Goal: Task Accomplishment & Management: Use online tool/utility

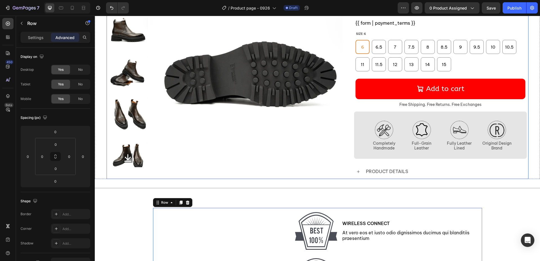
scroll to position [56, 0]
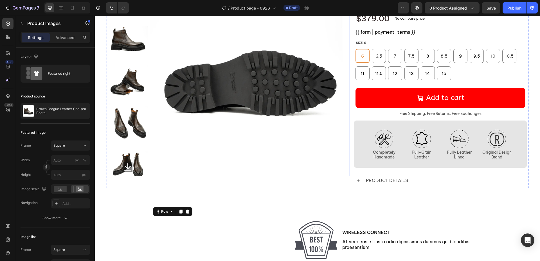
click at [237, 164] on img at bounding box center [250, 77] width 200 height 200
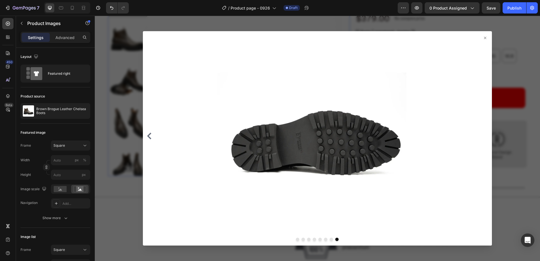
click at [483, 39] on icon at bounding box center [485, 38] width 5 height 5
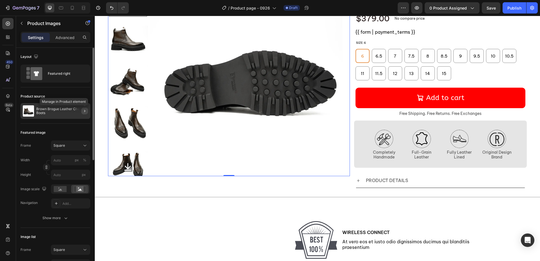
click at [87, 112] on icon "button" at bounding box center [84, 111] width 5 height 5
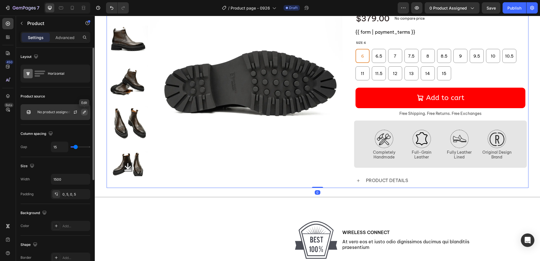
click at [83, 113] on icon "button" at bounding box center [84, 112] width 3 height 3
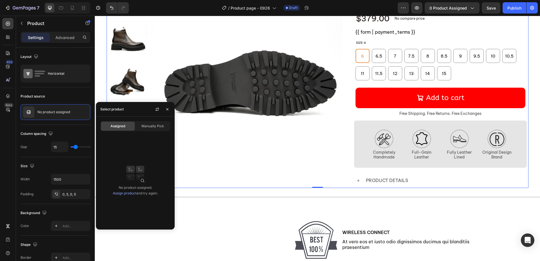
click at [120, 126] on span "Assigned" at bounding box center [118, 126] width 15 height 5
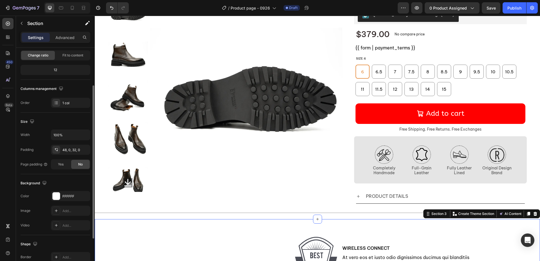
scroll to position [28, 0]
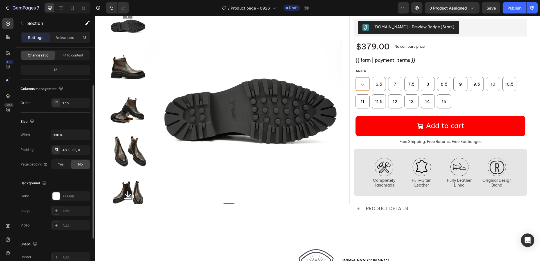
click at [215, 169] on img at bounding box center [250, 105] width 200 height 200
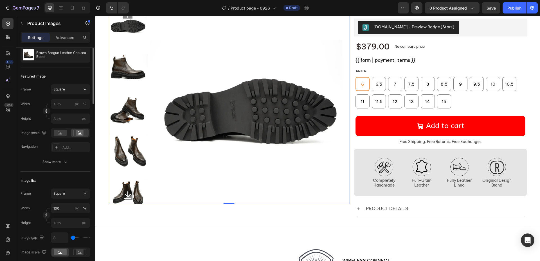
scroll to position [0, 0]
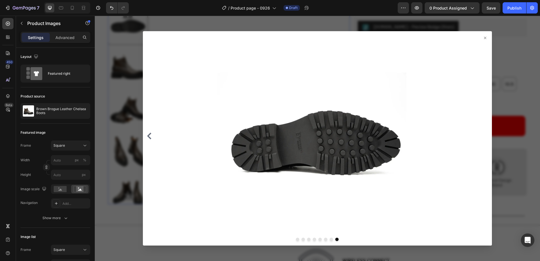
click at [483, 40] on icon at bounding box center [485, 38] width 5 height 5
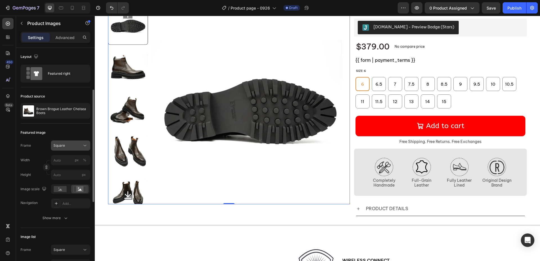
scroll to position [28, 0]
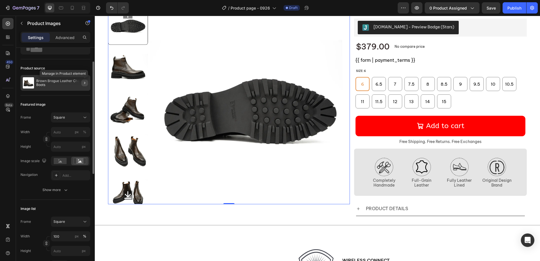
click at [86, 84] on icon "button" at bounding box center [84, 83] width 5 height 5
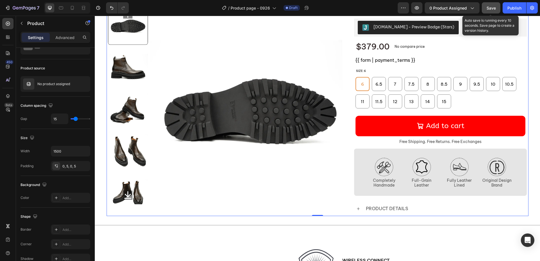
click at [496, 9] on span "Save" at bounding box center [491, 8] width 9 height 5
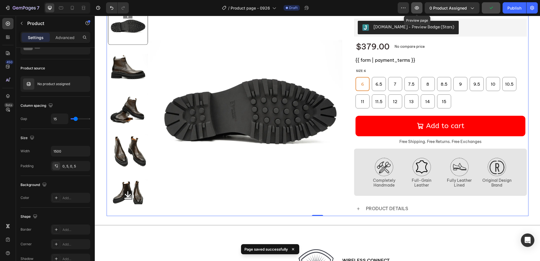
click at [420, 8] on icon "button" at bounding box center [417, 8] width 6 height 6
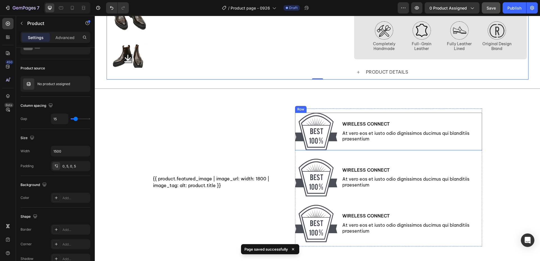
scroll to position [169, 0]
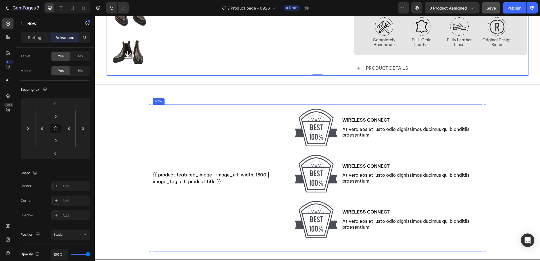
click at [251, 115] on div "{{ product.featured_image | image_url: width: 1800 | image_tag: alt: product.ti…" at bounding box center [220, 178] width 134 height 147
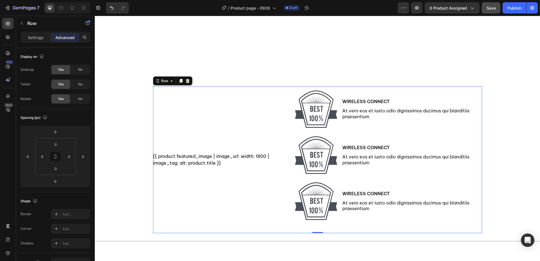
scroll to position [253, 0]
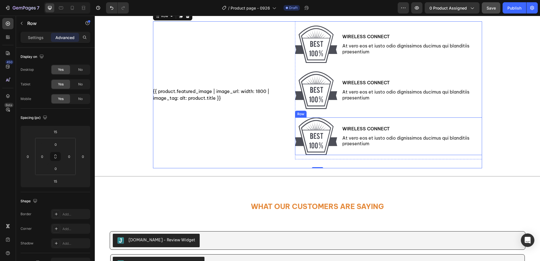
click at [475, 152] on div "Wireless Connect Text Block At vero eos et iusto odio dignissimos ducimus qui b…" at bounding box center [412, 137] width 140 height 38
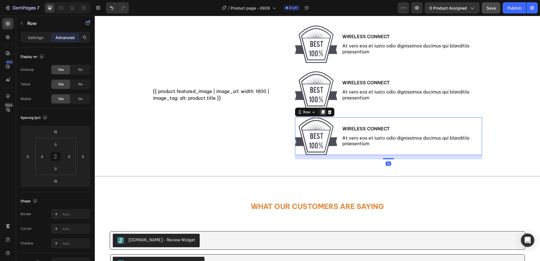
click at [321, 113] on icon at bounding box center [322, 112] width 3 height 4
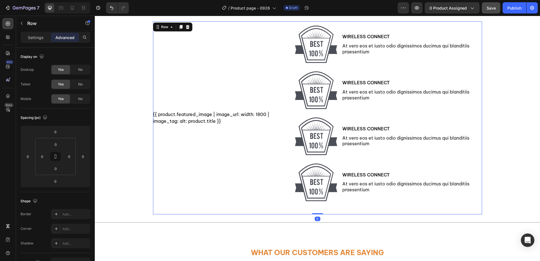
click at [264, 203] on div "{{ product.featured_image | image_url: width: 1800 | image_tag: alt: product.ti…" at bounding box center [220, 117] width 134 height 193
click at [29, 39] on p "Settings" at bounding box center [36, 38] width 16 height 6
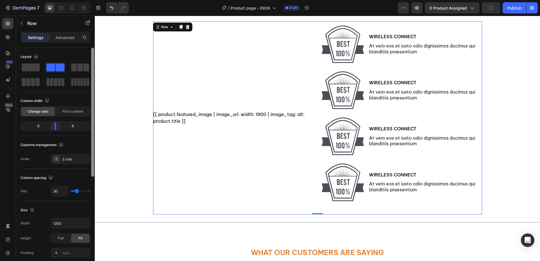
drag, startPoint x: 51, startPoint y: 129, endPoint x: 93, endPoint y: 135, distance: 42.9
click at [54, 0] on body "7 Version history / Product page - 0926 Draft Preview 0 product assigned Publis…" at bounding box center [270, 0] width 540 height 0
click at [73, 10] on icon at bounding box center [73, 8] width 6 height 6
type input "100%"
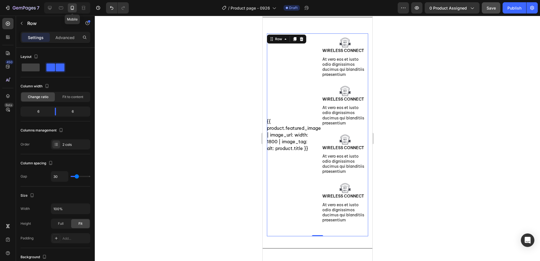
scroll to position [234, 0]
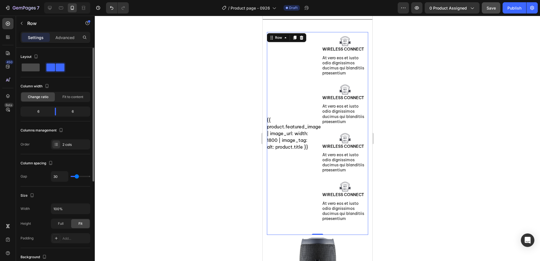
click at [30, 68] on span at bounding box center [31, 68] width 18 height 8
type input "0"
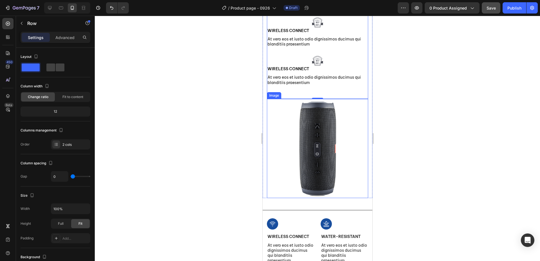
scroll to position [516, 0]
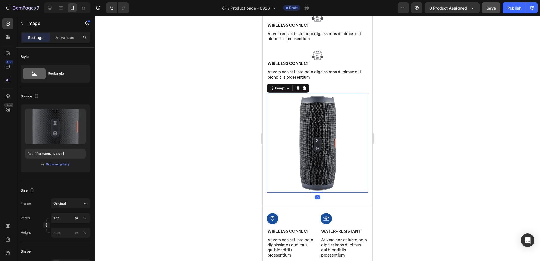
click at [328, 160] on img at bounding box center [317, 144] width 48 height 100
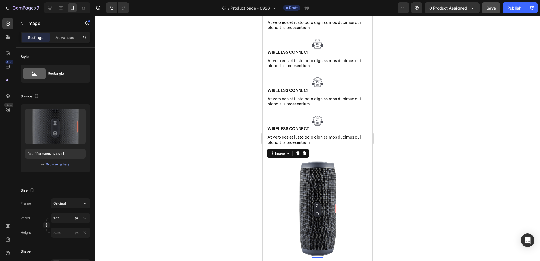
scroll to position [461, 0]
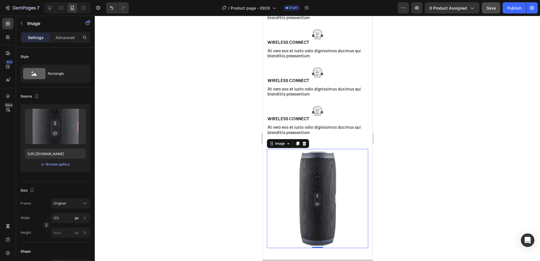
click at [306, 146] on icon at bounding box center [304, 144] width 5 height 5
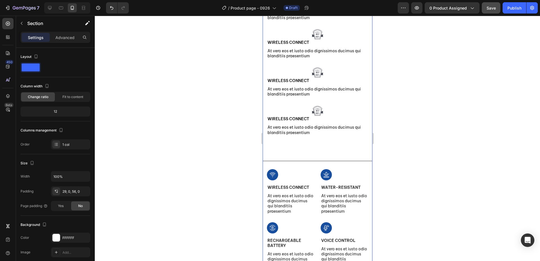
click at [327, 158] on div "{{ product.featured_image | image_url: width: 1800 | image_tag: alt: product.ti…" at bounding box center [318, 146] width 110 height 346
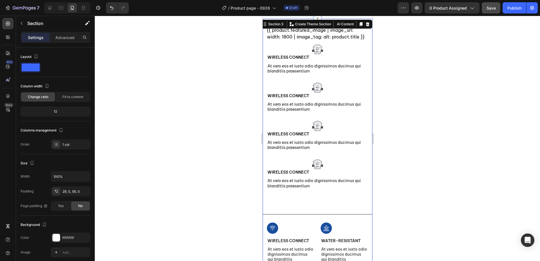
scroll to position [404, 0]
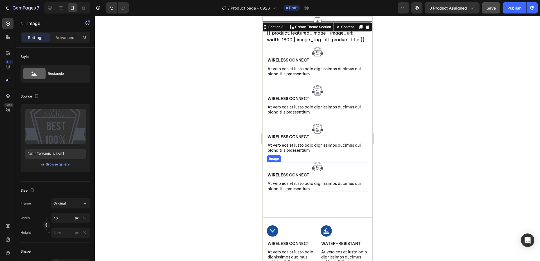
click at [347, 173] on div at bounding box center [317, 167] width 101 height 10
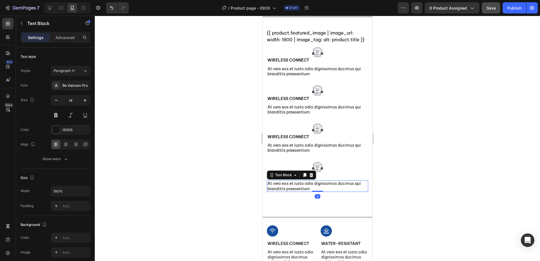
click at [360, 191] on p "At vero eos et iusto odio dignissimos ducimus qui blanditiis praesentium" at bounding box center [317, 186] width 100 height 10
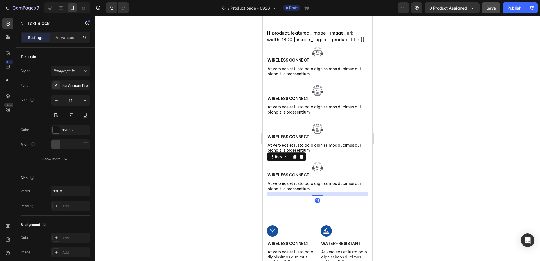
click at [361, 186] on div "Wireless Connect Text Block At vero eos et iusto odio dignissimos ducimus qui b…" at bounding box center [317, 182] width 101 height 20
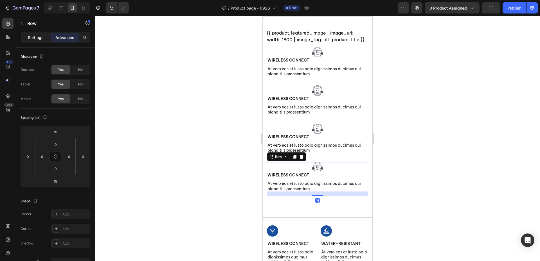
click at [32, 37] on p "Settings" at bounding box center [36, 38] width 16 height 6
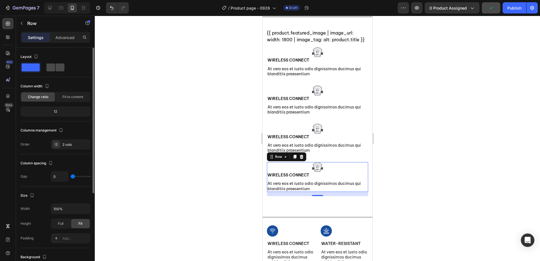
click at [57, 68] on span at bounding box center [60, 68] width 9 height 8
type input "16"
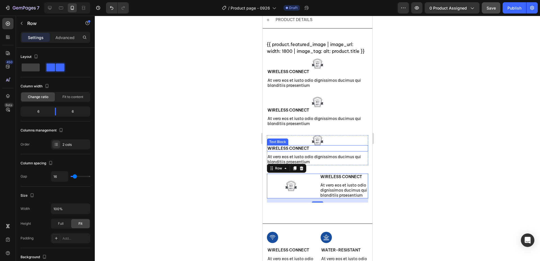
scroll to position [405, 0]
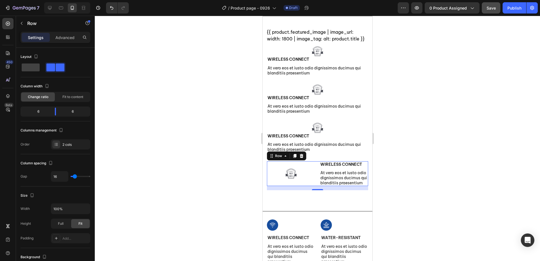
click at [312, 187] on div "Image" at bounding box center [291, 174] width 48 height 25
drag, startPoint x: 55, startPoint y: 114, endPoint x: 50, endPoint y: 115, distance: 5.2
click at [48, 0] on body "7 Version history / Product page - 0926 Draft Preview 0 product assigned Save P…" at bounding box center [270, 0] width 540 height 0
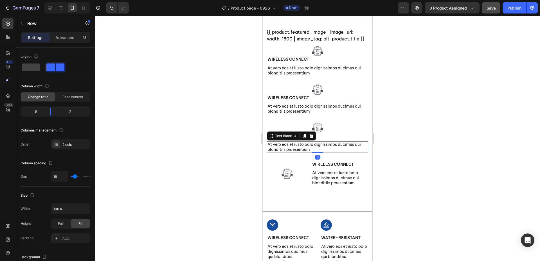
click at [340, 152] on p "At vero eos et iusto odio dignissimos ducimus qui blanditiis praesentium" at bounding box center [317, 147] width 100 height 10
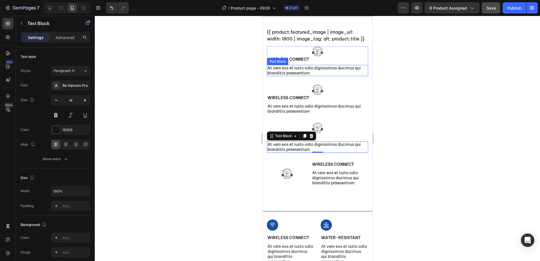
scroll to position [349, 0]
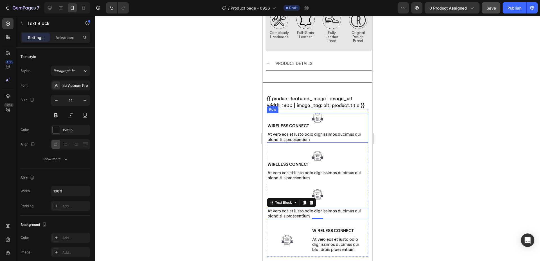
click at [360, 126] on div "Wireless Connect Text Block At vero eos et iusto odio dignissimos ducimus qui b…" at bounding box center [317, 133] width 101 height 20
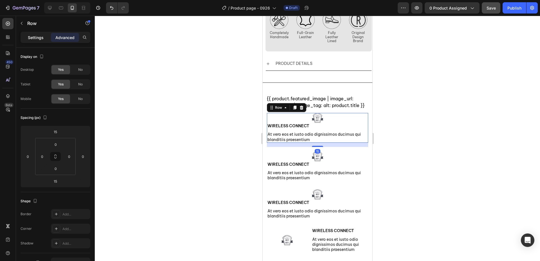
click at [28, 38] on p "Settings" at bounding box center [36, 38] width 16 height 6
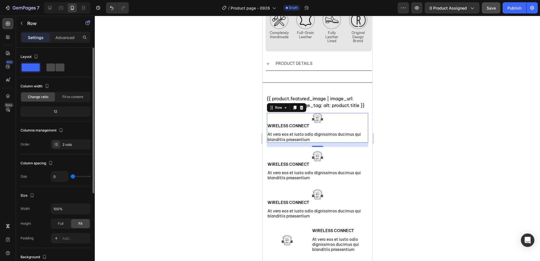
click at [53, 69] on span at bounding box center [50, 68] width 9 height 8
type input "16"
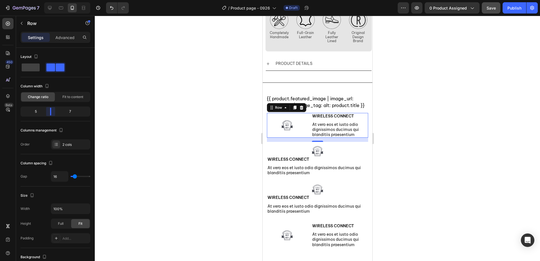
click at [52, 0] on body "7 Version history / Product page - 0926 Draft Preview 0 product assigned Save P…" at bounding box center [270, 0] width 540 height 0
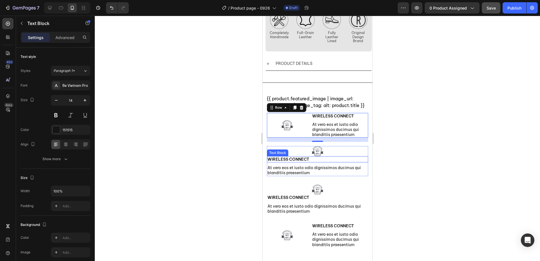
click at [362, 157] on p "Wireless Connect" at bounding box center [317, 159] width 100 height 5
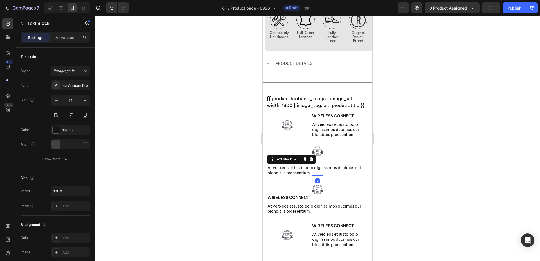
click at [360, 171] on p "At vero eos et iusto odio dignissimos ducimus qui blanditiis praesentium" at bounding box center [317, 171] width 100 height 10
click at [363, 156] on div "Wireless Connect" at bounding box center [317, 159] width 101 height 6
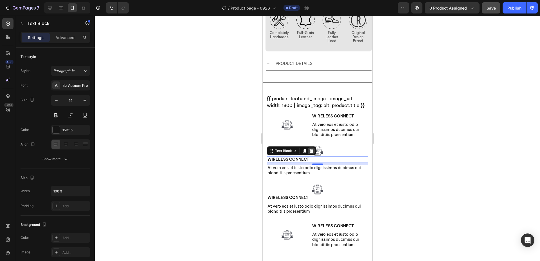
click at [310, 149] on icon at bounding box center [312, 151] width 4 height 4
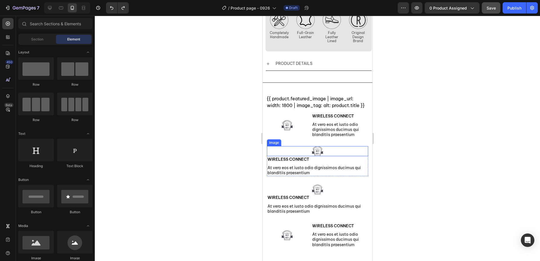
click at [357, 148] on div at bounding box center [317, 151] width 101 height 10
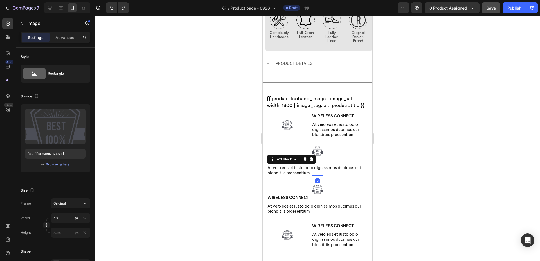
click at [363, 169] on p "At vero eos et iusto odio dignissimos ducimus qui blanditiis praesentium" at bounding box center [317, 171] width 100 height 10
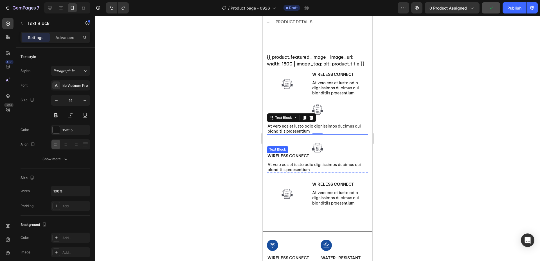
scroll to position [405, 0]
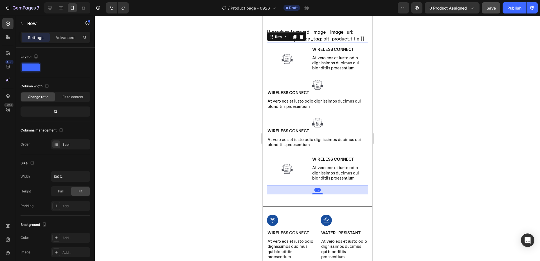
click at [354, 161] on div "Image Wireless Connect Text Block At vero eos et iusto odio dignissimos ducimus…" at bounding box center [317, 114] width 101 height 144
click at [355, 117] on div "Image Wireless Connect Text Block At vero eos et iusto odio dignissimos ducimus…" at bounding box center [317, 114] width 101 height 144
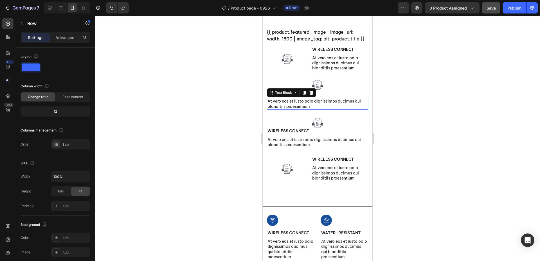
click at [350, 109] on p "At vero eos et iusto odio dignissimos ducimus qui blanditiis praesentium" at bounding box center [317, 104] width 100 height 10
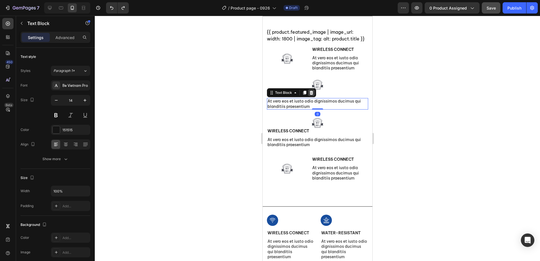
click at [311, 95] on icon at bounding box center [312, 93] width 4 height 4
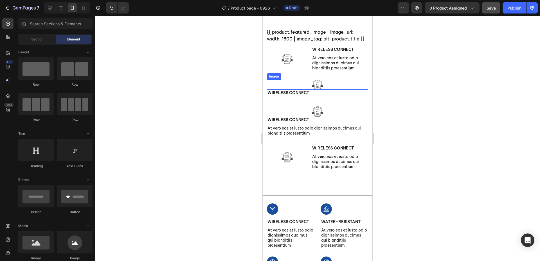
click at [329, 90] on div at bounding box center [317, 85] width 101 height 10
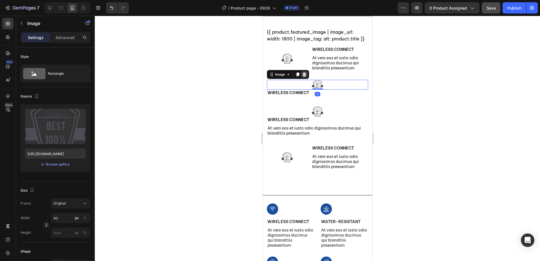
click at [302, 77] on icon at bounding box center [304, 74] width 5 height 5
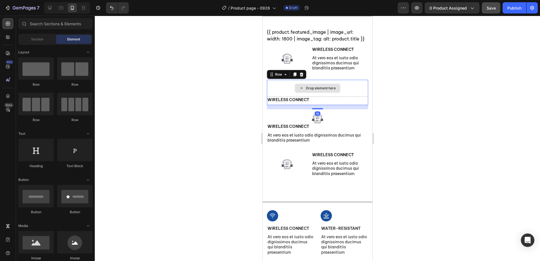
drag, startPoint x: 353, startPoint y: 95, endPoint x: 342, endPoint y: 96, distance: 11.0
click at [353, 95] on div "Drop element here" at bounding box center [317, 88] width 101 height 17
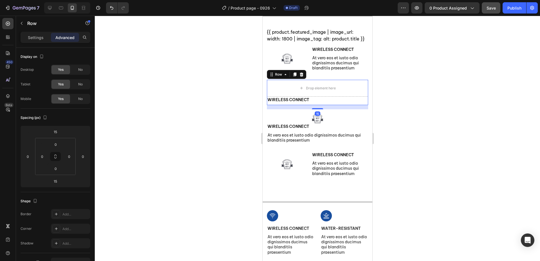
drag, startPoint x: 302, startPoint y: 82, endPoint x: 304, endPoint y: 89, distance: 7.5
click at [302, 76] on icon at bounding box center [302, 74] width 4 height 4
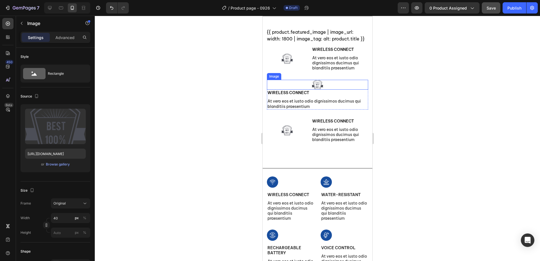
click at [352, 90] on div at bounding box center [317, 85] width 101 height 10
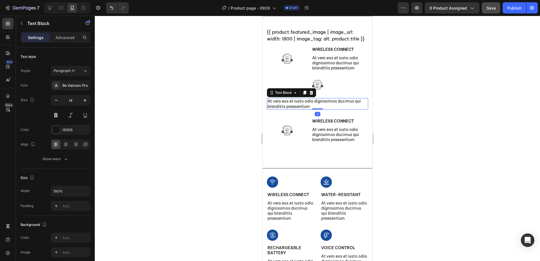
click at [340, 109] on p "At vero eos et iusto odio dignissimos ducimus qui blanditiis praesentium" at bounding box center [317, 104] width 100 height 10
click at [311, 95] on icon at bounding box center [312, 93] width 4 height 4
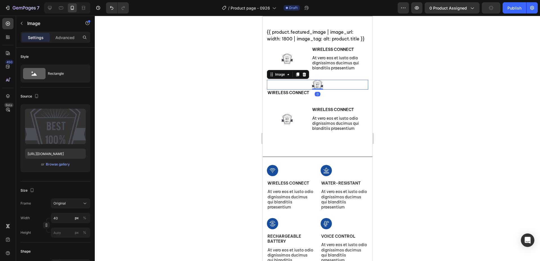
click at [330, 90] on div at bounding box center [317, 85] width 101 height 10
drag, startPoint x: 305, startPoint y: 80, endPoint x: 307, endPoint y: 85, distance: 5.4
click at [305, 76] on icon at bounding box center [305, 74] width 4 height 4
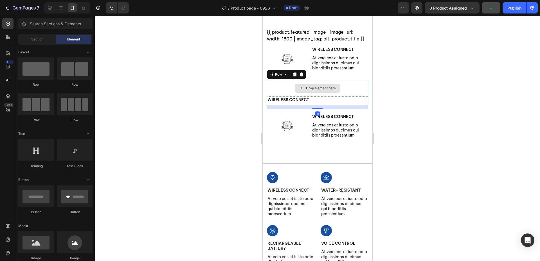
click at [345, 97] on div "Drop element here" at bounding box center [317, 88] width 101 height 17
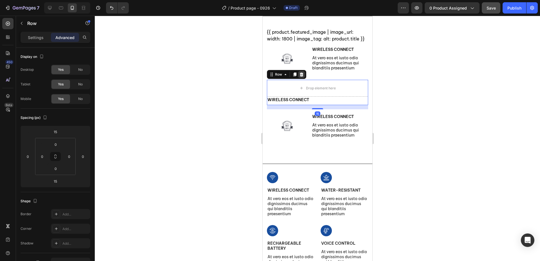
click at [305, 78] on div at bounding box center [301, 74] width 7 height 7
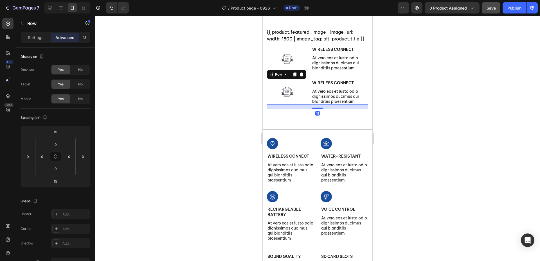
click at [302, 89] on div "Image" at bounding box center [287, 92] width 40 height 25
click at [294, 77] on icon at bounding box center [294, 75] width 3 height 4
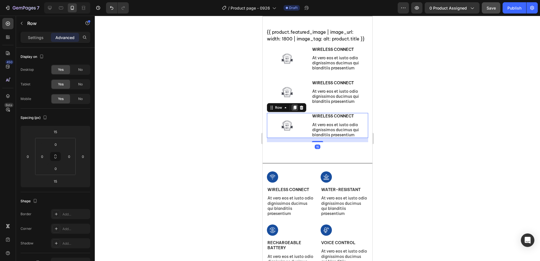
click at [294, 110] on icon at bounding box center [294, 108] width 5 height 5
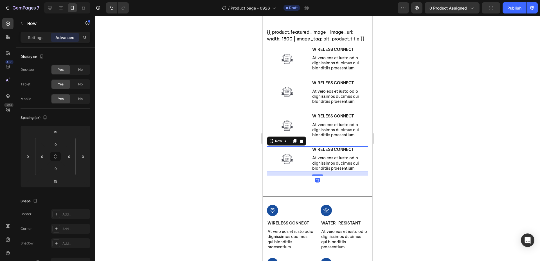
click at [225, 155] on div at bounding box center [318, 139] width 446 height 246
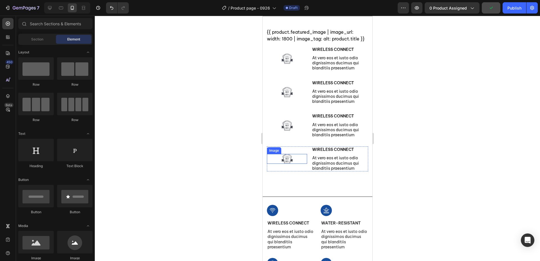
click at [292, 164] on div at bounding box center [287, 159] width 40 height 10
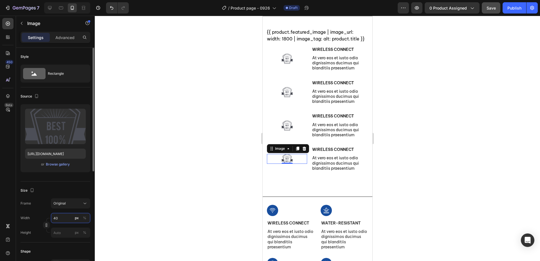
click at [61, 219] on input "40" at bounding box center [70, 218] width 39 height 10
drag, startPoint x: 61, startPoint y: 219, endPoint x: 32, endPoint y: 218, distance: 29.3
click at [32, 218] on div "Width 50 px %" at bounding box center [56, 218] width 70 height 10
type input "80"
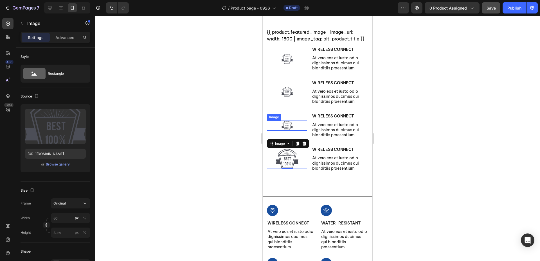
click at [297, 130] on div at bounding box center [287, 126] width 40 height 10
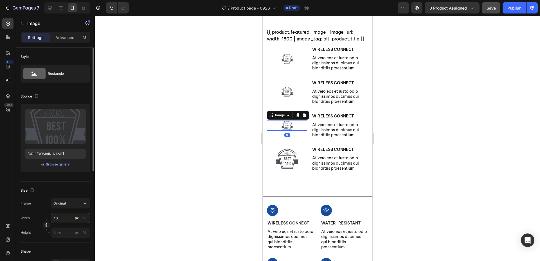
click at [62, 221] on input "40" at bounding box center [70, 218] width 39 height 10
type input "80"
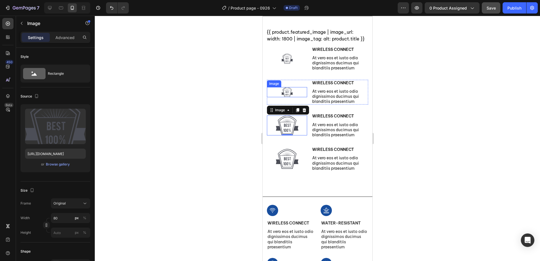
click at [296, 97] on div at bounding box center [287, 92] width 40 height 10
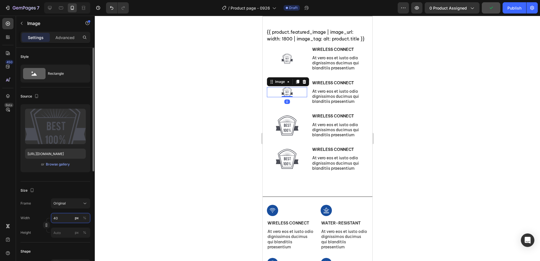
click at [63, 220] on input "40" at bounding box center [70, 218] width 39 height 10
type input "80"
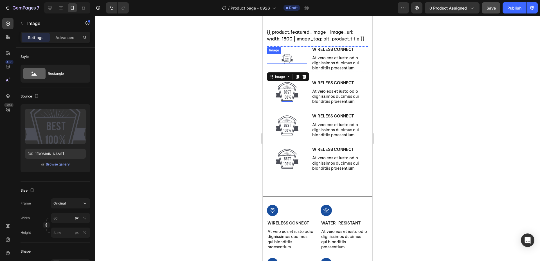
click at [277, 64] on div at bounding box center [287, 59] width 40 height 10
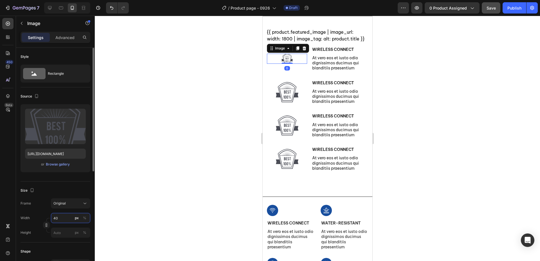
click at [57, 222] on input "40" at bounding box center [70, 218] width 39 height 10
type input "80"
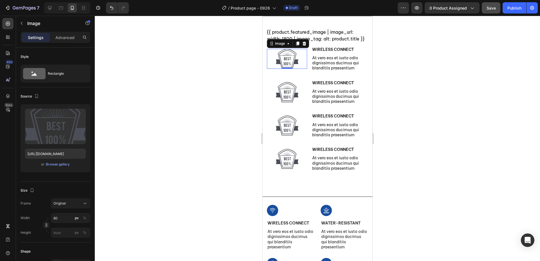
click at [224, 130] on div at bounding box center [318, 139] width 446 height 246
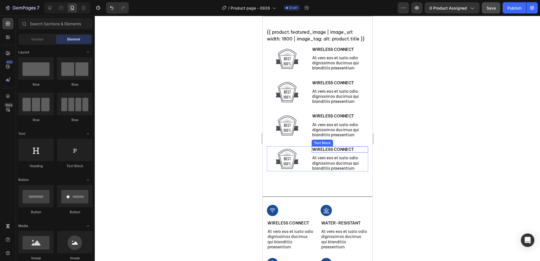
scroll to position [349, 0]
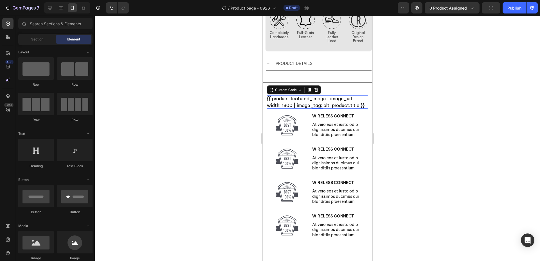
click at [329, 100] on div "{{ product.featured_image | image_url: width: 1800 | image_tag: alt: product.ti…" at bounding box center [317, 102] width 101 height 14
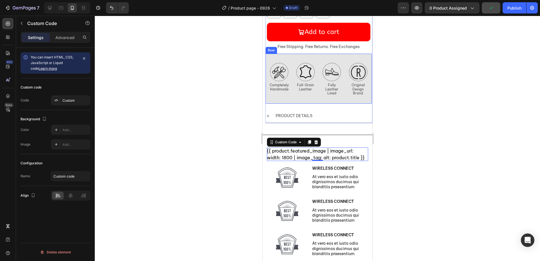
scroll to position [293, 0]
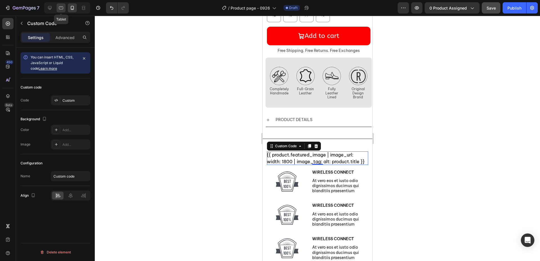
drag, startPoint x: 61, startPoint y: 8, endPoint x: 65, endPoint y: 10, distance: 4.8
click at [61, 8] on icon at bounding box center [61, 8] width 6 height 6
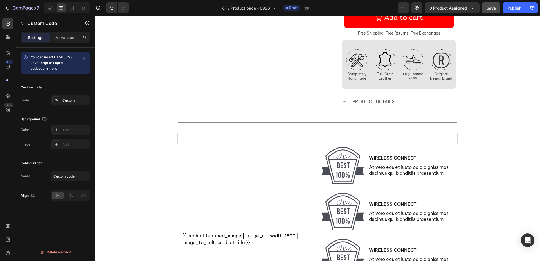
scroll to position [281, 0]
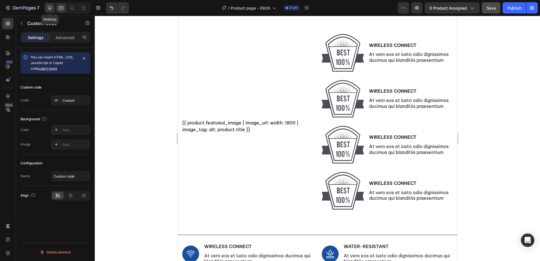
click at [52, 7] on icon at bounding box center [50, 8] width 4 height 4
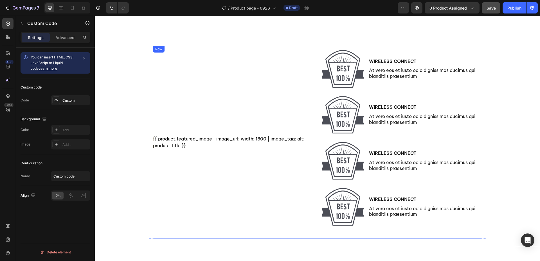
scroll to position [253, 0]
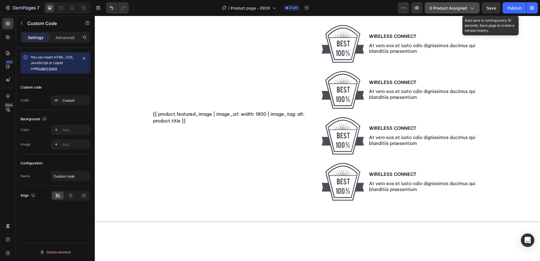
drag, startPoint x: 490, startPoint y: 7, endPoint x: 468, endPoint y: 13, distance: 22.7
click at [490, 7] on span "Save" at bounding box center [491, 8] width 9 height 5
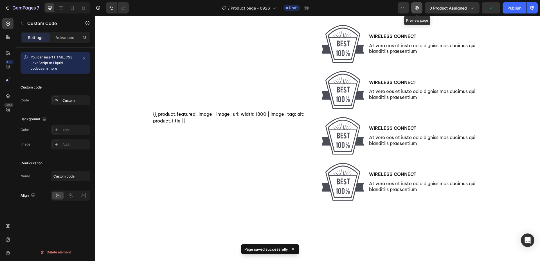
click at [417, 7] on icon "button" at bounding box center [417, 8] width 6 height 6
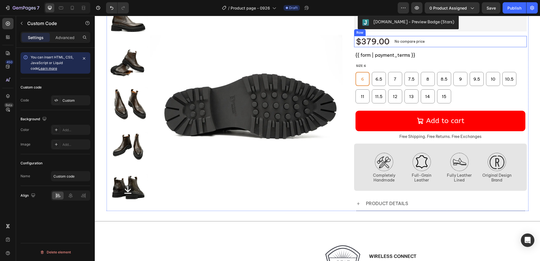
scroll to position [28, 0]
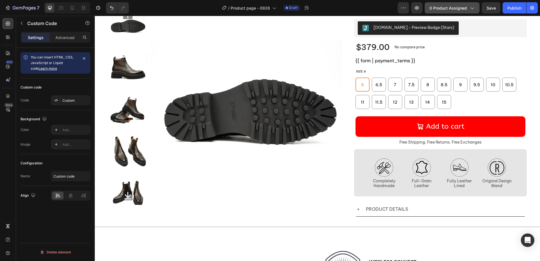
click at [450, 8] on span "0 product assigned" at bounding box center [448, 8] width 37 height 6
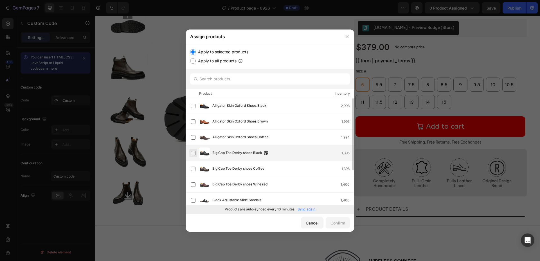
click at [196, 155] on label at bounding box center [193, 153] width 5 height 5
click at [334, 224] on div "Confirm" at bounding box center [338, 223] width 15 height 6
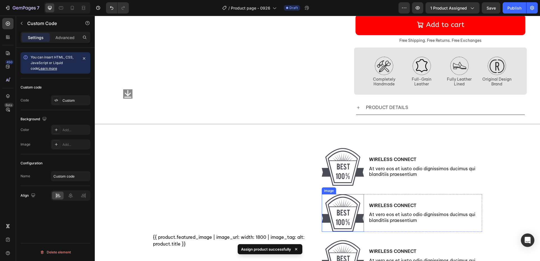
scroll to position [0, 0]
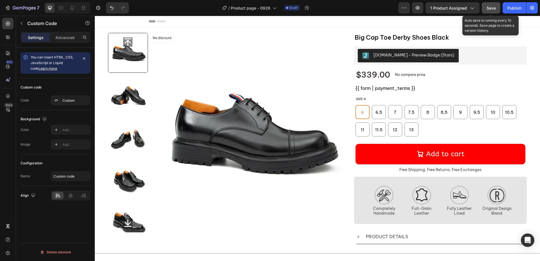
click at [495, 10] on span "Save" at bounding box center [491, 8] width 9 height 5
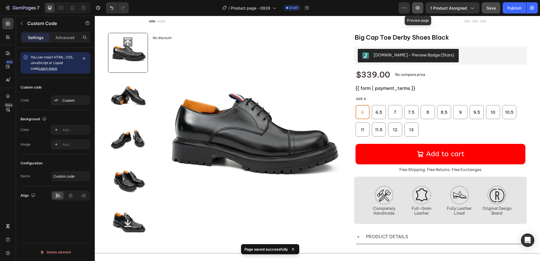
click at [418, 8] on icon "button" at bounding box center [418, 8] width 6 height 6
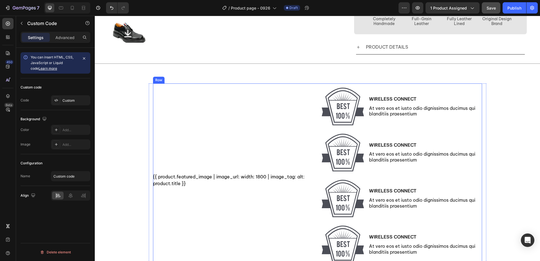
scroll to position [197, 0]
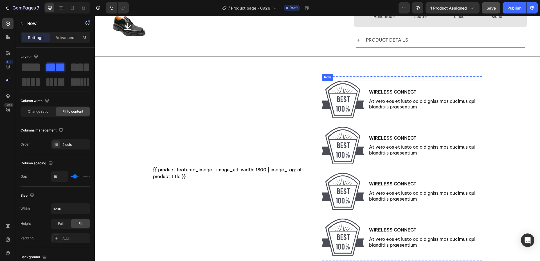
click at [437, 115] on div "Wireless Connect Text Block At vero eos et iusto odio dignissimos ducimus qui b…" at bounding box center [426, 100] width 114 height 38
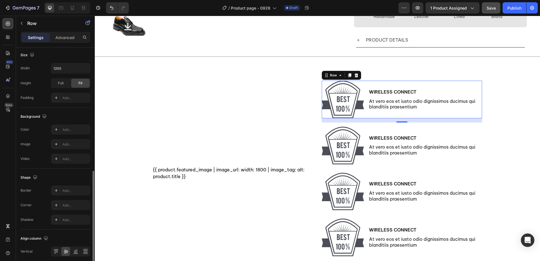
scroll to position [178, 0]
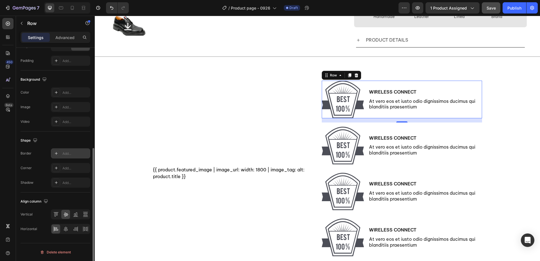
click at [69, 153] on div "Add..." at bounding box center [75, 153] width 26 height 5
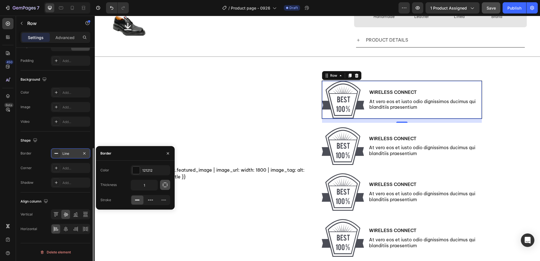
click at [166, 185] on icon "button" at bounding box center [165, 185] width 6 height 6
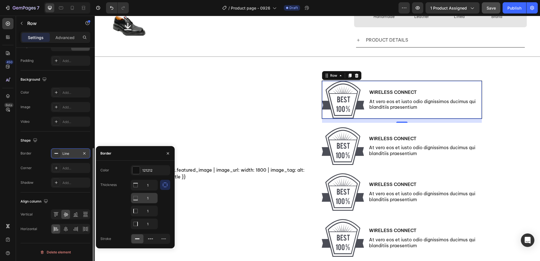
click at [137, 201] on icon at bounding box center [135, 200] width 5 height 1
click at [151, 187] on input "1" at bounding box center [144, 185] width 26 height 10
type input "0"
click at [152, 211] on input "1" at bounding box center [144, 211] width 26 height 10
type input "0"
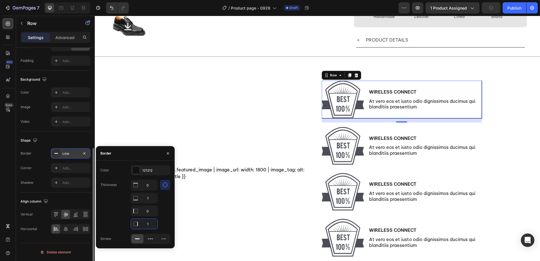
click at [154, 225] on input "1" at bounding box center [144, 224] width 26 height 10
type input "0"
click at [151, 240] on icon at bounding box center [151, 239] width 6 height 6
click at [33, 162] on div "Border Dash Corner Add... Shadow Add..." at bounding box center [56, 168] width 70 height 39
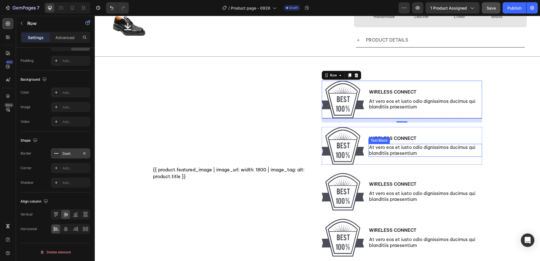
click at [442, 153] on p "At vero eos et iusto odio dignissimos ducimus qui blanditiis praesentium" at bounding box center [425, 151] width 113 height 12
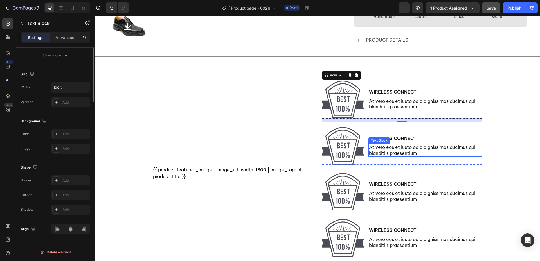
scroll to position [0, 0]
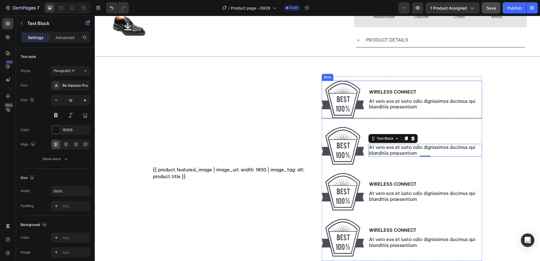
click at [413, 116] on div "Wireless Connect Text Block At vero eos et iusto odio dignissimos ducimus qui b…" at bounding box center [426, 100] width 114 height 38
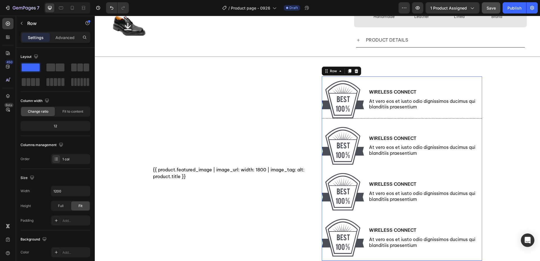
click at [476, 126] on div "Image Wireless Connect Text Block At vero eos et iusto odio dignissimos ducimus…" at bounding box center [402, 169] width 160 height 185
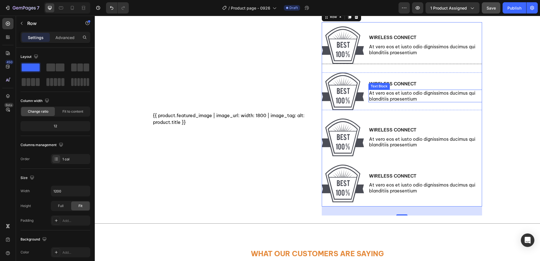
scroll to position [253, 0]
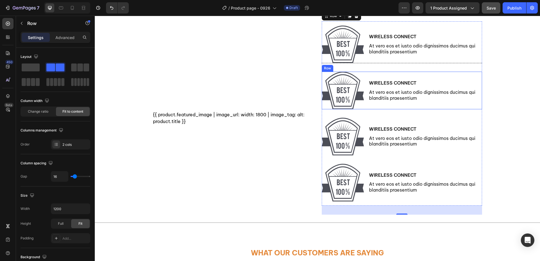
click at [457, 78] on div "Wireless Connect Text Block At vero eos et iusto odio dignissimos ducimus qui b…" at bounding box center [426, 91] width 114 height 38
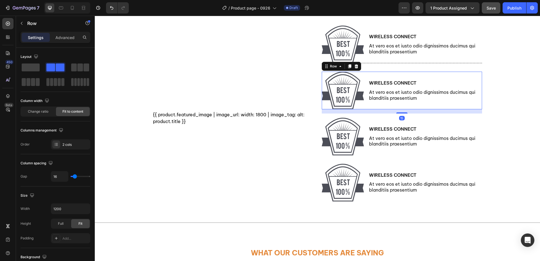
click at [355, 68] on icon at bounding box center [357, 66] width 4 height 4
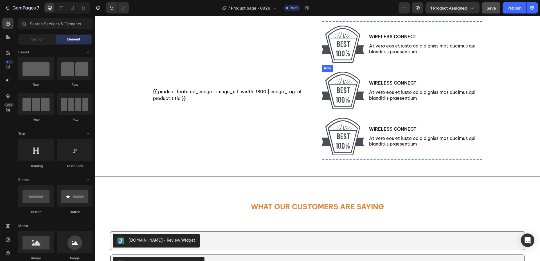
click at [465, 77] on div "Wireless Connect Text Block At vero eos et iusto odio dignissimos ducimus qui b…" at bounding box center [426, 91] width 114 height 38
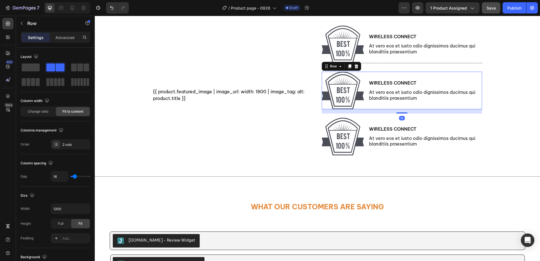
drag, startPoint x: 355, startPoint y: 68, endPoint x: 370, endPoint y: 75, distance: 16.2
click at [355, 68] on icon at bounding box center [357, 66] width 4 height 4
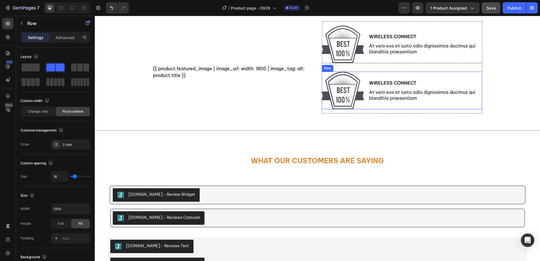
click at [471, 77] on div "Wireless Connect Text Block At vero eos et iusto odio dignissimos ducimus qui b…" at bounding box center [426, 91] width 114 height 38
drag, startPoint x: 354, startPoint y: 68, endPoint x: 358, endPoint y: 71, distance: 5.6
click at [355, 68] on icon at bounding box center [357, 66] width 4 height 4
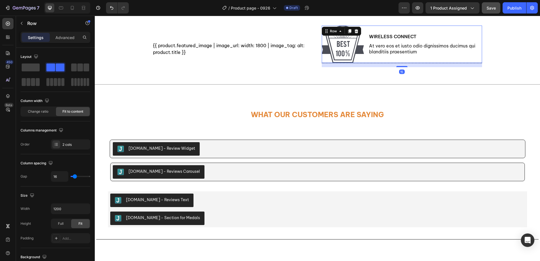
click at [371, 58] on div "Wireless Connect Text Block At vero eos et iusto odio dignissimos ducimus qui b…" at bounding box center [426, 45] width 114 height 38
click at [68, 33] on div "Settings Advanced" at bounding box center [56, 37] width 70 height 11
drag, startPoint x: 67, startPoint y: 33, endPoint x: 69, endPoint y: 37, distance: 3.5
click at [67, 33] on div "Advanced" at bounding box center [65, 37] width 28 height 9
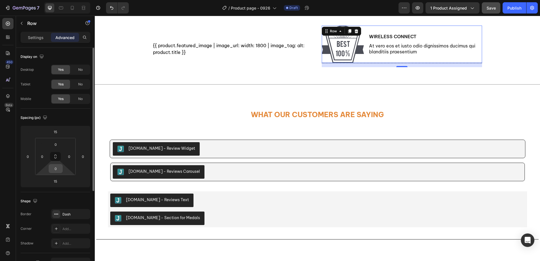
click at [57, 166] on input "0" at bounding box center [55, 169] width 11 height 8
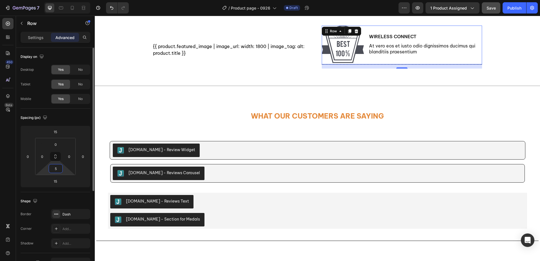
click at [55, 167] on input "5" at bounding box center [55, 169] width 11 height 8
type input "15"
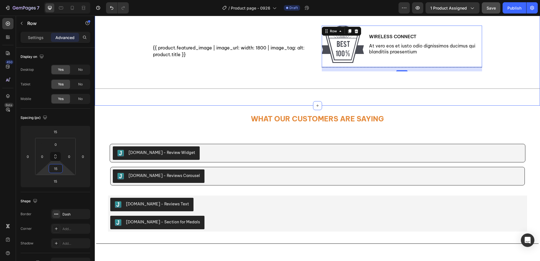
click at [498, 70] on div "{{ product.featured_image | image_url: width: 1800 | image_tag: alt: product.ti…" at bounding box center [318, 59] width 446 height 76
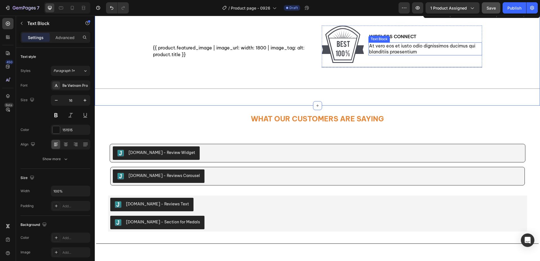
click at [452, 53] on p "At vero eos et iusto odio dignissimos ducimus qui blanditiis praesentium" at bounding box center [425, 49] width 113 height 12
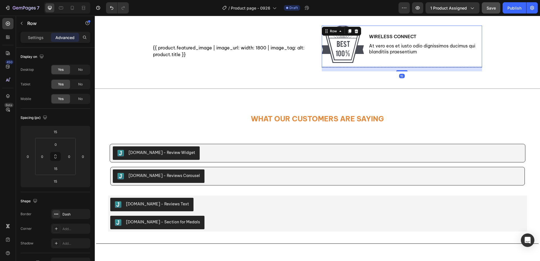
click at [460, 63] on div "Wireless Connect Text Block At vero eos et iusto odio dignissimos ducimus qui b…" at bounding box center [426, 45] width 114 height 38
click at [348, 32] on icon at bounding box center [349, 31] width 3 height 4
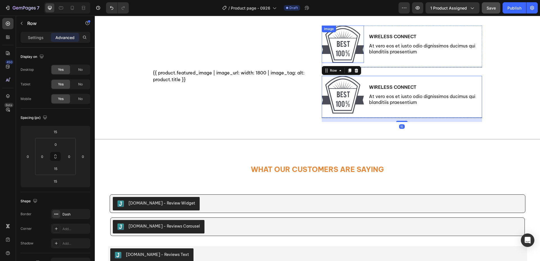
click at [348, 32] on img at bounding box center [343, 45] width 42 height 38
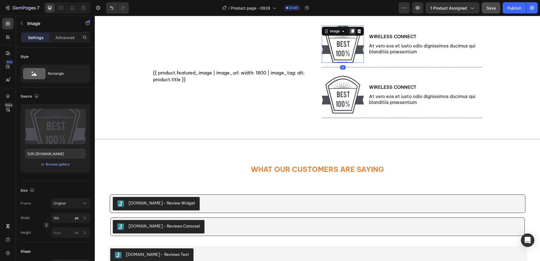
click at [350, 32] on icon at bounding box center [352, 31] width 5 height 5
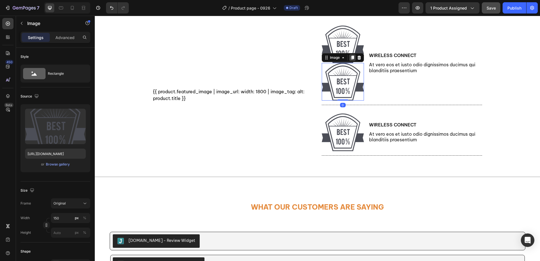
click at [352, 58] on icon at bounding box center [352, 57] width 5 height 5
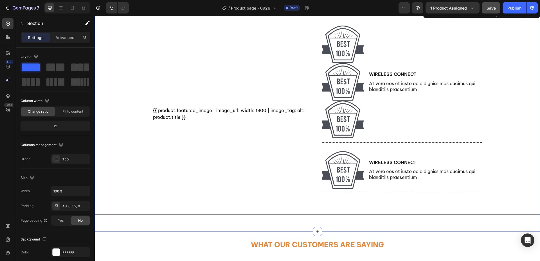
click at [505, 132] on div "{{ product.featured_image | image_url: width: 1800 | image_tag: alt: product.ti…" at bounding box center [318, 122] width 446 height 202
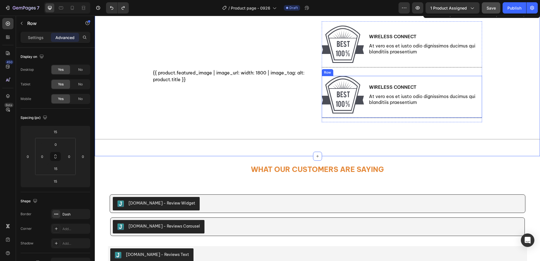
click at [473, 114] on div "Image Wireless Connect Text Block At vero eos et iusto odio dignissimos ducimus…" at bounding box center [402, 97] width 160 height 42
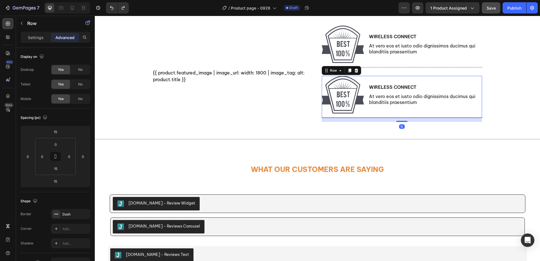
drag, startPoint x: 349, startPoint y: 71, endPoint x: 373, endPoint y: 86, distance: 28.4
click at [349, 71] on icon at bounding box center [350, 70] width 5 height 5
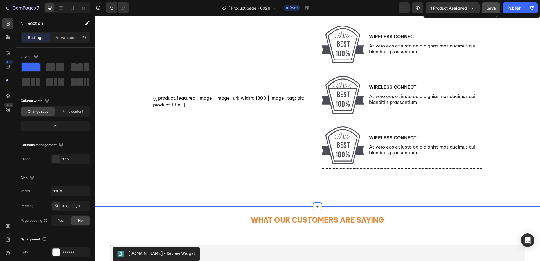
click at [526, 133] on div "{{ product.featured_image | image_url: width: 1800 | image_tag: alt: product.ti…" at bounding box center [318, 109] width 446 height 177
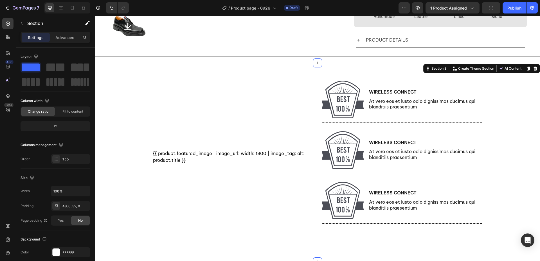
scroll to position [225, 0]
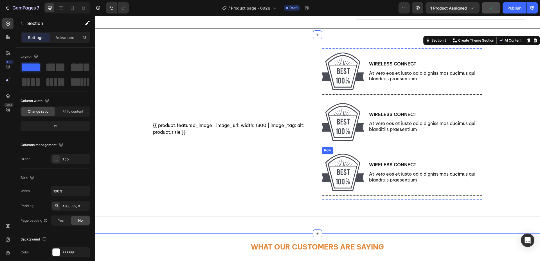
click at [471, 189] on div "Wireless Connect Text Block At vero eos et iusto odio dignissimos ducimus qui b…" at bounding box center [426, 173] width 114 height 38
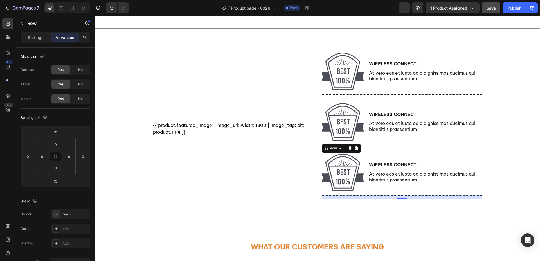
drag, startPoint x: 345, startPoint y: 150, endPoint x: 374, endPoint y: 161, distance: 30.9
click at [348, 150] on icon at bounding box center [350, 148] width 5 height 5
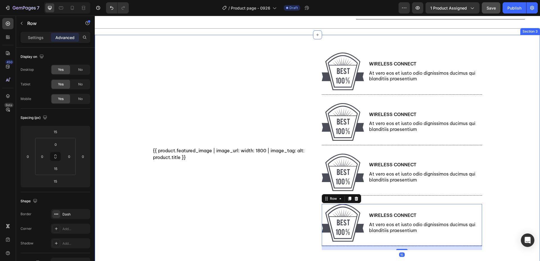
click at [513, 153] on div "{{ product.featured_image | image_url: width: 1800 | image_tag: alt: product.ti…" at bounding box center [318, 161] width 446 height 227
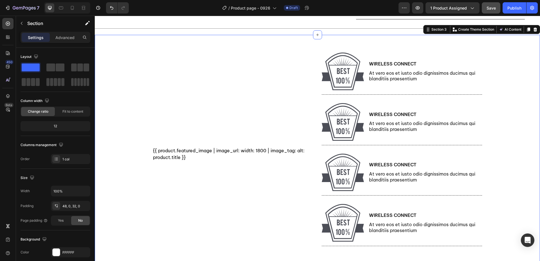
scroll to position [169, 0]
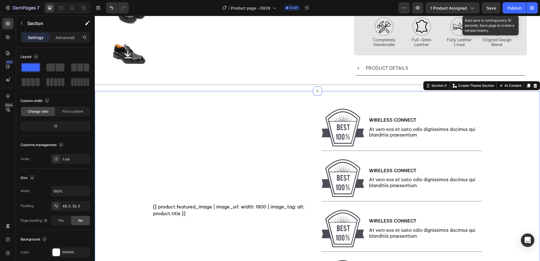
drag, startPoint x: 485, startPoint y: 8, endPoint x: 488, endPoint y: 15, distance: 7.3
click at [485, 8] on button "Save" at bounding box center [491, 7] width 19 height 11
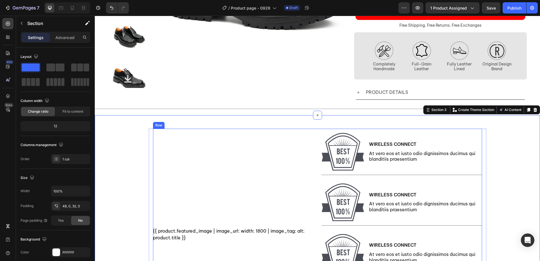
scroll to position [141, 0]
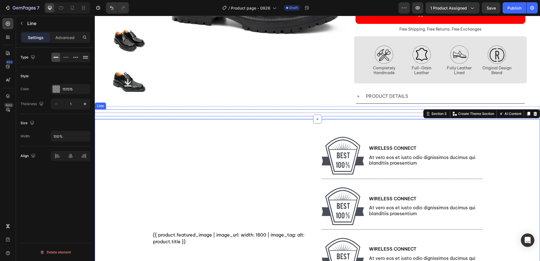
click at [199, 113] on div "Title Line" at bounding box center [318, 112] width 446 height 7
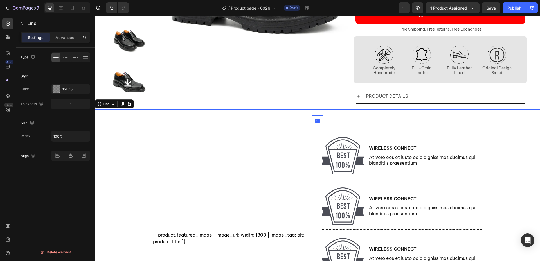
drag, startPoint x: 130, startPoint y: 106, endPoint x: 140, endPoint y: 108, distance: 10.0
click at [130, 106] on icon at bounding box center [129, 104] width 5 height 5
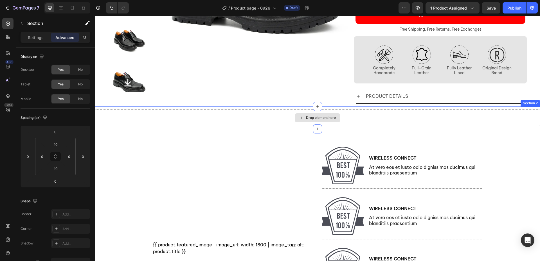
click at [179, 122] on div "Drop element here" at bounding box center [318, 117] width 446 height 17
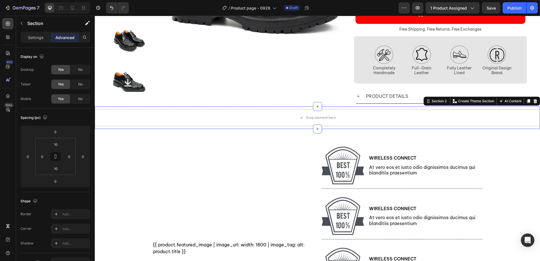
drag, startPoint x: 531, startPoint y: 104, endPoint x: 507, endPoint y: 132, distance: 36.9
click at [534, 103] on icon at bounding box center [536, 101] width 4 height 4
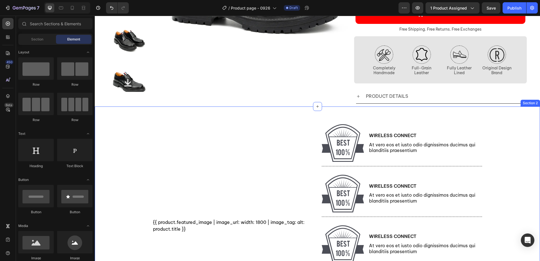
click at [513, 152] on div "{{ product.featured_image | image_url: width: 1800 | image_tag: alt: product.ti…" at bounding box center [318, 233] width 446 height 227
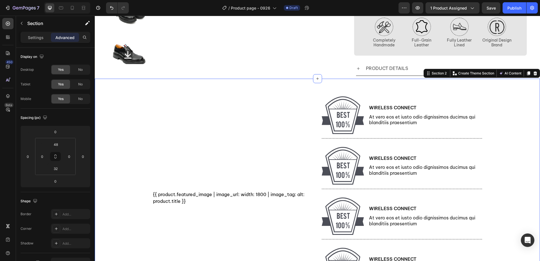
scroll to position [169, 0]
click at [509, 151] on div "{{ product.featured_image | image_url: width: 1800 | image_tag: alt: product.ti…" at bounding box center [318, 205] width 446 height 227
click at [134, 147] on div "{{ product.featured_image | image_url: width: 1800 | image_tag: alt: product.ti…" at bounding box center [318, 205] width 446 height 227
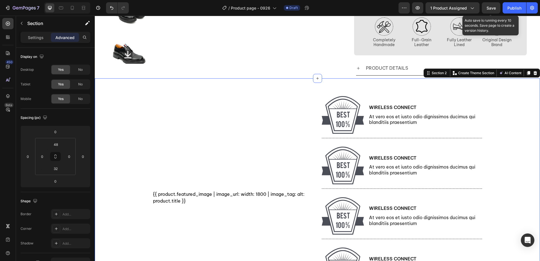
click at [493, 9] on span "Save" at bounding box center [491, 8] width 9 height 5
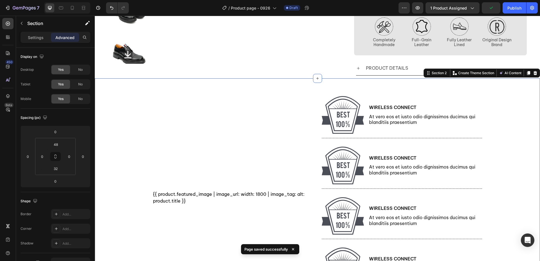
click at [520, 165] on div "{{ product.featured_image | image_url: width: 1800 | image_tag: alt: product.ti…" at bounding box center [318, 205] width 446 height 227
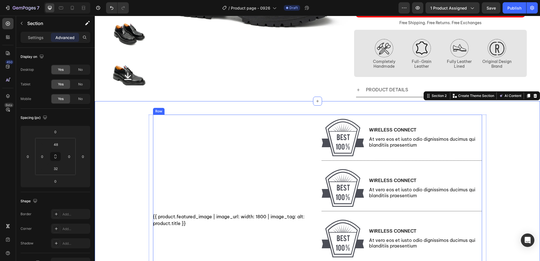
scroll to position [141, 0]
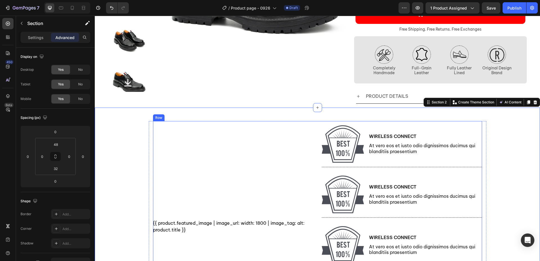
click at [251, 149] on div "{{ product.featured_image | image_url: width: 1800 | image_tag: alt: product.ti…" at bounding box center [233, 226] width 160 height 211
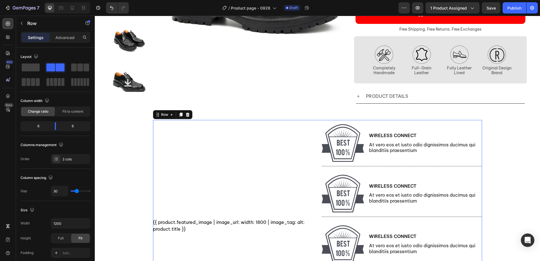
drag, startPoint x: 127, startPoint y: 84, endPoint x: 316, endPoint y: 131, distance: 194.2
click at [33, 69] on span at bounding box center [31, 68] width 18 height 8
click at [23, 27] on button "button" at bounding box center [21, 23] width 9 height 9
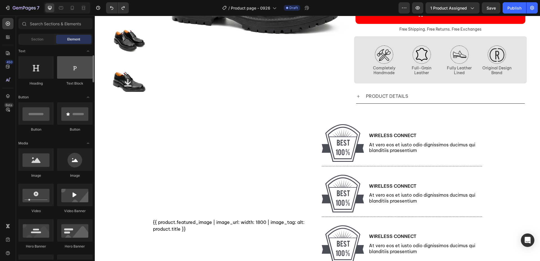
scroll to position [26, 0]
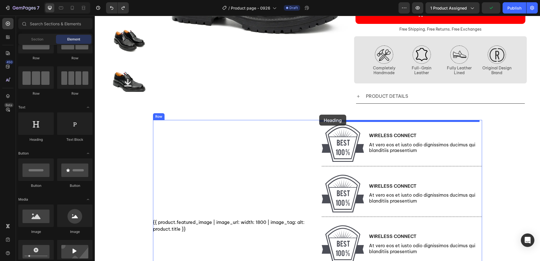
drag, startPoint x: 129, startPoint y: 143, endPoint x: 313, endPoint y: 127, distance: 185.1
drag, startPoint x: 136, startPoint y: 144, endPoint x: 311, endPoint y: 118, distance: 177.2
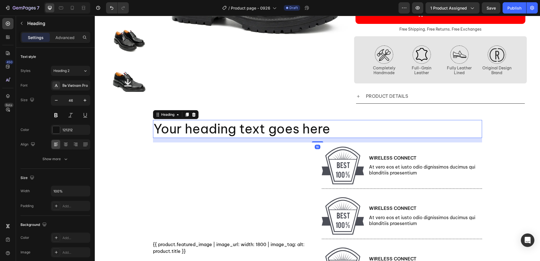
click at [238, 130] on h2 "Your heading text goes here" at bounding box center [317, 129] width 329 height 18
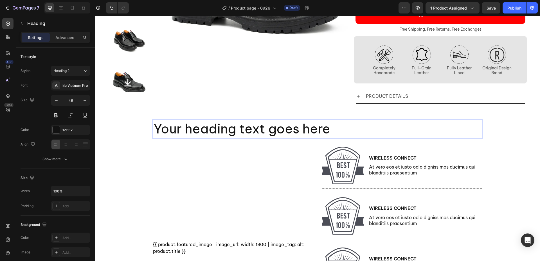
click at [238, 130] on p "Your heading text goes here" at bounding box center [318, 129] width 328 height 17
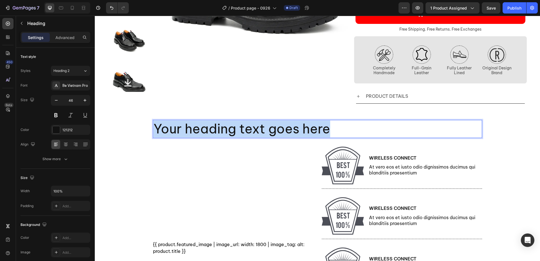
click at [238, 130] on p "Your heading text goes here" at bounding box center [318, 129] width 328 height 17
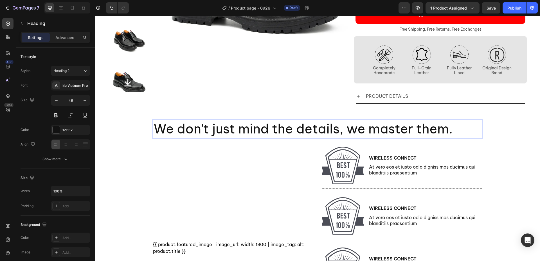
click at [252, 129] on p "We don't just mind the details, we master them." at bounding box center [318, 129] width 328 height 17
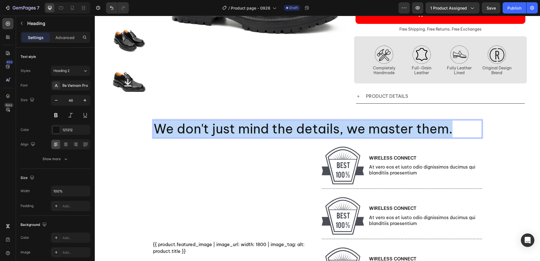
click at [252, 129] on p "We don't just mind the details, we master them." at bounding box center [318, 129] width 328 height 17
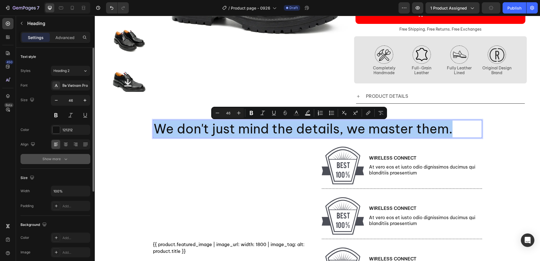
click at [61, 163] on button "Show more" at bounding box center [56, 159] width 70 height 10
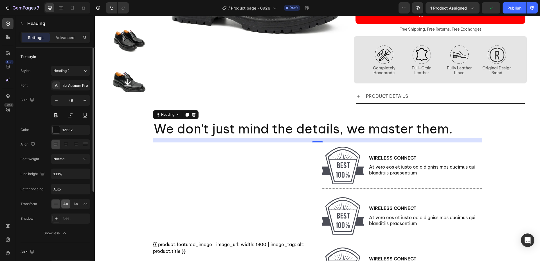
click at [69, 203] on div "AA" at bounding box center [65, 204] width 9 height 9
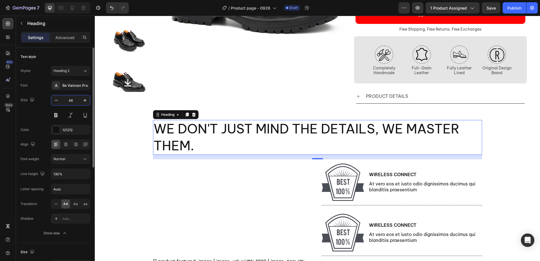
click at [72, 101] on input "46" at bounding box center [70, 100] width 19 height 10
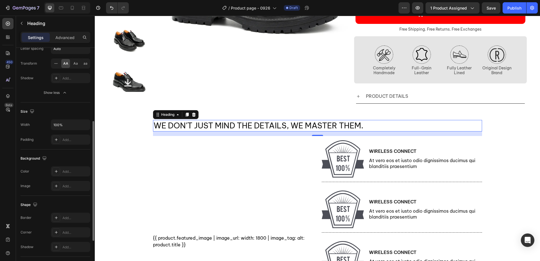
scroll to position [210, 0]
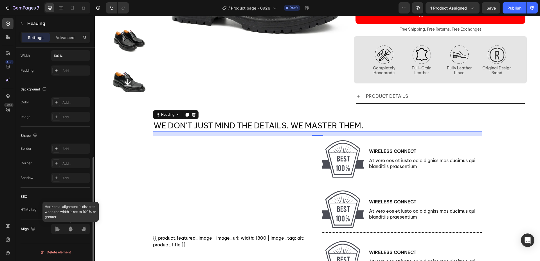
type input "28"
click at [68, 227] on div at bounding box center [70, 229] width 39 height 10
click at [70, 230] on div at bounding box center [70, 229] width 39 height 10
click at [71, 232] on div at bounding box center [70, 229] width 39 height 10
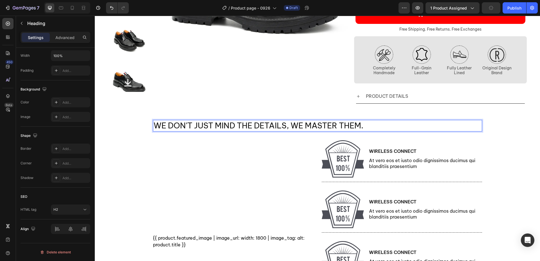
click at [245, 126] on p "We don't just mind the details, we master them." at bounding box center [318, 126] width 328 height 10
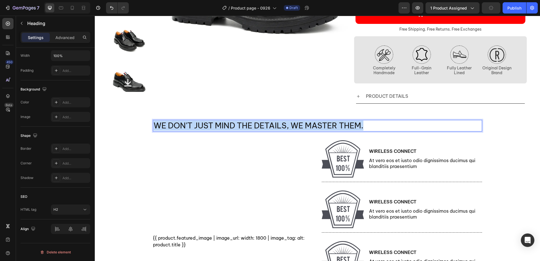
click at [245, 126] on p "We don't just mind the details, we master them." at bounding box center [318, 126] width 328 height 10
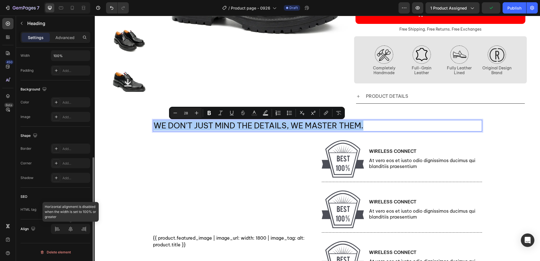
click at [70, 230] on div at bounding box center [70, 229] width 39 height 10
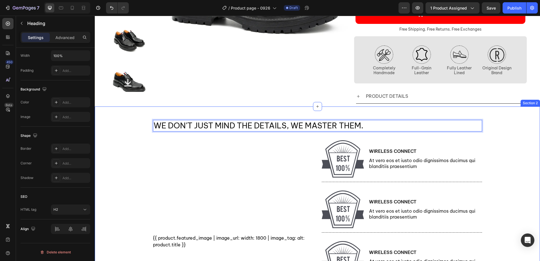
click at [504, 143] on div "We don't just mind the details, we master them. Heading 16 {{ product.featured_…" at bounding box center [318, 241] width 446 height 243
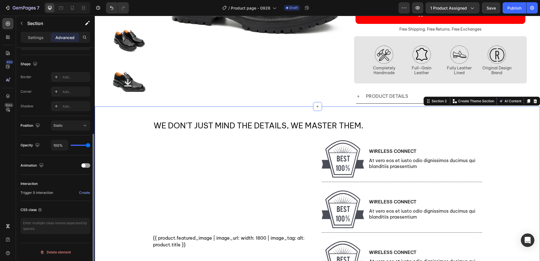
scroll to position [0, 0]
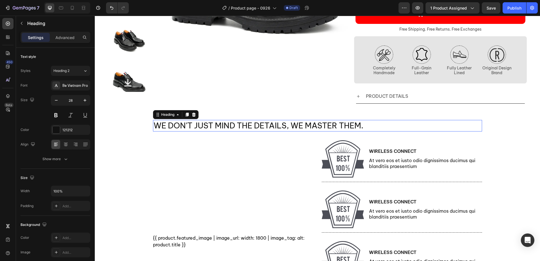
click at [464, 130] on p "We don't just mind the details, we master them." at bounding box center [318, 126] width 328 height 10
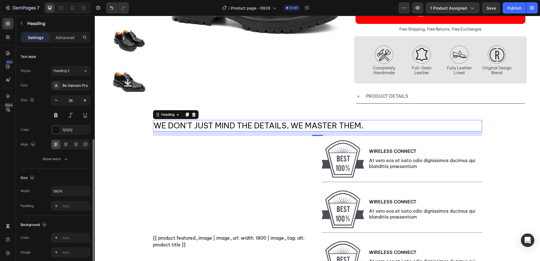
scroll to position [136, 0]
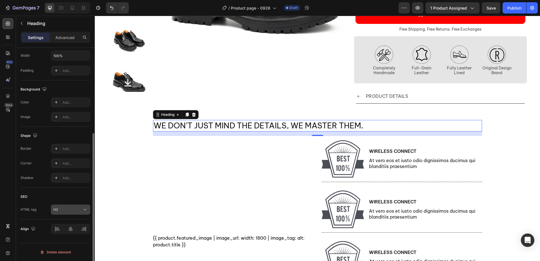
click at [74, 212] on div "H2" at bounding box center [67, 209] width 29 height 5
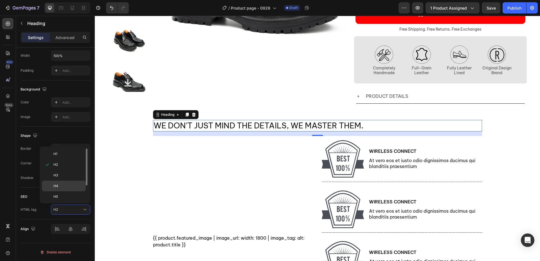
drag, startPoint x: 66, startPoint y: 178, endPoint x: 68, endPoint y: 183, distance: 5.0
click at [66, 178] on div "H3" at bounding box center [64, 175] width 44 height 11
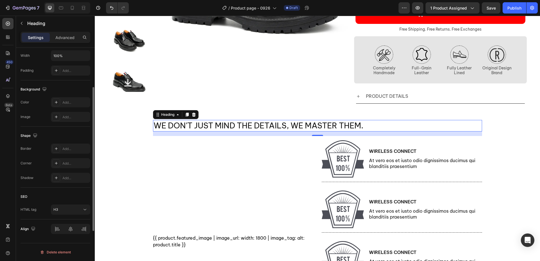
scroll to position [79, 0]
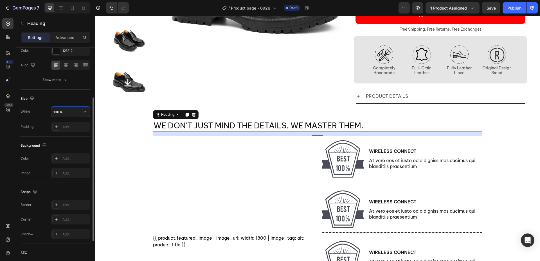
click at [71, 111] on input "100%" at bounding box center [70, 112] width 39 height 10
click at [86, 111] on icon "button" at bounding box center [85, 112] width 6 height 6
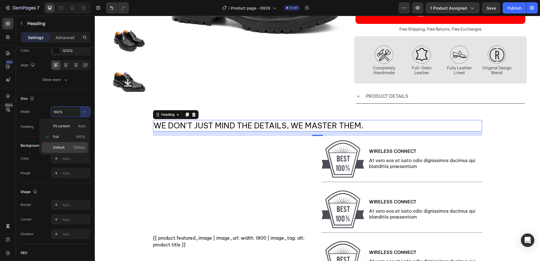
click at [70, 146] on p "Default 1200px" at bounding box center [69, 147] width 32 height 5
type input "1200"
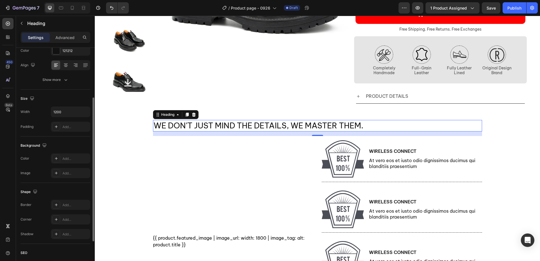
scroll to position [136, 0]
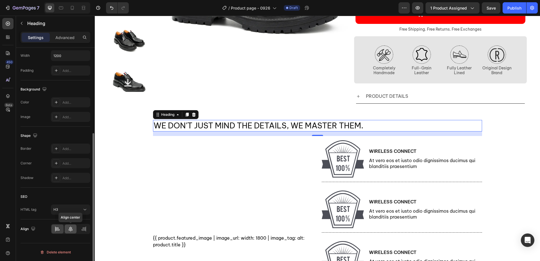
click at [73, 231] on div at bounding box center [71, 229] width 12 height 9
click at [70, 231] on icon at bounding box center [71, 230] width 6 height 6
click at [277, 121] on h3 "We don't just mind the details, we master them." at bounding box center [317, 125] width 329 height 11
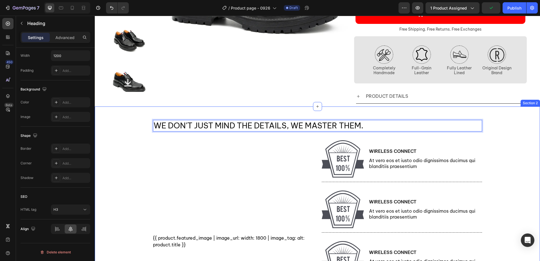
click at [518, 149] on div "We don't just mind the details, we master them. Heading 16 {{ product.featured_…" at bounding box center [318, 241] width 446 height 243
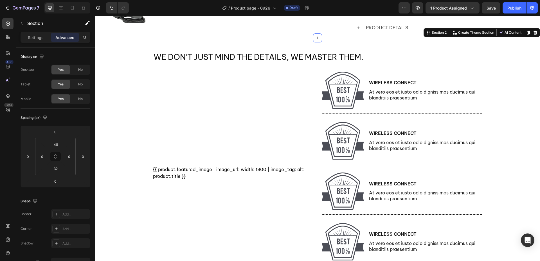
scroll to position [197, 0]
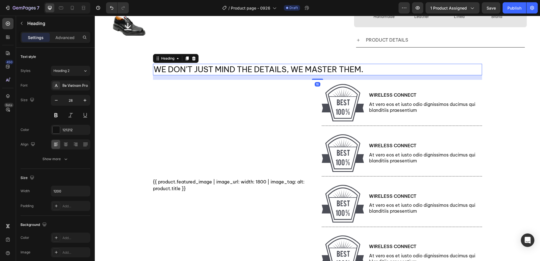
click at [397, 69] on p "We don't just mind the details, we master them." at bounding box center [318, 69] width 328 height 10
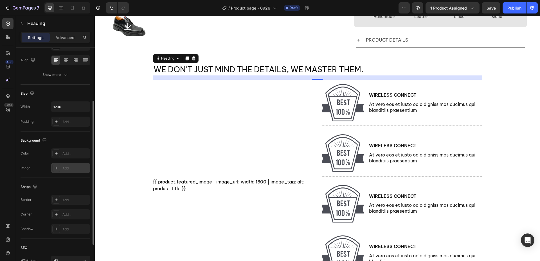
scroll to position [0, 0]
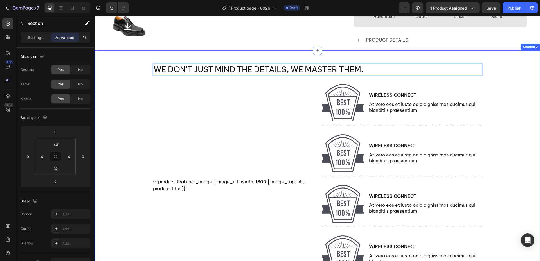
click at [485, 72] on div "We don't just mind the details, we master them. Heading 16 {{ product.featured_…" at bounding box center [318, 185] width 446 height 243
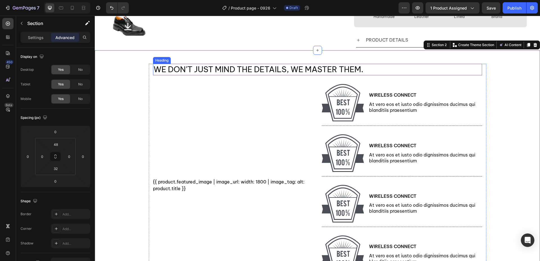
click at [461, 71] on p "We don't just mind the details, we master them." at bounding box center [318, 69] width 328 height 10
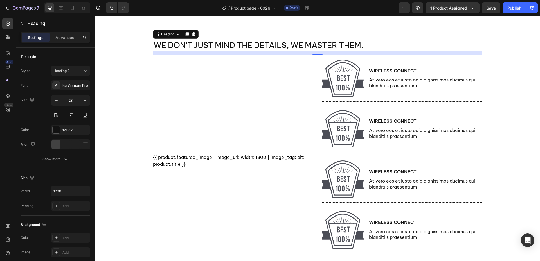
scroll to position [197, 0]
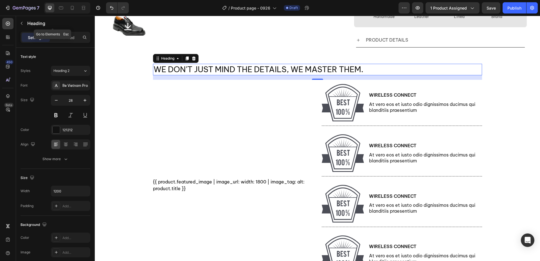
click at [24, 27] on button "button" at bounding box center [21, 23] width 9 height 9
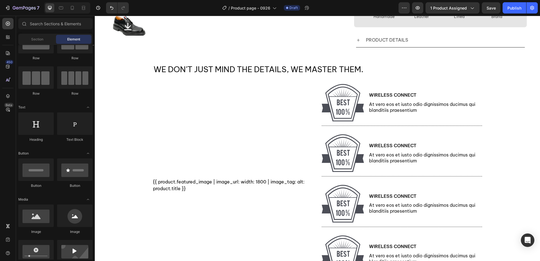
scroll to position [0, 0]
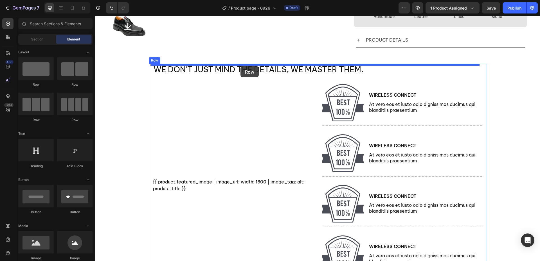
drag, startPoint x: 169, startPoint y: 87, endPoint x: 241, endPoint y: 66, distance: 74.3
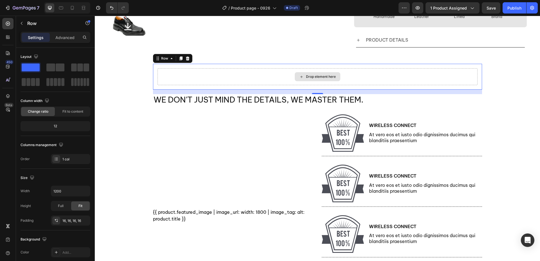
click at [247, 82] on div "Drop element here" at bounding box center [318, 76] width 320 height 17
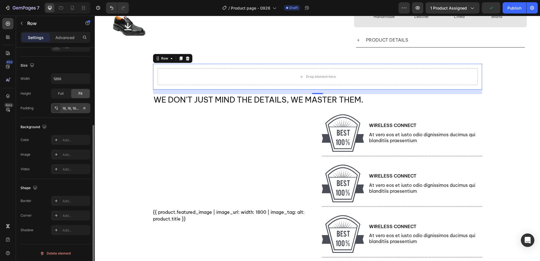
scroll to position [114, 0]
click at [67, 140] on div "Add..." at bounding box center [75, 139] width 26 height 5
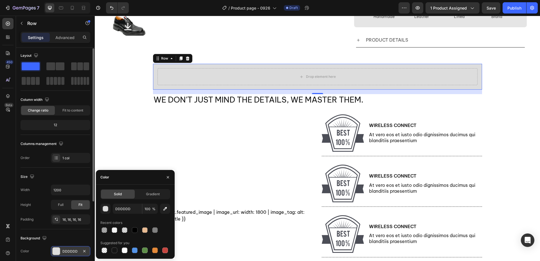
scroll to position [0, 0]
click at [68, 37] on p "Advanced" at bounding box center [64, 38] width 19 height 6
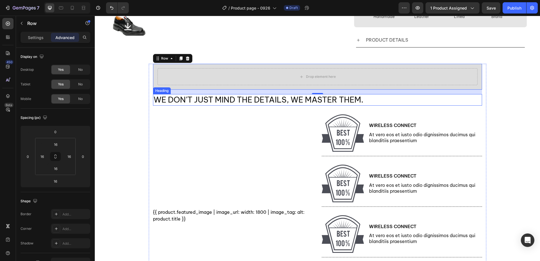
click at [208, 103] on p "We don't just mind the details, we master them." at bounding box center [318, 100] width 328 height 10
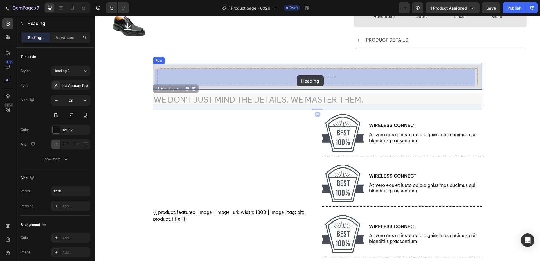
drag, startPoint x: 166, startPoint y: 91, endPoint x: 280, endPoint y: 89, distance: 114.6
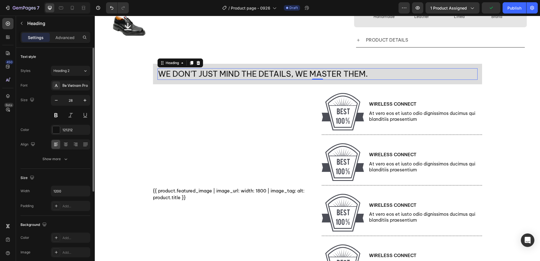
scroll to position [56, 0]
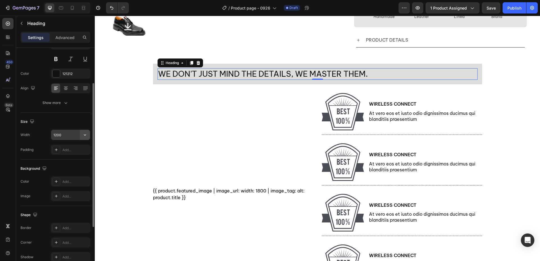
click at [86, 135] on icon "button" at bounding box center [85, 135] width 2 height 1
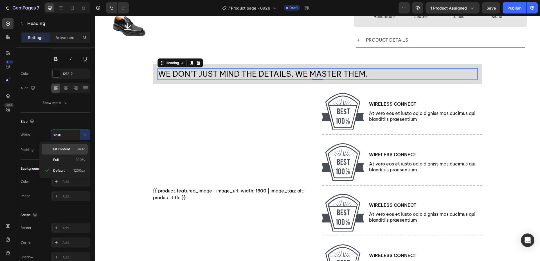
click at [71, 153] on div "Fit content Auto" at bounding box center [65, 149] width 46 height 11
type input "Auto"
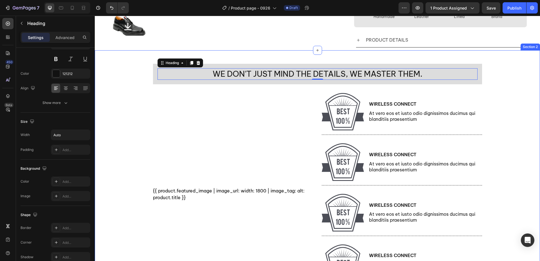
drag, startPoint x: 113, startPoint y: 95, endPoint x: 133, endPoint y: 91, distance: 20.4
click at [113, 95] on div "We don't just mind the details, we master them. Heading 0 Row {{ product.featur…" at bounding box center [318, 190] width 446 height 252
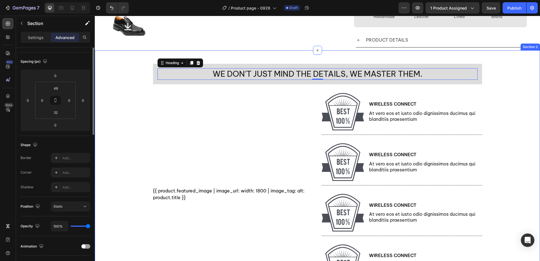
scroll to position [0, 0]
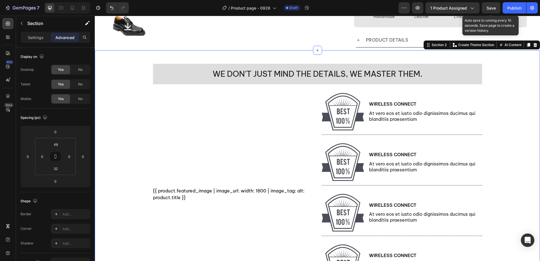
click at [491, 6] on span "Save" at bounding box center [491, 8] width 9 height 5
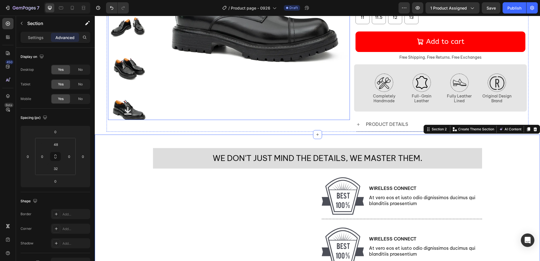
scroll to position [225, 0]
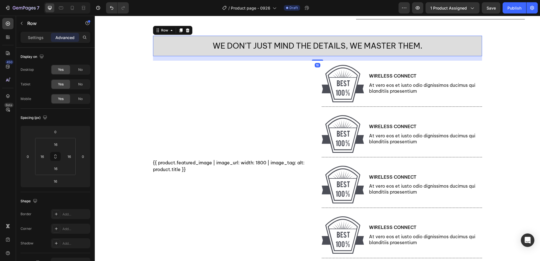
click at [155, 55] on div "We don't just mind the details, we master them. Heading Row 16" at bounding box center [317, 46] width 329 height 20
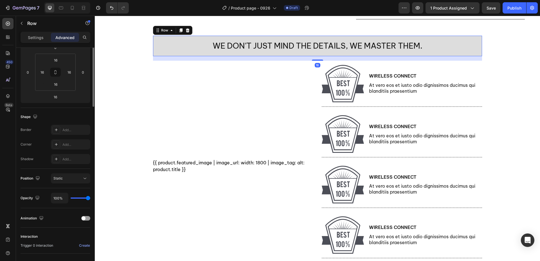
scroll to position [0, 0]
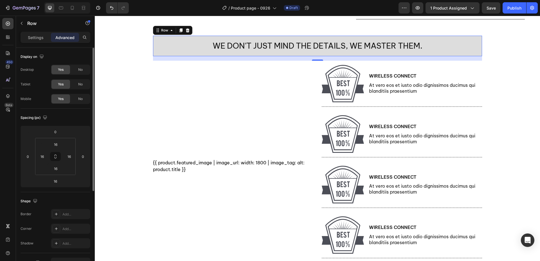
click at [36, 43] on div "Settings Advanced" at bounding box center [56, 37] width 70 height 11
click at [36, 40] on p "Settings" at bounding box center [36, 38] width 16 height 6
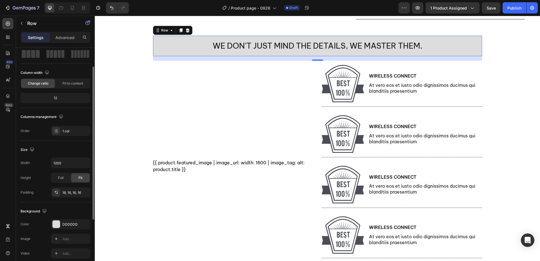
scroll to position [84, 0]
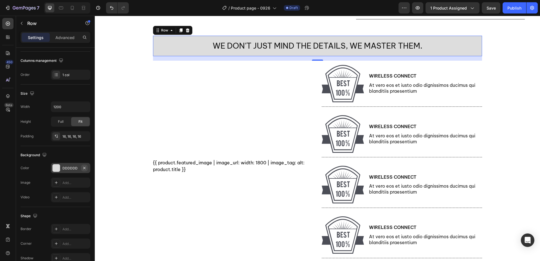
click at [83, 170] on icon "button" at bounding box center [84, 168] width 5 height 5
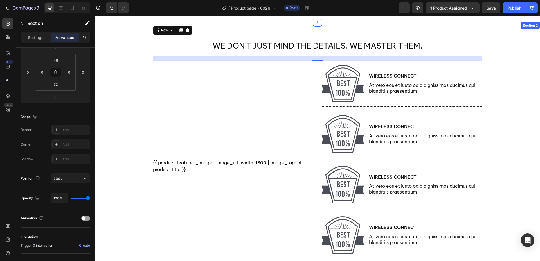
click at [129, 84] on div "We don't just mind the details, we master them. Heading Row 16 {{ product.featu…" at bounding box center [318, 162] width 446 height 252
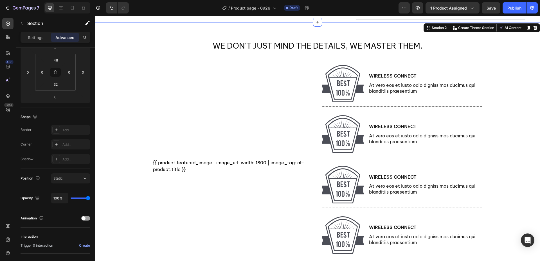
scroll to position [0, 0]
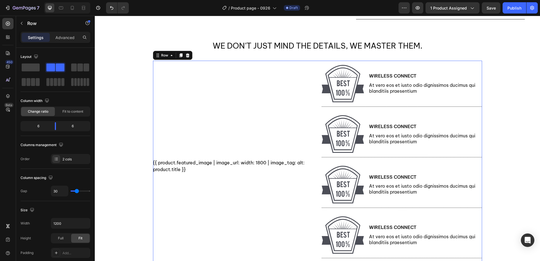
click at [202, 88] on div "{{ product.featured_image | image_url: width: 1800 | image_tag: alt: product.ti…" at bounding box center [233, 166] width 160 height 211
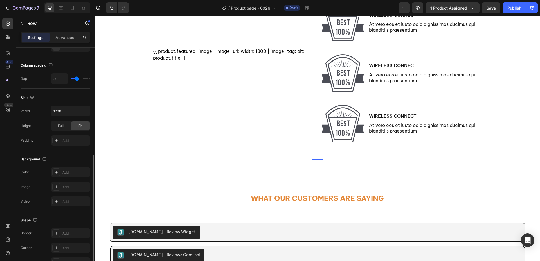
scroll to position [141, 0]
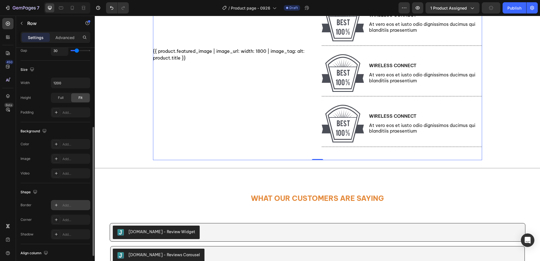
click at [71, 204] on div "Add..." at bounding box center [75, 205] width 26 height 5
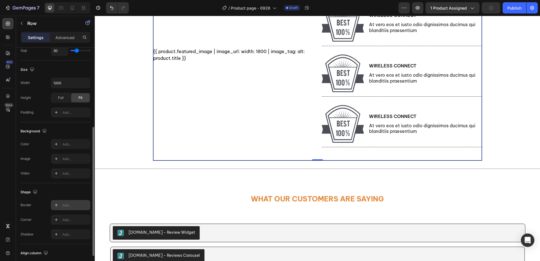
scroll to position [338, 0]
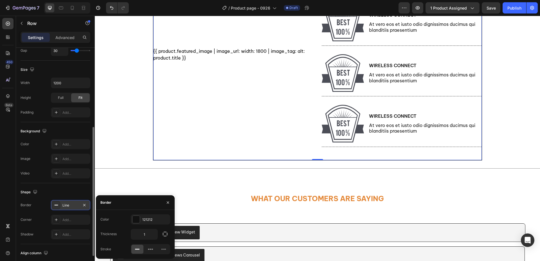
click at [138, 252] on icon at bounding box center [138, 250] width 6 height 6
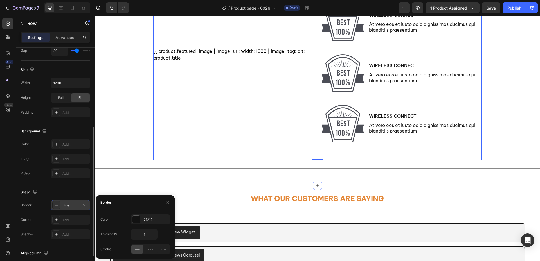
click at [120, 131] on div "We don't just mind the details, we master them. Heading Row {{ product.featured…" at bounding box center [318, 50] width 446 height 253
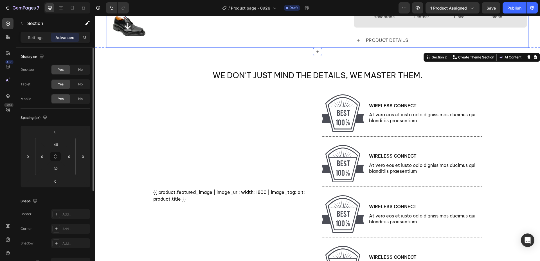
scroll to position [225, 0]
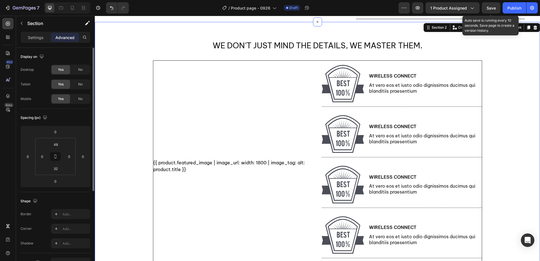
drag, startPoint x: 495, startPoint y: 9, endPoint x: 493, endPoint y: 12, distance: 4.3
click at [495, 9] on span "Save" at bounding box center [491, 8] width 9 height 5
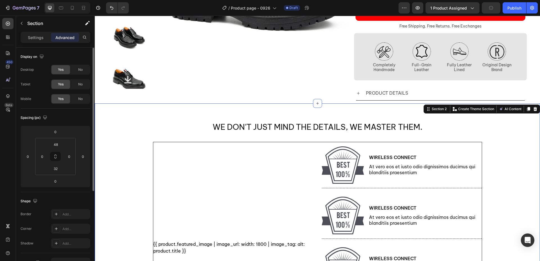
scroll to position [141, 0]
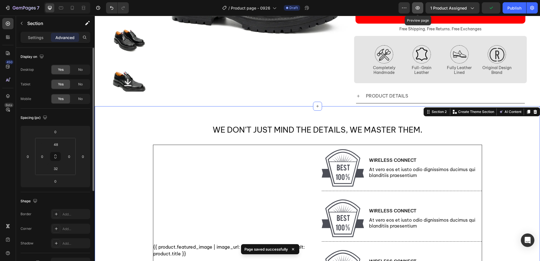
click at [420, 8] on icon "button" at bounding box center [418, 8] width 6 height 6
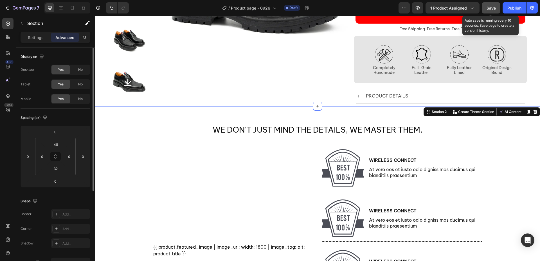
click at [489, 8] on span "Save" at bounding box center [491, 8] width 9 height 5
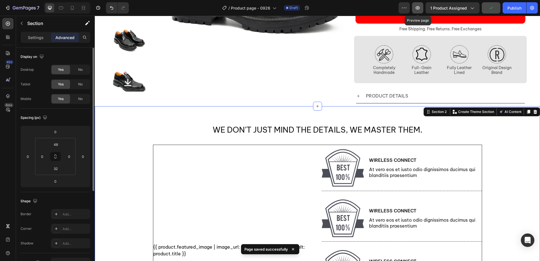
click at [420, 9] on icon "button" at bounding box center [418, 8] width 6 height 6
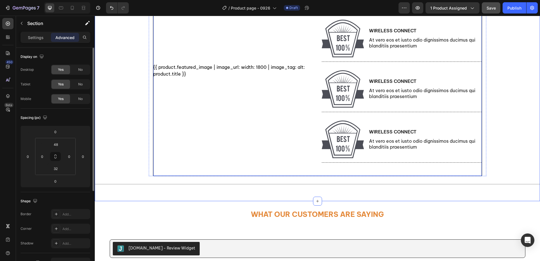
scroll to position [394, 0]
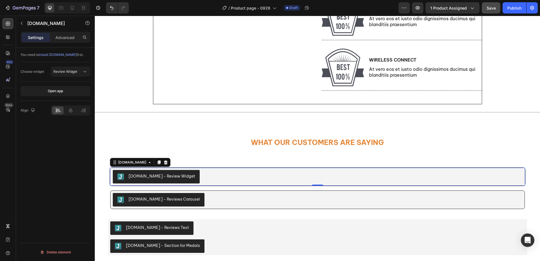
click at [221, 172] on div "Judge.me - Review Widget" at bounding box center [318, 177] width 410 height 14
click at [78, 71] on div "Review Widget" at bounding box center [67, 71] width 29 height 5
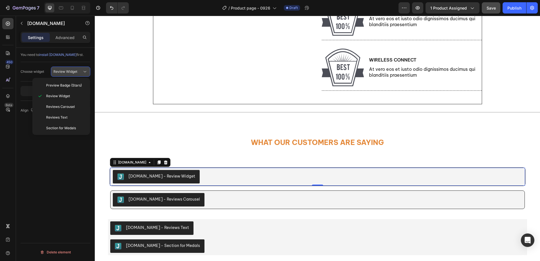
click at [78, 71] on div "Review Widget" at bounding box center [67, 71] width 29 height 5
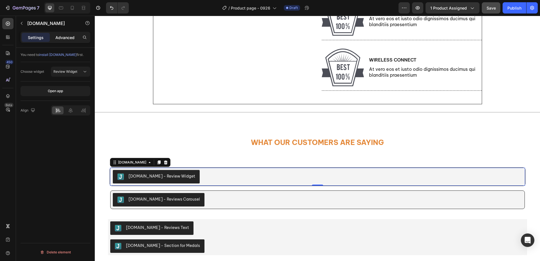
click at [66, 37] on p "Advanced" at bounding box center [64, 38] width 19 height 6
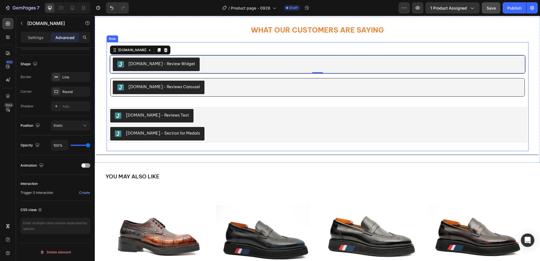
scroll to position [0, 0]
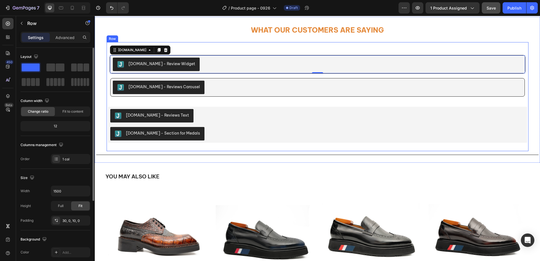
click at [220, 146] on div "Judge.me - Review Widget Judge.me 0 Judge.me - Reviews Carousel Judge.me Produc…" at bounding box center [318, 100] width 422 height 98
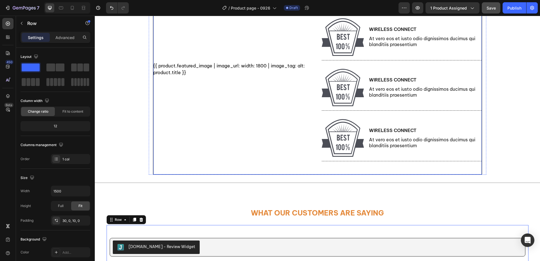
scroll to position [338, 0]
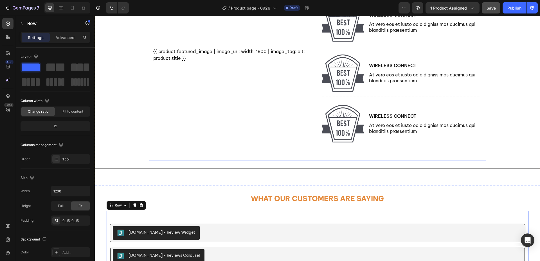
click at [149, 153] on div "We don't just mind the details, we master them. Heading Row {{ product.featured…" at bounding box center [318, 42] width 338 height 237
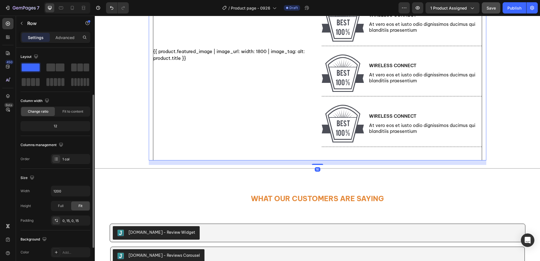
scroll to position [56, 0]
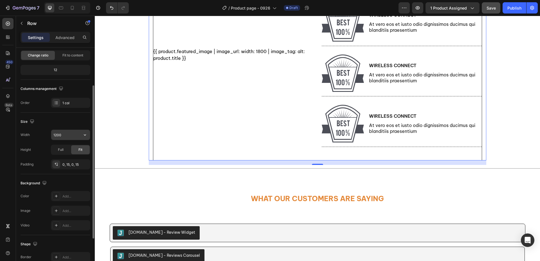
click at [62, 138] on input "1200" at bounding box center [70, 135] width 39 height 10
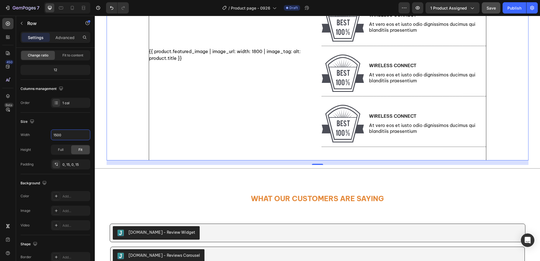
type input "1500"
click at [127, 132] on div "We don't just mind the details, we master them. Heading Row {{ product.featured…" at bounding box center [318, 42] width 414 height 237
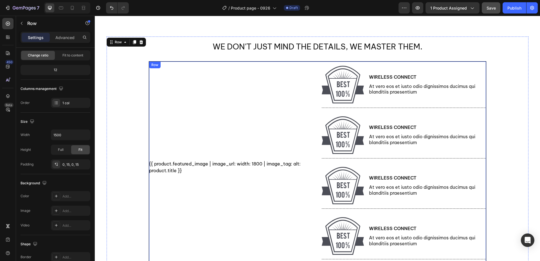
scroll to position [338, 0]
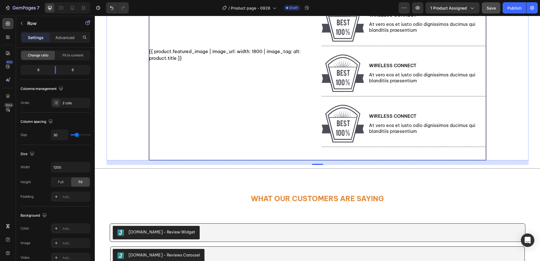
click at [170, 151] on div "{{ product.featured_image | image_url: width: 1800 | image_tag: alt: product.ti…" at bounding box center [231, 54] width 164 height 211
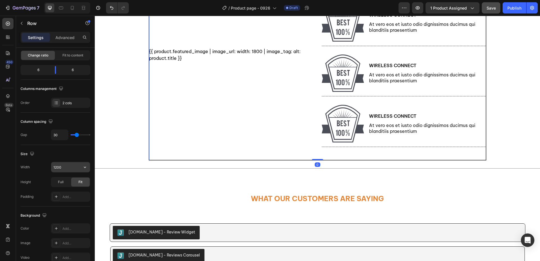
click at [71, 167] on input "1200" at bounding box center [70, 167] width 39 height 10
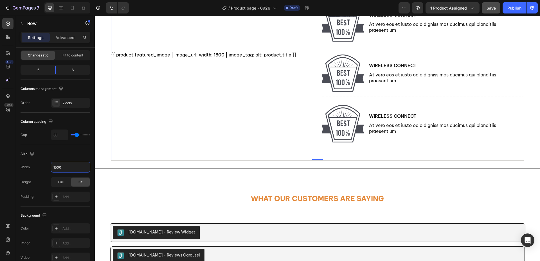
type input "1500"
click at [129, 144] on div "{{ product.featured_image | image_url: width: 1800 | image_tag: alt: product.ti…" at bounding box center [212, 54] width 202 height 211
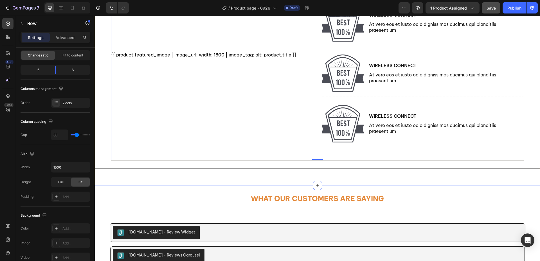
drag, startPoint x: 97, startPoint y: 137, endPoint x: 104, endPoint y: 137, distance: 7.3
click at [97, 137] on div "We don't just mind the details, we master them. Heading Row {{ product.featured…" at bounding box center [318, 50] width 446 height 253
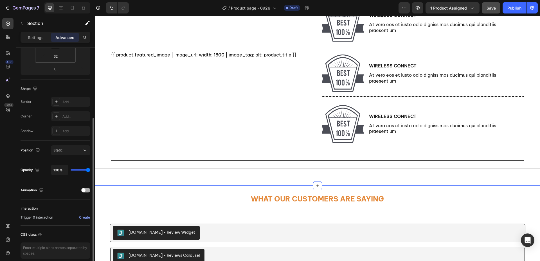
scroll to position [56, 0]
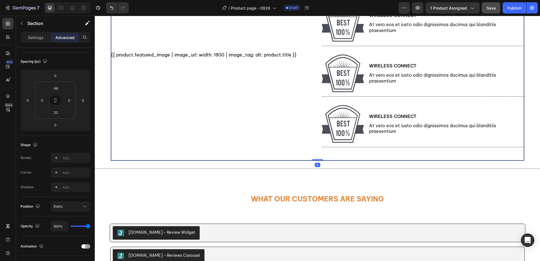
click at [135, 151] on div "{{ product.featured_image | image_url: width: 1800 | image_tag: alt: product.ti…" at bounding box center [212, 54] width 202 height 211
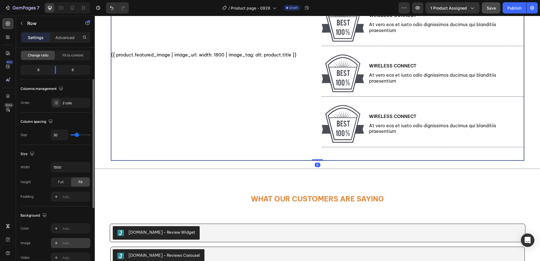
scroll to position [141, 0]
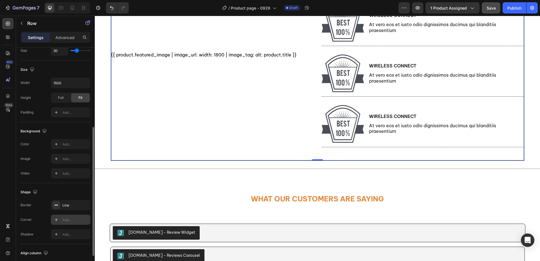
click at [72, 220] on div "Add..." at bounding box center [75, 220] width 26 height 5
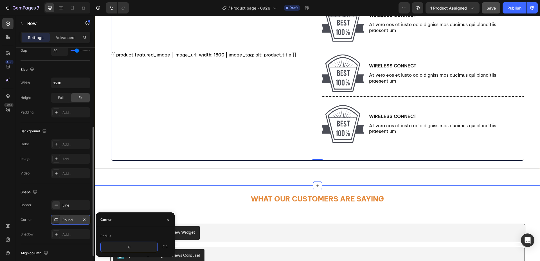
click at [97, 153] on div "We don't just mind the details, we master them. Heading Row {{ product.featured…" at bounding box center [318, 50] width 446 height 253
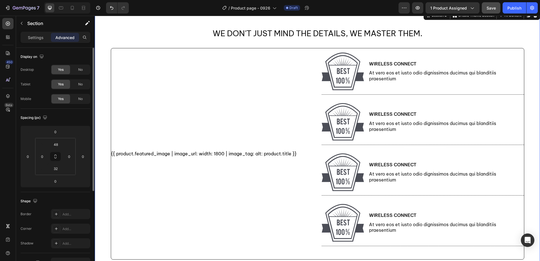
scroll to position [169, 0]
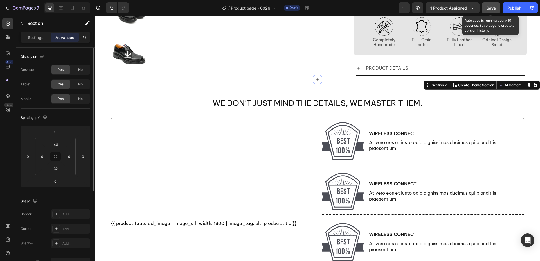
click at [489, 6] on span "Save" at bounding box center [491, 8] width 9 height 5
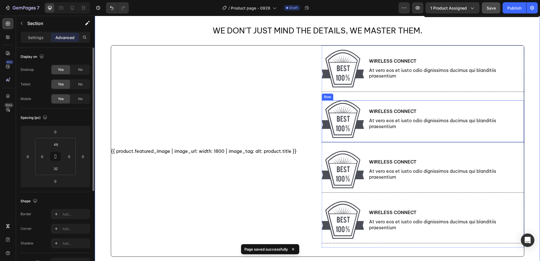
scroll to position [197, 0]
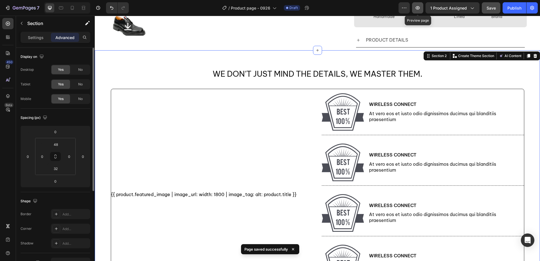
click at [420, 7] on icon "button" at bounding box center [418, 7] width 4 height 3
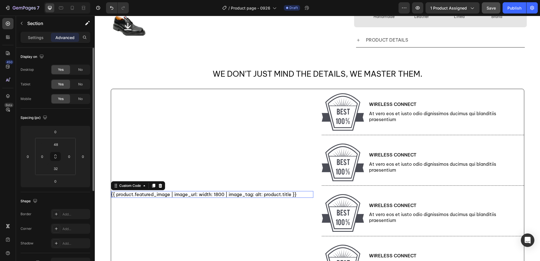
click at [225, 198] on div "{{ product.featured_image | image_url: width: 1800 | image_tag: alt: product.ti…" at bounding box center [212, 194] width 202 height 7
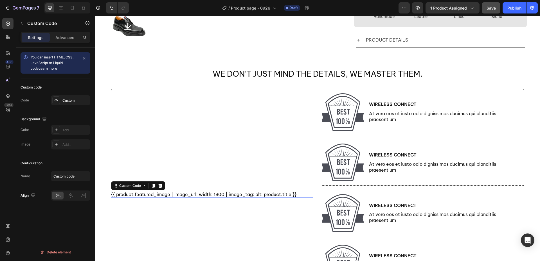
click at [225, 198] on div "{{ product.featured_image | image_url: width: 1800 | image_tag: alt: product.ti…" at bounding box center [212, 194] width 202 height 7
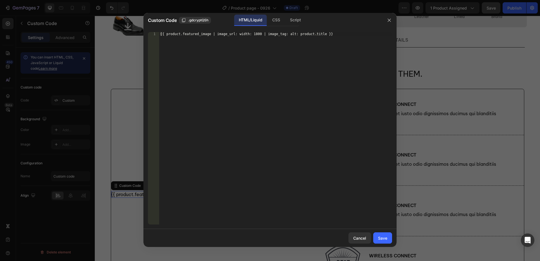
type textarea "{{ product.featured_image | image_url: width: 1800 | image_tag: alt: product.ti…"
click at [247, 125] on div "{{ product.featured_image | image_url: width: 1800 | image_tag: alt: product.ti…" at bounding box center [275, 132] width 233 height 201
paste textarea "{% endif %}"
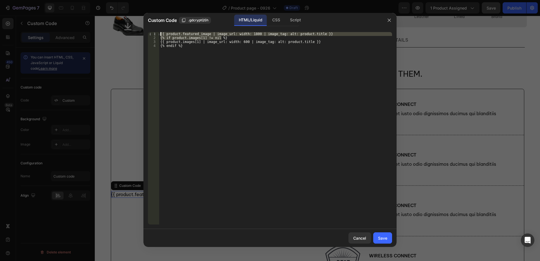
drag, startPoint x: 330, startPoint y: 36, endPoint x: 183, endPoint y: 64, distance: 150.3
click at [102, 32] on div "Custom Code .gdcryptQSh HTML/Liquid CSS Script {% endif %} 1 2 3 4 {{ product.f…" at bounding box center [270, 130] width 540 height 261
type textarea "{{ product.featured_image | image_url: width: 1800 | image_tag: alt: product.ti…"
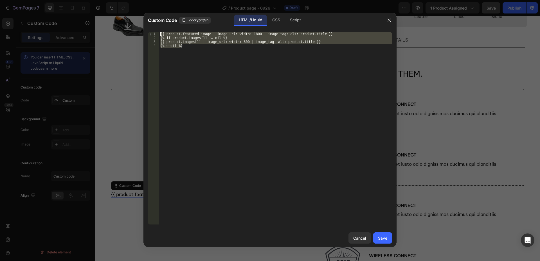
drag, startPoint x: 205, startPoint y: 57, endPoint x: 118, endPoint y: 9, distance: 99.8
click at [116, 9] on div "Custom Code .gdcryptQSh HTML/Liquid CSS Script {{ product.featured_image | imag…" at bounding box center [270, 130] width 540 height 261
paste textarea "% endif"
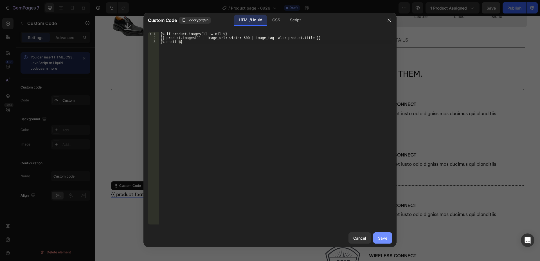
type textarea "{% endif %}"
click at [385, 243] on button "Save" at bounding box center [383, 238] width 19 height 11
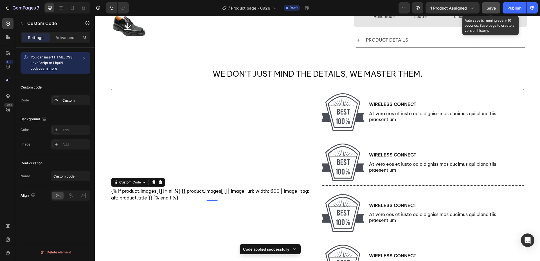
click at [492, 8] on span "Save" at bounding box center [491, 8] width 9 height 5
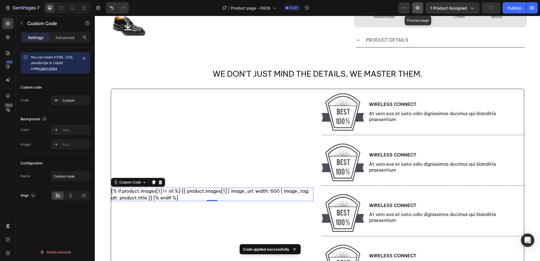
click at [419, 6] on icon "button" at bounding box center [418, 8] width 6 height 6
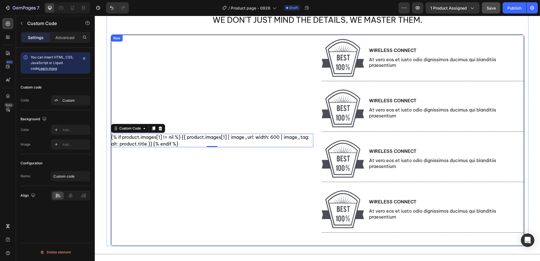
scroll to position [281, 0]
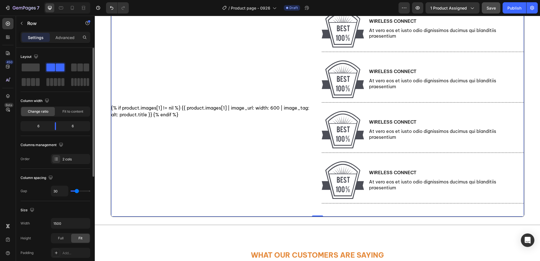
click at [243, 139] on div "{% if product.images[1] != nil %} {{ product.images[1] | image_url: width: 600 …" at bounding box center [212, 111] width 202 height 211
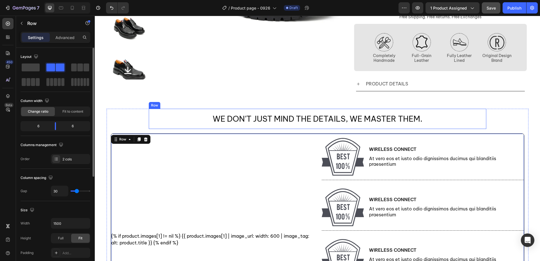
scroll to position [141, 0]
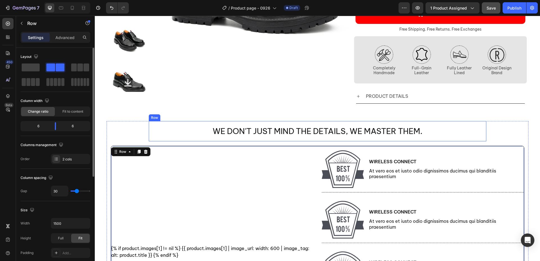
click at [258, 127] on h3 "We don't just mind the details, we master them." at bounding box center [317, 131] width 211 height 11
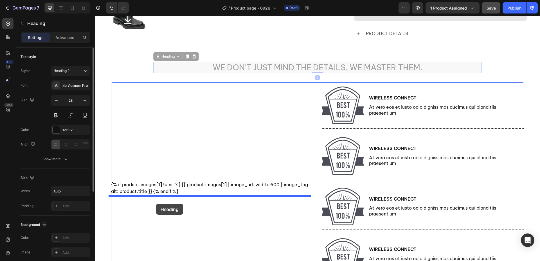
scroll to position [281, 0]
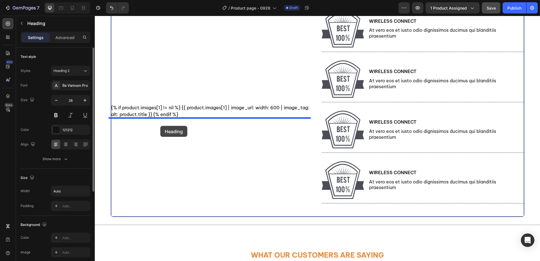
drag, startPoint x: 170, startPoint y: 93, endPoint x: 160, endPoint y: 126, distance: 34.3
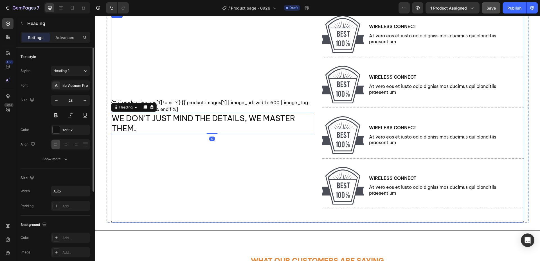
scroll to position [276, 0]
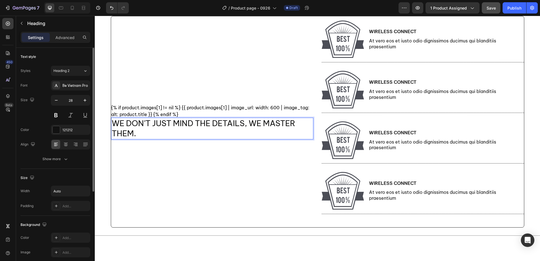
click at [167, 132] on h3 "We don't just mind the details, we master them." at bounding box center [212, 129] width 202 height 22
click at [112, 122] on p "We don't just mind the details, we master them." at bounding box center [212, 128] width 201 height 21
click at [138, 134] on p "“We don't just mind the details, we master them." at bounding box center [212, 128] width 201 height 21
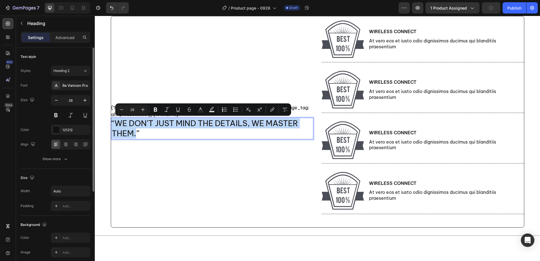
drag, startPoint x: 134, startPoint y: 133, endPoint x: 109, endPoint y: 122, distance: 26.5
click at [112, 122] on p "“We don't just mind the details, we master them.”" at bounding box center [212, 128] width 201 height 21
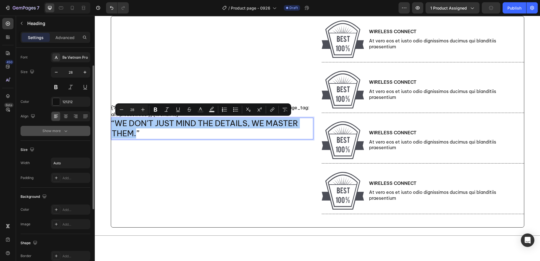
click at [55, 130] on div "Show more" at bounding box center [56, 131] width 26 height 6
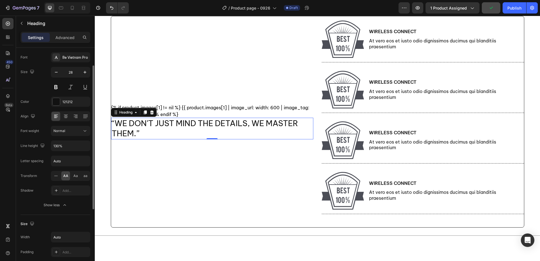
drag, startPoint x: 75, startPoint y: 177, endPoint x: 80, endPoint y: 176, distance: 4.9
click at [75, 177] on span "Aa" at bounding box center [75, 176] width 5 height 5
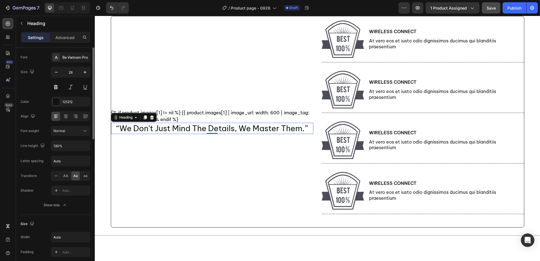
scroll to position [0, 0]
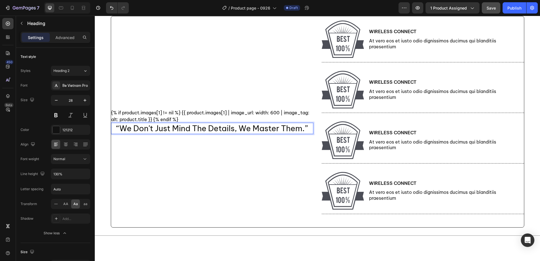
click at [146, 131] on h3 "“we don't just mind the details, we master them.”" at bounding box center [212, 128] width 193 height 11
click at [146, 131] on p "“we don't just mind the details, we master them.”" at bounding box center [212, 129] width 191 height 10
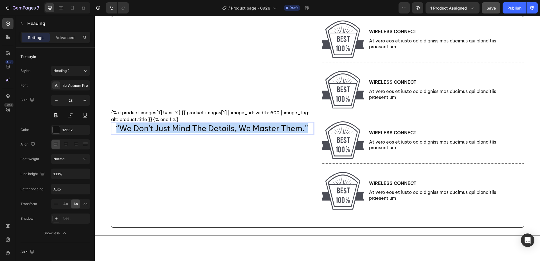
click at [146, 131] on p "“we don't just mind the details, we master them.”" at bounding box center [212, 129] width 191 height 10
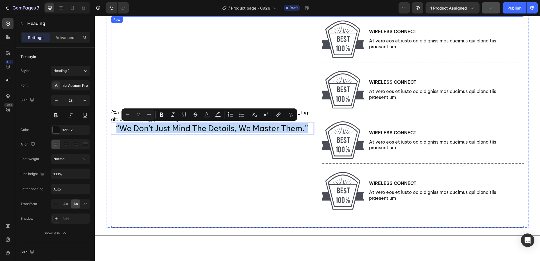
click at [266, 145] on div "{% if product.images[1] != nil %} {{ product.images[1] | image_url: width: 600 …" at bounding box center [212, 121] width 202 height 211
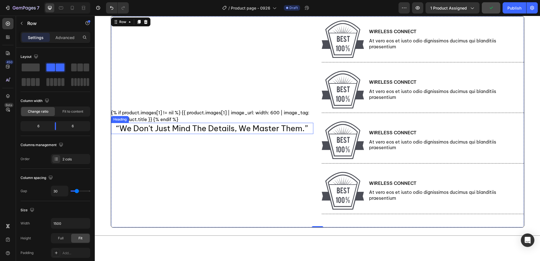
click at [303, 129] on p "“we don't just mind the details, we master them.”" at bounding box center [212, 129] width 191 height 10
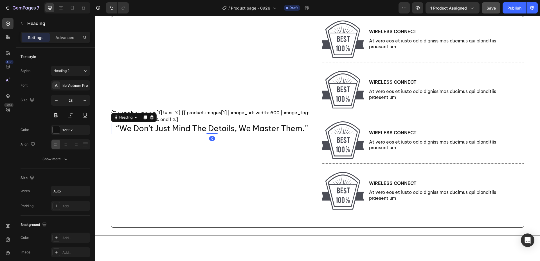
drag, startPoint x: 149, startPoint y: 118, endPoint x: 125, endPoint y: 118, distance: 24.2
click at [150, 118] on icon at bounding box center [152, 117] width 5 height 5
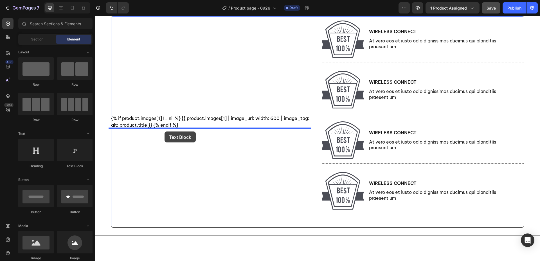
drag, startPoint x: 168, startPoint y: 175, endPoint x: 171, endPoint y: 140, distance: 34.7
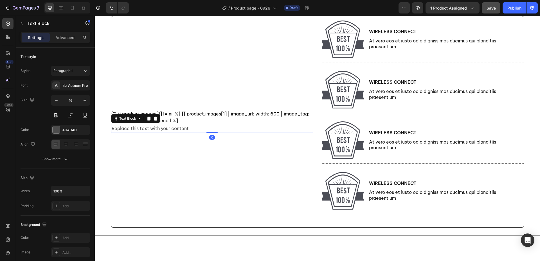
click at [183, 129] on div "Replace this text with your content" at bounding box center [212, 128] width 202 height 9
click at [183, 129] on p "Replace this text with your content" at bounding box center [212, 129] width 201 height 8
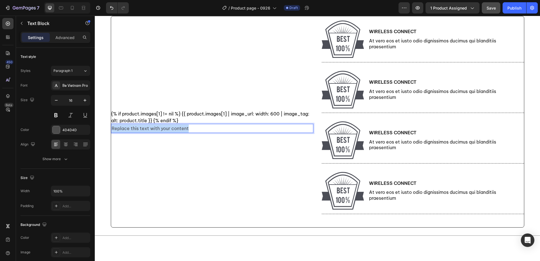
click at [183, 129] on p "Replace this text with your content" at bounding box center [212, 129] width 201 height 8
click at [181, 131] on p "“we don't just mind the details, we master them.”" at bounding box center [212, 129] width 201 height 8
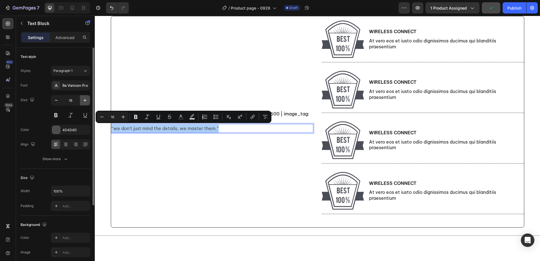
click at [85, 102] on icon "button" at bounding box center [85, 100] width 3 height 3
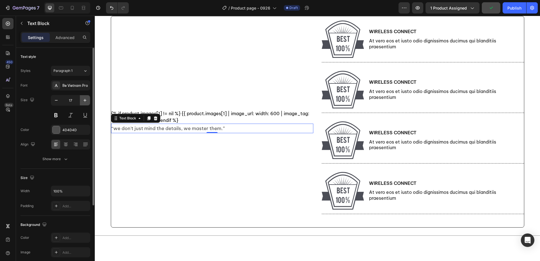
click at [85, 102] on icon "button" at bounding box center [85, 100] width 3 height 3
type input "18"
click at [63, 145] on icon at bounding box center [66, 145] width 6 height 6
click at [65, 40] on p "Advanced" at bounding box center [64, 38] width 19 height 6
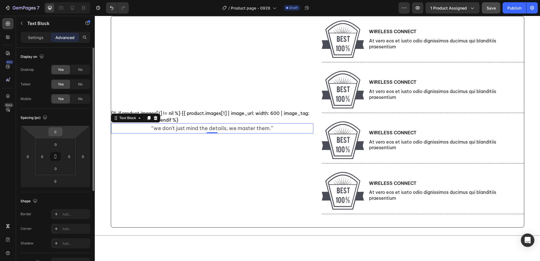
click at [57, 133] on input "0" at bounding box center [55, 132] width 11 height 8
type input "10"
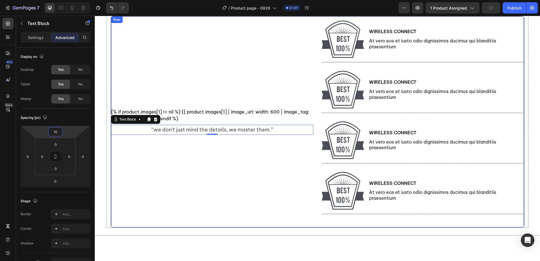
click at [211, 194] on div "{% if product.images[1] != nil %} {{ product.images[1] | image_url: width: 600 …" at bounding box center [212, 121] width 202 height 211
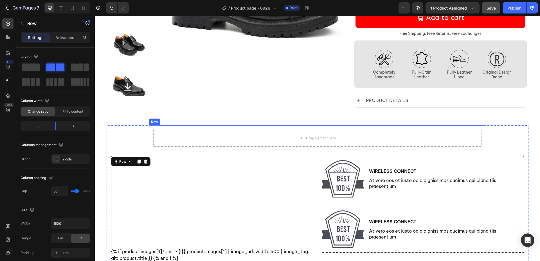
scroll to position [136, 0]
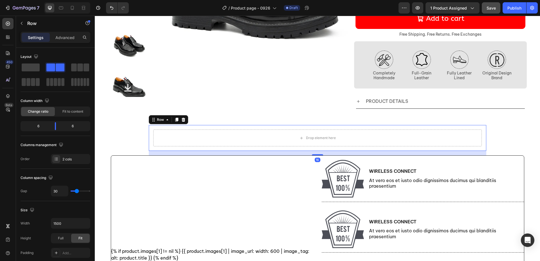
click at [149, 132] on div "Drop element here Row 16" at bounding box center [318, 138] width 338 height 26
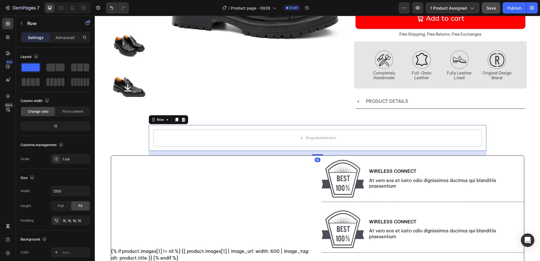
drag, startPoint x: 179, startPoint y: 121, endPoint x: 179, endPoint y: 125, distance: 4.2
click at [181, 121] on icon at bounding box center [183, 120] width 5 height 5
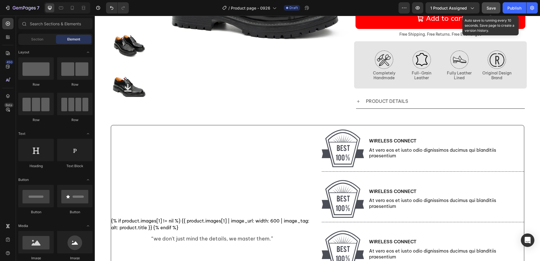
click at [495, 7] on span "Save" at bounding box center [491, 8] width 9 height 5
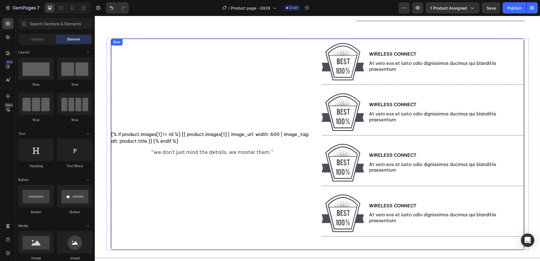
scroll to position [192, 0]
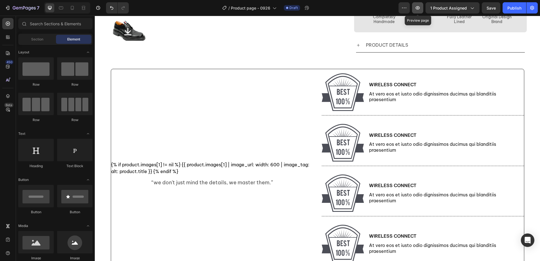
click at [419, 10] on icon "button" at bounding box center [418, 8] width 6 height 6
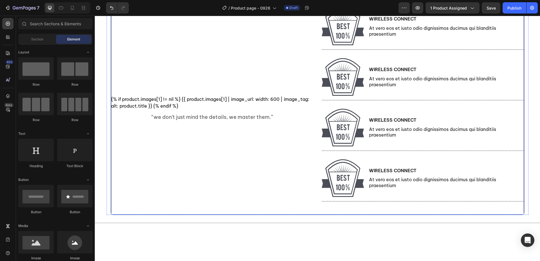
scroll to position [220, 0]
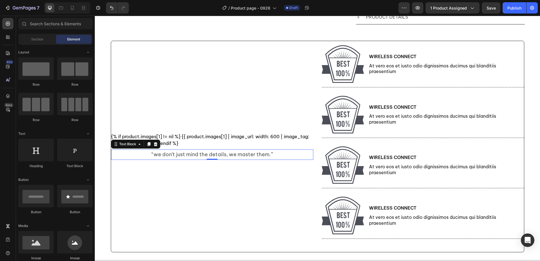
click at [192, 154] on p "“we don't just mind the details, we master them.”" at bounding box center [212, 154] width 201 height 9
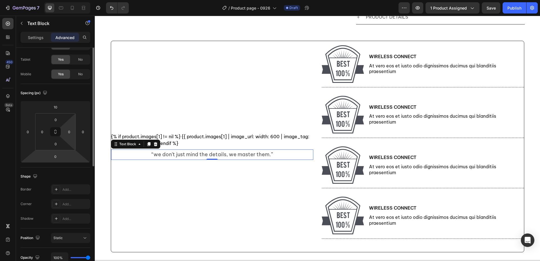
scroll to position [0, 0]
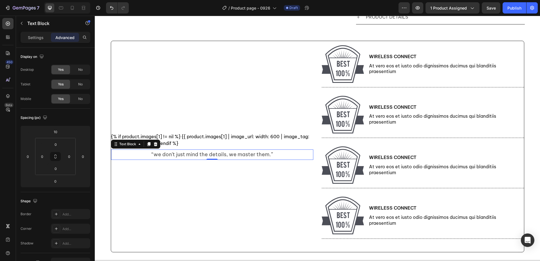
click at [41, 43] on div "Settings Advanced" at bounding box center [56, 37] width 70 height 11
drag, startPoint x: 38, startPoint y: 38, endPoint x: 43, endPoint y: 43, distance: 7.2
click at [38, 38] on p "Settings" at bounding box center [36, 38] width 16 height 6
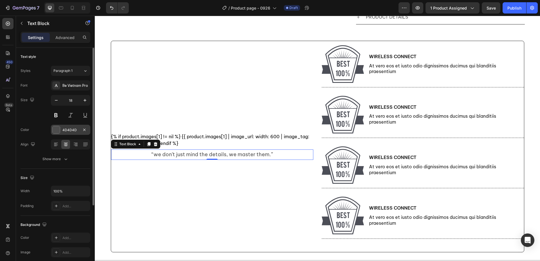
click at [79, 132] on div "4D4D4D" at bounding box center [70, 130] width 16 height 5
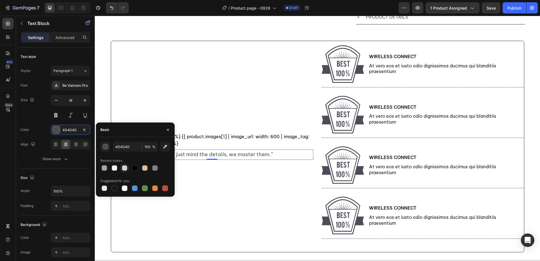
drag, startPoint x: 136, startPoint y: 169, endPoint x: 128, endPoint y: 170, distance: 8.2
click at [136, 169] on div at bounding box center [135, 169] width 6 height 6
type input "000000"
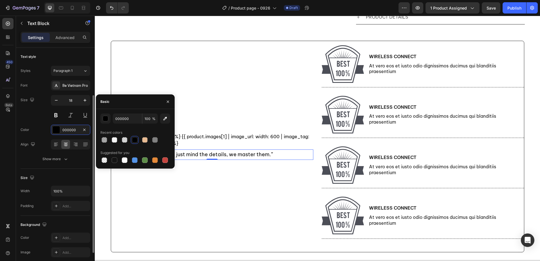
scroll to position [84, 0]
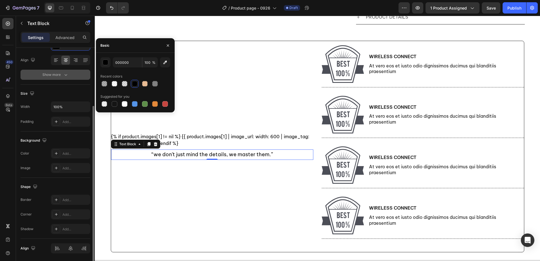
drag, startPoint x: 62, startPoint y: 76, endPoint x: 66, endPoint y: 84, distance: 8.6
click at [62, 76] on div "Show more" at bounding box center [56, 75] width 26 height 6
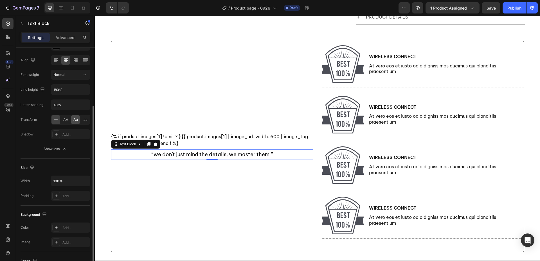
click at [75, 123] on div "Aa" at bounding box center [75, 119] width 9 height 9
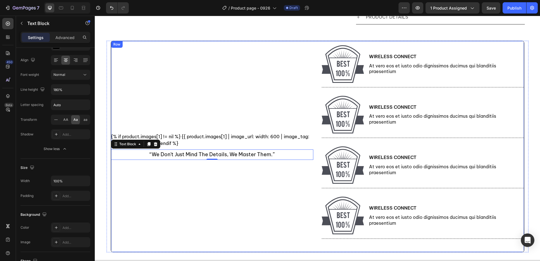
click at [212, 189] on div "{% if product.images[1] != nil %} {{ product.images[1] | image_url: width: 600 …" at bounding box center [212, 146] width 202 height 211
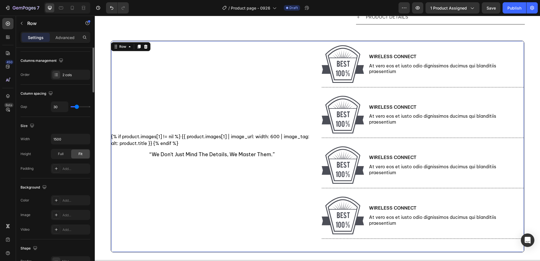
scroll to position [0, 0]
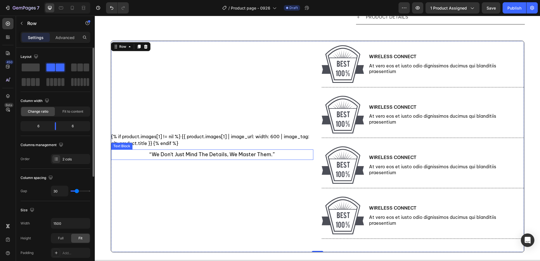
click at [279, 157] on p "“we don't just mind the details, we master them.”" at bounding box center [212, 154] width 201 height 9
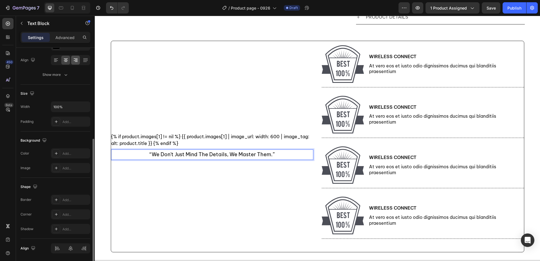
scroll to position [104, 0]
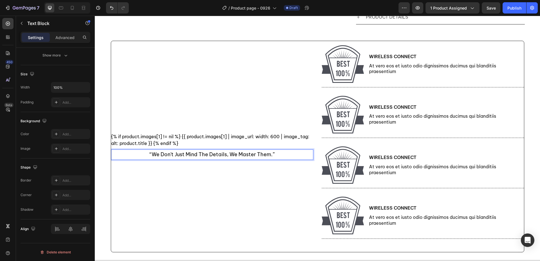
click at [142, 157] on p "“we don't just mind the details, we master them.”" at bounding box center [212, 154] width 201 height 9
click at [166, 152] on p "“we don't just mind the details, we master them.”" at bounding box center [212, 154] width 201 height 9
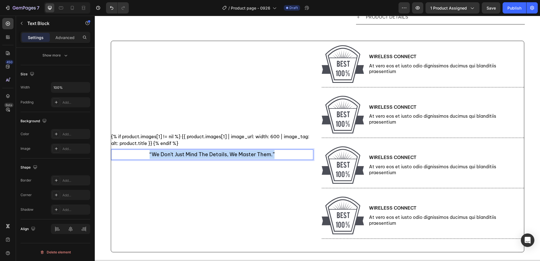
click at [166, 152] on p "“we don't just mind the details, we master them.”" at bounding box center [212, 154] width 201 height 9
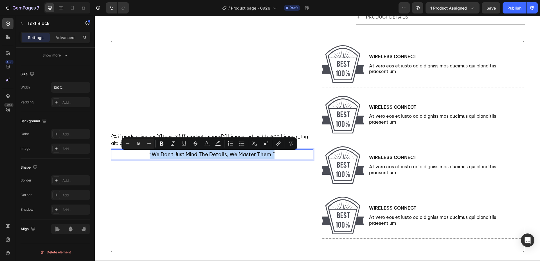
click at [306, 156] on p "“we don't just mind the details, we master them.”" at bounding box center [212, 154] width 201 height 9
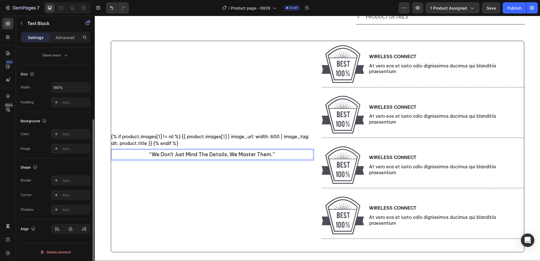
scroll to position [76, 0]
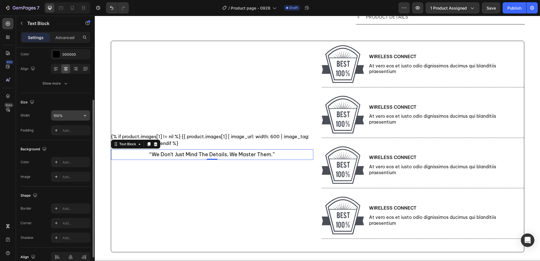
click at [70, 118] on input "100%" at bounding box center [70, 116] width 39 height 10
click at [84, 115] on icon "button" at bounding box center [85, 116] width 6 height 6
click at [67, 132] on span "Fit content" at bounding box center [61, 130] width 17 height 5
type input "Auto"
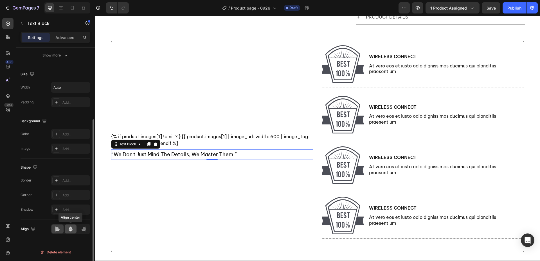
click at [71, 231] on icon at bounding box center [71, 229] width 4 height 5
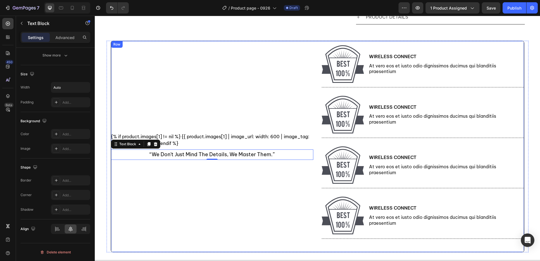
click at [189, 189] on div "{% if product.images[1] != nil %} {{ product.images[1] | image_url: width: 600 …" at bounding box center [212, 146] width 202 height 211
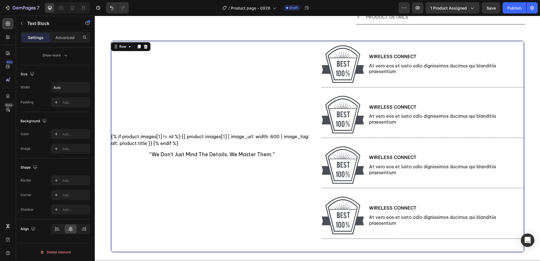
scroll to position [0, 0]
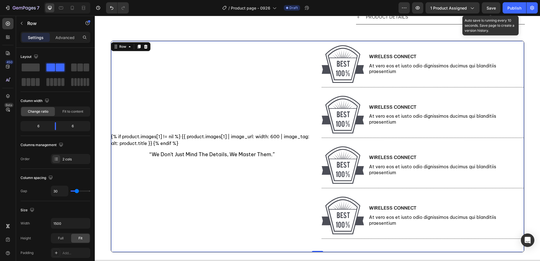
drag, startPoint x: 490, startPoint y: 7, endPoint x: 487, endPoint y: 15, distance: 7.8
click at [490, 7] on span "Save" at bounding box center [491, 8] width 9 height 5
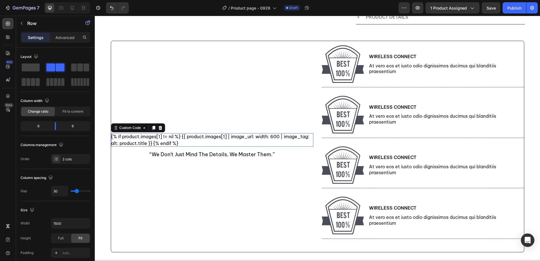
click at [209, 138] on div "{% if product.images[1] != nil %} {{ product.images[1] | image_url: width: 600 …" at bounding box center [212, 140] width 202 height 14
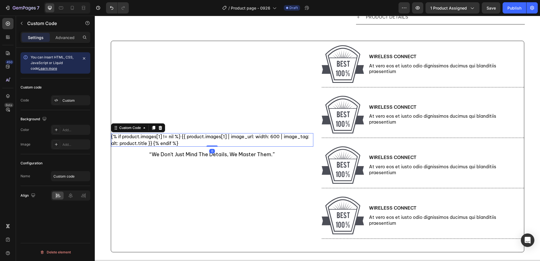
click at [209, 138] on div "{% if product.images[1] != nil %} {{ product.images[1] | image_url: width: 600 …" at bounding box center [212, 140] width 202 height 14
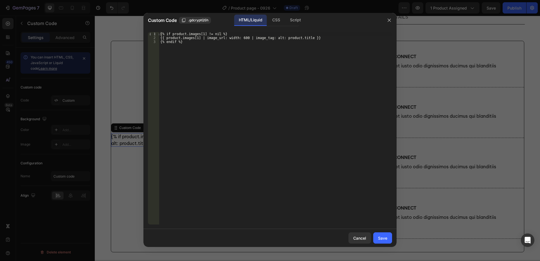
click at [238, 81] on div "{% if product.images[1] != nil %} {{ product.images[1] | image_url: width: 600 …" at bounding box center [275, 132] width 233 height 201
click at [244, 37] on div "{% if product.images[1] != nil %} {{ product.images[1] | image_url: width: 600 …" at bounding box center [275, 132] width 233 height 201
type textarea "{{ product.images[1] | image_url: width: 1500 | image_tag: alt: product.title }}"
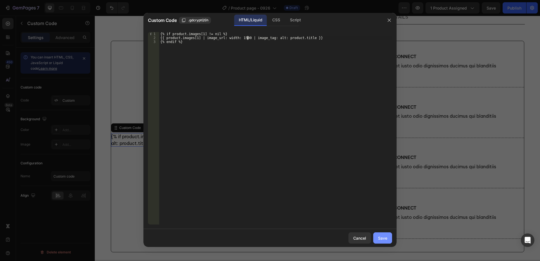
drag, startPoint x: 382, startPoint y: 239, endPoint x: 379, endPoint y: 238, distance: 3.1
click at [382, 239] on div "Save" at bounding box center [382, 239] width 9 height 6
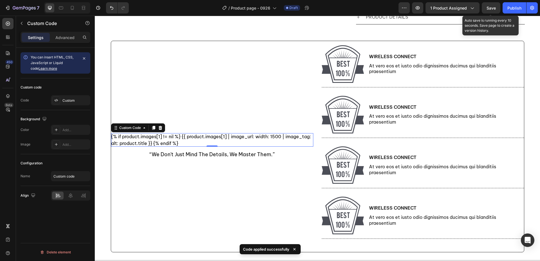
drag, startPoint x: 492, startPoint y: 8, endPoint x: 483, endPoint y: 15, distance: 11.0
click at [492, 8] on span "Save" at bounding box center [491, 8] width 9 height 5
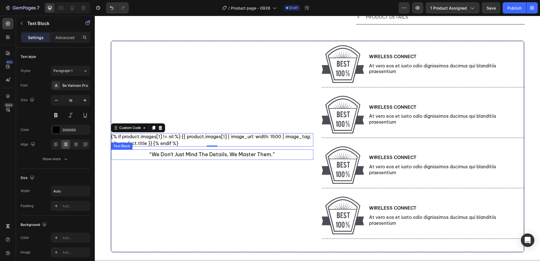
click at [177, 154] on p "“we don't just mind the details, we master them.”" at bounding box center [212, 154] width 125 height 9
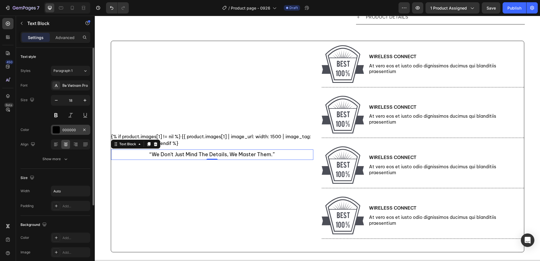
click at [59, 132] on div at bounding box center [56, 129] width 7 height 7
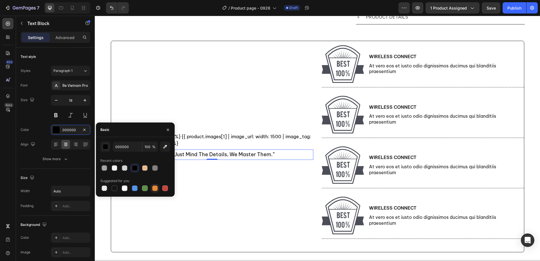
click at [154, 187] on div at bounding box center [155, 189] width 6 height 6
type input "E4893A"
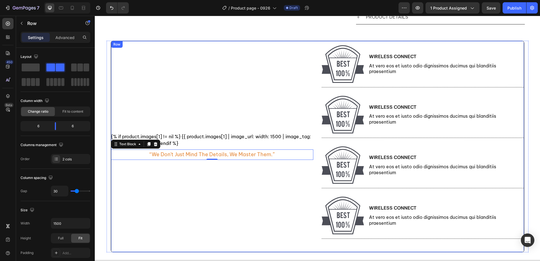
click at [240, 186] on div "{% if product.images[1] != nil %} {{ product.images[1] | image_url: width: 1500…" at bounding box center [212, 146] width 202 height 211
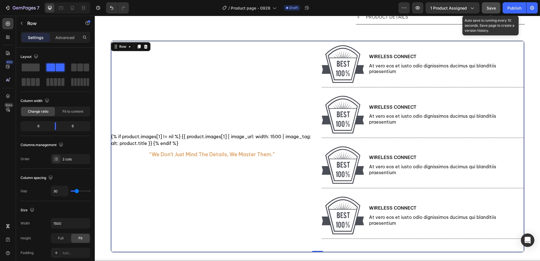
click at [493, 6] on span "Save" at bounding box center [491, 8] width 9 height 5
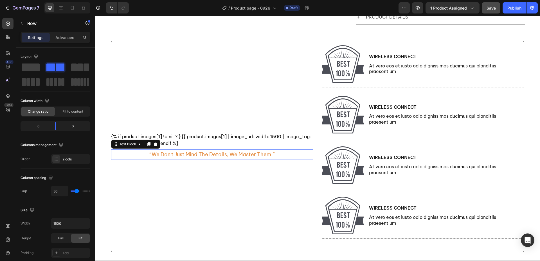
click at [267, 156] on p "“we don't just mind the details, we master them.”" at bounding box center [212, 154] width 125 height 9
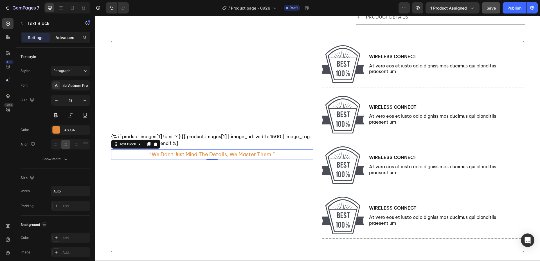
click at [66, 40] on p "Advanced" at bounding box center [64, 38] width 19 height 6
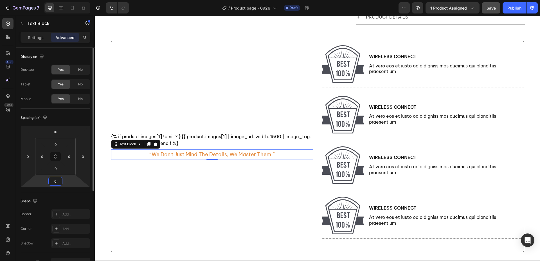
drag, startPoint x: 59, startPoint y: 179, endPoint x: 62, endPoint y: 180, distance: 3.0
click at [59, 179] on input "0" at bounding box center [55, 181] width 11 height 8
type input "20"
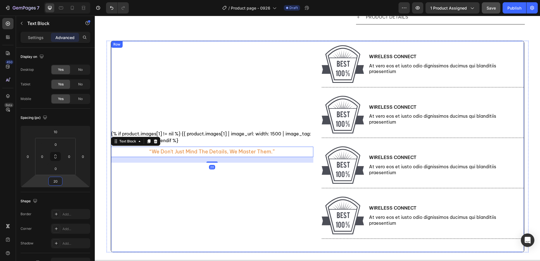
click at [232, 225] on div "{% if product.images[1] != nil %} {{ product.images[1] | image_url: width: 1500…" at bounding box center [212, 146] width 202 height 211
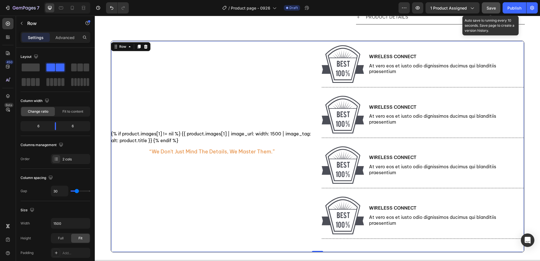
drag, startPoint x: 489, startPoint y: 6, endPoint x: 456, endPoint y: 14, distance: 34.3
click at [489, 6] on span "Save" at bounding box center [491, 8] width 9 height 5
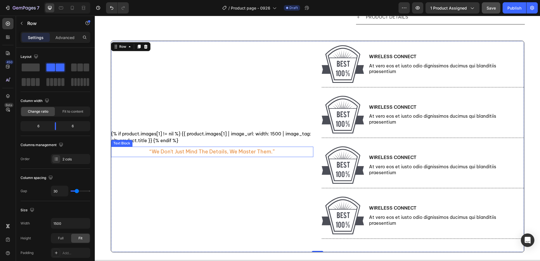
click at [264, 153] on p "“we don't just mind the details, we master them.”" at bounding box center [212, 151] width 125 height 9
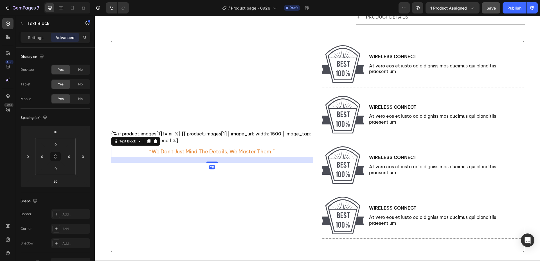
click at [279, 153] on div "“we don't just mind the details, we master them.”" at bounding box center [212, 152] width 202 height 10
click at [280, 153] on div "“we don't just mind the details, we master them.”" at bounding box center [212, 152] width 202 height 10
click at [267, 152] on p "“we don't just mind the details, we master them.”" at bounding box center [212, 151] width 125 height 9
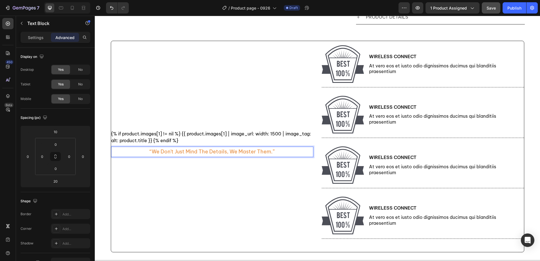
click at [271, 152] on p "“we don't just mind the details, we master them.”" at bounding box center [212, 151] width 125 height 9
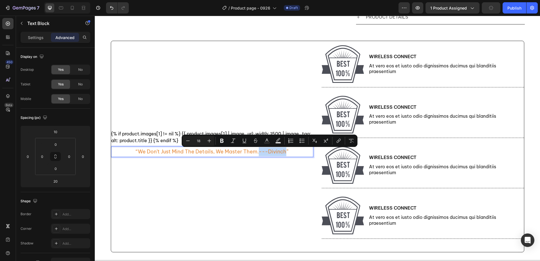
drag, startPoint x: 257, startPoint y: 150, endPoint x: 283, endPoint y: 154, distance: 26.4
click at [283, 154] on p "“we don't just mind the details, we master them.---Divinch”" at bounding box center [212, 151] width 153 height 9
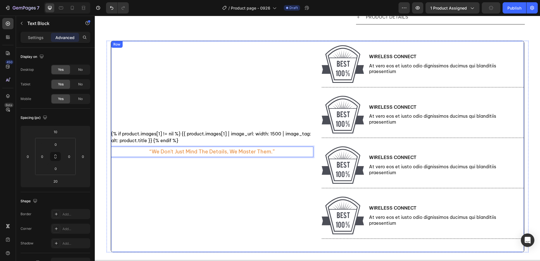
click at [275, 187] on div "{% if product.images[1] != nil %} {{ product.images[1] | image_url: width: 1500…" at bounding box center [212, 146] width 202 height 211
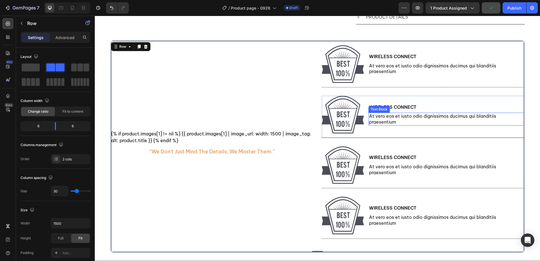
scroll to position [136, 0]
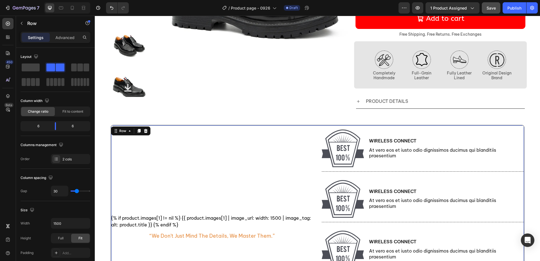
click at [292, 175] on div "{% if product.images[1] != nil %} {{ product.images[1] | image_url: width: 1500…" at bounding box center [212, 231] width 202 height 211
click at [211, 182] on div "{% if product.images[1] != nil %} {{ product.images[1] | image_url: width: 1500…" at bounding box center [212, 231] width 202 height 211
click at [255, 231] on div "{% if product.images[1] != nil %} {{ product.images[1] | image_url: width: 1500…" at bounding box center [212, 231] width 202 height 211
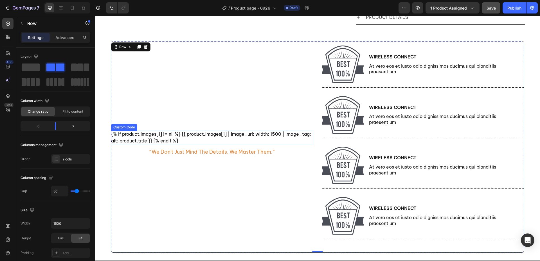
scroll to position [220, 0]
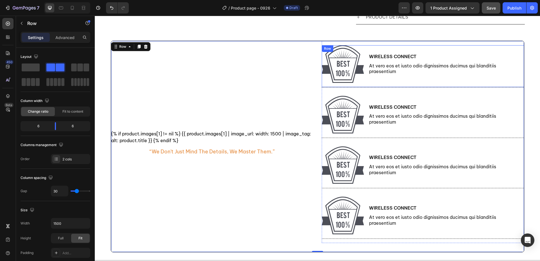
click at [328, 87] on div "Image Wireless Connect Text Block At vero eos et iusto odio dignissimos ducimus…" at bounding box center [423, 66] width 202 height 42
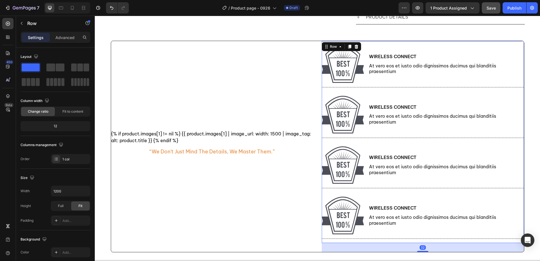
click at [373, 241] on div "Image Wireless Connect Text Block At vero eos et iusto odio dignissimos ducimus…" at bounding box center [423, 142] width 202 height 202
click at [62, 40] on p "Advanced" at bounding box center [64, 38] width 19 height 6
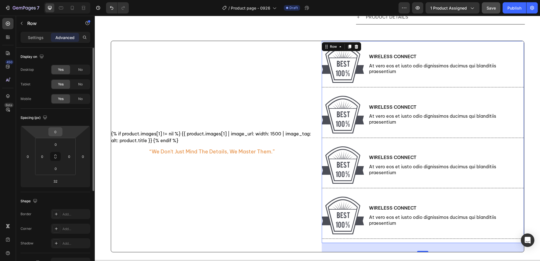
click at [59, 133] on input "0" at bounding box center [55, 132] width 11 height 8
type input "32"
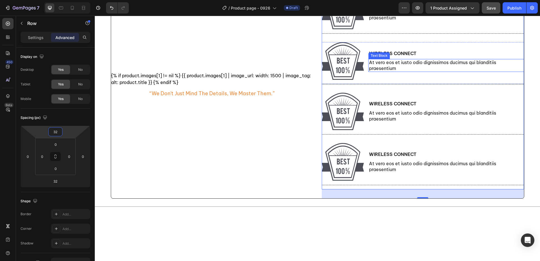
scroll to position [305, 0]
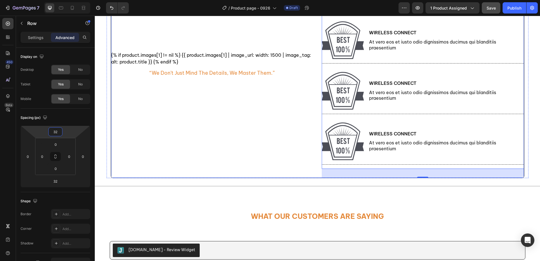
click at [267, 147] on div "{% if product.images[1] != nil %} {{ product.images[1] | image_url: width: 1500…" at bounding box center [212, 68] width 202 height 220
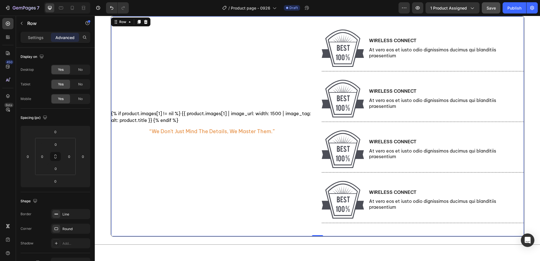
scroll to position [164, 0]
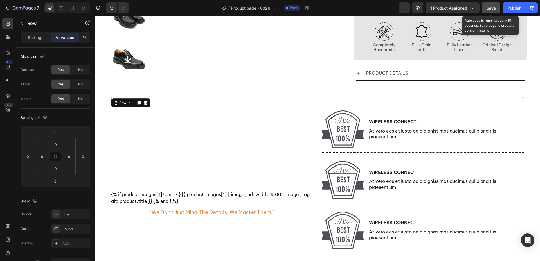
click at [489, 8] on span "Save" at bounding box center [491, 8] width 9 height 5
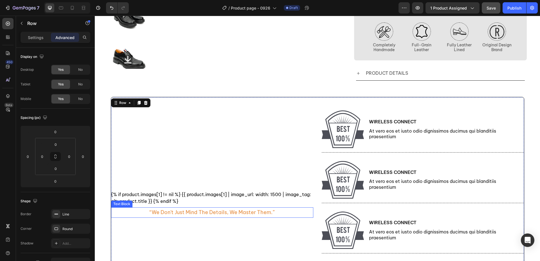
click at [232, 213] on p "“we don't just mind the details, we master them.”" at bounding box center [212, 212] width 125 height 9
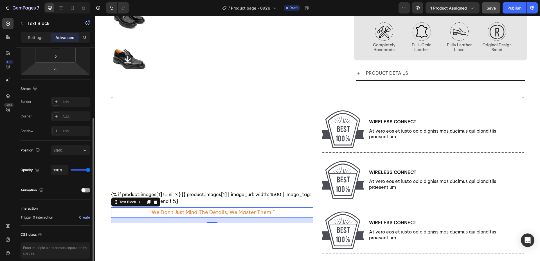
scroll to position [84, 0]
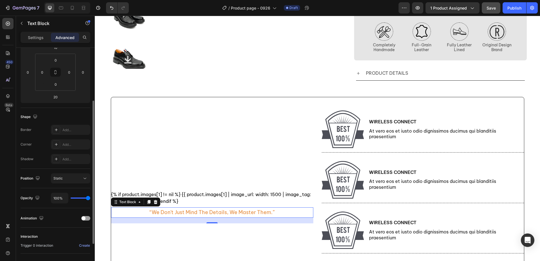
drag, startPoint x: 37, startPoint y: 39, endPoint x: 44, endPoint y: 44, distance: 8.0
click at [37, 39] on p "Settings" at bounding box center [36, 38] width 16 height 6
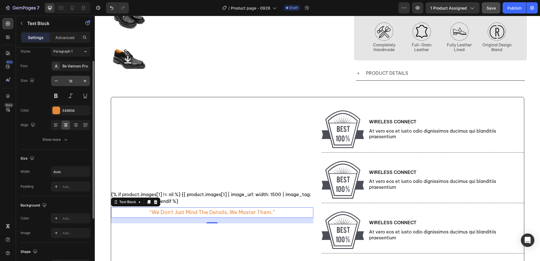
scroll to position [0, 0]
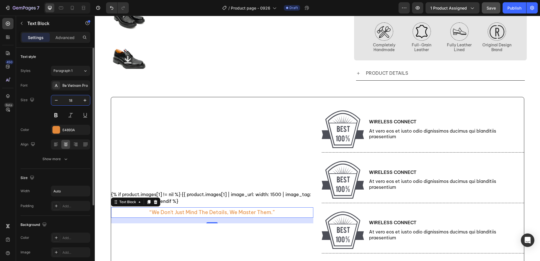
click at [75, 99] on input "18" at bounding box center [70, 100] width 19 height 10
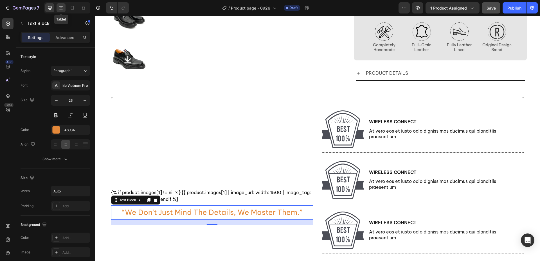
click at [61, 10] on icon at bounding box center [61, 8] width 6 height 6
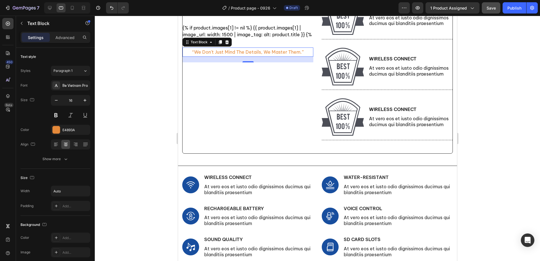
scroll to position [369, 0]
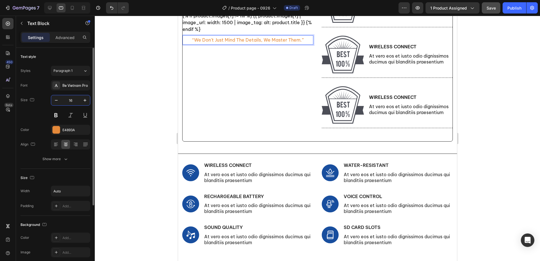
click at [73, 101] on input "16" at bounding box center [70, 100] width 19 height 10
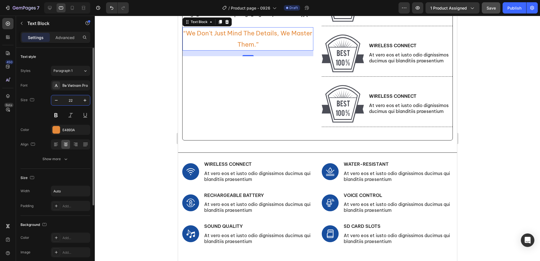
scroll to position [362, 0]
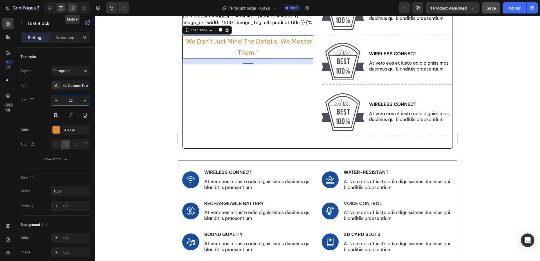
click at [69, 7] on div at bounding box center [72, 7] width 9 height 9
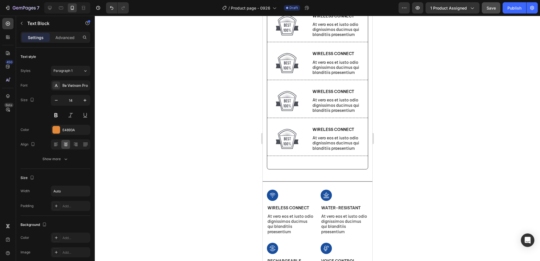
scroll to position [279, 0]
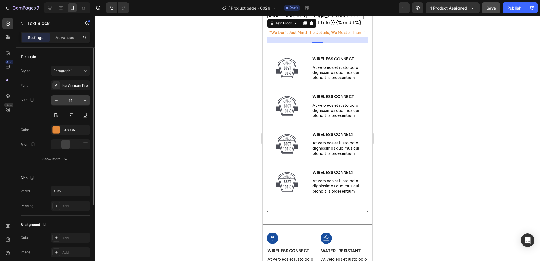
click at [72, 100] on input "14" at bounding box center [70, 100] width 19 height 10
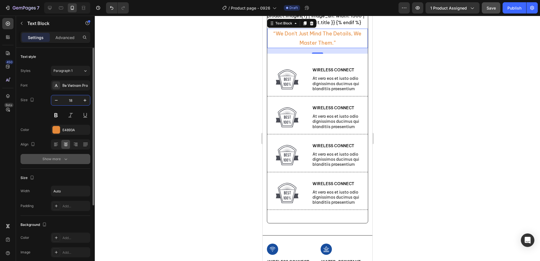
type input "18"
click at [65, 156] on button "Show more" at bounding box center [56, 159] width 70 height 10
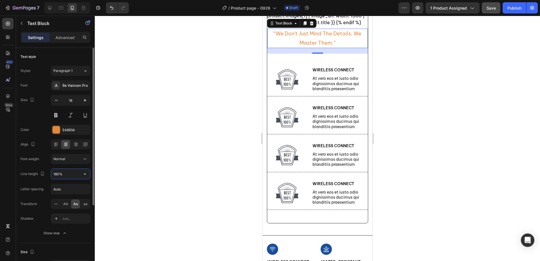
click at [61, 173] on input "180%" at bounding box center [70, 174] width 39 height 10
click at [84, 175] on icon "button" at bounding box center [85, 174] width 6 height 6
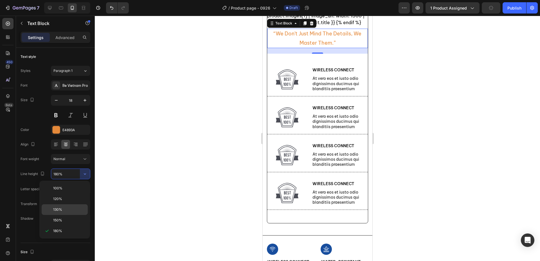
click at [72, 209] on p "130%" at bounding box center [69, 209] width 32 height 5
type input "130%"
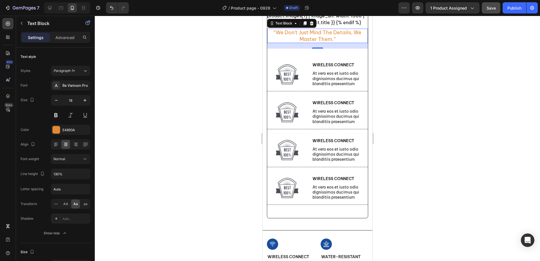
click at [187, 130] on div at bounding box center [318, 139] width 446 height 246
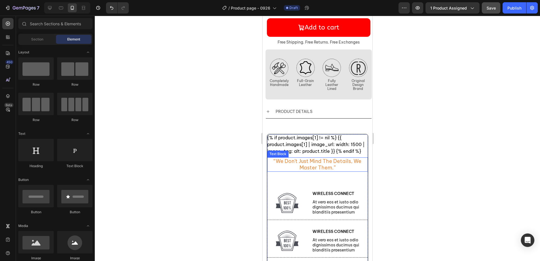
scroll to position [308, 0]
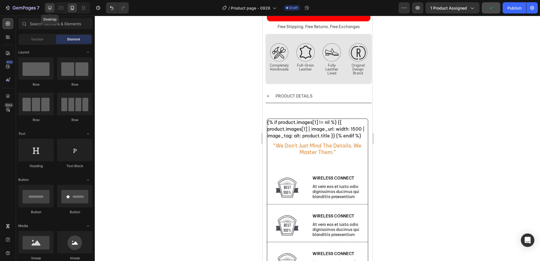
click at [52, 8] on icon at bounding box center [50, 8] width 6 height 6
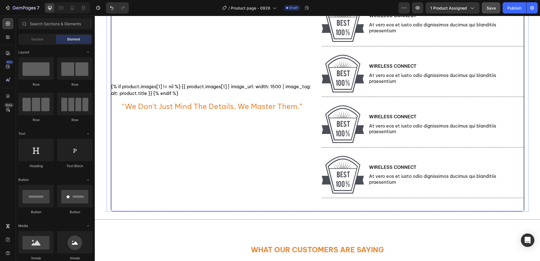
scroll to position [270, 0]
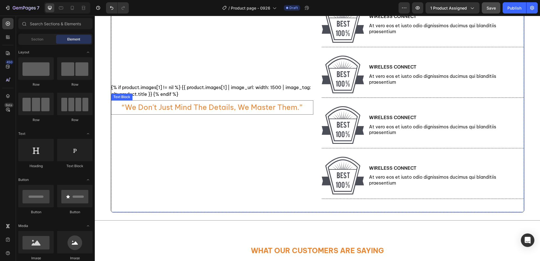
click at [197, 108] on p "“we don't just mind the details, we master them.”" at bounding box center [212, 107] width 180 height 13
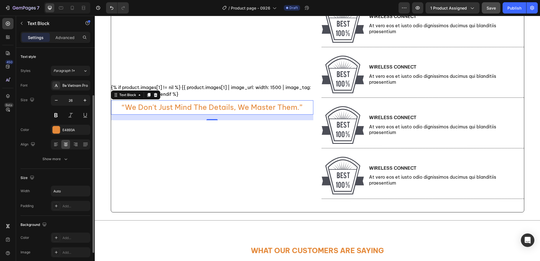
scroll to position [28, 0]
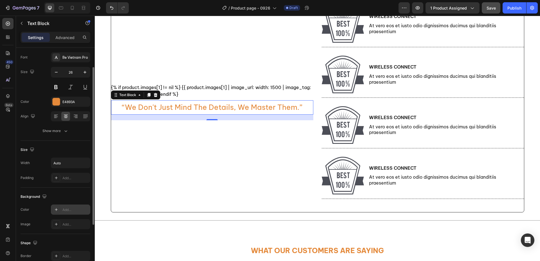
click at [75, 213] on div "Add..." at bounding box center [75, 210] width 26 height 5
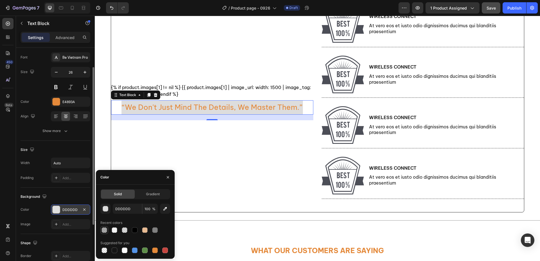
click at [105, 231] on div at bounding box center [105, 231] width 6 height 6
type input "000000"
type input "30"
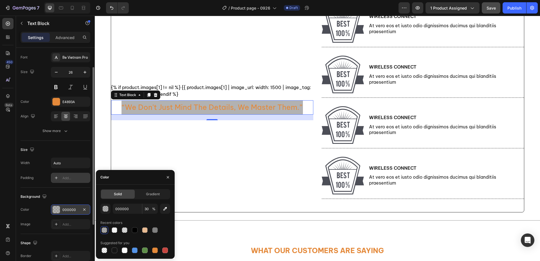
click at [72, 178] on div "Add..." at bounding box center [75, 178] width 26 height 5
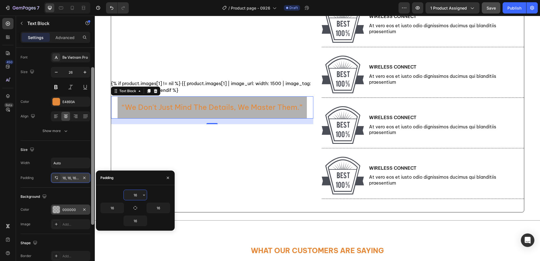
scroll to position [266, 0]
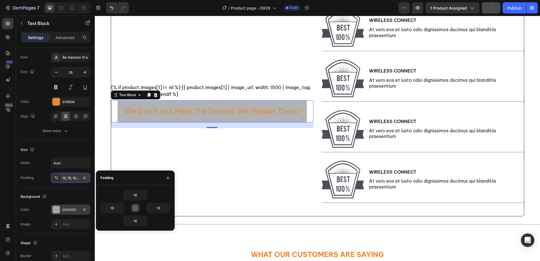
click at [136, 208] on icon "button" at bounding box center [135, 208] width 5 height 5
click at [136, 196] on input "16" at bounding box center [135, 195] width 23 height 10
click at [144, 196] on icon "button" at bounding box center [144, 195] width 2 height 1
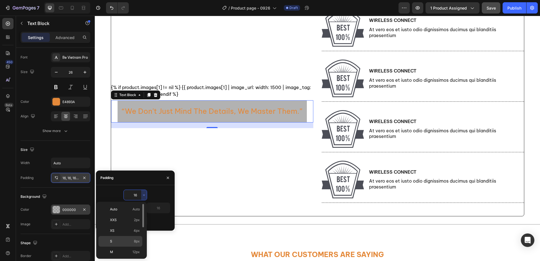
click at [129, 241] on p "S 8px" at bounding box center [125, 241] width 30 height 5
type input "8"
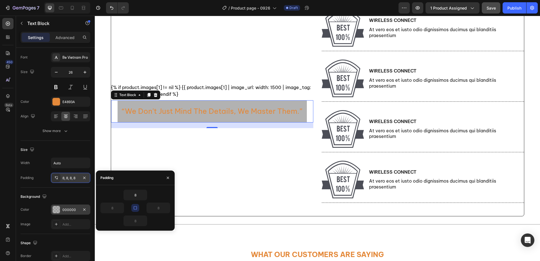
scroll to position [269, 0]
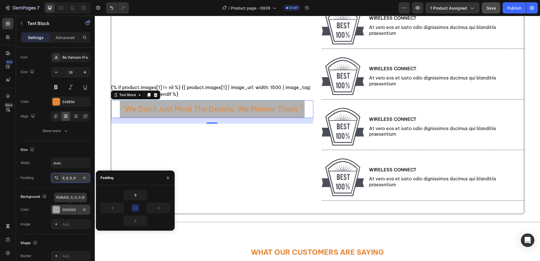
click at [73, 213] on div "000000" at bounding box center [70, 210] width 39 height 10
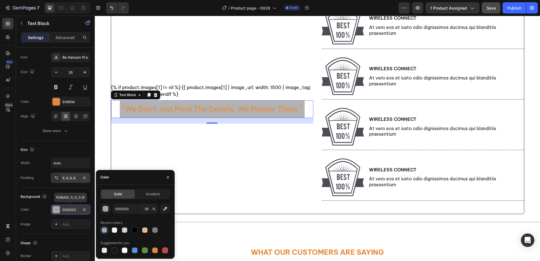
click at [73, 213] on div "000000" at bounding box center [70, 210] width 39 height 10
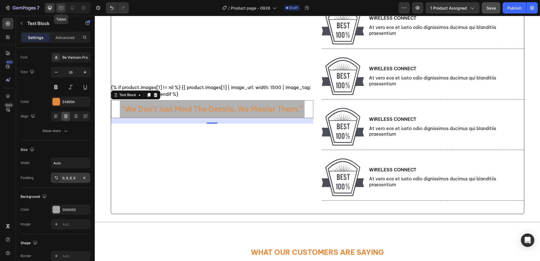
click at [59, 8] on icon at bounding box center [61, 7] width 4 height 3
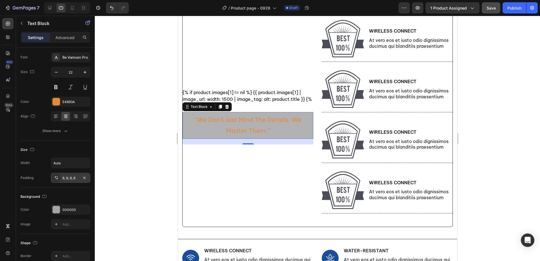
scroll to position [220, 0]
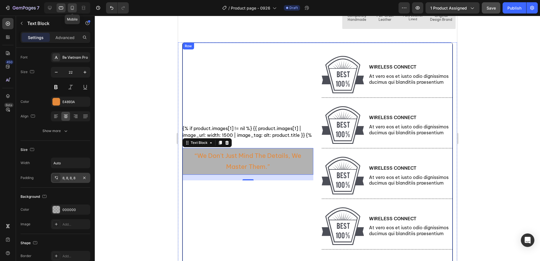
click at [76, 8] on div at bounding box center [72, 7] width 9 height 9
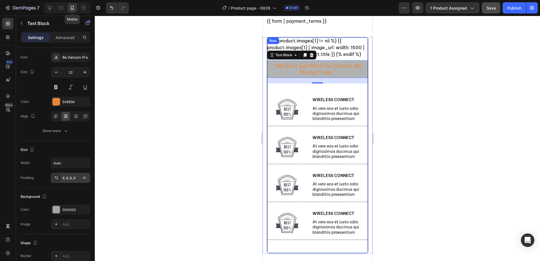
type input "18"
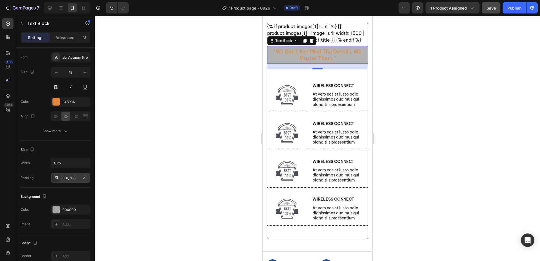
scroll to position [356, 0]
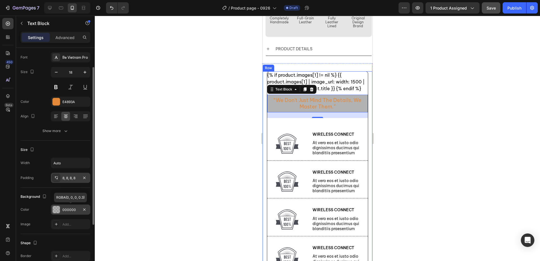
click at [56, 207] on div at bounding box center [56, 209] width 7 height 7
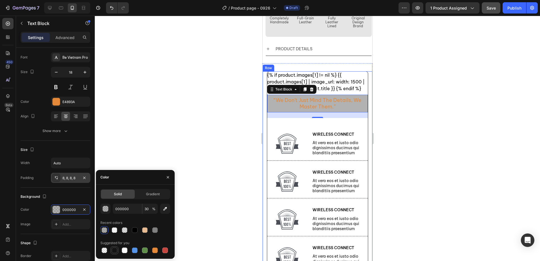
click at [117, 250] on div at bounding box center [115, 251] width 6 height 6
type input "151515"
type input "100"
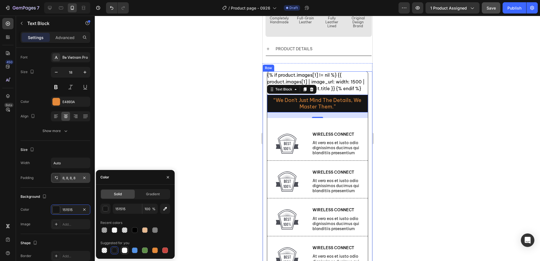
click at [126, 250] on div at bounding box center [125, 251] width 6 height 6
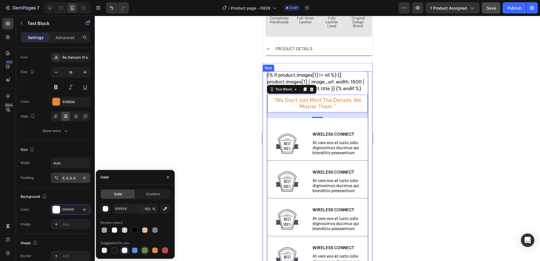
click at [143, 251] on div at bounding box center [145, 251] width 6 height 6
type input "5E8E49"
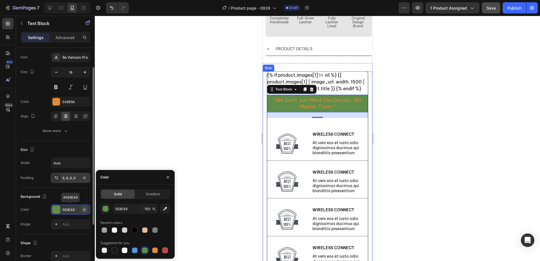
click at [85, 210] on icon "button" at bounding box center [84, 210] width 5 height 5
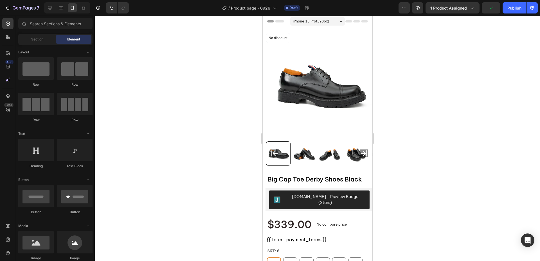
scroll to position [356, 0]
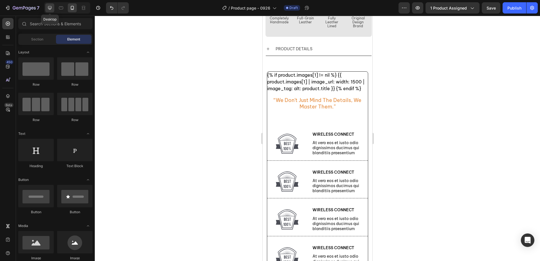
click at [50, 7] on icon at bounding box center [50, 8] width 6 height 6
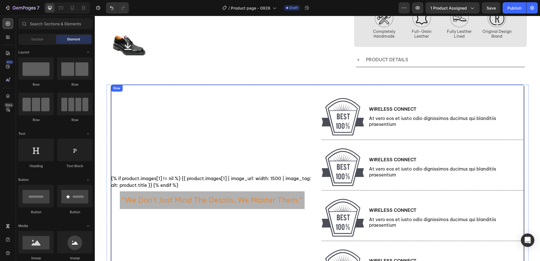
scroll to position [205, 0]
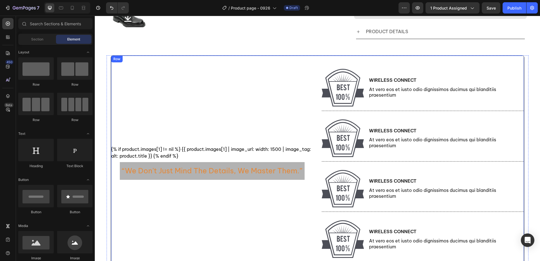
click at [296, 197] on div "{% if product.images[1] != nil %} {{ product.images[1] | image_url: width: 1500…" at bounding box center [212, 166] width 202 height 220
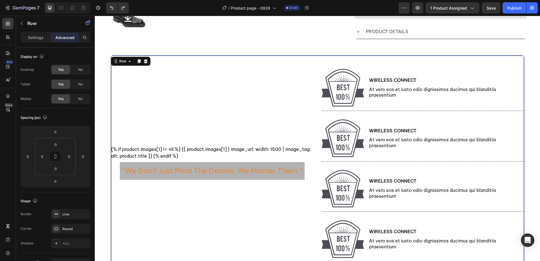
click at [244, 194] on div "{% if product.images[1] != nil %} {{ product.images[1] | image_url: width: 1500…" at bounding box center [212, 166] width 202 height 220
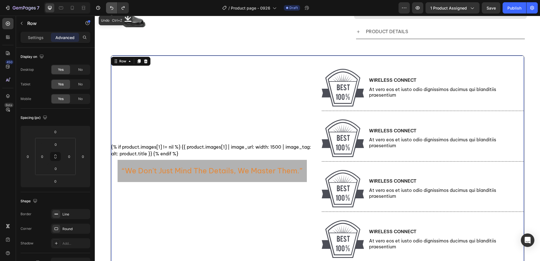
click at [110, 7] on icon "Undo/Redo" at bounding box center [112, 8] width 6 height 6
click at [109, 8] on icon "Undo/Redo" at bounding box center [112, 8] width 6 height 6
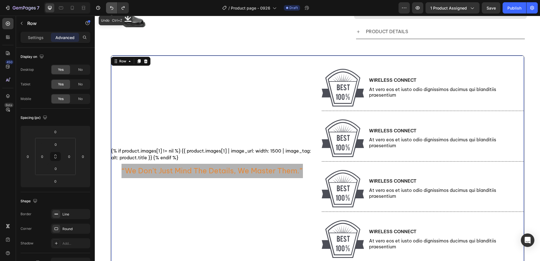
click at [111, 10] on icon "Undo/Redo" at bounding box center [112, 8] width 6 height 6
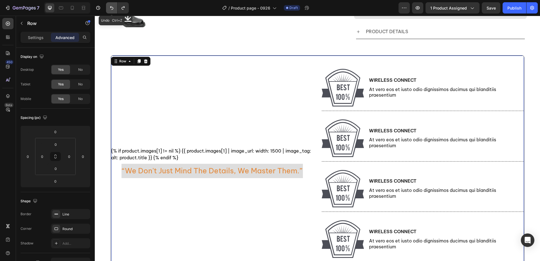
click at [111, 9] on icon "Undo/Redo" at bounding box center [112, 8] width 6 height 6
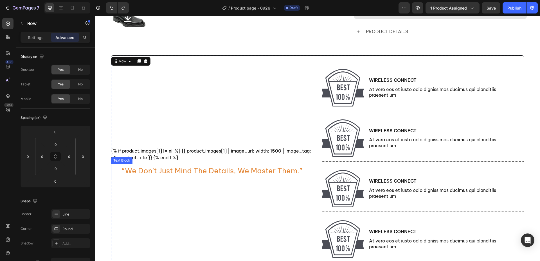
click at [251, 171] on p "“we don't just mind the details, we master them.”" at bounding box center [212, 171] width 180 height 13
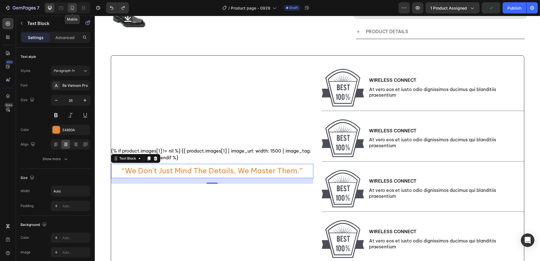
click at [70, 9] on icon at bounding box center [73, 8] width 6 height 6
type input "18"
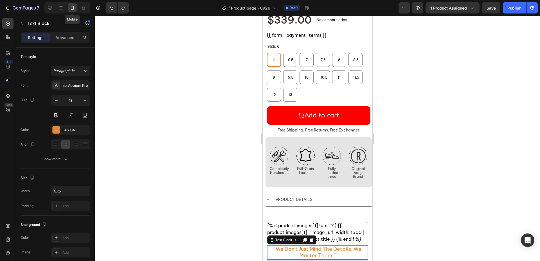
click at [70, 9] on icon at bounding box center [73, 8] width 6 height 6
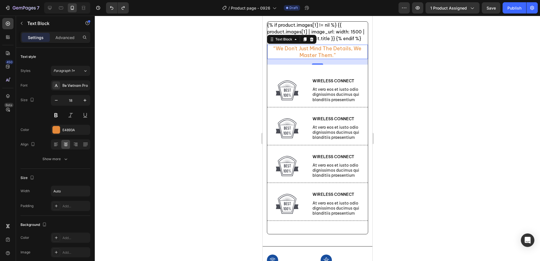
scroll to position [383, 0]
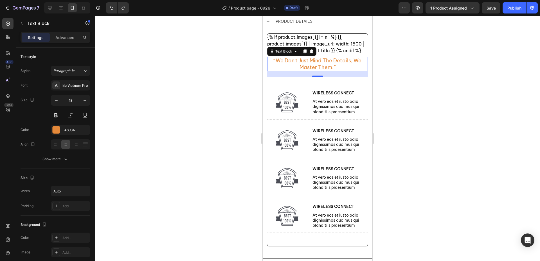
click at [229, 95] on div at bounding box center [318, 139] width 446 height 246
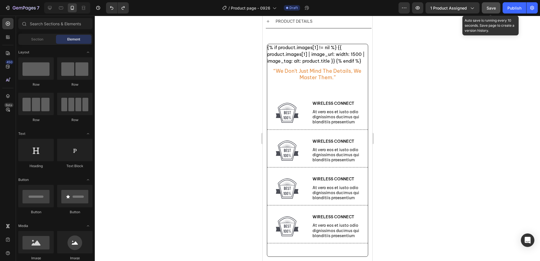
click at [491, 5] on div "Save" at bounding box center [491, 8] width 9 height 6
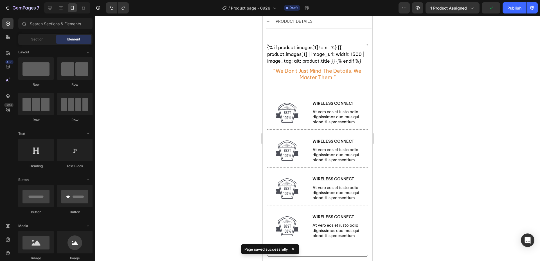
click at [190, 134] on div at bounding box center [318, 139] width 446 height 246
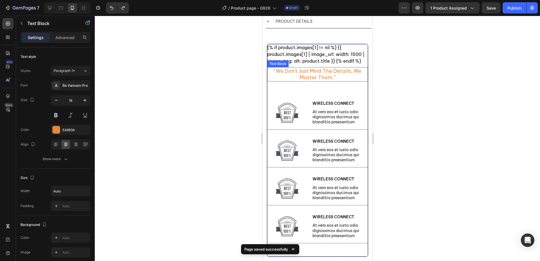
click at [325, 73] on p "“we don't just mind the details, we master them.”" at bounding box center [318, 74] width 100 height 13
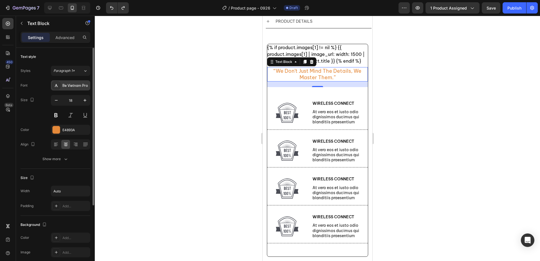
click at [84, 87] on div "Be Vietnam Pro" at bounding box center [75, 85] width 26 height 5
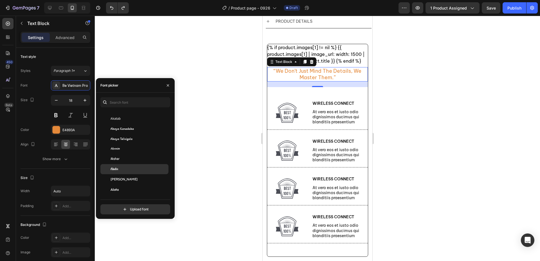
scroll to position [225, 0]
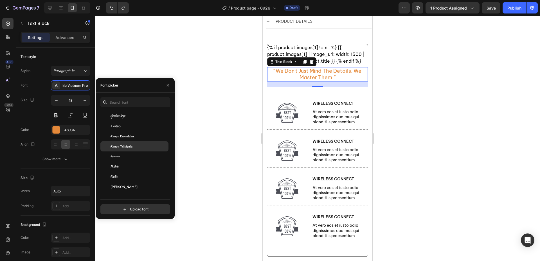
click at [148, 148] on div "Akaya Telivigala" at bounding box center [139, 146] width 57 height 5
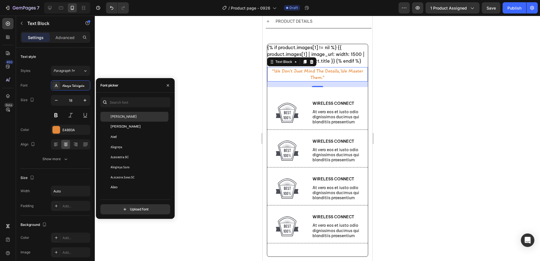
scroll to position [366, 0]
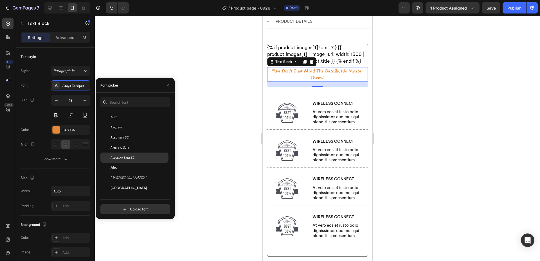
click at [153, 158] on div "Alegreya Sans SC" at bounding box center [139, 157] width 57 height 5
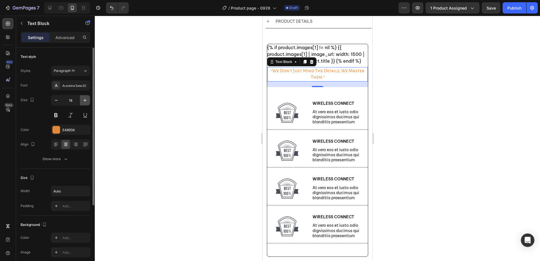
click at [86, 102] on icon "button" at bounding box center [85, 101] width 6 height 6
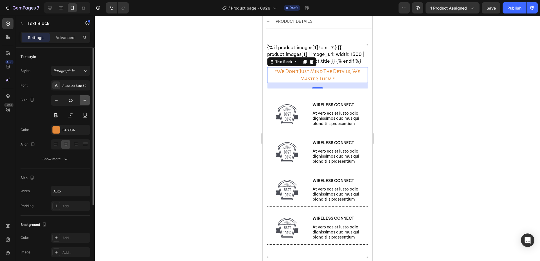
click at [86, 102] on icon "button" at bounding box center [85, 101] width 6 height 6
type input "21"
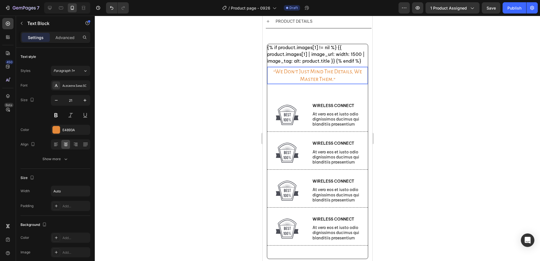
click at [352, 69] on p "“we don't just mind the details, we master them.”" at bounding box center [318, 75] width 100 height 15
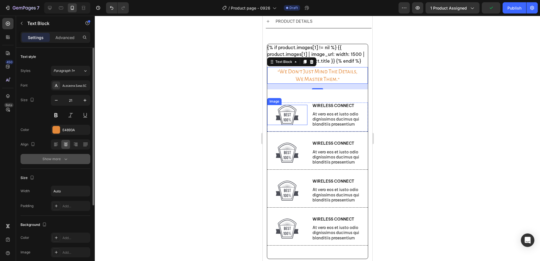
click at [56, 161] on div "Show more" at bounding box center [56, 159] width 26 height 6
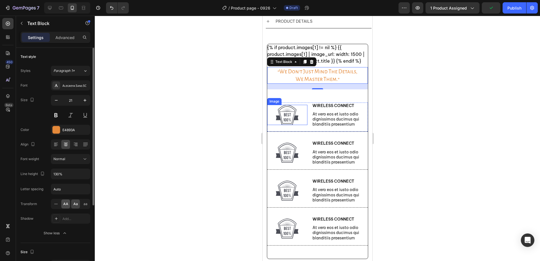
click at [66, 205] on span "AA" at bounding box center [65, 204] width 5 height 5
click at [75, 205] on span "Aa" at bounding box center [75, 204] width 5 height 5
click at [84, 88] on div "Alegreya Sans SC" at bounding box center [70, 85] width 39 height 10
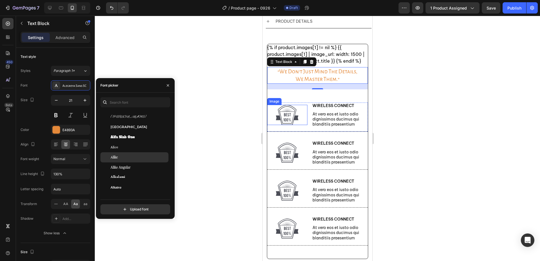
scroll to position [450, 0]
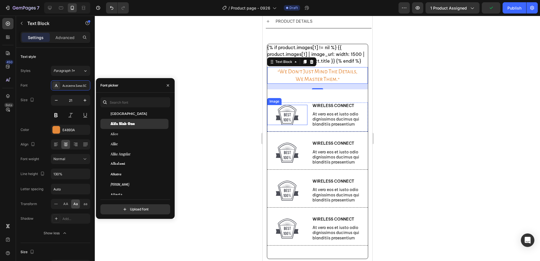
click at [138, 125] on div "Alfa Slab One" at bounding box center [139, 124] width 57 height 5
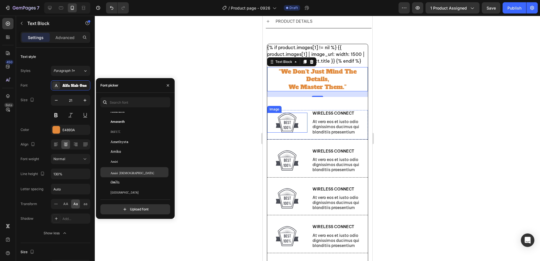
scroll to position [732, 0]
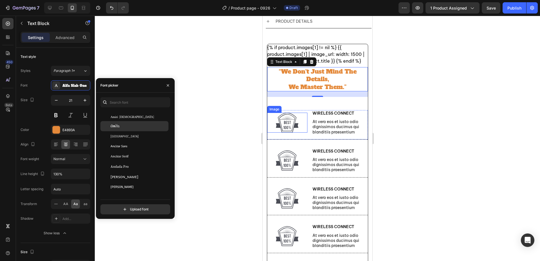
click at [134, 129] on div "Amita" at bounding box center [134, 126] width 68 height 10
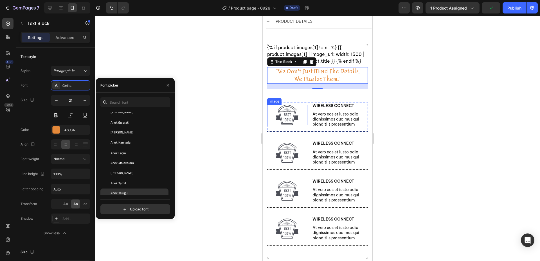
scroll to position [844, 0]
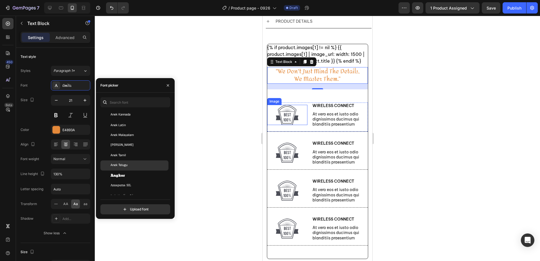
click at [135, 168] on div "Anek Telugu" at bounding box center [139, 165] width 57 height 5
click at [137, 169] on div "Aoboshi One" at bounding box center [139, 166] width 57 height 5
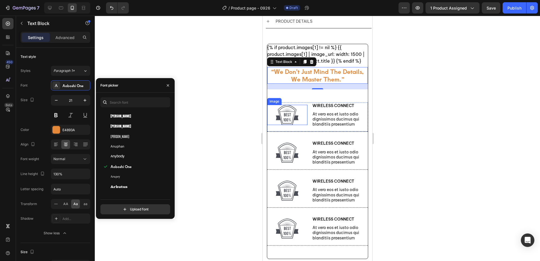
click at [212, 161] on div at bounding box center [318, 139] width 446 height 246
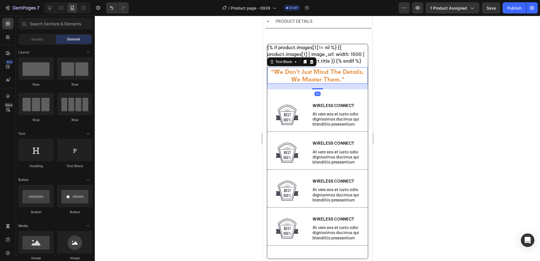
click at [310, 75] on p "we master them.”" at bounding box center [317, 79] width 93 height 8
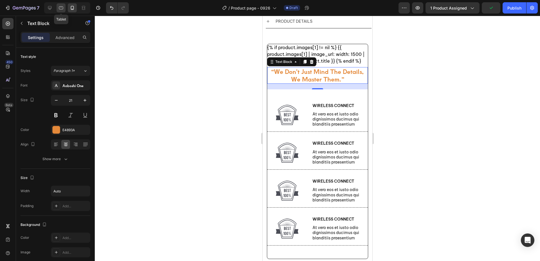
click at [61, 6] on icon at bounding box center [61, 8] width 6 height 6
type input "22"
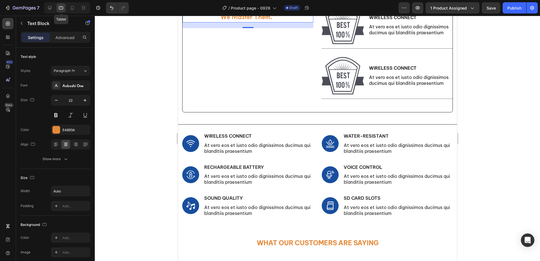
scroll to position [362, 0]
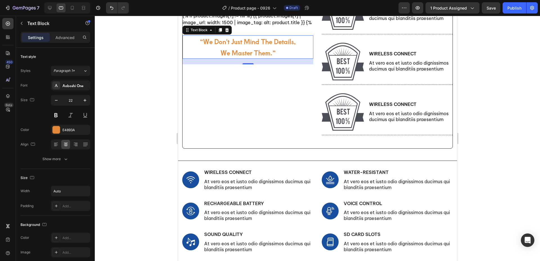
click at [144, 93] on div at bounding box center [318, 139] width 446 height 246
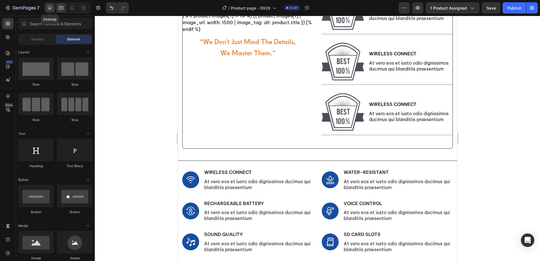
click at [50, 8] on icon at bounding box center [50, 8] width 4 height 4
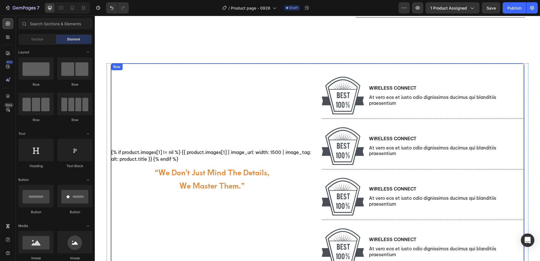
scroll to position [225, 0]
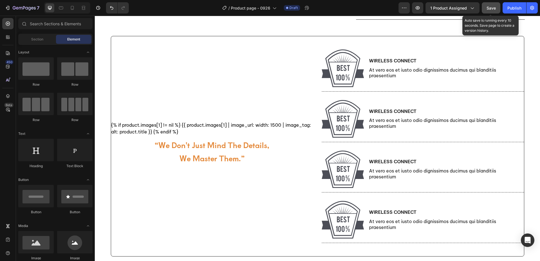
click at [493, 8] on span "Save" at bounding box center [491, 8] width 9 height 5
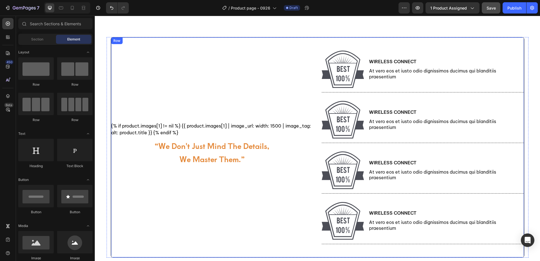
scroll to position [337, 0]
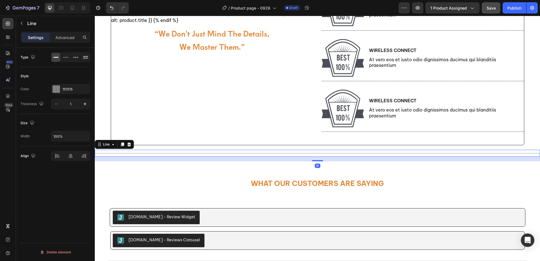
click at [186, 154] on div "Title Line 16" at bounding box center [318, 153] width 446 height 7
click at [59, 92] on div at bounding box center [56, 89] width 7 height 7
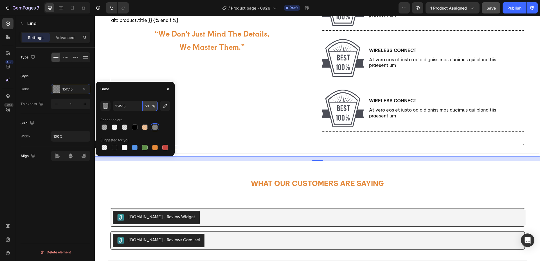
click at [146, 106] on input "50" at bounding box center [149, 106] width 15 height 10
type input "10"
click at [187, 185] on h2 "What Our Customers Are Saying" at bounding box center [317, 184] width 443 height 18
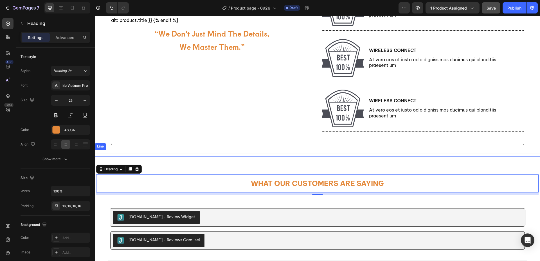
click at [153, 152] on div "Title Line" at bounding box center [318, 153] width 446 height 7
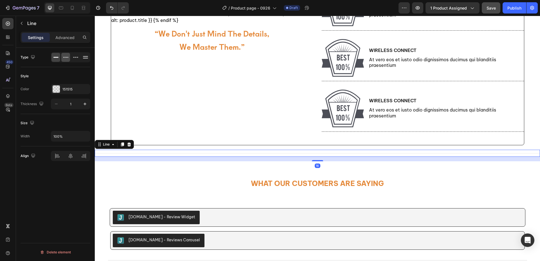
click at [67, 58] on icon at bounding box center [66, 57] width 1 height 1
click at [75, 58] on icon at bounding box center [75, 57] width 1 height 1
click at [126, 181] on h2 "What Our Customers Are Saying" at bounding box center [317, 184] width 443 height 18
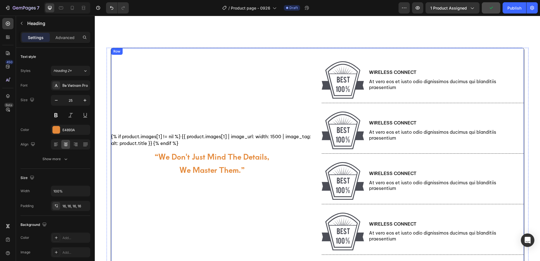
scroll to position [253, 0]
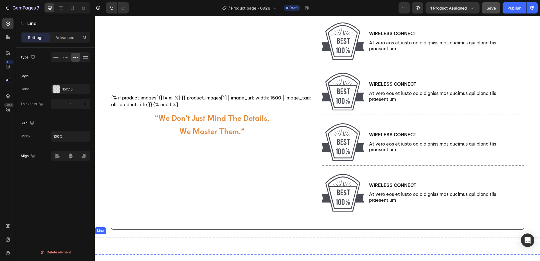
click at [134, 237] on div "Title Line" at bounding box center [318, 237] width 446 height 7
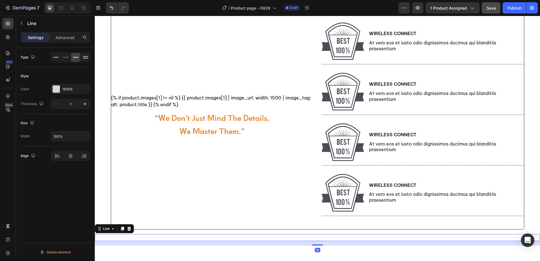
drag, startPoint x: 124, startPoint y: 230, endPoint x: 126, endPoint y: 232, distance: 3.4
click at [124, 230] on icon at bounding box center [122, 229] width 3 height 4
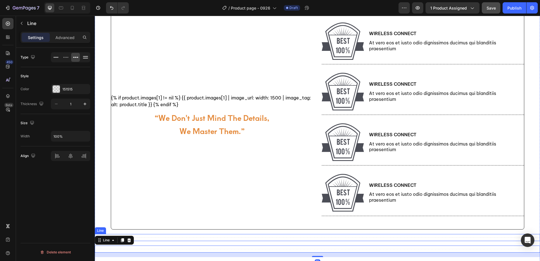
click at [159, 234] on div "{% if product.images[1] != nil %} {{ product.images[1] | image_url: width: 1500…" at bounding box center [318, 133] width 446 height 249
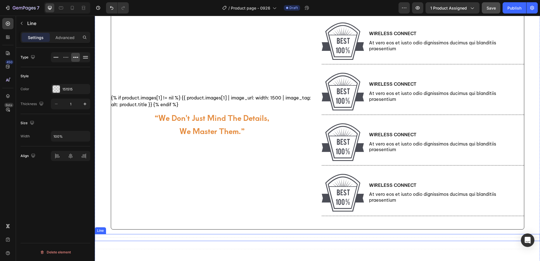
click at [102, 236] on div "Title Line" at bounding box center [318, 237] width 446 height 7
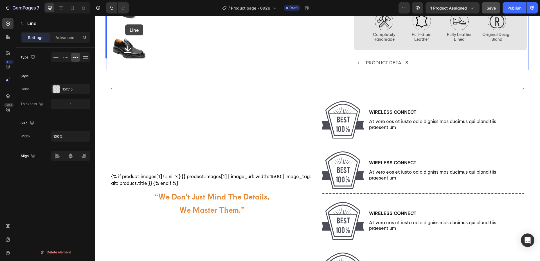
scroll to position [122, 0]
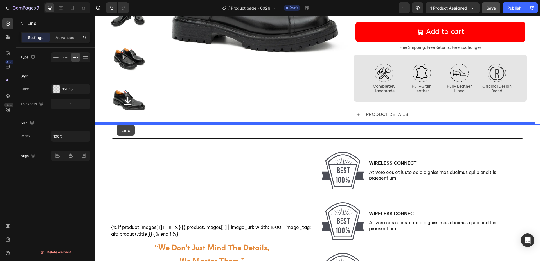
drag, startPoint x: 100, startPoint y: 229, endPoint x: 174, endPoint y: 131, distance: 122.0
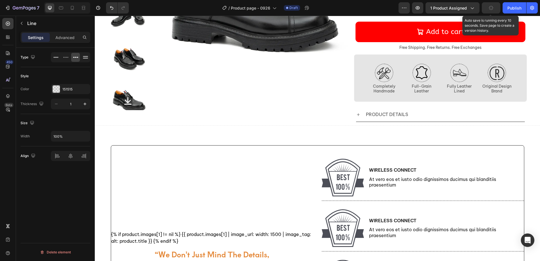
click at [485, 9] on button "button" at bounding box center [491, 7] width 19 height 11
click at [187, 125] on div "Title Line 0" at bounding box center [318, 125] width 446 height 7
click at [325, 126] on div at bounding box center [318, 126] width 446 height 0
click at [101, 126] on div at bounding box center [318, 126] width 446 height 0
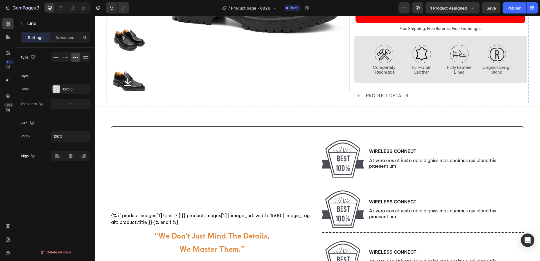
scroll to position [151, 0]
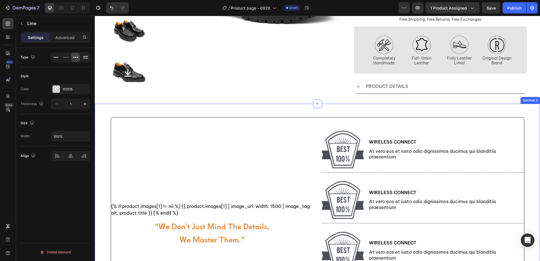
click at [217, 106] on div "{% if product.images[1] != nil %} {{ product.images[1] | image_url: width: 1500…" at bounding box center [318, 234] width 446 height 260
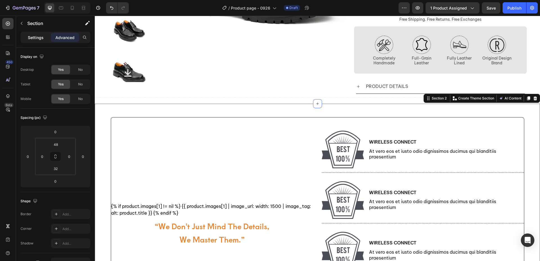
click at [36, 37] on p "Settings" at bounding box center [36, 38] width 16 height 6
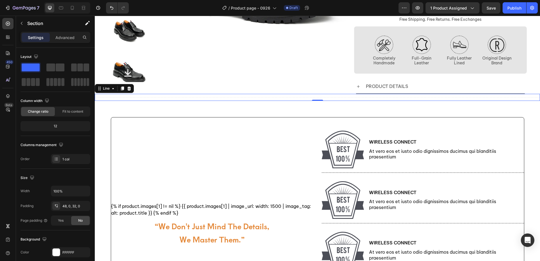
click at [134, 100] on div "Title Line 0" at bounding box center [318, 97] width 446 height 7
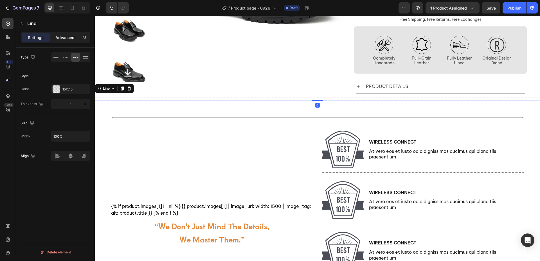
click at [74, 36] on p "Advanced" at bounding box center [64, 38] width 19 height 6
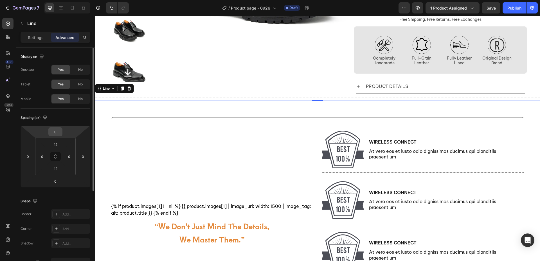
click at [59, 133] on input "0" at bounding box center [55, 132] width 11 height 8
type input "20"
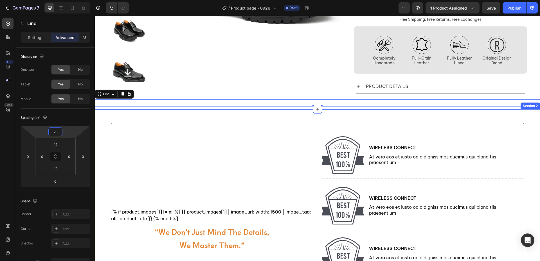
click at [187, 120] on div "{% if product.images[1] != nil %} {{ product.images[1] | image_url: width: 1500…" at bounding box center [318, 239] width 446 height 260
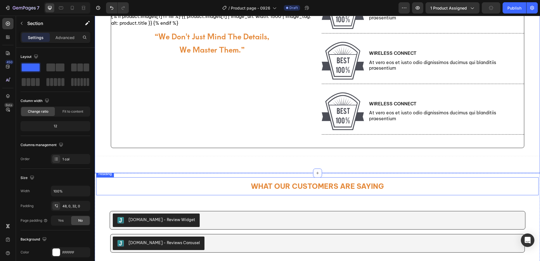
scroll to position [348, 0]
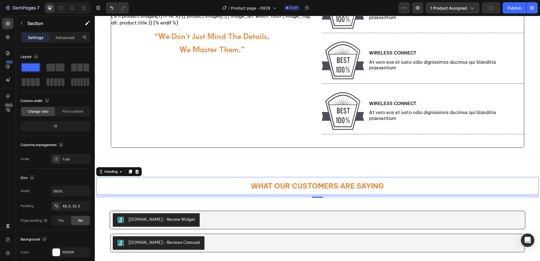
click at [271, 187] on h2 "What Our Customers Are Saying" at bounding box center [317, 186] width 443 height 18
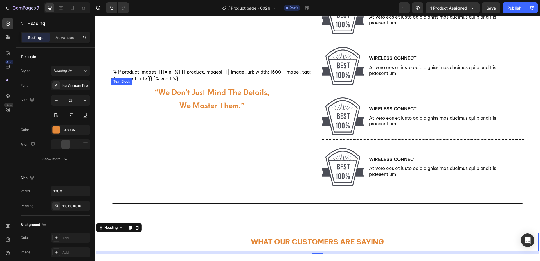
scroll to position [291, 0]
click at [228, 67] on div "{% if product.images[1] != nil %} {{ product.images[1] | image_url: width: 1500…" at bounding box center [212, 94] width 202 height 220
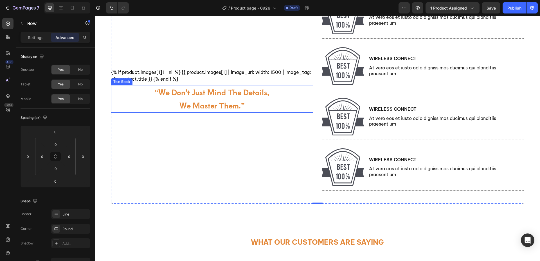
click at [218, 102] on p "we master them.”" at bounding box center [212, 105] width 115 height 13
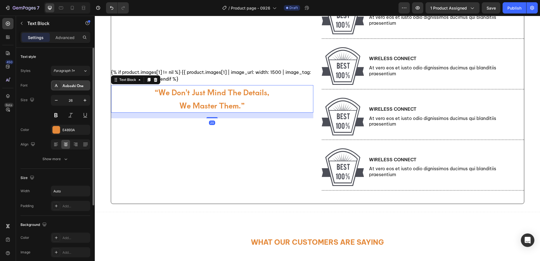
click at [79, 87] on div "Aoboshi One" at bounding box center [75, 85] width 26 height 5
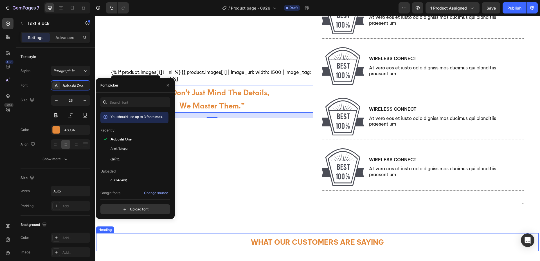
click at [277, 238] on h2 "What Our Customers Are Saying" at bounding box center [317, 243] width 443 height 18
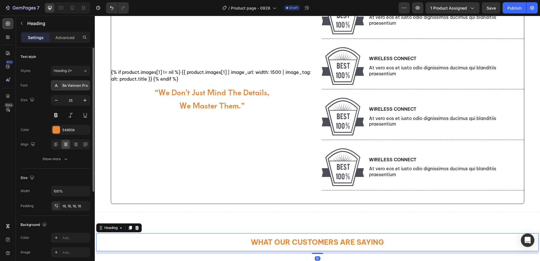
click at [70, 87] on div "Be Vietnam Pro" at bounding box center [75, 85] width 26 height 5
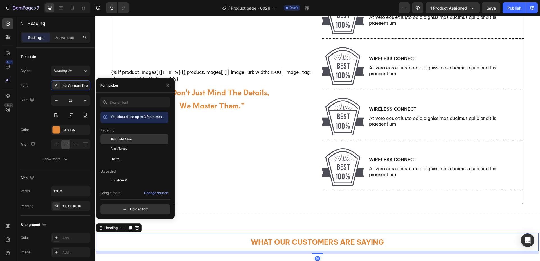
click at [128, 142] on div "Aoboshi One" at bounding box center [134, 139] width 68 height 10
click at [132, 139] on div "Aoboshi One" at bounding box center [139, 139] width 57 height 5
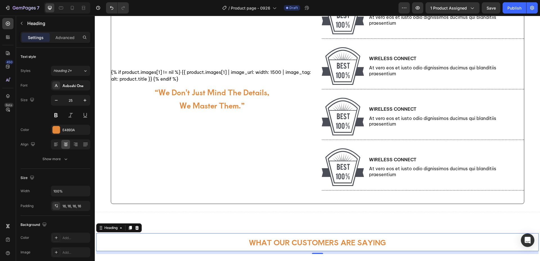
click at [251, 240] on h2 "What Our Customers Are Saying" at bounding box center [317, 243] width 443 height 18
click at [303, 248] on h2 "What Our Customers Are Saying" at bounding box center [317, 243] width 443 height 18
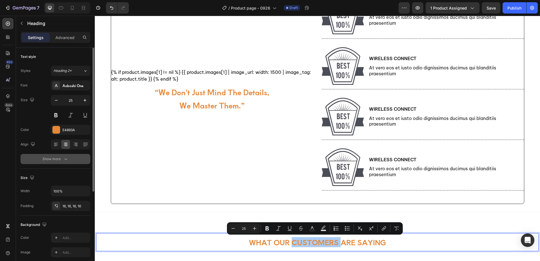
click at [65, 156] on button "Show more" at bounding box center [56, 159] width 70 height 10
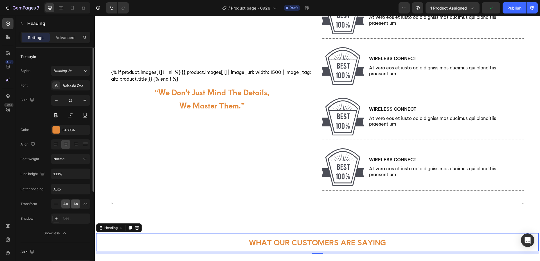
click at [77, 204] on span "Aa" at bounding box center [75, 204] width 5 height 5
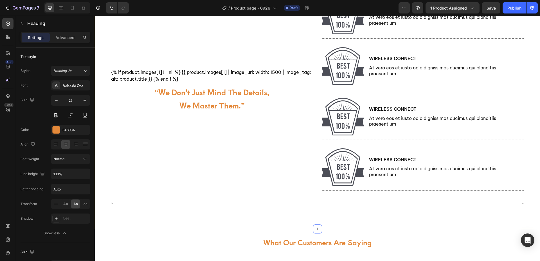
click at [346, 222] on div "{% if product.images[1] != nil %} {{ product.images[1] | image_url: width: 1500…" at bounding box center [318, 100] width 446 height 260
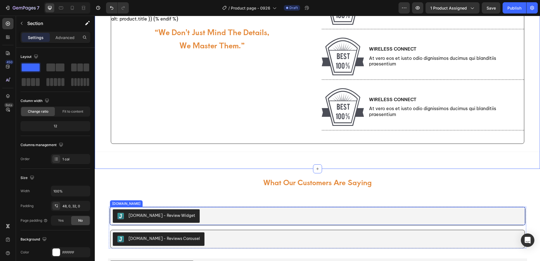
scroll to position [348, 0]
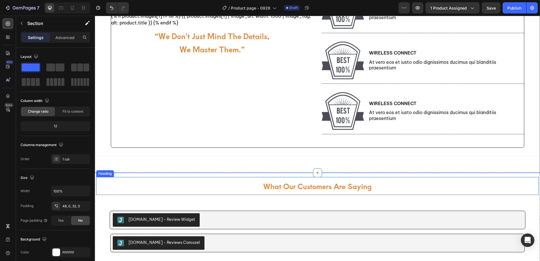
click at [355, 190] on h2 "what our customers are saying" at bounding box center [317, 186] width 443 height 18
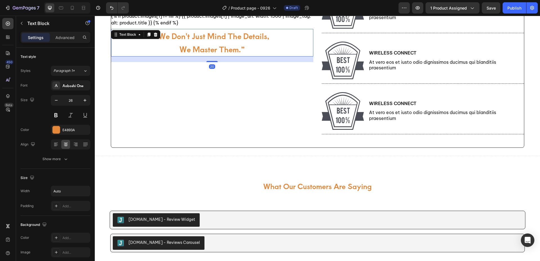
click at [232, 45] on p "we master them.”" at bounding box center [212, 49] width 115 height 13
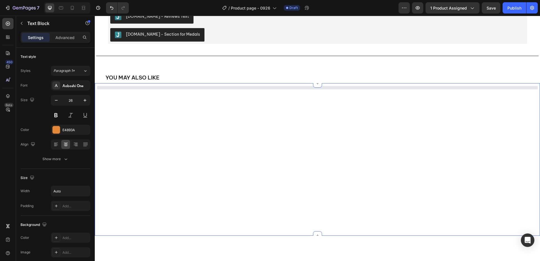
scroll to position [629, 0]
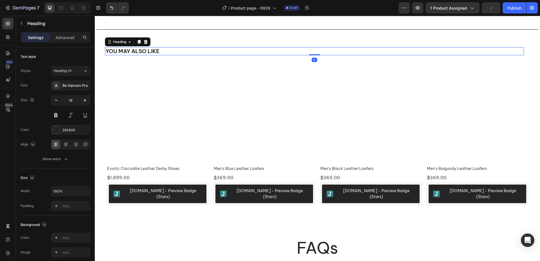
click at [147, 52] on h2 "YOU MAY ALSO LIKE" at bounding box center [314, 51] width 419 height 8
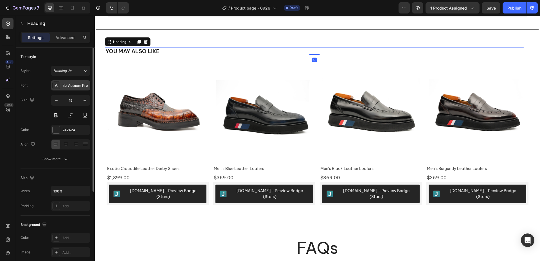
click at [77, 87] on div "Be Vietnam Pro" at bounding box center [75, 85] width 26 height 5
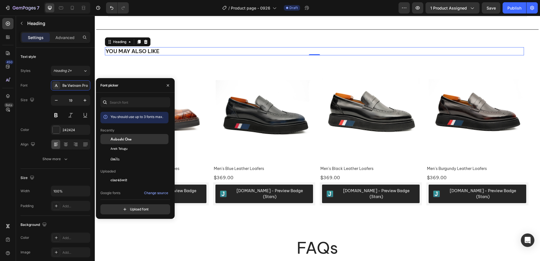
click at [115, 138] on span "Aoboshi One" at bounding box center [121, 139] width 21 height 5
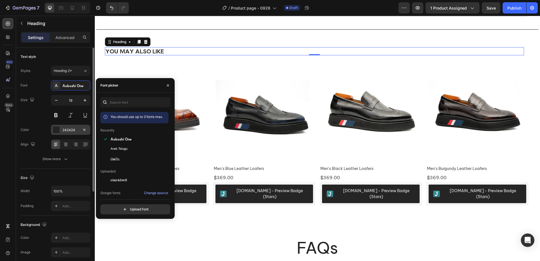
click at [56, 132] on div at bounding box center [56, 129] width 7 height 7
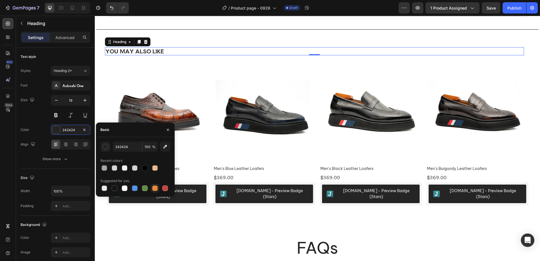
click at [154, 189] on div at bounding box center [155, 189] width 6 height 6
type input "E4893A"
click at [316, 243] on h2 "FAQs" at bounding box center [318, 248] width 338 height 22
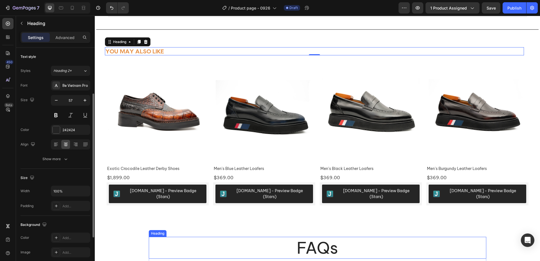
scroll to position [28, 0]
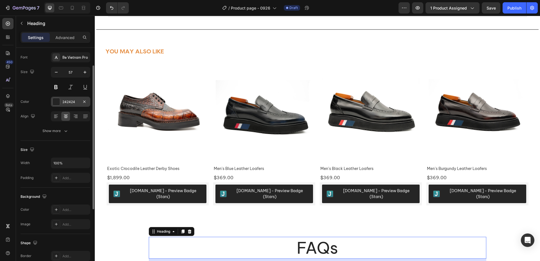
click at [57, 103] on div at bounding box center [56, 101] width 7 height 7
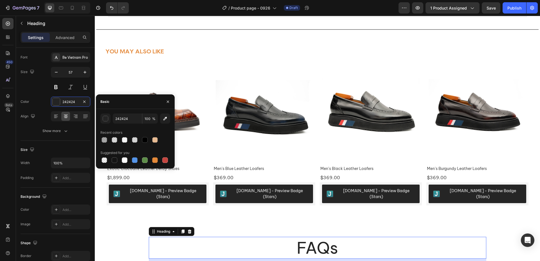
drag, startPoint x: 155, startPoint y: 160, endPoint x: 164, endPoint y: 167, distance: 11.6
click at [155, 160] on div at bounding box center [155, 161] width 6 height 6
type input "E4893A"
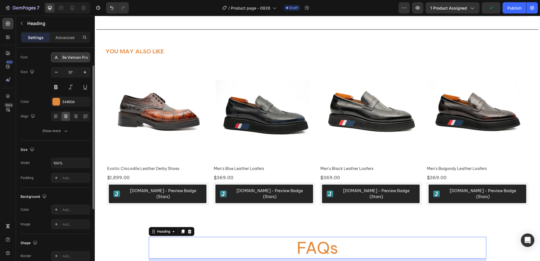
click at [77, 58] on div "Be Vietnam Pro" at bounding box center [75, 57] width 26 height 5
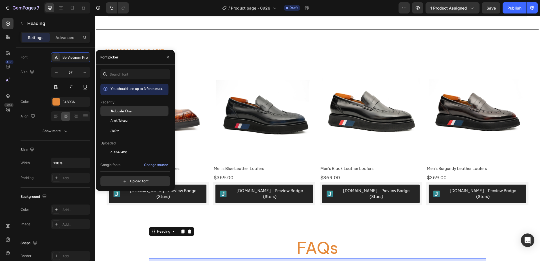
click at [116, 112] on span "Aoboshi One" at bounding box center [121, 111] width 21 height 5
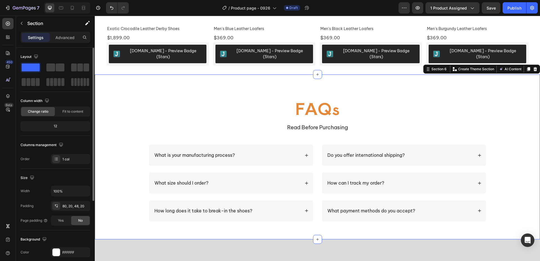
scroll to position [770, 0]
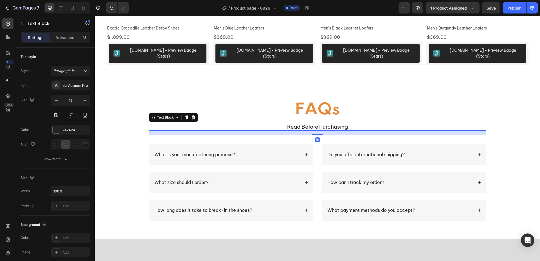
click at [327, 124] on p "read before purchasing" at bounding box center [317, 127] width 337 height 7
click at [75, 85] on div "Be Vietnam Pro" at bounding box center [75, 85] width 26 height 5
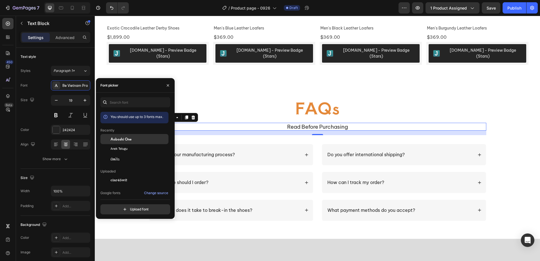
click at [109, 141] on div at bounding box center [105, 139] width 10 height 10
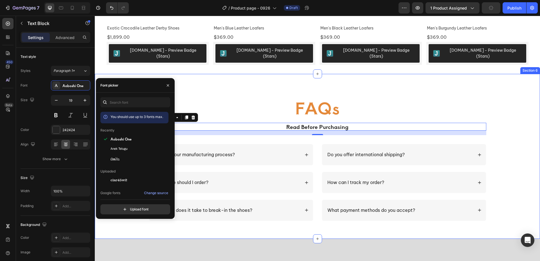
click at [509, 125] on div "FAQs Heading read before purchasing Text Block 16 Row What is your manufacturin…" at bounding box center [317, 161] width 434 height 129
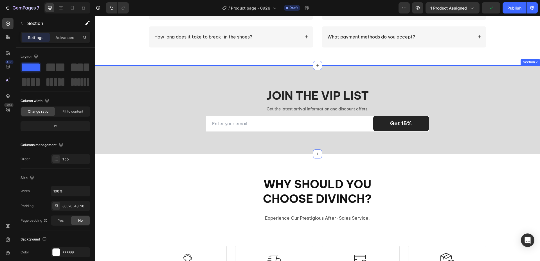
scroll to position [939, 0]
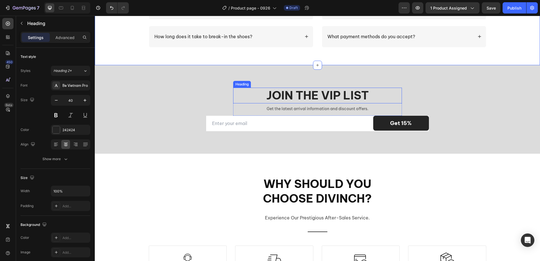
click at [331, 99] on h2 "Join the VIP list" at bounding box center [317, 96] width 169 height 16
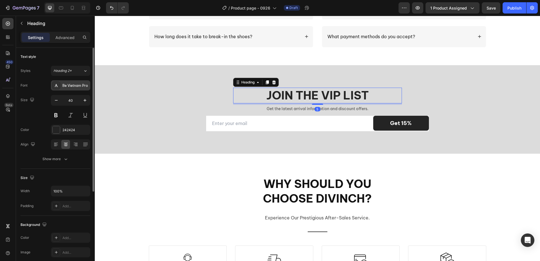
click at [67, 85] on div "Be Vietnam Pro" at bounding box center [75, 85] width 26 height 5
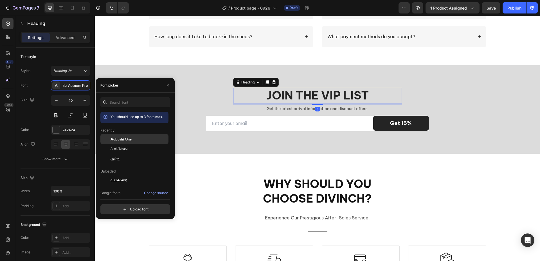
click at [120, 136] on div "Aoboshi One" at bounding box center [134, 139] width 68 height 10
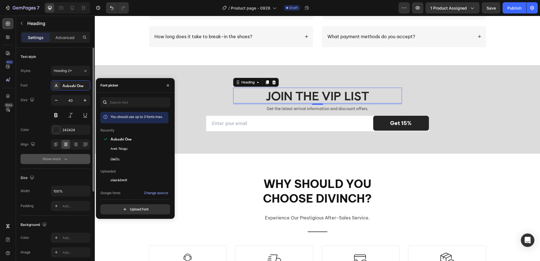
click at [56, 160] on div "Show more" at bounding box center [56, 159] width 26 height 6
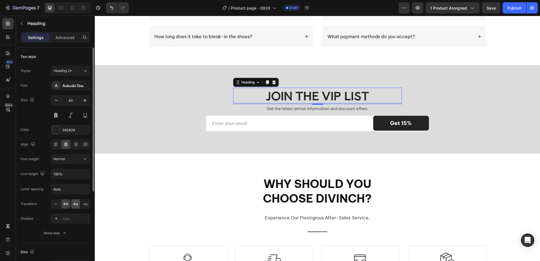
click at [73, 205] on span "Aa" at bounding box center [75, 204] width 5 height 5
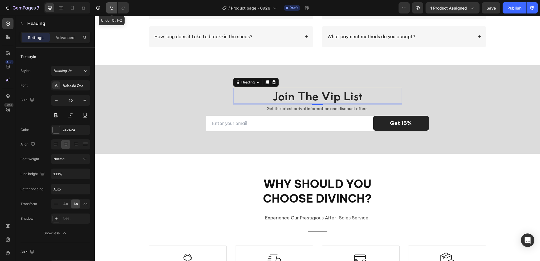
click at [110, 7] on icon "Undo/Redo" at bounding box center [112, 8] width 6 height 6
click at [111, 7] on icon "Undo/Redo" at bounding box center [111, 8] width 3 height 4
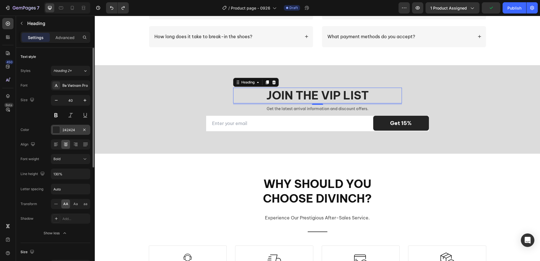
drag, startPoint x: 57, startPoint y: 130, endPoint x: 60, endPoint y: 133, distance: 4.4
click at [57, 130] on div at bounding box center [56, 129] width 7 height 7
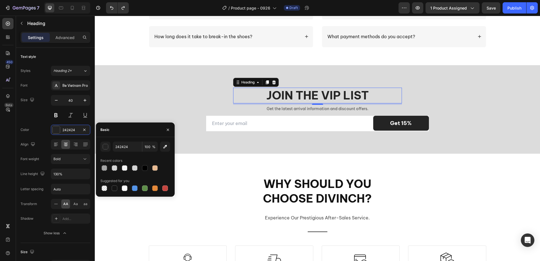
drag, startPoint x: 157, startPoint y: 188, endPoint x: 170, endPoint y: 188, distance: 13.5
click at [157, 188] on div at bounding box center [155, 189] width 6 height 6
type input "E4893A"
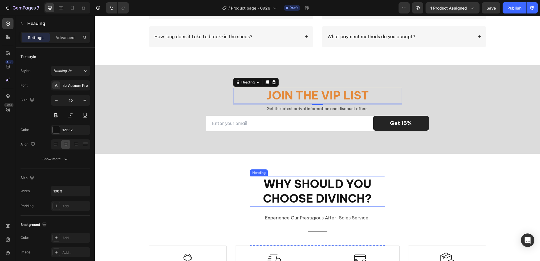
click at [314, 203] on h2 "Why should you choose Divinch?" at bounding box center [317, 191] width 135 height 30
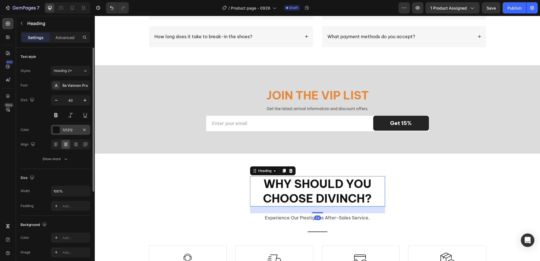
click at [54, 132] on div at bounding box center [56, 129] width 7 height 7
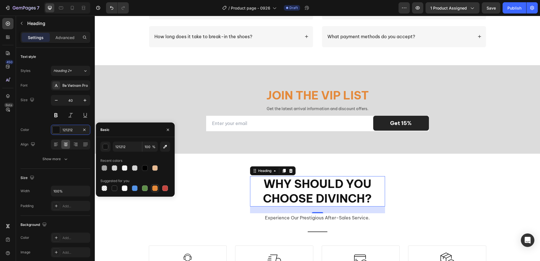
click at [155, 188] on div at bounding box center [155, 189] width 6 height 6
type input "E4893A"
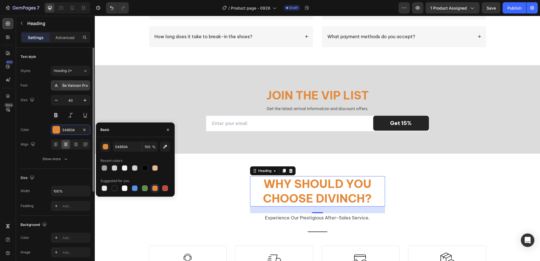
click at [80, 90] on div "Be Vietnam Pro" at bounding box center [70, 85] width 39 height 10
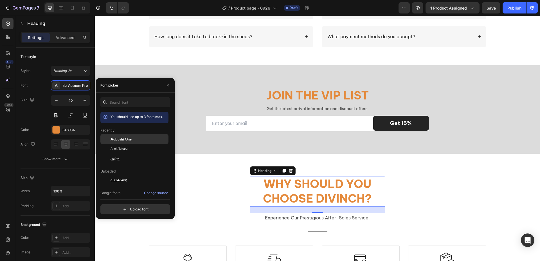
click at [121, 140] on span "Aoboshi One" at bounding box center [121, 139] width 21 height 5
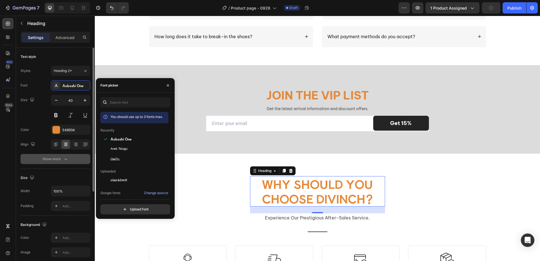
click at [61, 163] on button "Show more" at bounding box center [56, 159] width 70 height 10
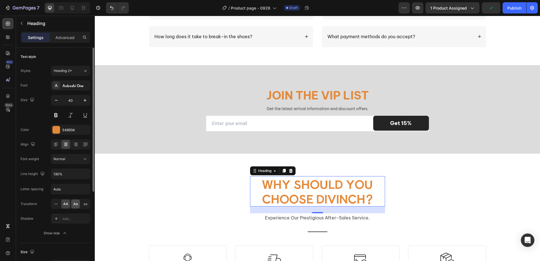
click at [71, 204] on div "Aa" at bounding box center [75, 204] width 9 height 9
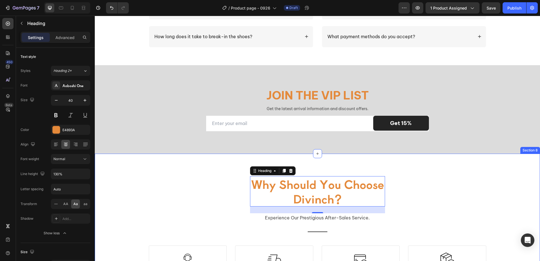
click at [153, 176] on div "why should you choose divinch? Heading 24 experience our prestigious after-sale…" at bounding box center [318, 243] width 446 height 179
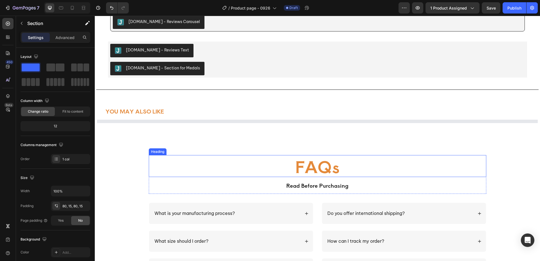
scroll to position [553, 0]
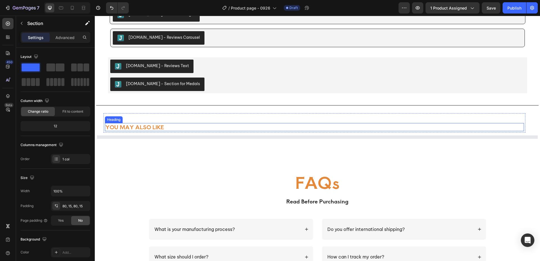
click at [135, 126] on h2 "YOU MAY ALSO LIKE" at bounding box center [314, 127] width 419 height 8
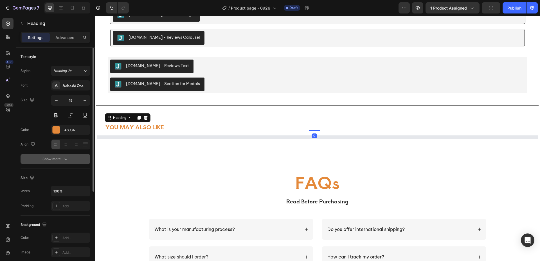
click at [64, 160] on icon "button" at bounding box center [66, 159] width 6 height 6
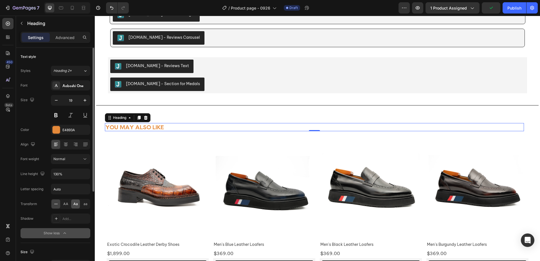
click at [75, 204] on span "Aa" at bounding box center [75, 204] width 5 height 5
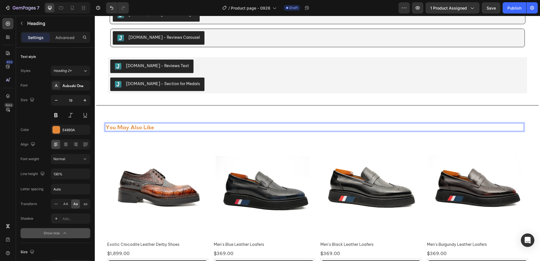
click at [164, 127] on h2 "you may also like" at bounding box center [314, 127] width 419 height 8
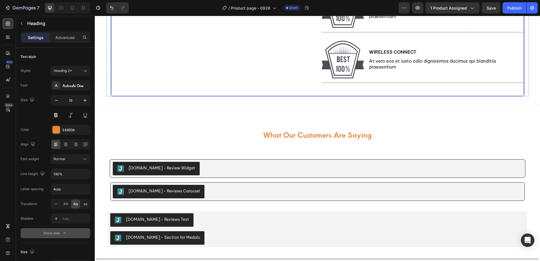
scroll to position [412, 0]
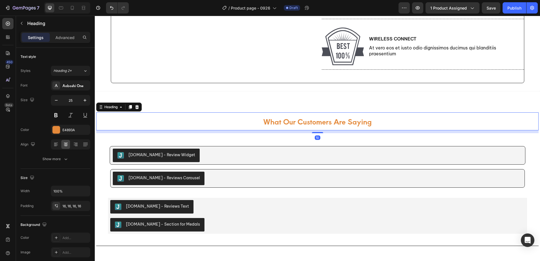
click at [296, 125] on h2 "what our customers are saying" at bounding box center [317, 122] width 443 height 18
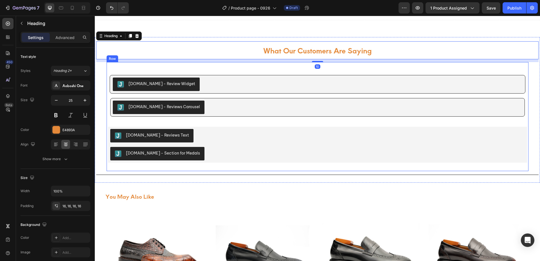
scroll to position [497, 0]
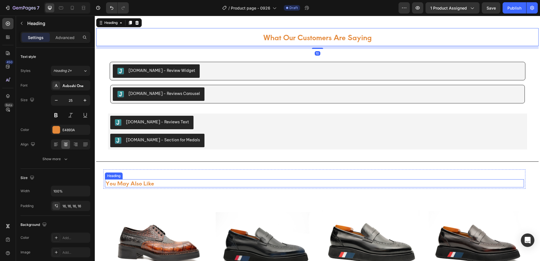
click at [136, 185] on h2 "you may also like" at bounding box center [314, 184] width 419 height 8
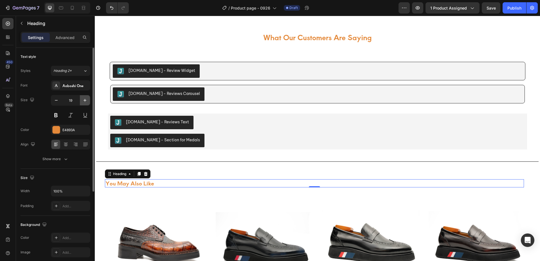
click at [85, 101] on icon "button" at bounding box center [85, 101] width 6 height 6
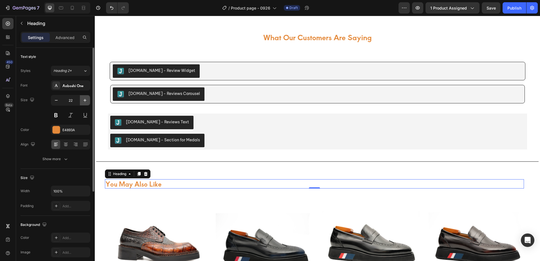
click at [85, 100] on icon "button" at bounding box center [85, 100] width 3 height 3
type input "25"
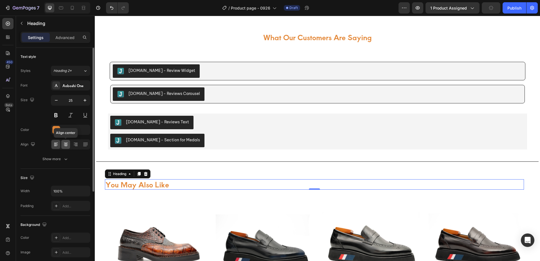
click at [67, 146] on icon at bounding box center [66, 145] width 6 height 6
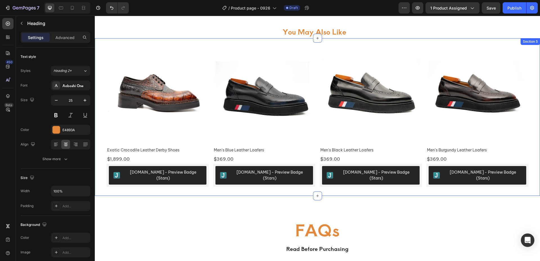
scroll to position [609, 0]
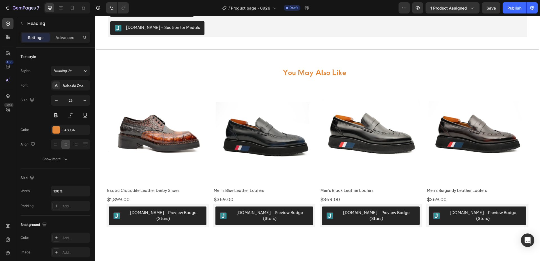
click at [323, 74] on h2 "you may also like" at bounding box center [314, 72] width 419 height 10
click at [346, 71] on p "you may also like" at bounding box center [315, 72] width 418 height 9
drag, startPoint x: 346, startPoint y: 71, endPoint x: 297, endPoint y: 73, distance: 49.8
click at [297, 73] on p "you may also like" at bounding box center [315, 72] width 418 height 9
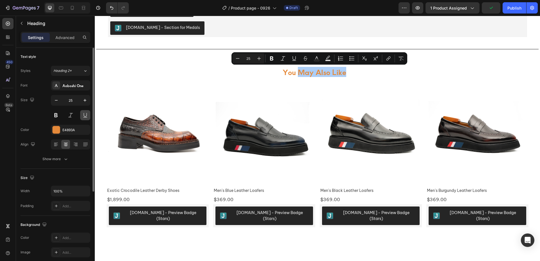
click at [85, 118] on button at bounding box center [85, 115] width 10 height 10
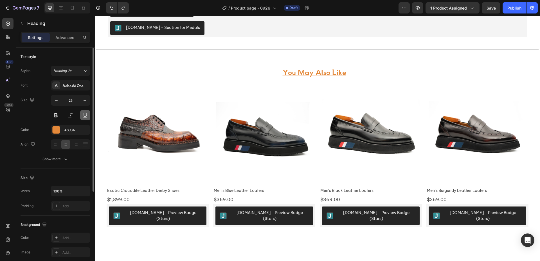
click at [86, 117] on button at bounding box center [85, 115] width 10 height 10
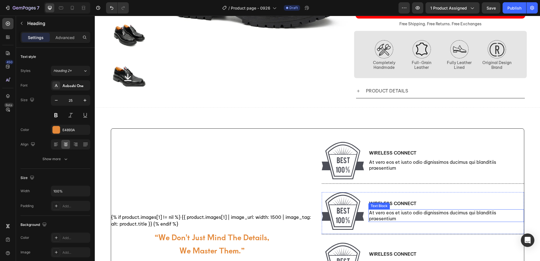
scroll to position [103, 0]
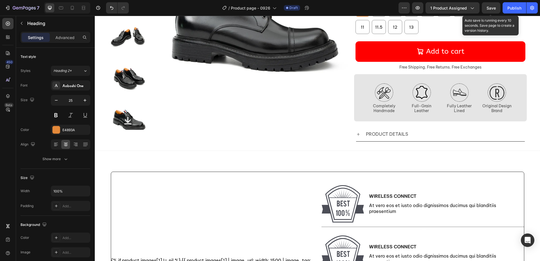
drag, startPoint x: 494, startPoint y: 6, endPoint x: 495, endPoint y: 14, distance: 8.2
click at [494, 6] on span "Save" at bounding box center [491, 8] width 9 height 5
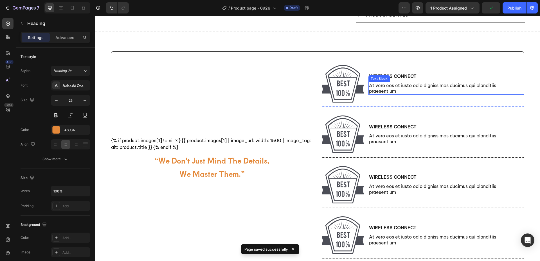
scroll to position [243, 0]
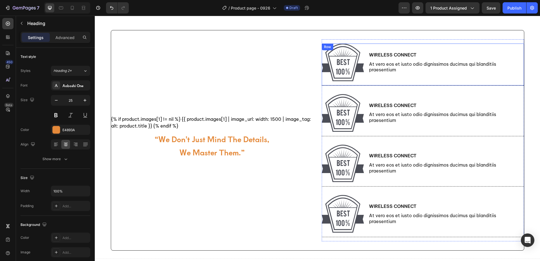
click at [402, 56] on p "Wireless Connect" at bounding box center [446, 55] width 155 height 6
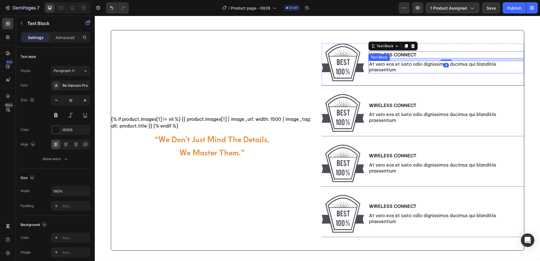
click at [397, 64] on p "At vero eos et iusto odio dignissimos ducimus qui blanditiis praesentium" at bounding box center [446, 67] width 155 height 12
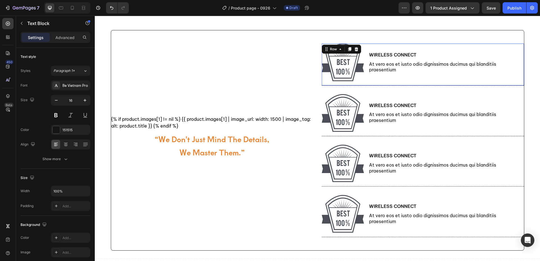
drag, startPoint x: 401, startPoint y: 82, endPoint x: 403, endPoint y: 80, distance: 3.2
click at [401, 81] on div "Wireless Connect Text Block At vero eos et iusto odio dignissimos ducimus qui b…" at bounding box center [447, 63] width 156 height 38
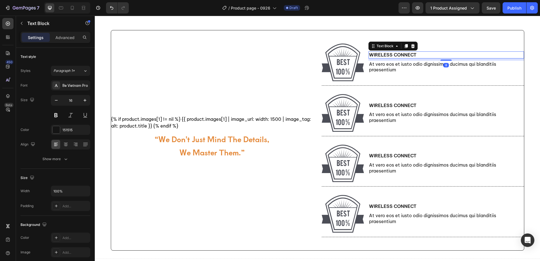
click at [418, 56] on p "Wireless Connect" at bounding box center [446, 55] width 155 height 6
drag, startPoint x: 420, startPoint y: 56, endPoint x: 380, endPoint y: 54, distance: 40.3
click at [369, 53] on p "Wireless Connect" at bounding box center [446, 55] width 155 height 6
click at [380, 54] on p "Wireless Connect" at bounding box center [446, 55] width 155 height 6
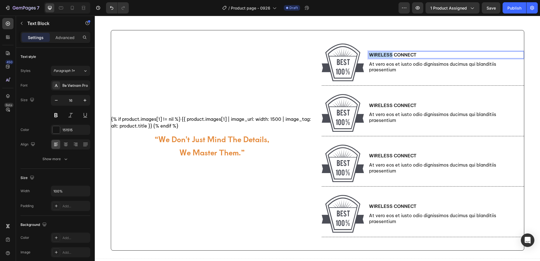
click at [380, 54] on p "Wireless Connect" at bounding box center [446, 55] width 155 height 6
click at [396, 71] on p "At vero eos et iusto odio dignissimos ducimus qui blanditiis praesentium" at bounding box center [446, 67] width 155 height 12
click at [478, 66] on p "At vero eos et iusto odio dignissimos ducimus qui blanditiis praesentium" at bounding box center [446, 67] width 155 height 12
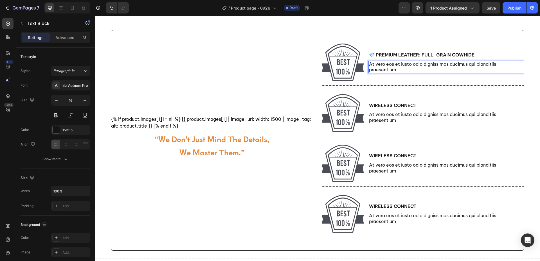
click at [403, 65] on p "At vero eos et iusto odio dignissimos ducimus qui blanditiis praesentium" at bounding box center [446, 67] width 155 height 12
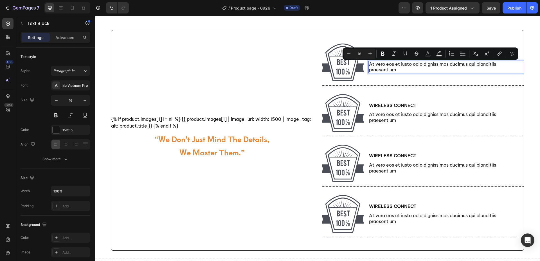
scroll to position [238, 0]
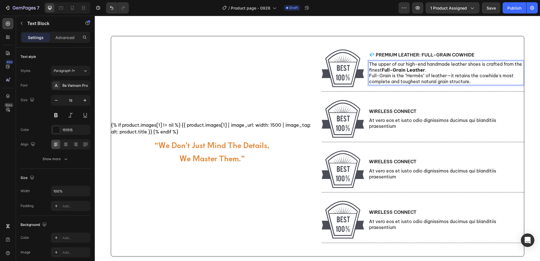
drag, startPoint x: 470, startPoint y: 82, endPoint x: 476, endPoint y: 82, distance: 5.9
click at [470, 82] on p "Full-Grain is the "Hermès" of leather—it retains the cowhide's most complete an…" at bounding box center [446, 79] width 155 height 12
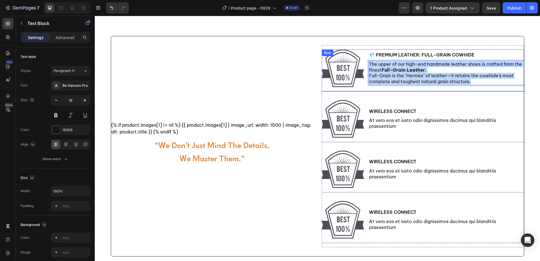
drag, startPoint x: 476, startPoint y: 82, endPoint x: 364, endPoint y: 64, distance: 113.1
click at [364, 64] on div "Image 💎 Premium Leather: Full-Grain Cowhide Text Block The upper of our high-en…" at bounding box center [423, 71] width 202 height 42
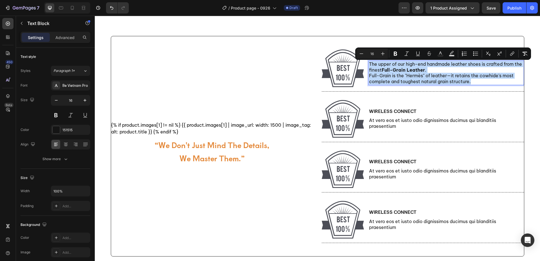
click at [430, 77] on p "Full-Grain is the "Hermès" of leather—it retains the cowhide's most complete an…" at bounding box center [446, 79] width 155 height 12
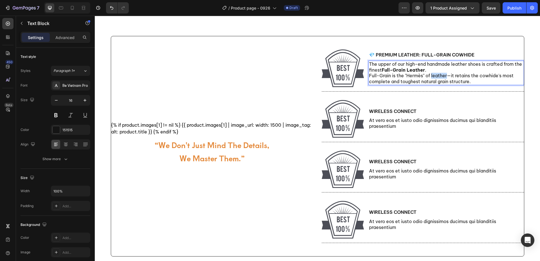
click at [430, 77] on p "Full-Grain is the "Hermès" of leather—it retains the cowhide's most complete an…" at bounding box center [446, 79] width 155 height 12
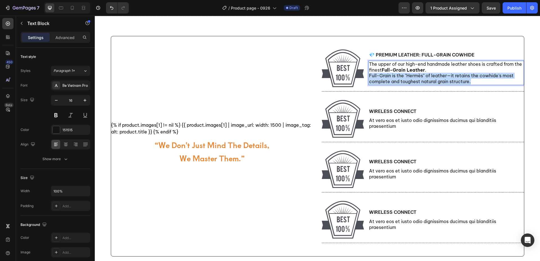
click at [430, 77] on p "Full-Grain is the "Hermès" of leather—it retains the cowhide's most complete an…" at bounding box center [446, 79] width 155 height 12
click at [389, 82] on p "Full-Grain is the "Hermès" of leather—it retains the cowhide's most complete an…" at bounding box center [446, 79] width 155 height 12
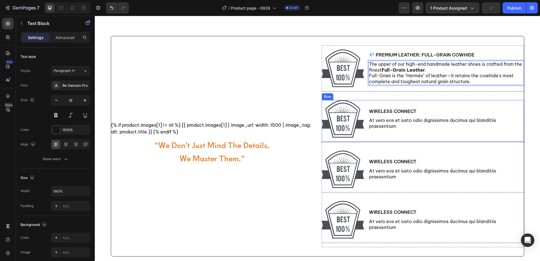
click at [411, 102] on div "Wireless Connect Text Block At vero eos et iusto odio dignissimos ducimus qui b…" at bounding box center [447, 119] width 156 height 38
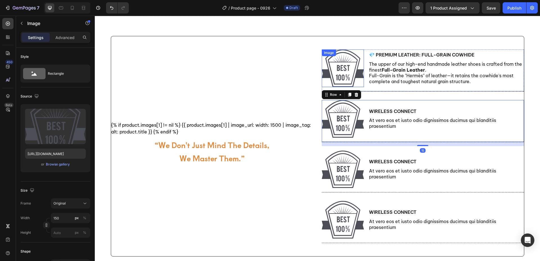
click at [342, 72] on img at bounding box center [343, 69] width 42 height 38
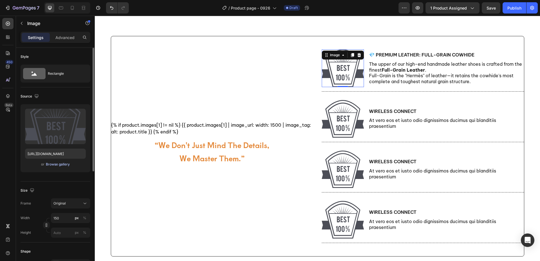
click at [55, 164] on div "Browse gallery" at bounding box center [58, 164] width 24 height 5
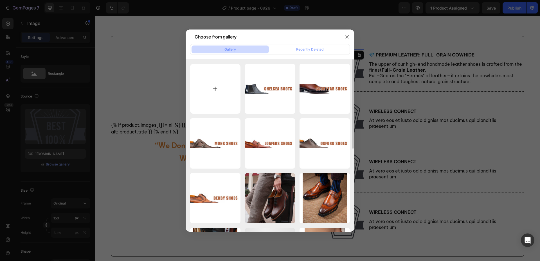
click at [209, 84] on input "file" at bounding box center [215, 89] width 50 height 50
type input "C:\fakepath\Full-Grain Cowhide.jpg"
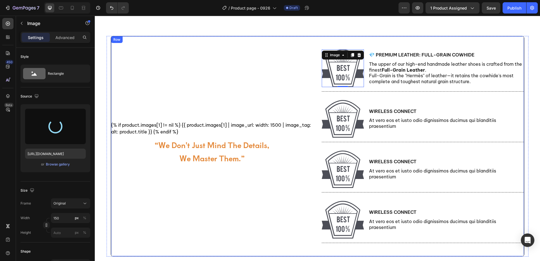
type input "https://cdn.shopify.com/s/files/1/0872/8107/4449/files/gempages_583776568153736…"
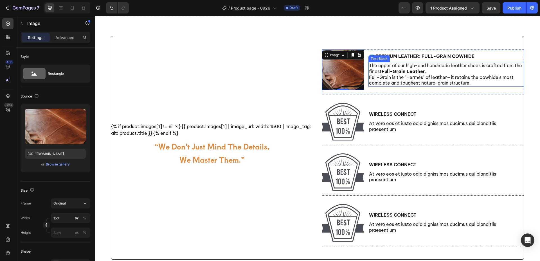
click at [384, 74] on strong "Full-Grain Leather" at bounding box center [403, 72] width 43 height 6
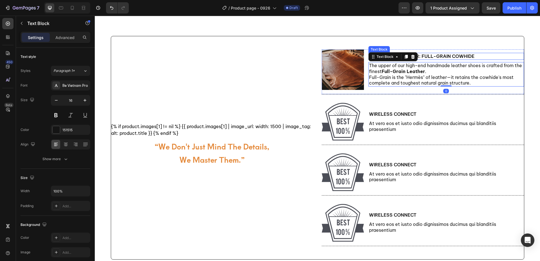
click at [460, 60] on div "💎 Premium Leather: Full-Grain Cowhide" at bounding box center [447, 56] width 156 height 7
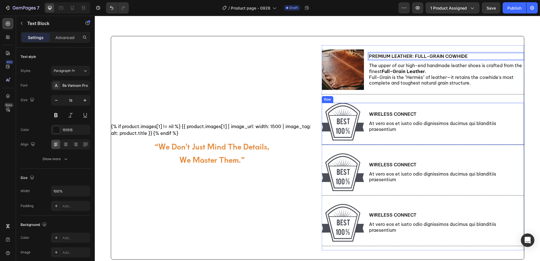
click at [394, 109] on div "Wireless Connect Text Block At vero eos et iusto odio dignissimos ducimus qui b…" at bounding box center [447, 122] width 156 height 38
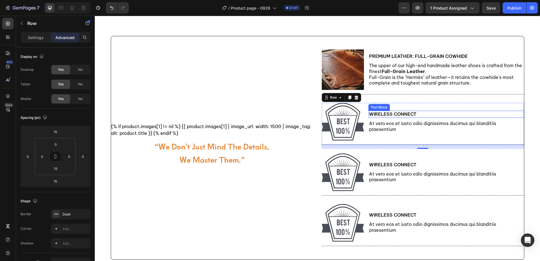
click at [400, 115] on p "Wireless Connect" at bounding box center [446, 114] width 155 height 6
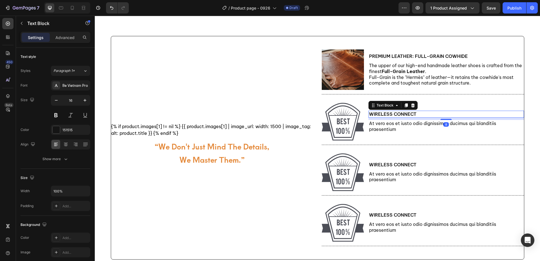
click at [400, 115] on p "Wireless Connect" at bounding box center [446, 114] width 155 height 6
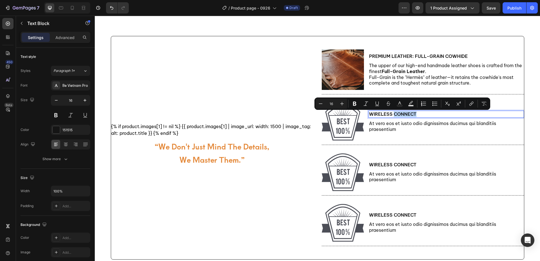
click at [397, 115] on p "Wireless Connect" at bounding box center [446, 114] width 155 height 6
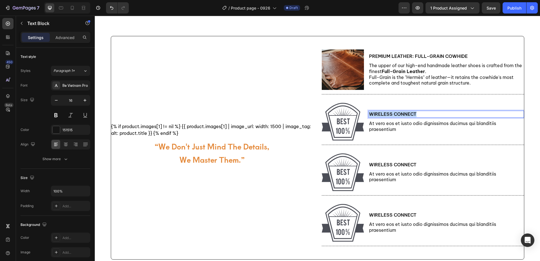
click at [397, 115] on p "Wireless Connect" at bounding box center [446, 114] width 155 height 6
click at [369, 114] on p ": Leather Lining & Insole" at bounding box center [446, 114] width 155 height 6
click at [376, 126] on p "At vero eos et iusto odio dignissimos ducimus qui blanditiis praesentium" at bounding box center [446, 127] width 155 height 12
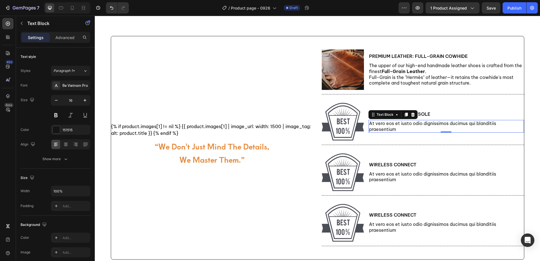
click at [437, 130] on p "At vero eos et iusto odio dignissimos ducimus qui blanditiis praesentium" at bounding box center [446, 127] width 155 height 12
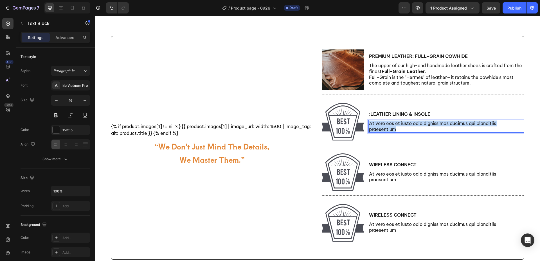
click at [437, 130] on p "At vero eos et iusto odio dignissimos ducimus qui blanditiis praesentium" at bounding box center [446, 127] width 155 height 12
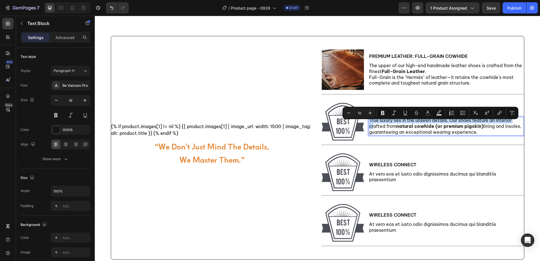
scroll to position [235, 0]
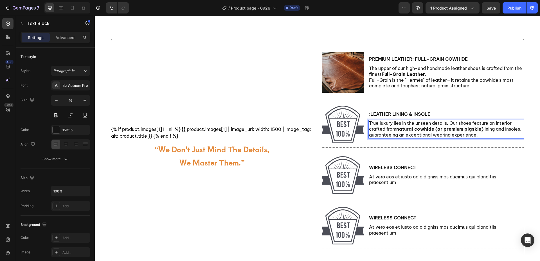
drag, startPoint x: 462, startPoint y: 133, endPoint x: 459, endPoint y: 132, distance: 2.8
click at [462, 132] on strong "natural cowhide (or premium pigskin)" at bounding box center [440, 129] width 87 height 6
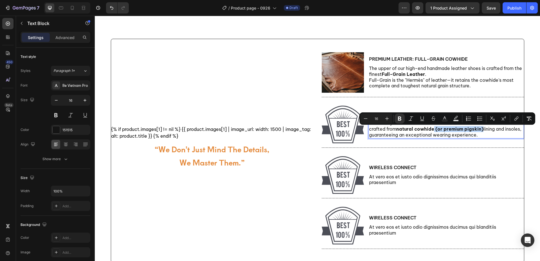
drag, startPoint x: 432, startPoint y: 129, endPoint x: 481, endPoint y: 131, distance: 48.4
click at [481, 131] on p "True luxury lies in the unseen details. Our shoes feature an interior crafted f…" at bounding box center [446, 128] width 155 height 17
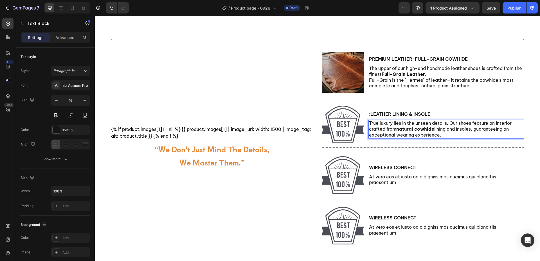
drag, startPoint x: 460, startPoint y: 137, endPoint x: 450, endPoint y: 137, distance: 10.7
click at [459, 137] on p "True luxury lies in the unseen details. Our shoes feature an interior crafted f…" at bounding box center [446, 128] width 155 height 17
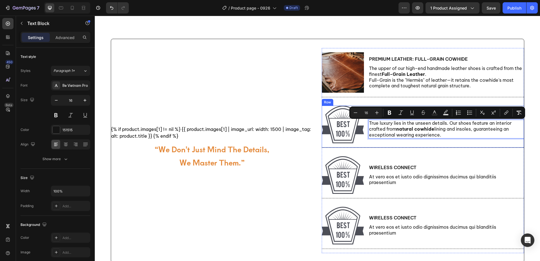
drag, startPoint x: 450, startPoint y: 137, endPoint x: 364, endPoint y: 120, distance: 87.1
click at [364, 120] on div "Image :Leather Lining & Insole Text Block True luxury lies in the unseen detail…" at bounding box center [423, 127] width 202 height 42
click at [417, 136] on p "True luxury lies in the unseen details. Our shoes feature an interior crafted f…" at bounding box center [446, 128] width 155 height 17
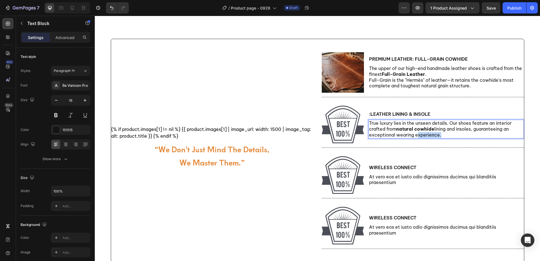
click at [417, 136] on p "True luxury lies in the unseen details. Our shoes feature an interior crafted f…" at bounding box center [446, 128] width 155 height 17
click at [400, 129] on strong "natural cowhide" at bounding box center [416, 129] width 38 height 6
click at [343, 129] on img at bounding box center [343, 125] width 42 height 38
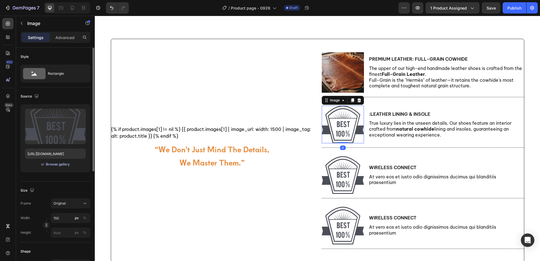
click at [55, 164] on div "Browse gallery" at bounding box center [58, 164] width 24 height 5
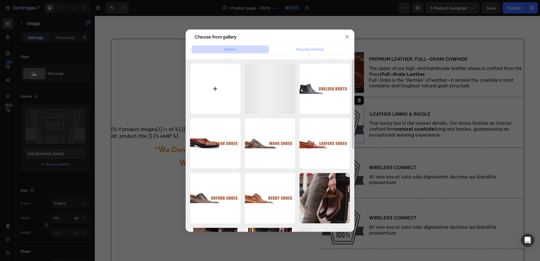
click at [223, 88] on input "file" at bounding box center [215, 89] width 50 height 50
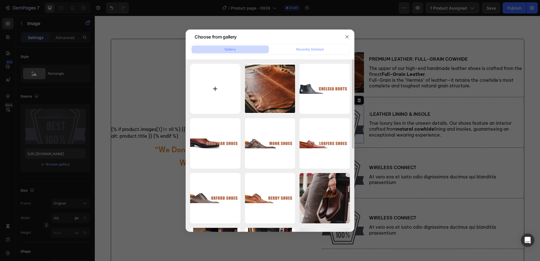
type input "C:\fakepath\Leather-Lining-&-Insole.jpg"
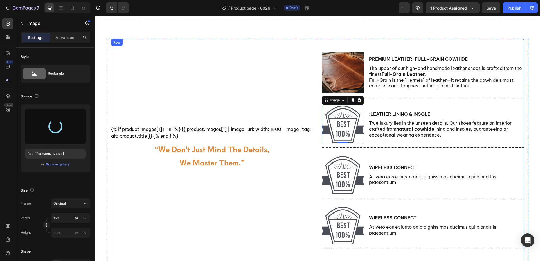
type input "https://cdn.shopify.com/s/files/1/0872/8107/4449/files/gempages_583776568153736…"
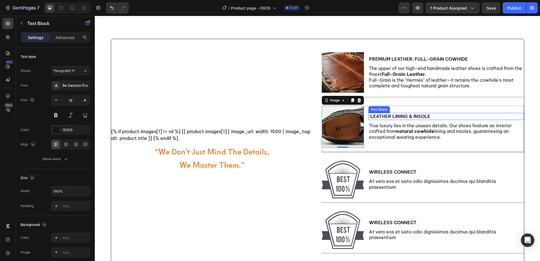
click at [383, 117] on p ":Leather Lining & Insole" at bounding box center [446, 117] width 155 height 6
click at [369, 117] on p ":Leather Lining & Insole" at bounding box center [446, 117] width 155 height 6
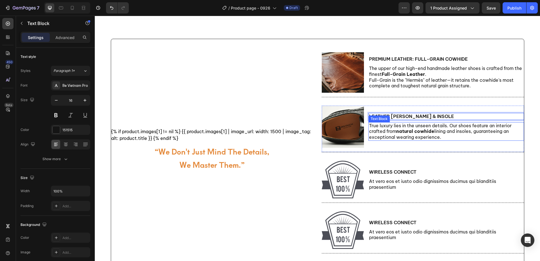
click at [377, 136] on p "True luxury lies in the unseen details. Our shoes feature an interior crafted f…" at bounding box center [446, 131] width 155 height 17
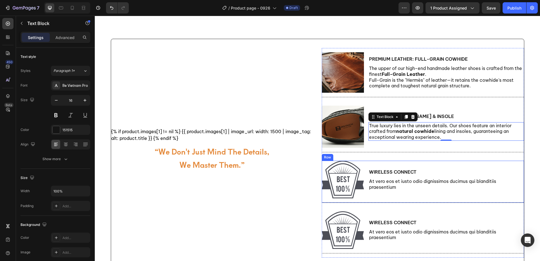
click at [482, 167] on div "Wireless Connect Text Block At vero eos et iusto odio dignissimos ducimus qui b…" at bounding box center [447, 180] width 156 height 38
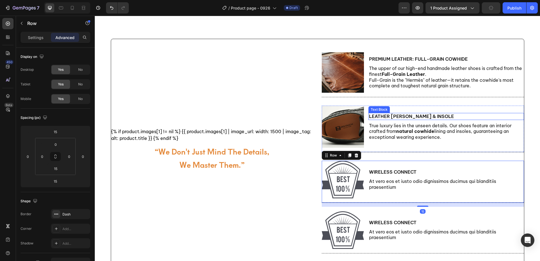
click at [414, 118] on p "Leather [PERSON_NAME] & Insole" at bounding box center [446, 117] width 155 height 6
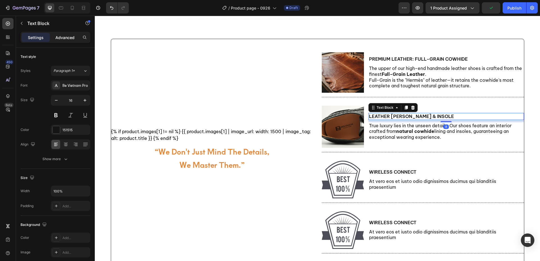
click at [66, 39] on p "Advanced" at bounding box center [64, 38] width 19 height 6
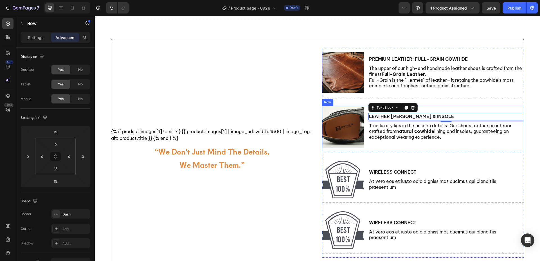
click at [438, 110] on div "Leather Lining & Insole Text Block 8 True luxury lies in the unseen details. Ou…" at bounding box center [447, 127] width 156 height 42
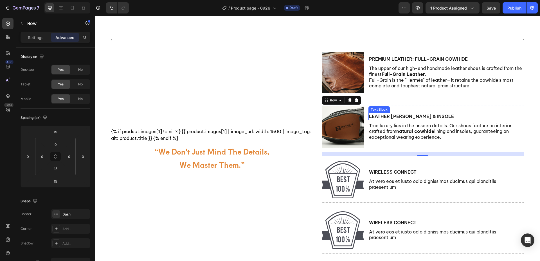
click at [426, 120] on p "Leather [PERSON_NAME] & Insole" at bounding box center [446, 117] width 155 height 6
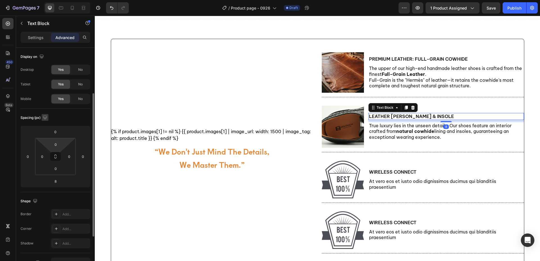
scroll to position [113, 0]
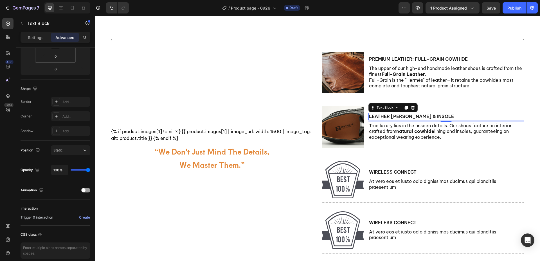
click at [39, 41] on div "Settings" at bounding box center [36, 37] width 28 height 9
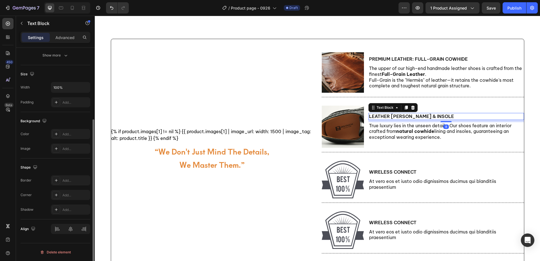
scroll to position [0, 0]
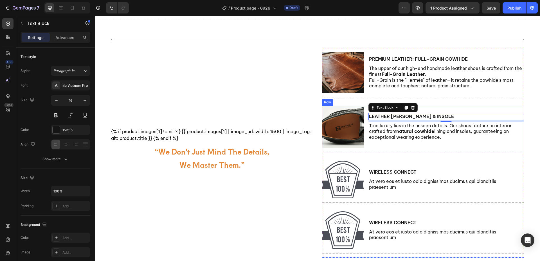
click at [442, 110] on div "Leather Lining & Insole Text Block 8 True luxury lies in the unseen details. Ou…" at bounding box center [447, 127] width 156 height 42
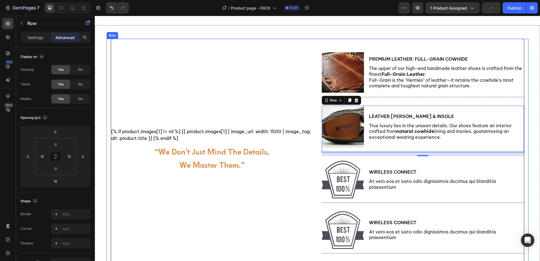
click at [525, 155] on div "{% if product.images[1] != nil %} {{ product.images[1] | image_url: width: 1500…" at bounding box center [318, 153] width 422 height 229
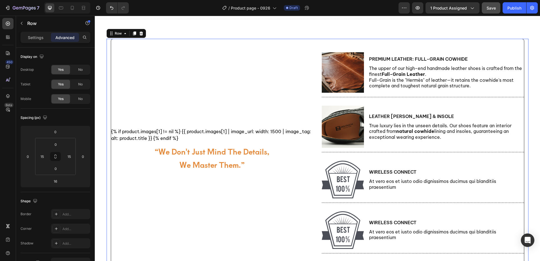
click at [488, 9] on span "Save" at bounding box center [491, 8] width 9 height 5
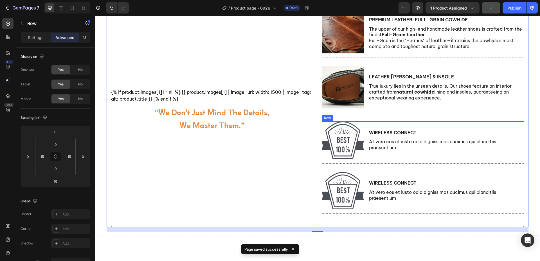
scroll to position [263, 0]
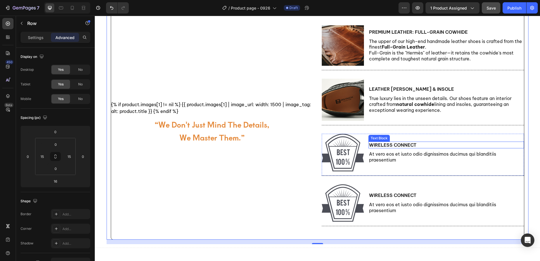
click at [403, 147] on p "Wireless Connect" at bounding box center [446, 145] width 155 height 6
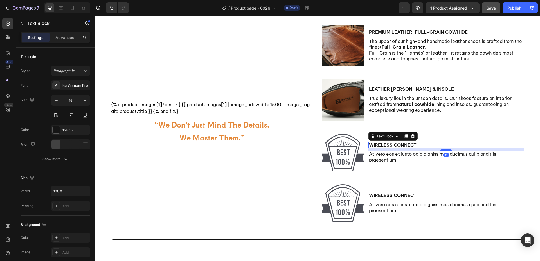
click at [406, 145] on p "Wireless Connect" at bounding box center [446, 145] width 155 height 6
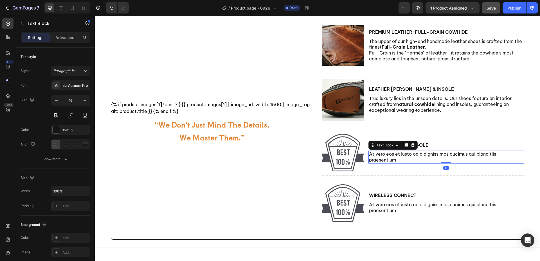
click at [406, 156] on p "At vero eos et iusto odio dignissimos ducimus qui blanditiis praesentium" at bounding box center [446, 157] width 155 height 12
click at [422, 158] on p "At vero eos et iusto odio dignissimos ducimus qui blanditiis praesentium" at bounding box center [446, 157] width 155 height 12
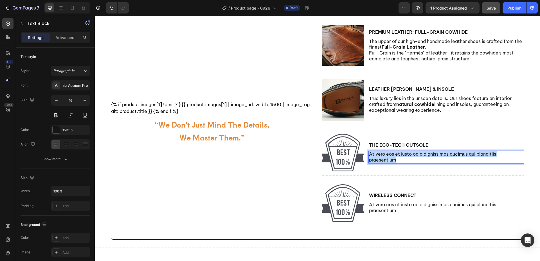
click at [422, 158] on p "At vero eos et iusto odio dignissimos ducimus qui blanditiis praesentium" at bounding box center [446, 157] width 155 height 12
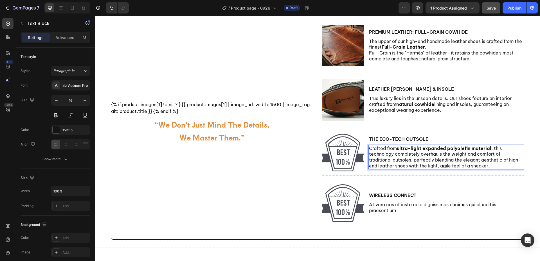
scroll to position [257, 0]
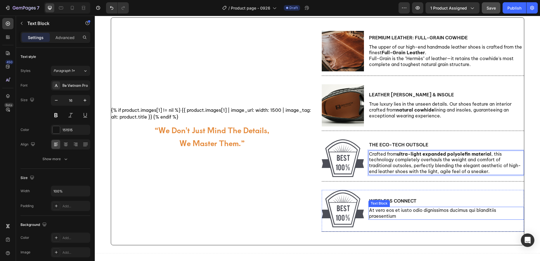
click at [426, 213] on p "At vero eos et iusto odio dignissimos ducimus qui blanditiis praesentium" at bounding box center [446, 214] width 155 height 12
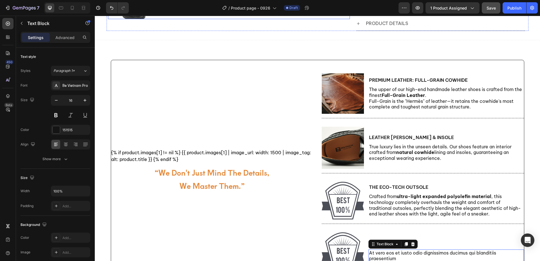
scroll to position [225, 0]
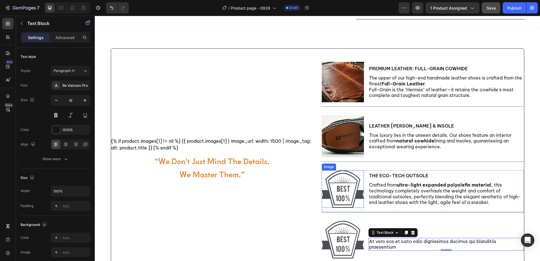
drag, startPoint x: 350, startPoint y: 194, endPoint x: 324, endPoint y: 194, distance: 26.7
click at [350, 194] on img at bounding box center [343, 190] width 42 height 38
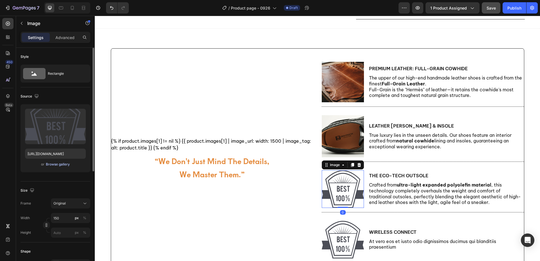
click at [56, 163] on div "Browse gallery" at bounding box center [58, 164] width 24 height 5
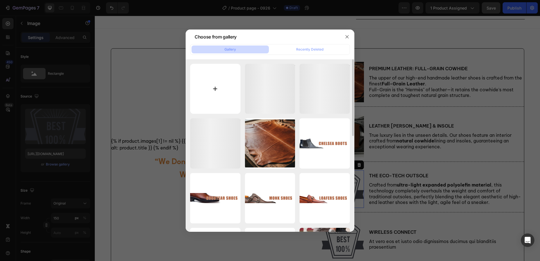
click at [205, 95] on input "file" at bounding box center [215, 89] width 50 height 50
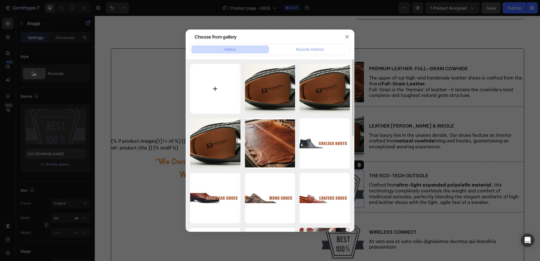
type input "C:\fakepath\The-Eco-Tech-Outsole.jpg"
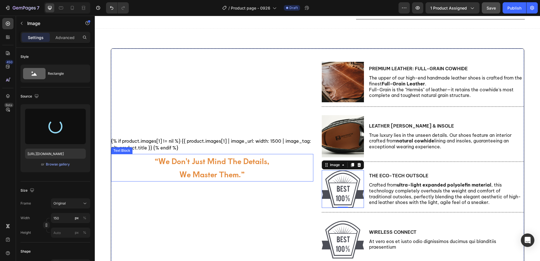
scroll to position [253, 0]
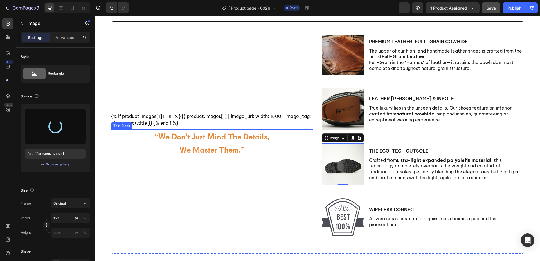
type input "https://cdn.shopify.com/s/files/1/0872/8107/4449/files/gempages_583776568153736…"
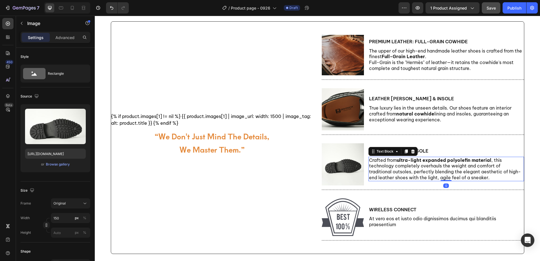
click at [443, 178] on p "Crafted from ultra-light expanded polyolefin material , this technology complet…" at bounding box center [446, 169] width 155 height 23
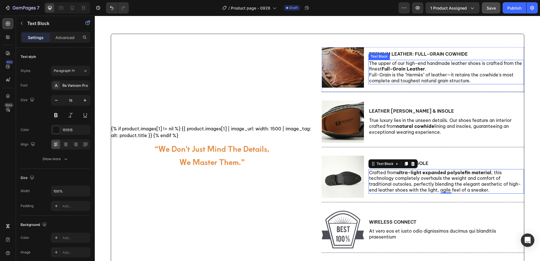
scroll to position [197, 0]
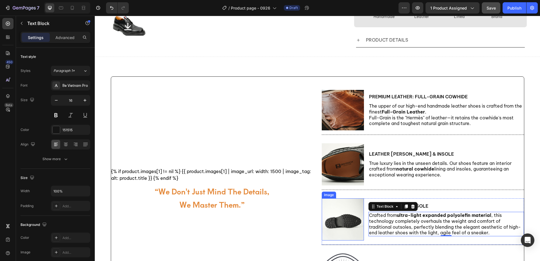
click at [337, 214] on img at bounding box center [343, 220] width 42 height 42
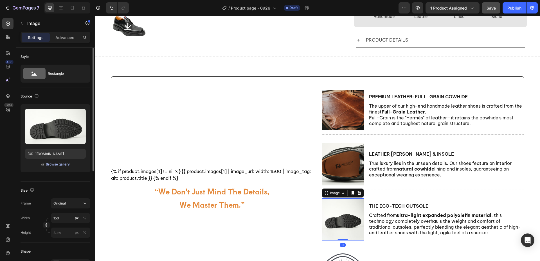
click at [57, 165] on div "Browse gallery" at bounding box center [58, 164] width 24 height 5
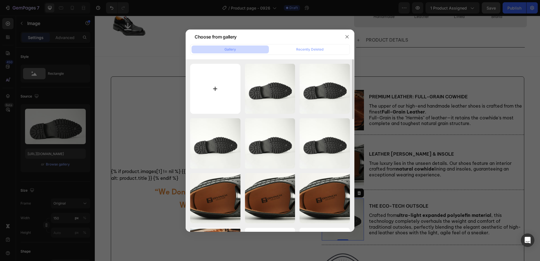
click at [222, 81] on input "file" at bounding box center [215, 89] width 50 height 50
type input "C:\fakepath\The-Eco-Tech-Outsole.jpg"
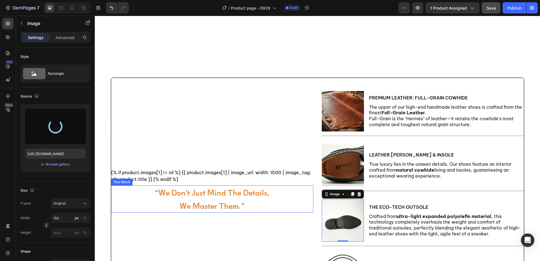
scroll to position [253, 0]
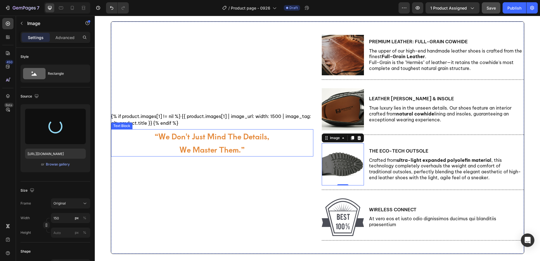
type input "https://cdn.shopify.com/s/files/1/0872/8107/4449/files/gempages_583776568153736…"
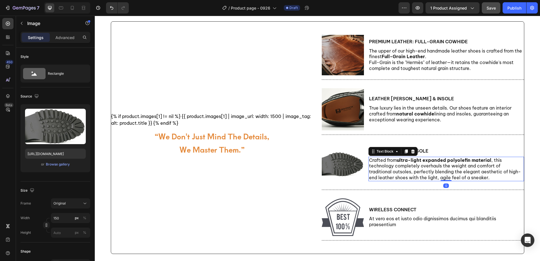
click at [433, 180] on p "Crafted from ultra-light expanded polyolefin material , this technology complet…" at bounding box center [446, 169] width 155 height 23
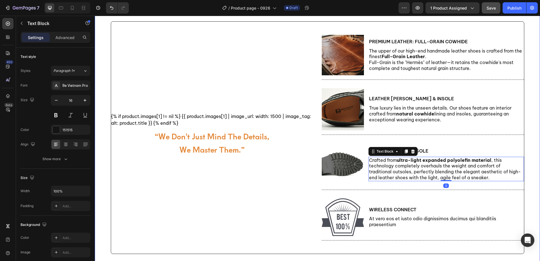
click at [529, 210] on div "{% if product.images[1] != nil %} {{ product.images[1] | image_url: width: 1500…" at bounding box center [318, 145] width 446 height 249
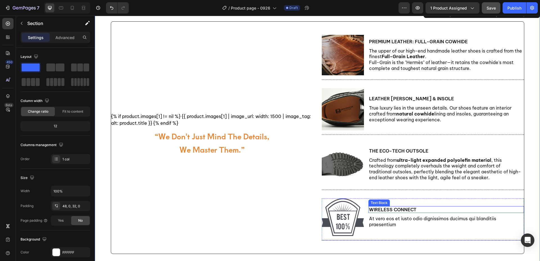
click at [392, 212] on p "Wireless Connect" at bounding box center [446, 210] width 155 height 6
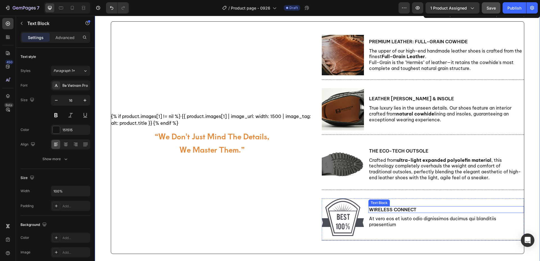
click at [392, 212] on p "Wireless Connect" at bounding box center [446, 210] width 155 height 6
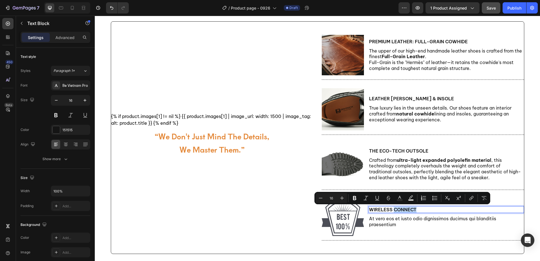
click at [392, 212] on p "Wireless Connect" at bounding box center [446, 210] width 155 height 6
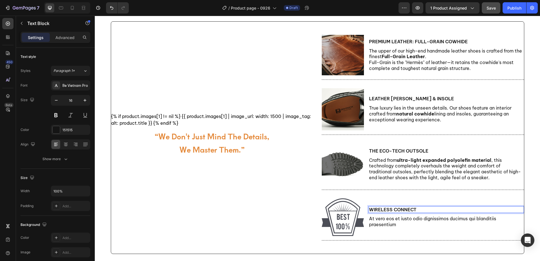
click at [386, 210] on p "Wireless Connect" at bounding box center [446, 210] width 155 height 6
click at [418, 209] on p "The Art of Patina: Hand-Finished Color" at bounding box center [446, 210] width 155 height 6
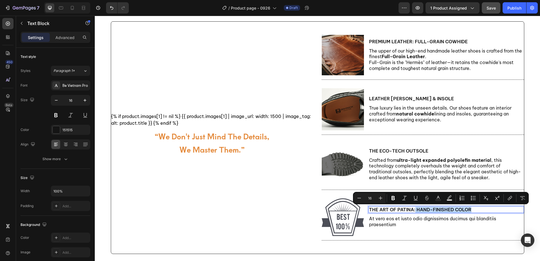
drag, startPoint x: 413, startPoint y: 209, endPoint x: 493, endPoint y: 211, distance: 79.7
click at [493, 211] on p "The Art of Patina: Hand-Finished Color" at bounding box center [446, 210] width 155 height 6
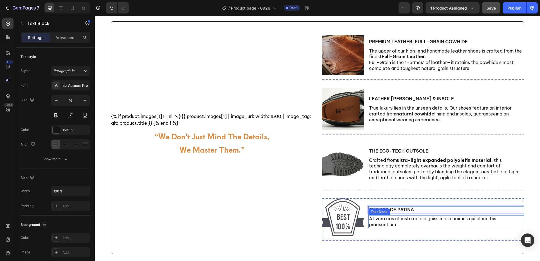
click at [425, 220] on p "At vero eos et iusto odio dignissimos ducimus qui blanditiis praesentium" at bounding box center [446, 222] width 155 height 12
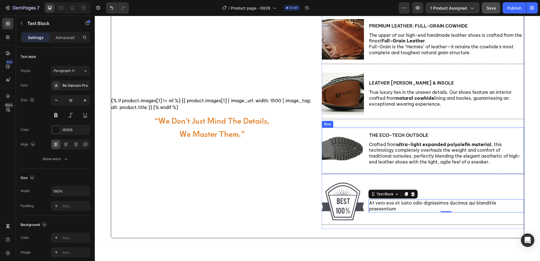
scroll to position [281, 0]
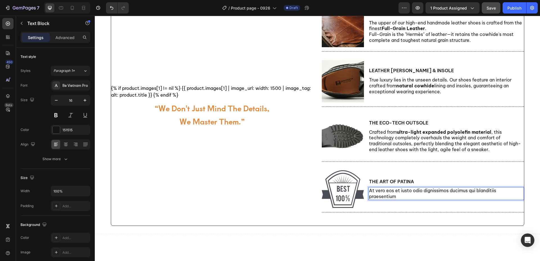
click at [414, 195] on p "At vero eos et iusto odio dignissimos ducimus qui blanditiis praesentium" at bounding box center [446, 194] width 155 height 12
click at [413, 195] on p "At vero eos et iusto odio dignissimos ducimus qui blanditiis praesentium" at bounding box center [446, 194] width 155 height 12
click at [478, 196] on p "Our shoes feature the exclusive Patina Hand-Coloring technique, transforming le…" at bounding box center [446, 194] width 155 height 12
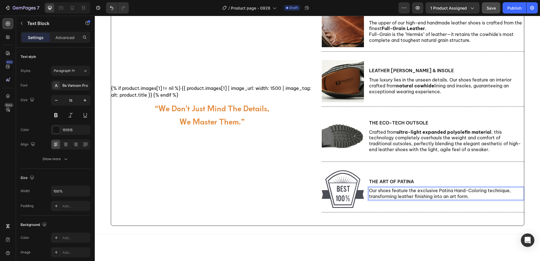
scroll to position [274, 0]
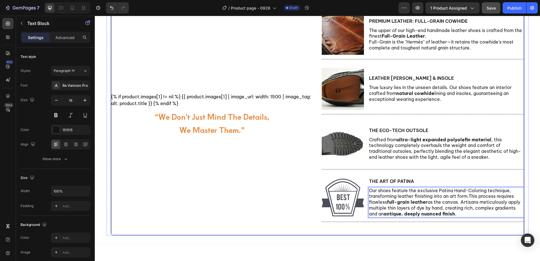
click at [283, 195] on div "{% if product.images[1] != nil %} {{ product.images[1] | image_url: width: 1500…" at bounding box center [212, 118] width 202 height 234
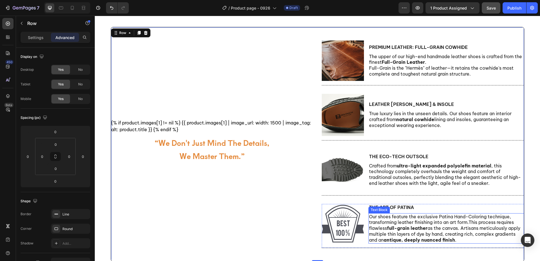
scroll to position [246, 0]
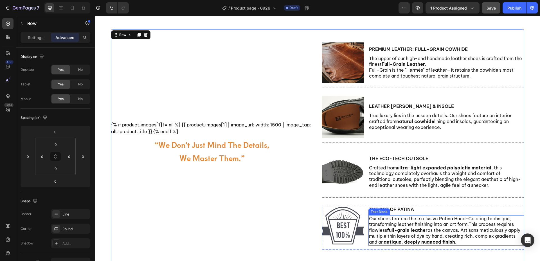
click at [437, 228] on p "Our shoes feature the exclusive Patina Hand-Coloring technique, transforming le…" at bounding box center [446, 230] width 155 height 29
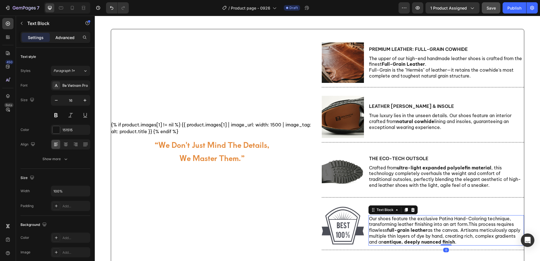
click at [70, 39] on p "Advanced" at bounding box center [64, 38] width 19 height 6
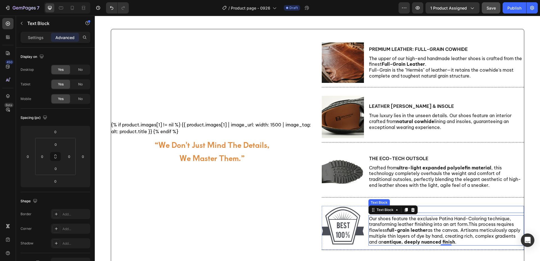
click at [446, 209] on p "The Art of Patina" at bounding box center [446, 210] width 155 height 6
click at [451, 230] on p "Our shoes feature the exclusive Patina Hand-Coloring technique, transforming le…" at bounding box center [446, 230] width 155 height 29
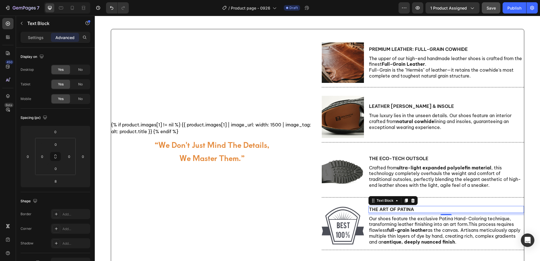
click at [446, 211] on p "The Art of Patina" at bounding box center [446, 210] width 155 height 6
click at [57, 184] on input "8" at bounding box center [55, 181] width 11 height 8
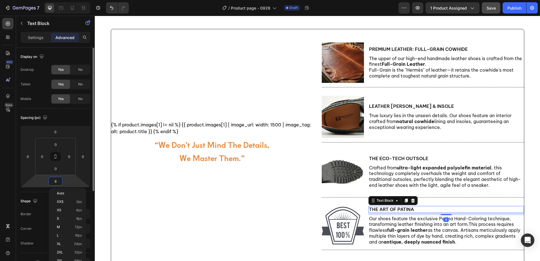
type input "3"
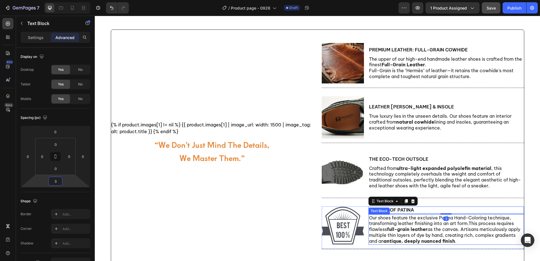
click at [480, 240] on p "Our shoes feature the exclusive Patina Hand-Coloring technique, transforming le…" at bounding box center [446, 229] width 155 height 29
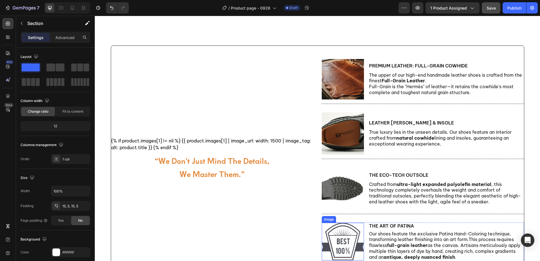
scroll to position [291, 0]
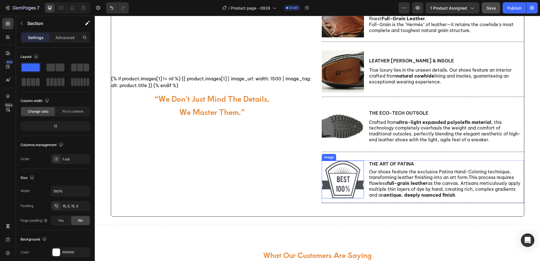
click at [344, 181] on img at bounding box center [343, 180] width 42 height 38
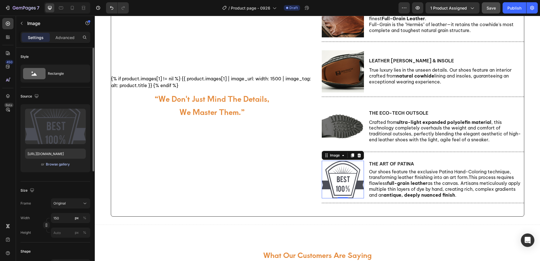
click at [52, 164] on div "Browse gallery" at bounding box center [58, 164] width 24 height 5
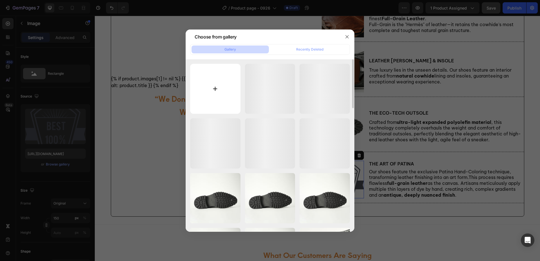
click at [211, 87] on input "file" at bounding box center [215, 89] width 50 height 50
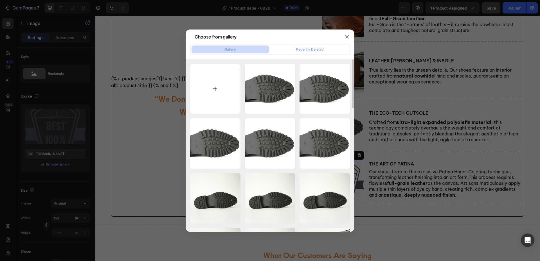
type input "C:\fakepath\Patina-shoes.jpg"
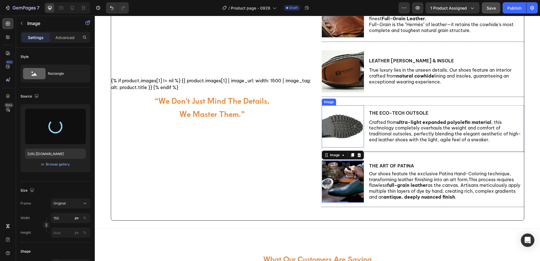
type input "https://cdn.shopify.com/s/files/1/0872/8107/4449/files/gempages_583776568153736…"
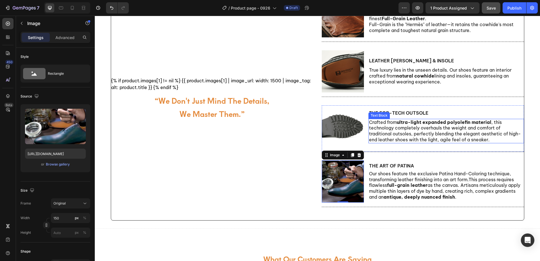
scroll to position [293, 0]
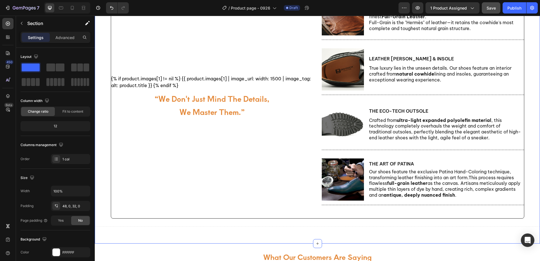
click at [529, 175] on div "{% if product.images[1] != nil %} {{ product.images[1] | image_url: width: 1500…" at bounding box center [318, 108] width 446 height 254
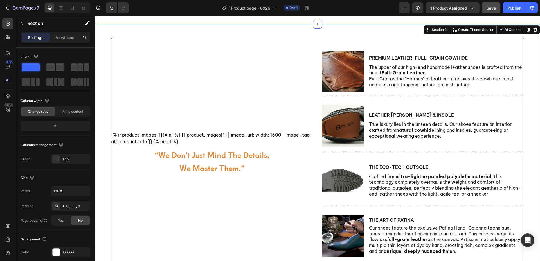
scroll to position [265, 0]
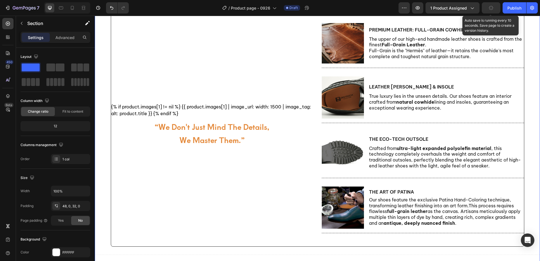
click at [494, 9] on button "button" at bounding box center [491, 7] width 19 height 11
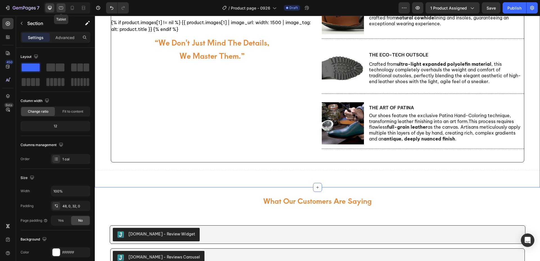
click at [63, 9] on icon at bounding box center [61, 8] width 6 height 6
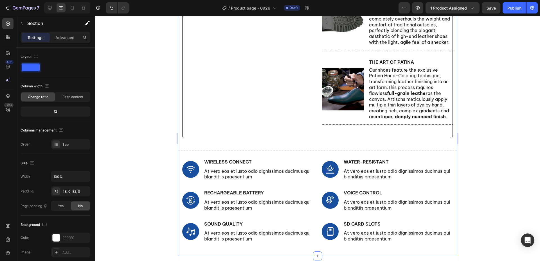
scroll to position [422, 0]
click at [326, 151] on div "{% if product.images[1] != nil %} {{ product.images[1] | image_url: width: 1500…" at bounding box center [317, 49] width 279 height 395
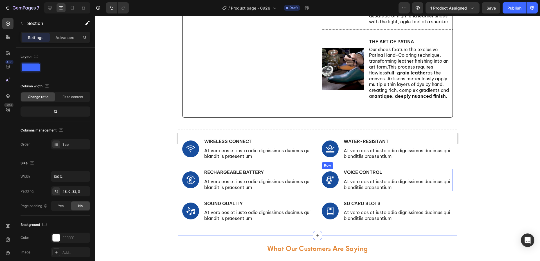
scroll to position [479, 0]
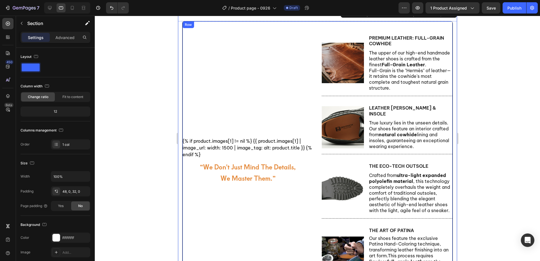
scroll to position [141, 0]
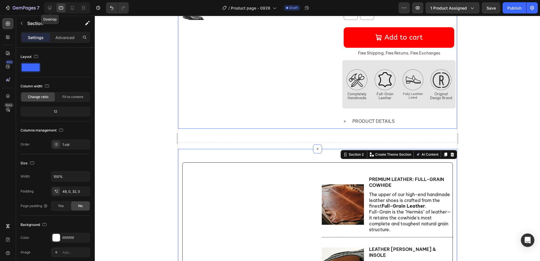
drag, startPoint x: 51, startPoint y: 8, endPoint x: 124, endPoint y: 53, distance: 86.5
click at [51, 8] on icon at bounding box center [50, 8] width 6 height 6
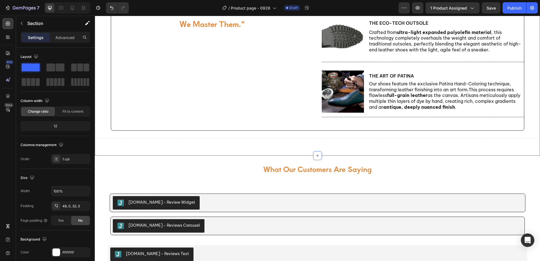
scroll to position [366, 0]
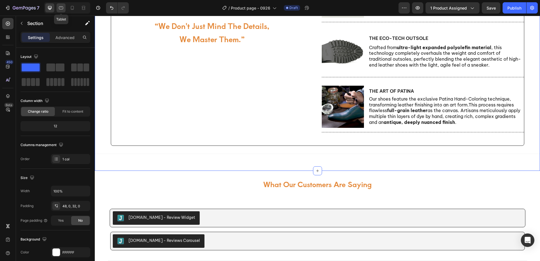
click at [60, 10] on icon at bounding box center [61, 8] width 6 height 6
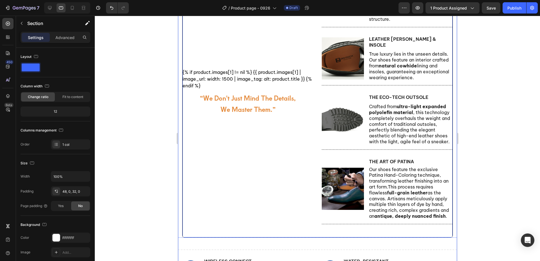
scroll to position [394, 0]
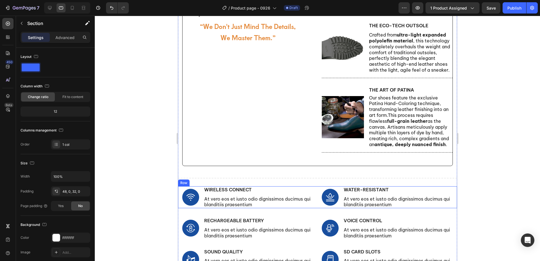
click at [311, 188] on div "Image Wireless Connect Text Block At vero eos et iusto odio dignissimos ducimus…" at bounding box center [317, 198] width 279 height 22
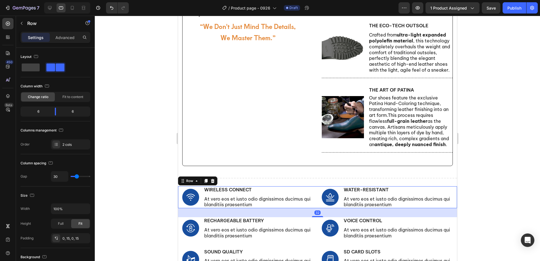
click at [215, 178] on div at bounding box center [212, 181] width 7 height 7
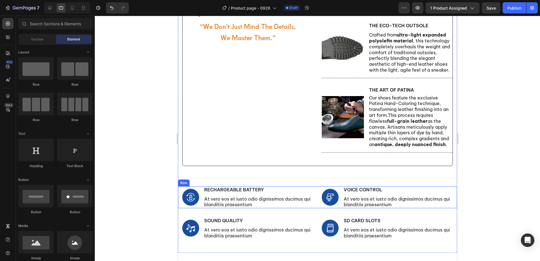
click at [316, 189] on div "Image Rechargeable Battery Text Block At vero eos et iusto odio dignissimos duc…" at bounding box center [317, 198] width 279 height 22
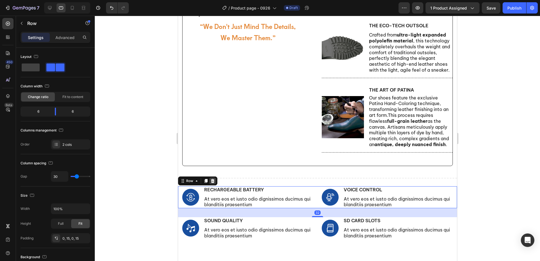
click at [211, 179] on icon at bounding box center [212, 181] width 5 height 5
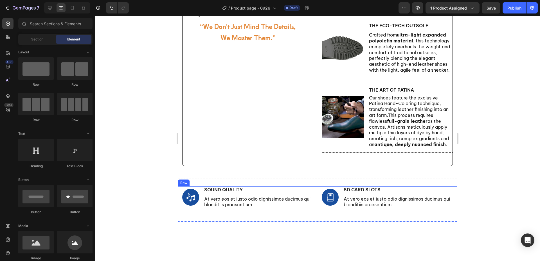
click at [311, 191] on div "Image Sound Quality Text Block At vero eos et iusto odio dignissimos ducimus qu…" at bounding box center [317, 198] width 279 height 22
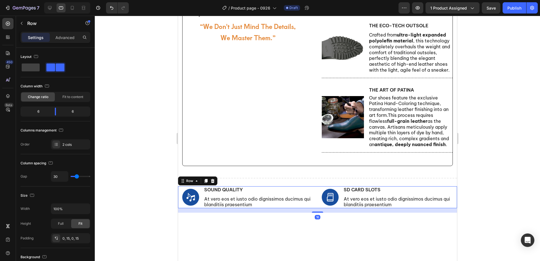
click at [212, 179] on icon at bounding box center [212, 181] width 5 height 5
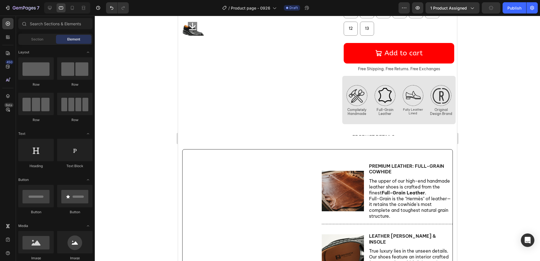
scroll to position [113, 0]
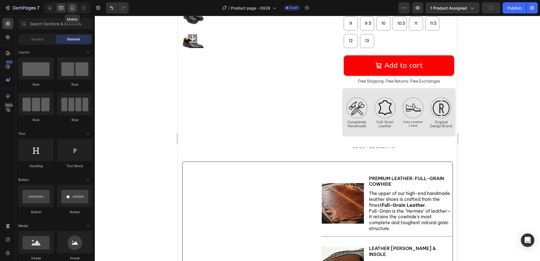
click at [72, 8] on icon at bounding box center [73, 8] width 6 height 6
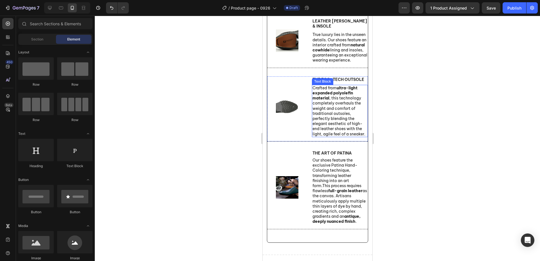
scroll to position [563, 0]
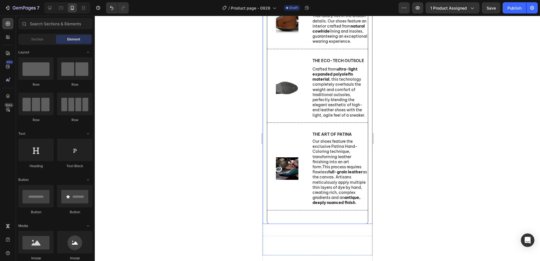
click at [210, 205] on div at bounding box center [318, 139] width 446 height 246
click at [293, 180] on img at bounding box center [287, 169] width 23 height 23
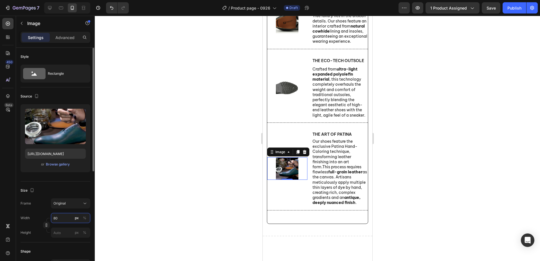
click at [63, 220] on input "80" at bounding box center [70, 218] width 39 height 10
type input "100"
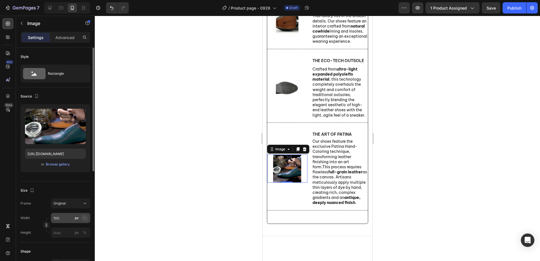
click at [85, 219] on div "%" at bounding box center [84, 218] width 3 height 5
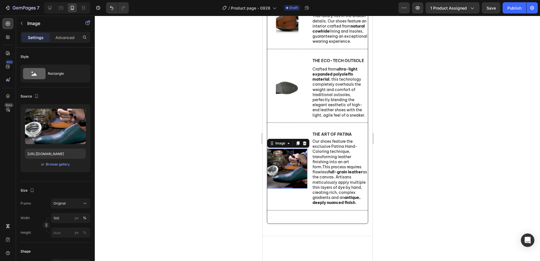
click at [231, 221] on div at bounding box center [318, 139] width 446 height 246
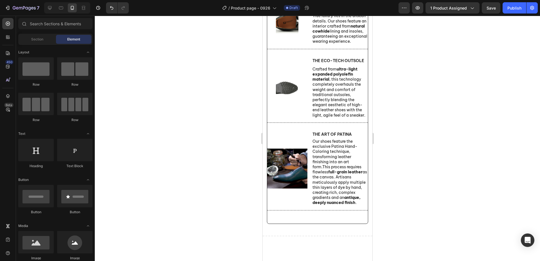
click at [216, 222] on div at bounding box center [318, 139] width 446 height 246
click at [297, 206] on div "Image" at bounding box center [287, 168] width 40 height 75
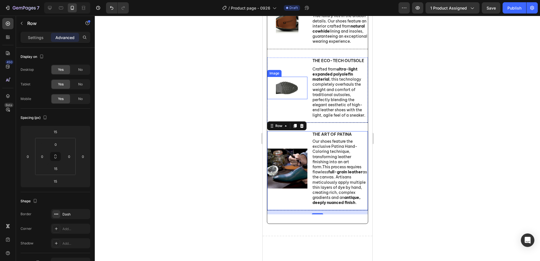
click at [297, 99] on img at bounding box center [287, 88] width 23 height 23
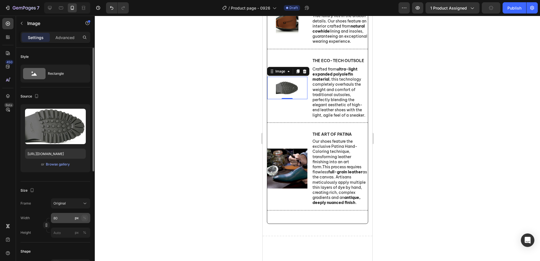
drag, startPoint x: 85, startPoint y: 218, endPoint x: 82, endPoint y: 219, distance: 3.7
click at [85, 218] on div "%" at bounding box center [84, 218] width 3 height 5
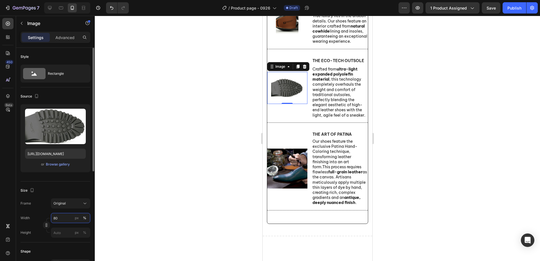
click at [68, 219] on input "80" at bounding box center [70, 218] width 39 height 10
drag, startPoint x: 68, startPoint y: 218, endPoint x: 26, endPoint y: 218, distance: 42.5
click at [26, 218] on div "Width 80 px %" at bounding box center [56, 218] width 70 height 10
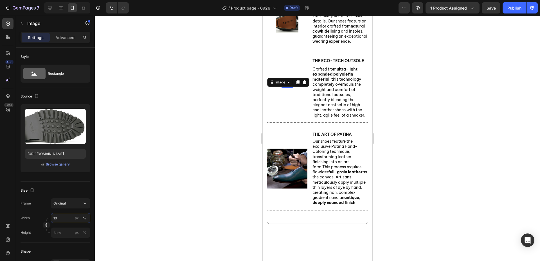
type input "100"
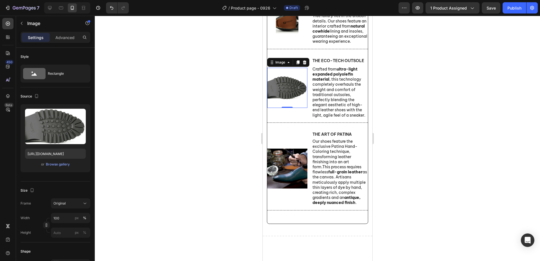
drag, startPoint x: 209, startPoint y: 192, endPoint x: 202, endPoint y: 199, distance: 9.8
click at [209, 192] on div at bounding box center [318, 139] width 446 height 246
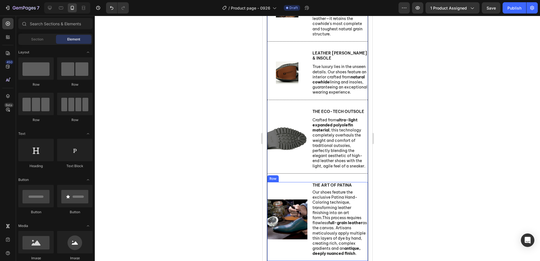
scroll to position [507, 0]
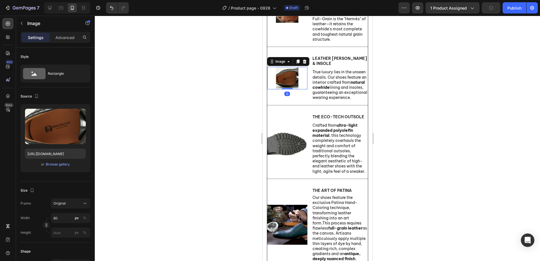
click at [301, 90] on div at bounding box center [287, 78] width 40 height 23
click at [82, 219] on button "%" at bounding box center [84, 218] width 7 height 7
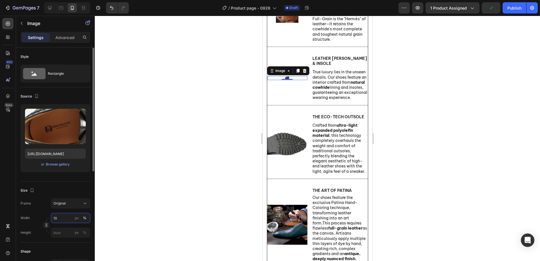
type input "100"
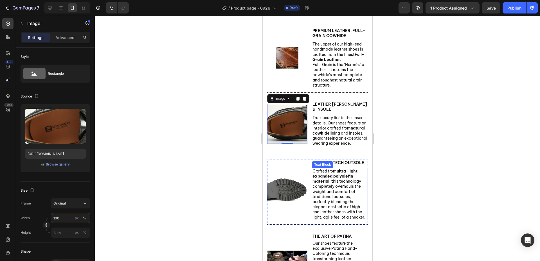
scroll to position [451, 0]
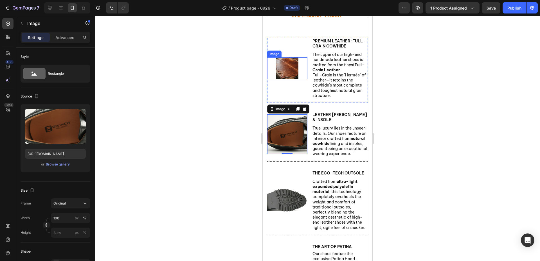
click at [297, 79] on img at bounding box center [287, 68] width 23 height 22
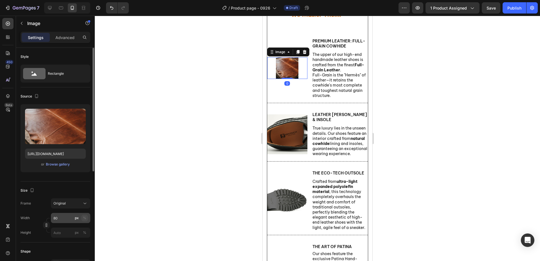
click at [83, 217] on div "%" at bounding box center [84, 218] width 3 height 5
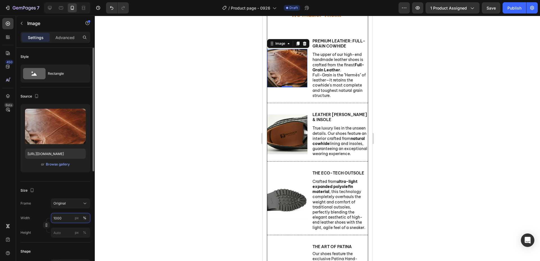
type input "100"
drag, startPoint x: 168, startPoint y: 210, endPoint x: 173, endPoint y: 209, distance: 4.2
click at [168, 210] on div at bounding box center [318, 139] width 446 height 246
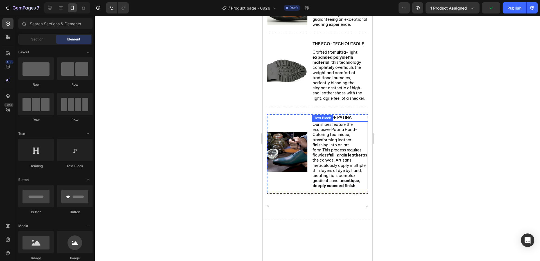
scroll to position [591, 0]
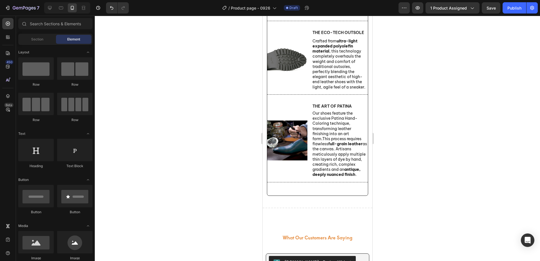
click at [442, 213] on div at bounding box center [318, 139] width 446 height 246
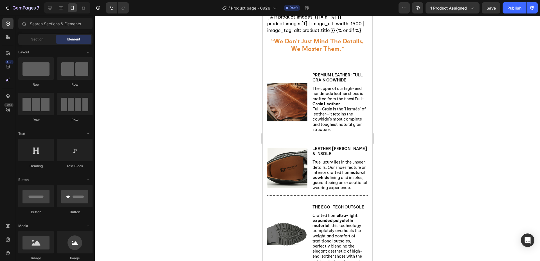
scroll to position [382, 0]
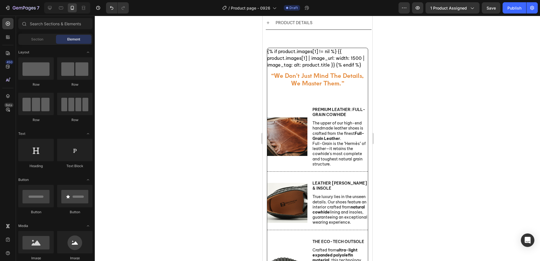
drag, startPoint x: 370, startPoint y: 117, endPoint x: 639, endPoint y: 106, distance: 269.6
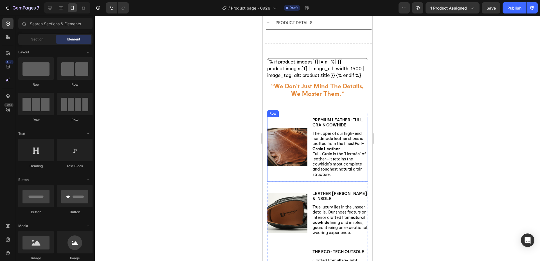
click at [294, 174] on div "Image Premium Leather: Full-Grain Cowhide Text Block The upper of our high-end …" at bounding box center [317, 149] width 101 height 65
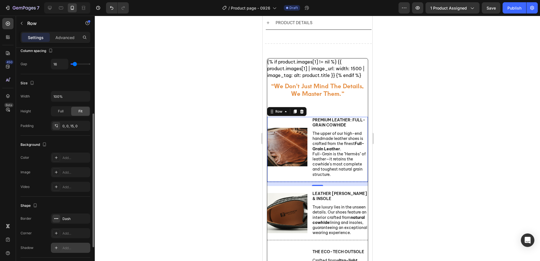
scroll to position [163, 0]
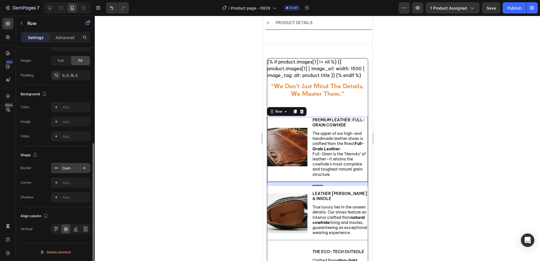
drag, startPoint x: 83, startPoint y: 169, endPoint x: 90, endPoint y: 169, distance: 7.1
click at [83, 169] on icon "button" at bounding box center [84, 168] width 5 height 5
click at [235, 172] on div at bounding box center [318, 139] width 446 height 246
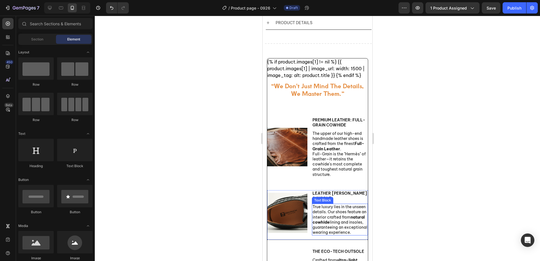
click at [356, 235] on p "True luxury lies in the unseen details. Our shoes feature an interior crafted f…" at bounding box center [339, 220] width 55 height 31
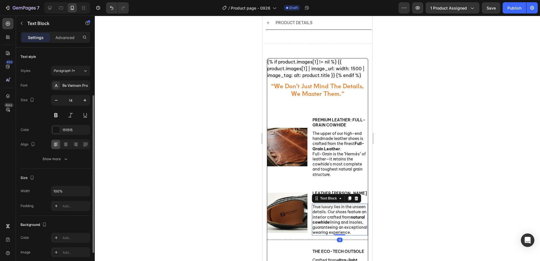
scroll to position [56, 0]
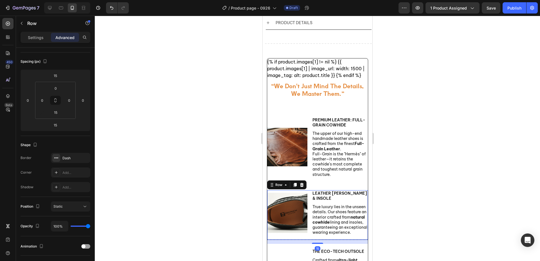
click at [285, 241] on div "Image Leather Lining & Insole Text Block True luxury lies in the unseen details…" at bounding box center [317, 216] width 101 height 50
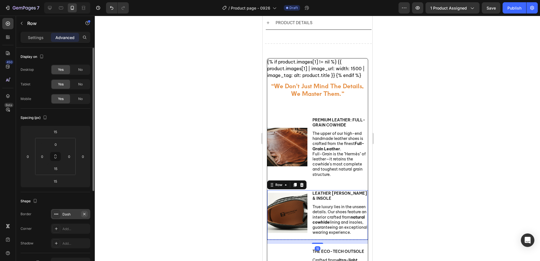
click at [85, 215] on icon "button" at bounding box center [84, 214] width 5 height 5
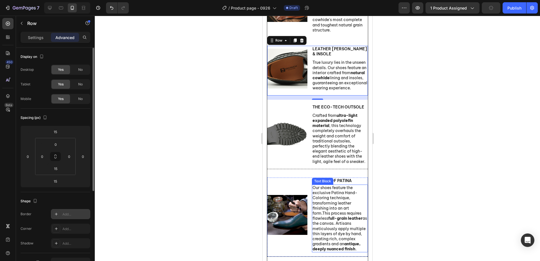
scroll to position [523, 0]
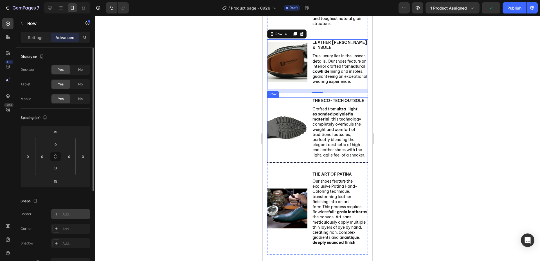
click at [294, 163] on div "Image The Eco-Tech Outsole Text Block Crafted from ultra-light expanded polyole…" at bounding box center [317, 130] width 101 height 65
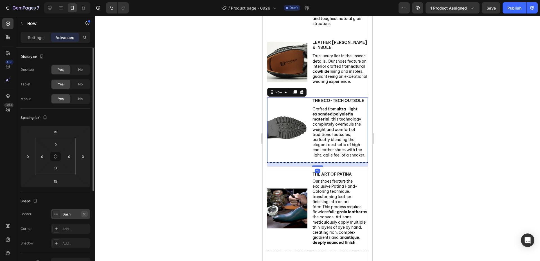
click at [84, 214] on icon "button" at bounding box center [84, 214] width 5 height 5
click at [181, 199] on div at bounding box center [318, 139] width 446 height 246
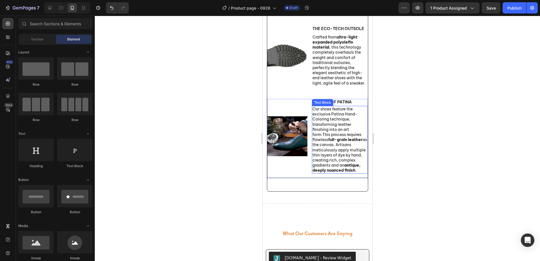
scroll to position [607, 0]
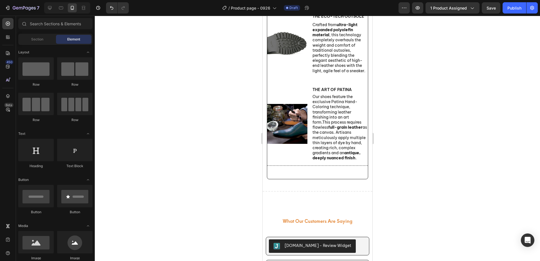
click at [408, 168] on div at bounding box center [318, 139] width 446 height 246
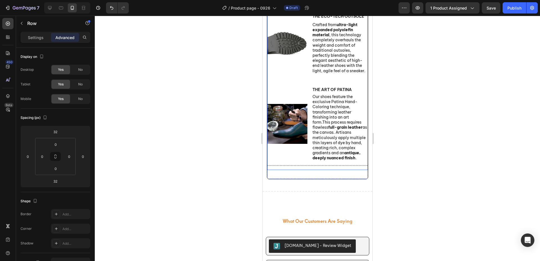
click at [343, 170] on div "Image Premium Leather: Full-Grain Cowhide Text Block The upper of our high-end …" at bounding box center [317, 23] width 101 height 293
click at [343, 166] on div "Image The Art of Patina Text Block Our shoes feature the exclusive Patina Hand-…" at bounding box center [317, 126] width 101 height 79
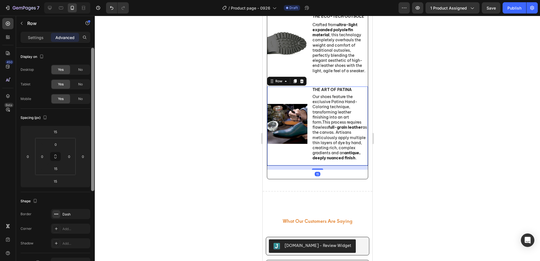
drag, startPoint x: 84, startPoint y: 213, endPoint x: 93, endPoint y: 213, distance: 9.0
click at [0, 0] on icon "button" at bounding box center [0, 0] width 0 height 0
click at [182, 197] on div at bounding box center [318, 139] width 446 height 246
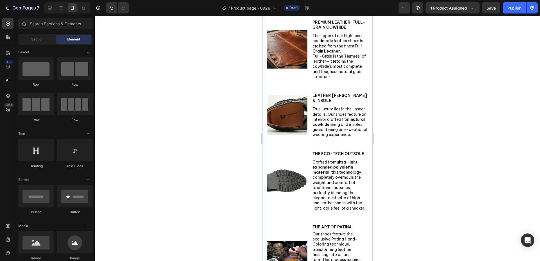
scroll to position [466, 0]
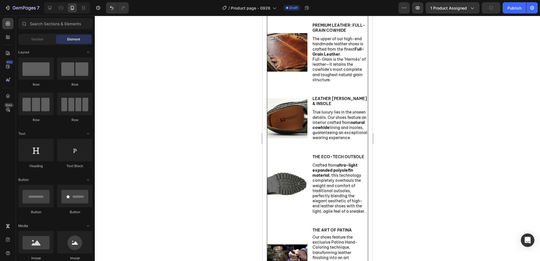
click at [247, 184] on div at bounding box center [318, 139] width 446 height 246
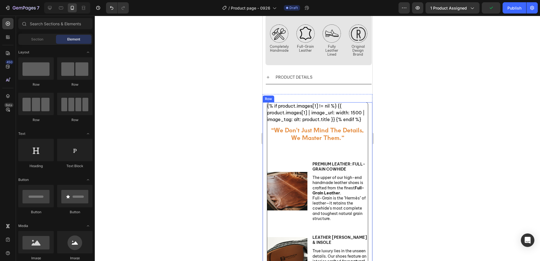
scroll to position [326, 0]
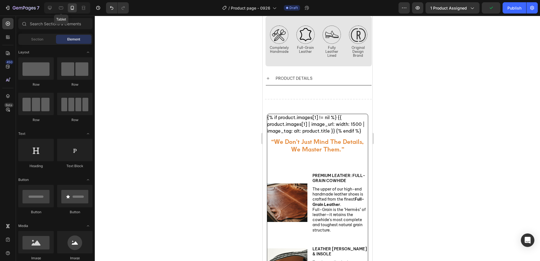
drag, startPoint x: 63, startPoint y: 8, endPoint x: 66, endPoint y: 9, distance: 3.3
click at [63, 8] on icon at bounding box center [61, 8] width 6 height 6
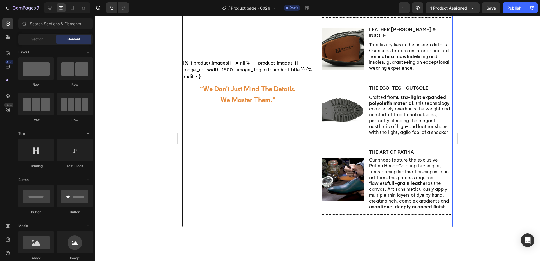
scroll to position [323, 0]
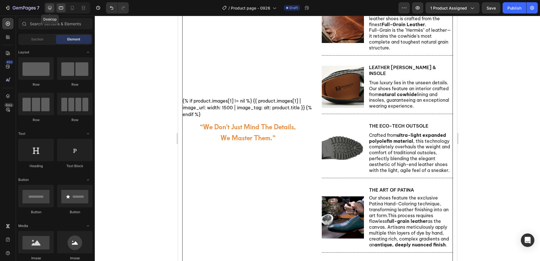
click at [52, 6] on icon at bounding box center [50, 8] width 6 height 6
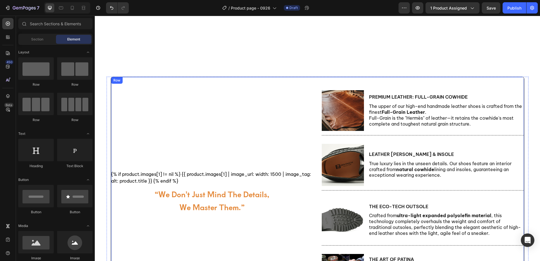
scroll to position [335, 0]
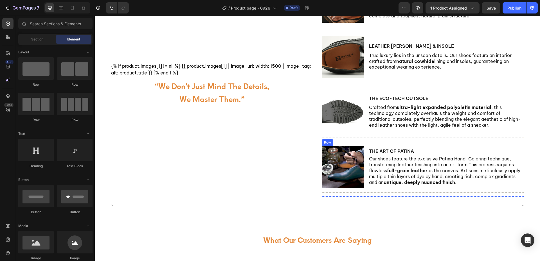
click at [481, 188] on div "The Art of Patina Text Block Our shoes feature the exclusive Patina Hand-Colori…" at bounding box center [447, 167] width 156 height 42
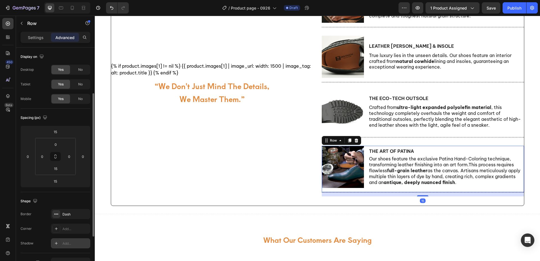
scroll to position [84, 0]
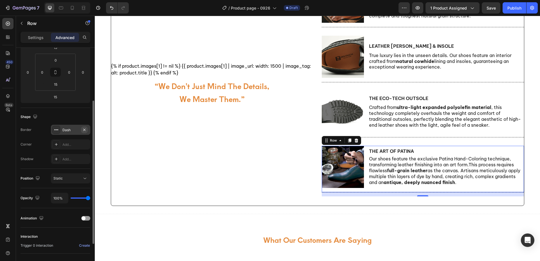
click at [85, 131] on icon "button" at bounding box center [84, 130] width 5 height 5
click at [184, 167] on div "{% if product.images[1] != nil %} {{ product.images[1] | image_url: width: 1500…" at bounding box center [212, 87] width 202 height 237
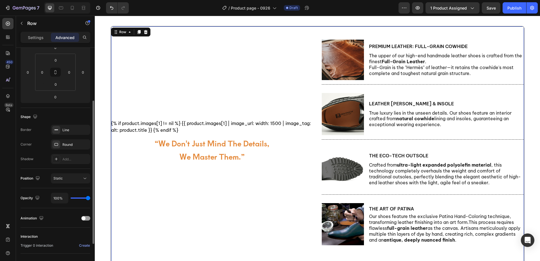
scroll to position [222, 0]
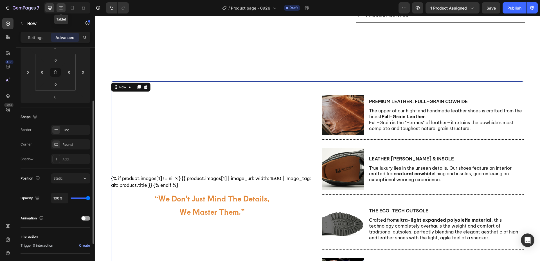
click at [64, 8] on icon at bounding box center [61, 8] width 6 height 6
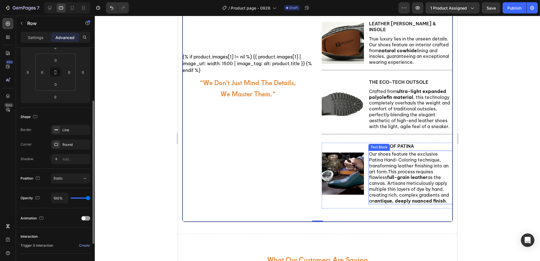
scroll to position [324, 0]
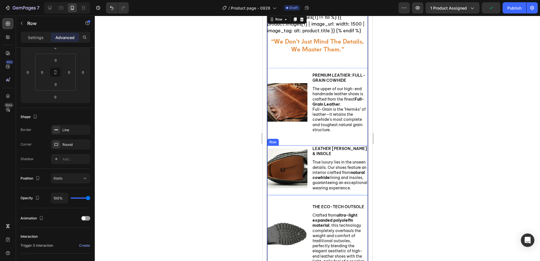
scroll to position [290, 0]
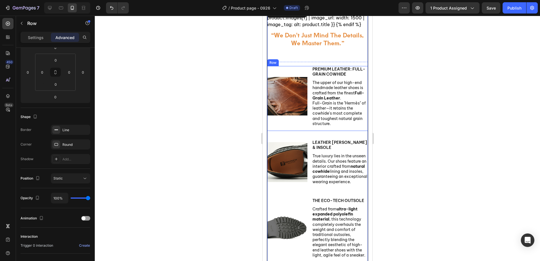
click at [297, 127] on div "Image" at bounding box center [287, 96] width 40 height 61
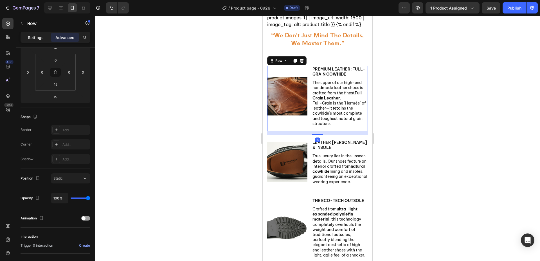
click at [35, 40] on p "Settings" at bounding box center [36, 38] width 16 height 6
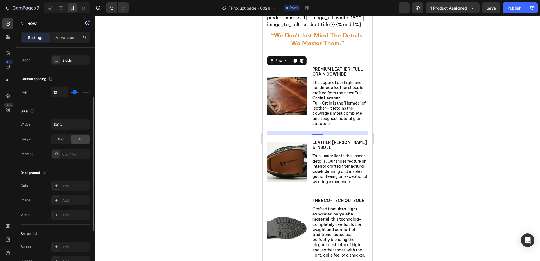
scroll to position [0, 0]
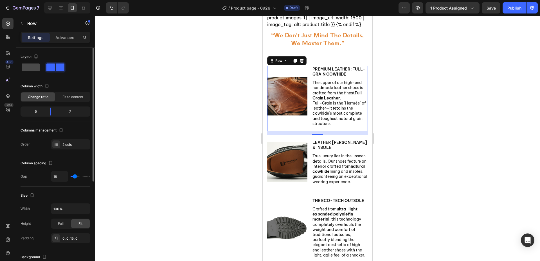
click at [36, 68] on span at bounding box center [31, 68] width 18 height 8
type input "0"
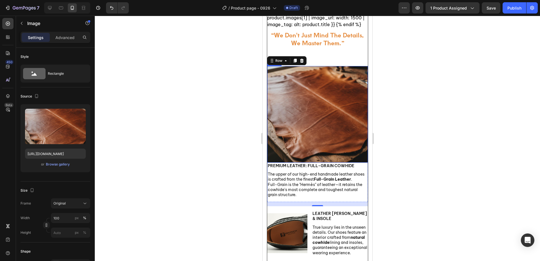
click at [321, 154] on img at bounding box center [317, 114] width 101 height 97
click at [67, 37] on p "Advanced" at bounding box center [64, 38] width 19 height 6
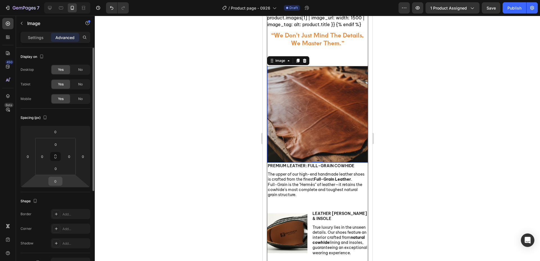
click at [57, 180] on input "0" at bounding box center [55, 181] width 11 height 8
type input "10"
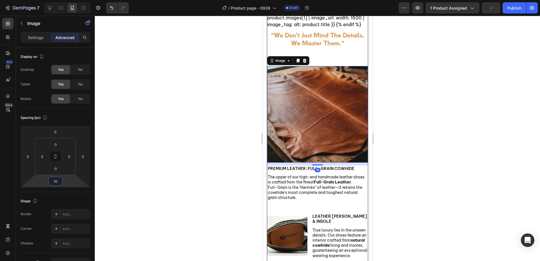
click at [167, 188] on div at bounding box center [318, 139] width 446 height 246
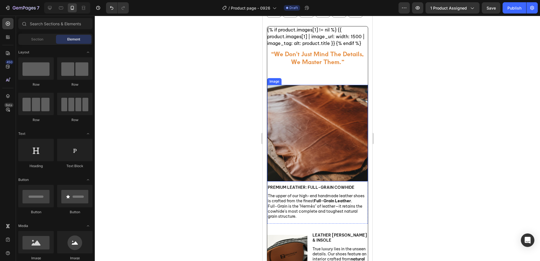
scroll to position [235, 0]
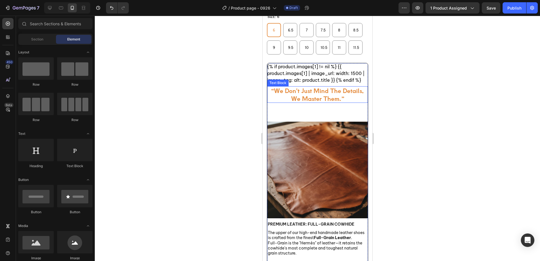
click at [332, 102] on p "we master them.”" at bounding box center [317, 99] width 93 height 8
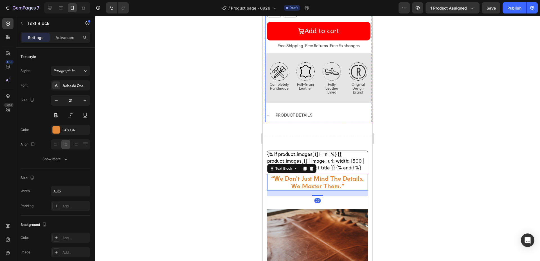
scroll to position [291, 0]
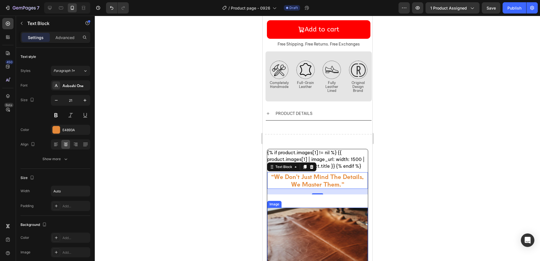
click at [320, 208] on img at bounding box center [317, 256] width 101 height 97
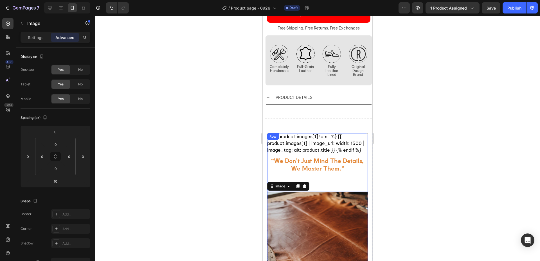
scroll to position [319, 0]
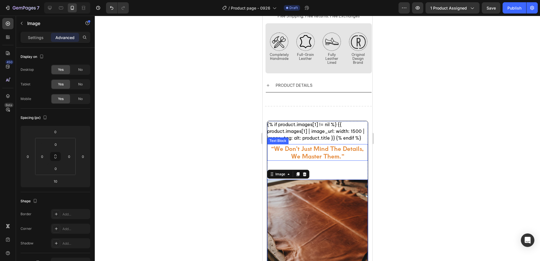
click at [335, 153] on p "we master them.”" at bounding box center [317, 157] width 93 height 8
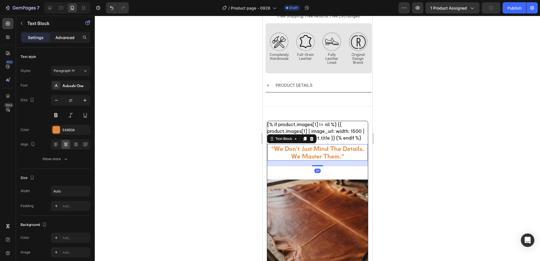
click at [60, 35] on p "Advanced" at bounding box center [64, 38] width 19 height 6
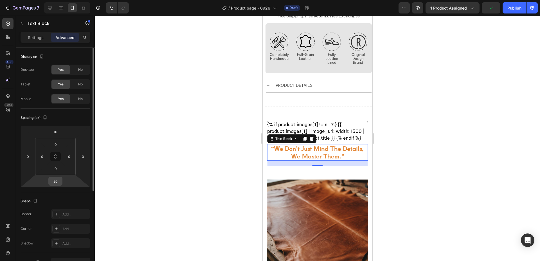
click at [56, 182] on input "20" at bounding box center [55, 181] width 11 height 8
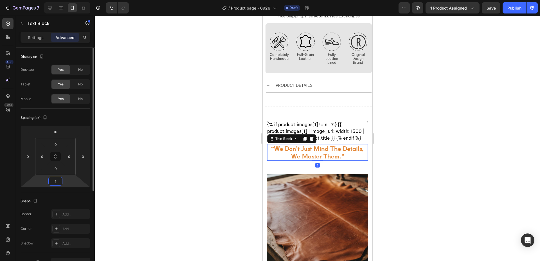
type input "10"
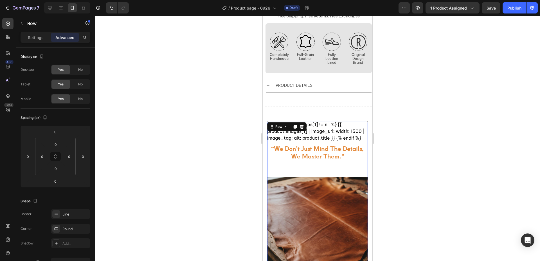
click at [333, 154] on p "we master them.”" at bounding box center [317, 157] width 93 height 8
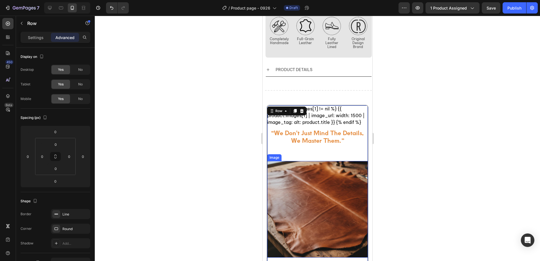
scroll to position [375, 0]
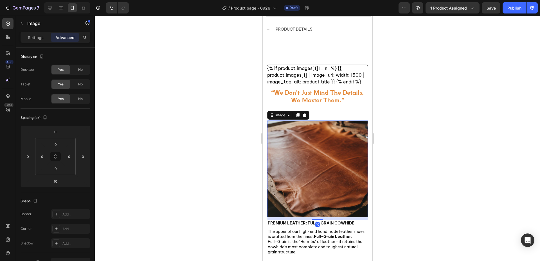
click at [321, 148] on img at bounding box center [317, 169] width 101 height 97
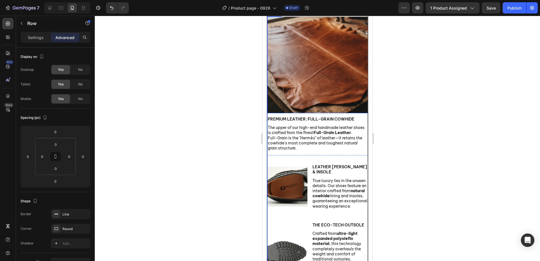
scroll to position [488, 0]
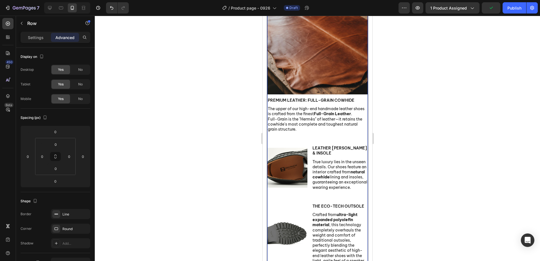
click at [169, 172] on div at bounding box center [318, 139] width 446 height 246
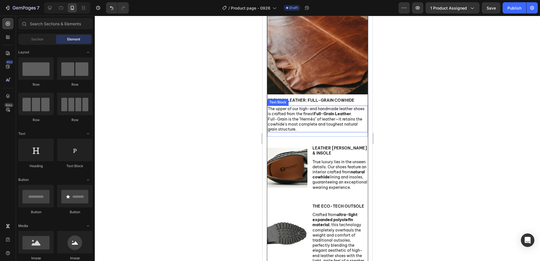
click at [212, 152] on div at bounding box center [318, 139] width 446 height 246
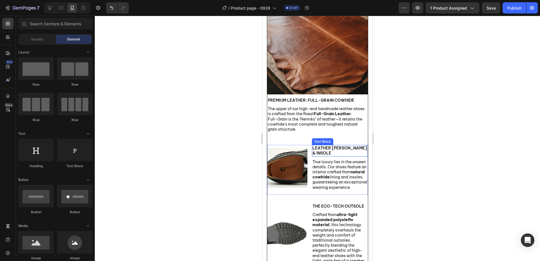
click at [357, 156] on p "Leather [PERSON_NAME] & Insole" at bounding box center [339, 151] width 55 height 10
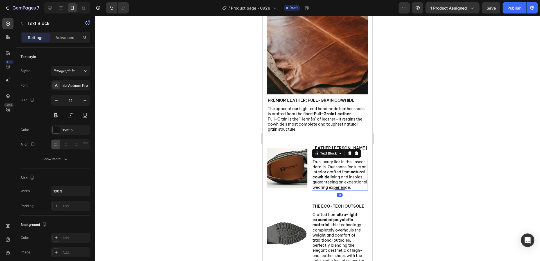
click at [358, 190] on p "True luxury lies in the unseen details. Our shoes feature an interior crafted f…" at bounding box center [339, 175] width 55 height 31
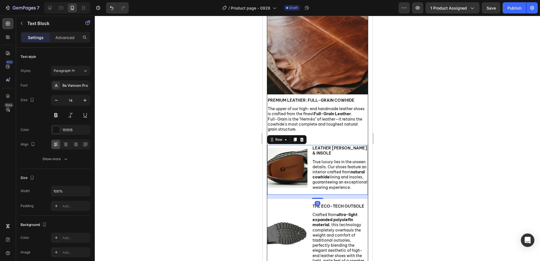
click at [294, 191] on div "Image" at bounding box center [287, 168] width 40 height 46
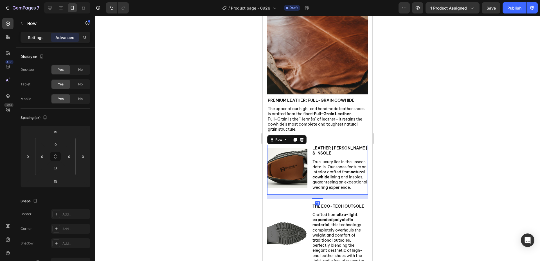
click at [33, 39] on p "Settings" at bounding box center [36, 38] width 16 height 6
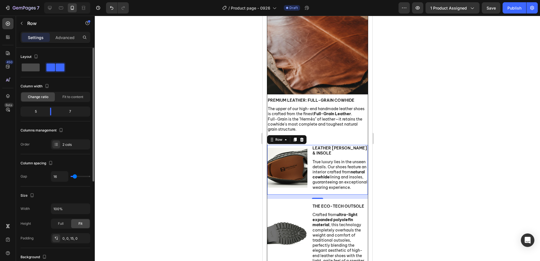
click at [33, 71] on span at bounding box center [31, 68] width 18 height 8
type input "0"
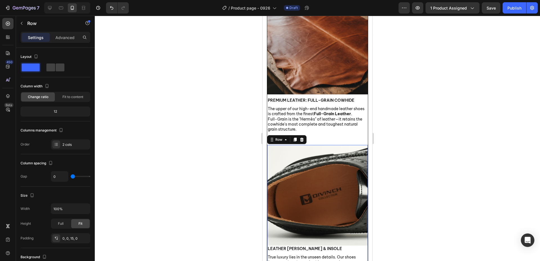
drag, startPoint x: 201, startPoint y: 156, endPoint x: 211, endPoint y: 156, distance: 10.1
click at [201, 156] on div at bounding box center [318, 139] width 446 height 246
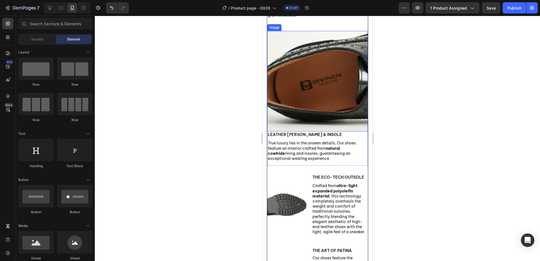
scroll to position [629, 0]
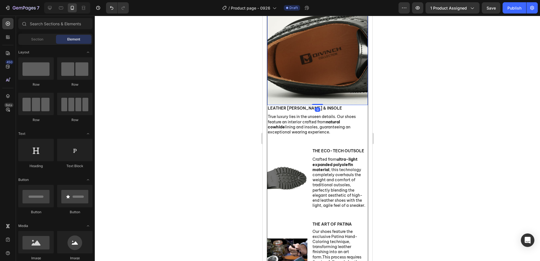
click at [342, 99] on img at bounding box center [317, 55] width 101 height 101
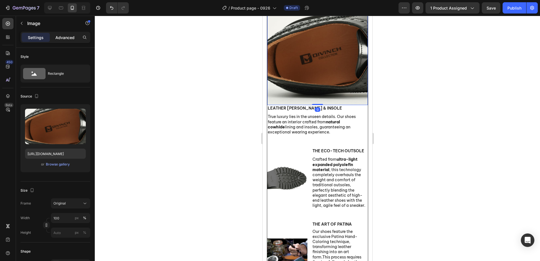
click at [68, 35] on p "Advanced" at bounding box center [64, 38] width 19 height 6
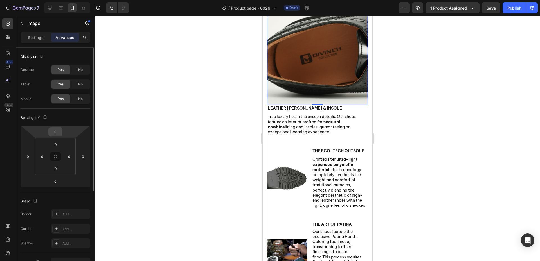
click at [61, 132] on div "0" at bounding box center [55, 132] width 14 height 9
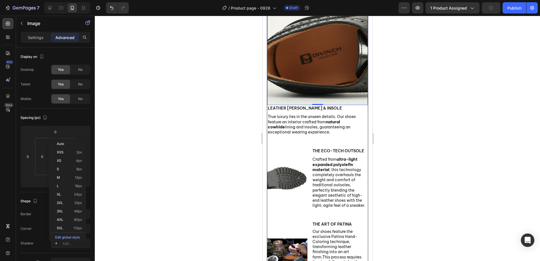
click at [162, 133] on div at bounding box center [318, 139] width 446 height 246
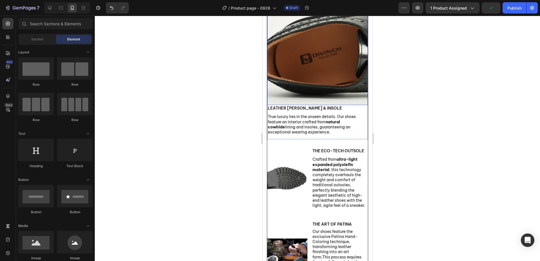
click at [337, 95] on img at bounding box center [317, 55] width 101 height 101
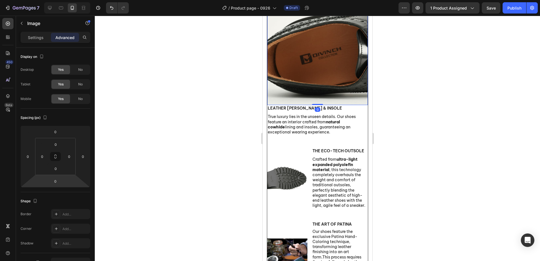
click at [60, 0] on html "7 Version history / Product page - 0926 Draft Preview 1 product assigned Save P…" at bounding box center [270, 0] width 540 height 0
click at [59, 182] on input "0" at bounding box center [55, 181] width 11 height 8
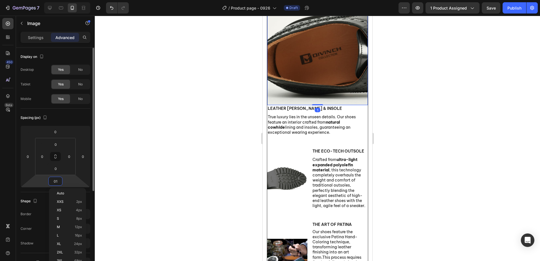
type input "010"
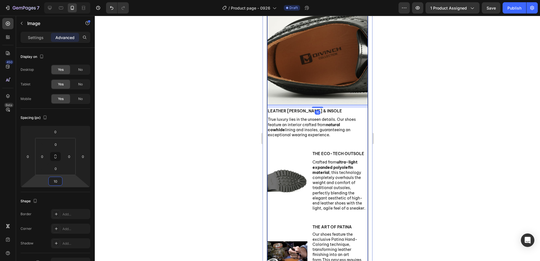
click at [213, 232] on div at bounding box center [318, 139] width 446 height 246
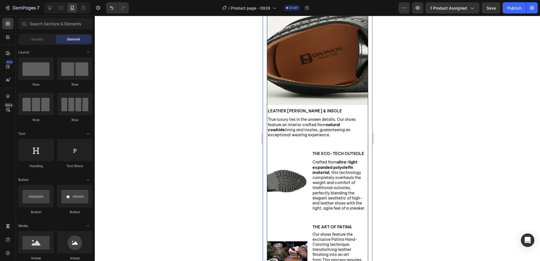
click at [238, 146] on div at bounding box center [318, 139] width 446 height 246
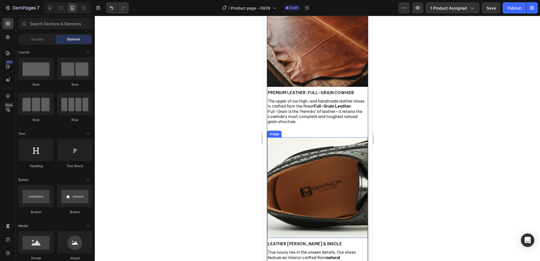
scroll to position [488, 0]
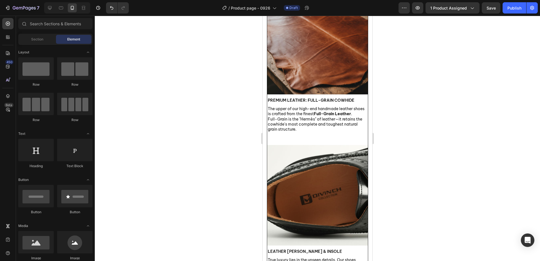
click at [409, 143] on div at bounding box center [318, 139] width 446 height 246
click at [422, 145] on div at bounding box center [318, 139] width 446 height 246
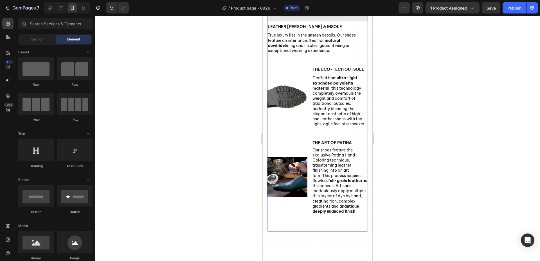
scroll to position [798, 0]
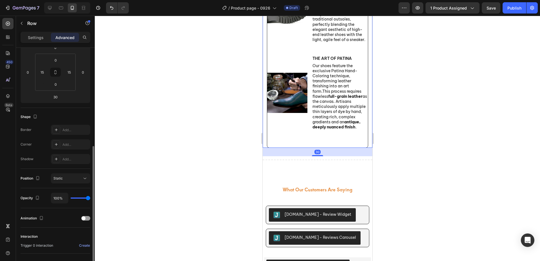
scroll to position [137, 0]
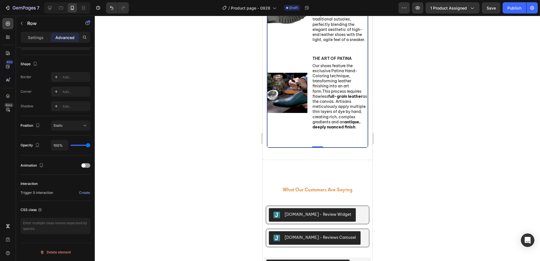
click at [84, 76] on icon "button" at bounding box center [84, 77] width 5 height 5
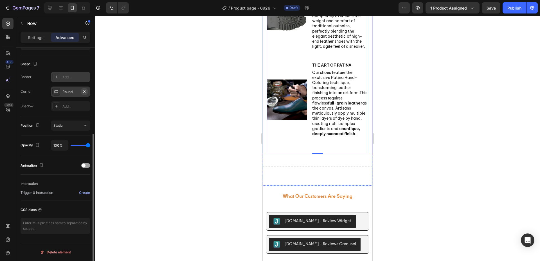
click at [85, 91] on icon "button" at bounding box center [84, 92] width 5 height 5
drag, startPoint x: 189, startPoint y: 141, endPoint x: 208, endPoint y: 144, distance: 19.6
click at [189, 141] on div at bounding box center [318, 139] width 446 height 246
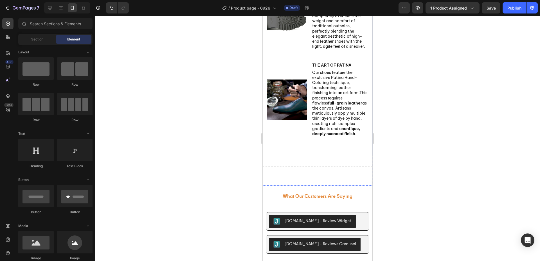
drag, startPoint x: 209, startPoint y: 151, endPoint x: 225, endPoint y: 152, distance: 16.4
click at [209, 150] on div at bounding box center [318, 139] width 446 height 246
click at [443, 187] on div at bounding box center [318, 139] width 446 height 246
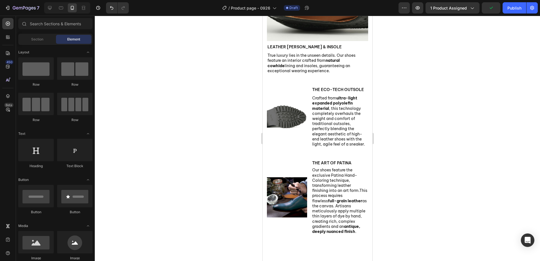
scroll to position [696, 0]
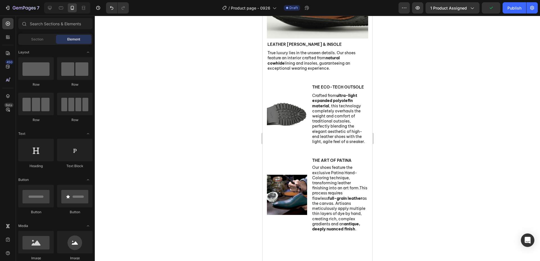
drag, startPoint x: 369, startPoint y: 138, endPoint x: 636, endPoint y: 143, distance: 266.3
click at [351, 148] on div "Image The Eco-Tech Outsole Text Block Crafted from ultra-light expanded polyole…" at bounding box center [317, 116] width 101 height 65
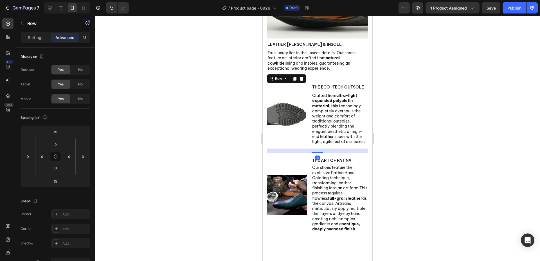
click at [34, 42] on div "Settings" at bounding box center [36, 37] width 28 height 9
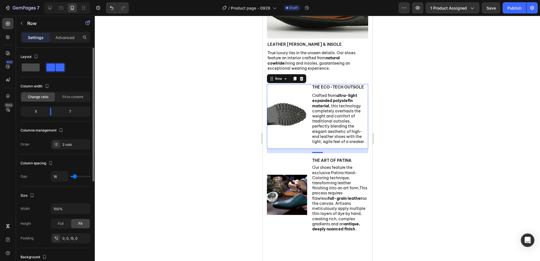
click at [36, 69] on span at bounding box center [31, 68] width 18 height 8
type input "0"
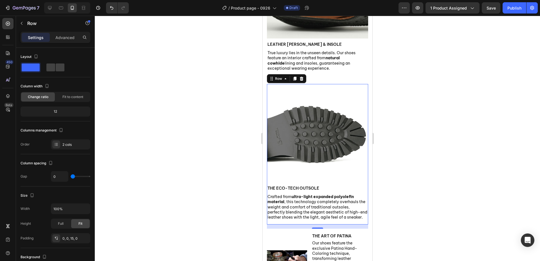
drag, startPoint x: 195, startPoint y: 121, endPoint x: 218, endPoint y: 132, distance: 25.1
click at [195, 122] on div at bounding box center [318, 139] width 446 height 246
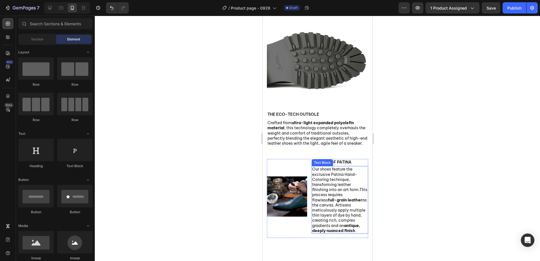
scroll to position [781, 0]
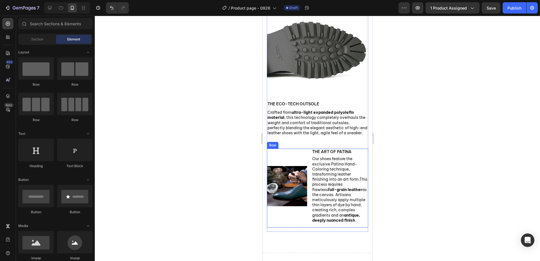
click at [281, 217] on div "Image" at bounding box center [287, 186] width 40 height 75
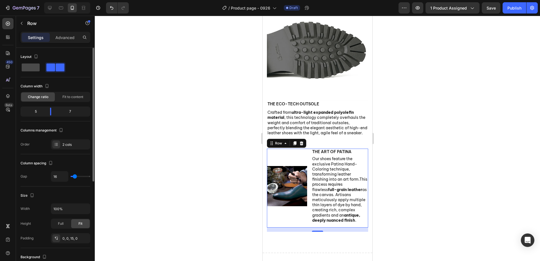
click at [24, 66] on span at bounding box center [31, 68] width 18 height 8
type input "0"
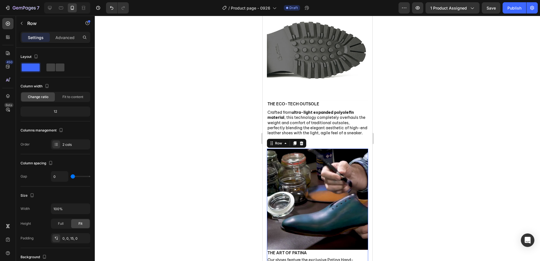
click at [243, 157] on div at bounding box center [318, 139] width 446 height 246
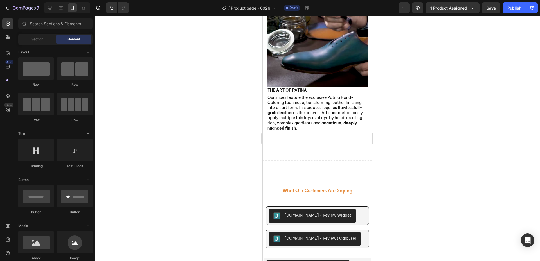
scroll to position [920, 0]
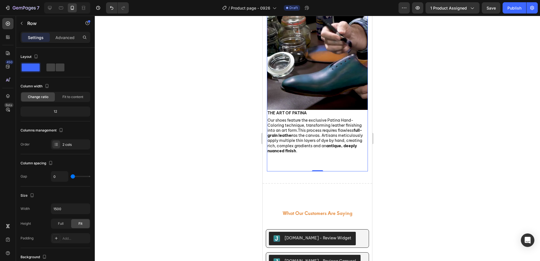
click at [69, 38] on p "Advanced" at bounding box center [64, 38] width 19 height 6
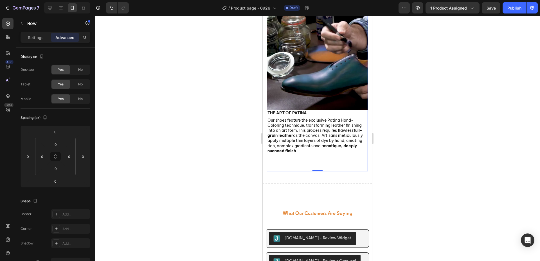
click at [207, 186] on div at bounding box center [318, 139] width 446 height 246
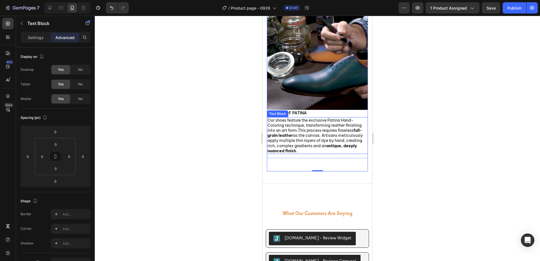
click at [308, 129] on p "Our shoes feature the exclusive Patina Hand-Coloring technique, transforming le…" at bounding box center [318, 136] width 100 height 36
click at [171, 161] on div at bounding box center [318, 139] width 446 height 246
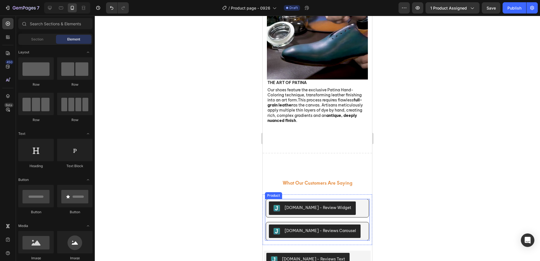
scroll to position [948, 0]
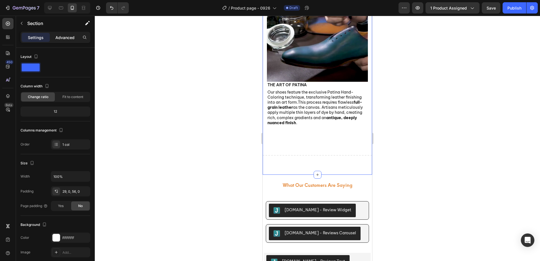
click at [68, 40] on p "Advanced" at bounding box center [64, 38] width 19 height 6
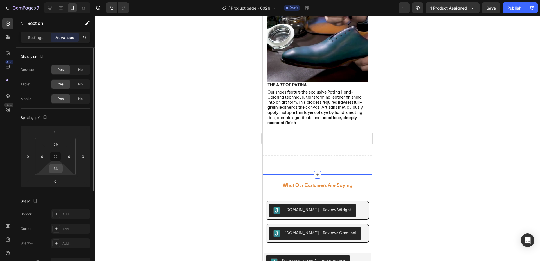
click at [60, 171] on input "56" at bounding box center [55, 169] width 11 height 8
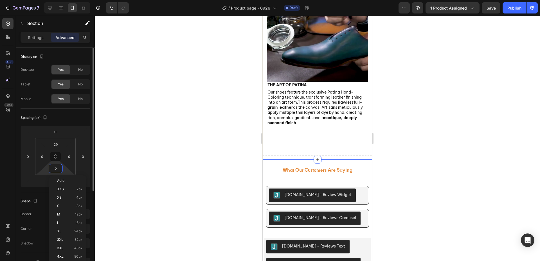
type input "20"
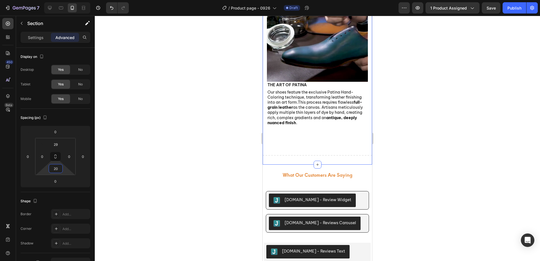
click at [158, 171] on div at bounding box center [318, 139] width 446 height 246
click at [301, 152] on div "Title Line" at bounding box center [317, 155] width 109 height 7
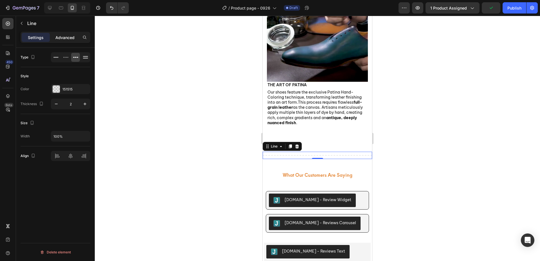
click at [67, 38] on p "Advanced" at bounding box center [64, 38] width 19 height 6
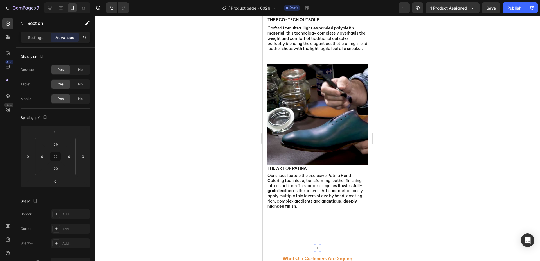
scroll to position [864, 0]
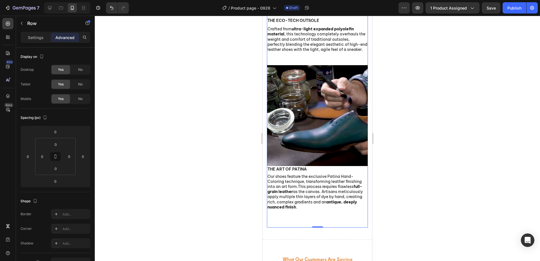
click at [296, 240] on div at bounding box center [317, 240] width 109 height 1
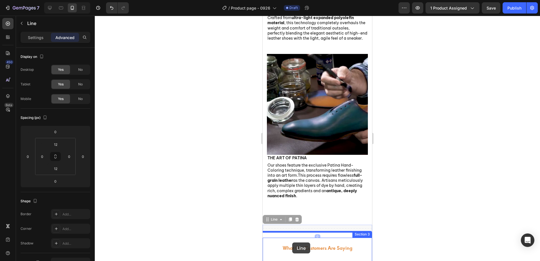
scroll to position [897, 0]
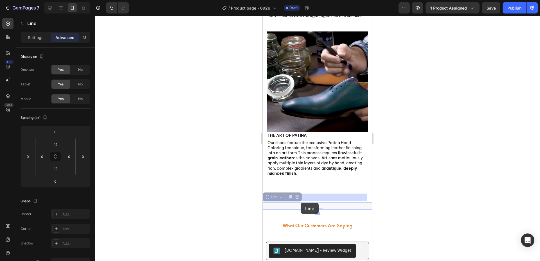
drag, startPoint x: 292, startPoint y: 232, endPoint x: 301, endPoint y: 203, distance: 30.5
click at [301, 203] on div "Mobile ( 389 px) iPhone 13 Mini iPhone 13 Pro iPhone 11 Pro Max iPhone 15 Pro M…" at bounding box center [317, 171] width 109 height 2107
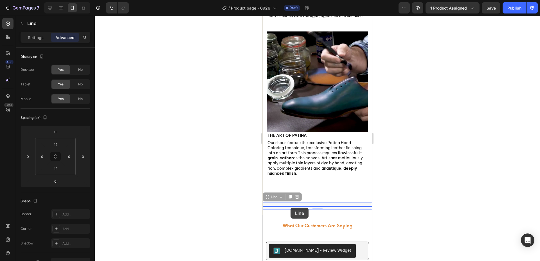
drag, startPoint x: 284, startPoint y: 200, endPoint x: 291, endPoint y: 208, distance: 10.2
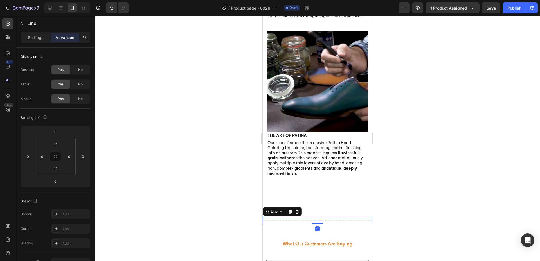
click at [230, 207] on div at bounding box center [318, 139] width 446 height 246
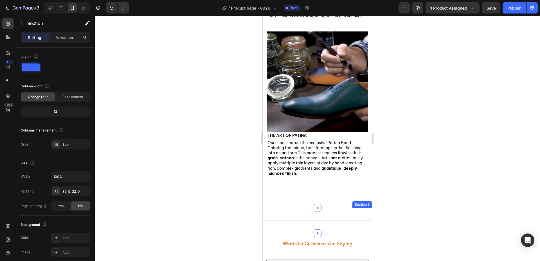
click at [324, 208] on div "Title Line Section 3" at bounding box center [317, 220] width 109 height 25
click at [71, 37] on p "Advanced" at bounding box center [64, 38] width 19 height 6
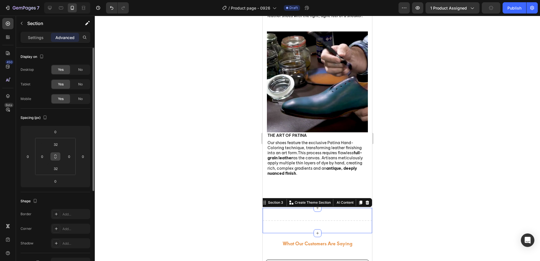
click at [58, 155] on button at bounding box center [55, 156] width 11 height 9
click at [59, 149] on div "32" at bounding box center [56, 144] width 14 height 9
click at [56, 144] on input "32" at bounding box center [55, 144] width 11 height 8
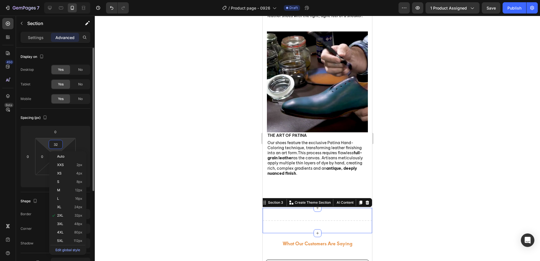
type input "0"
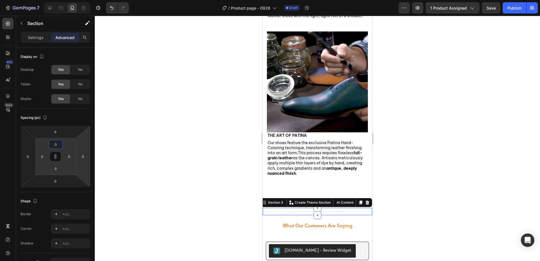
type input "0"
drag, startPoint x: 148, startPoint y: 168, endPoint x: 152, endPoint y: 170, distance: 4.9
click at [148, 168] on div at bounding box center [318, 139] width 446 height 246
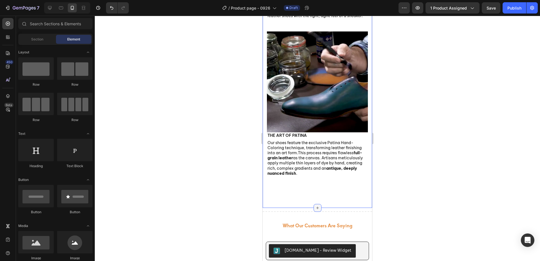
click at [314, 204] on div at bounding box center [318, 208] width 8 height 8
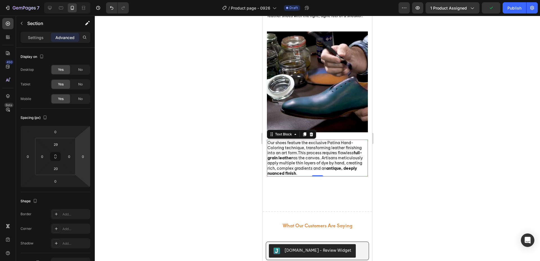
click at [294, 167] on strong "antique, deeply nuanced finish" at bounding box center [313, 171] width 90 height 10
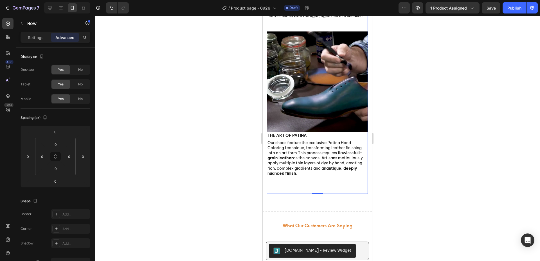
click at [303, 171] on div "Image The Art of Patina Text Block Our shoes feature the exclusive Patina Hand-…" at bounding box center [317, 106] width 101 height 149
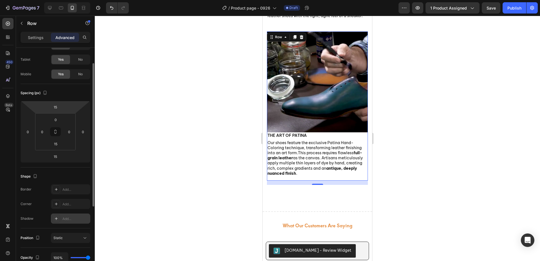
scroll to position [0, 0]
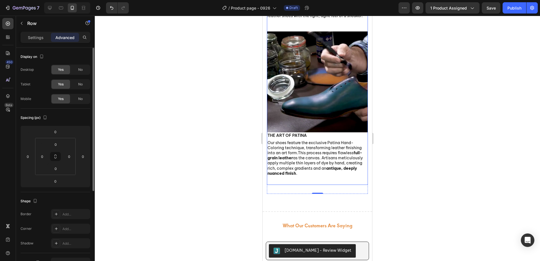
click at [203, 176] on div at bounding box center [318, 139] width 446 height 246
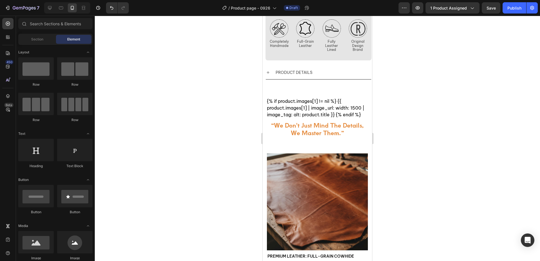
scroll to position [335, 0]
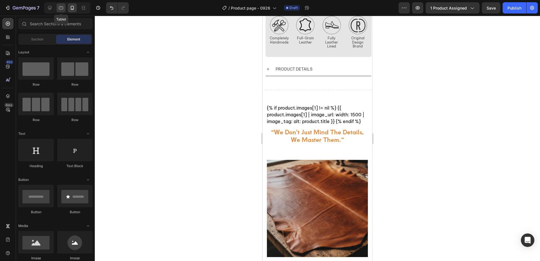
click at [61, 9] on icon at bounding box center [61, 7] width 4 height 3
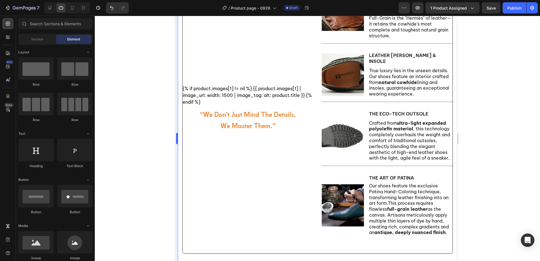
scroll to position [346, 0]
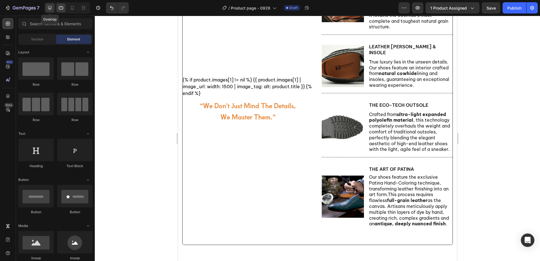
click at [45, 6] on div at bounding box center [49, 7] width 9 height 9
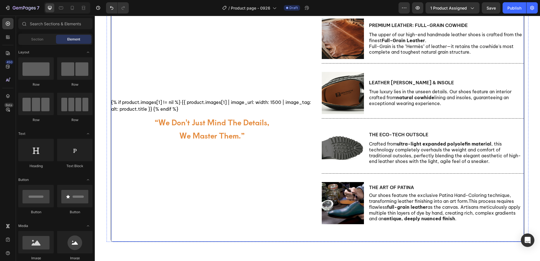
scroll to position [271, 0]
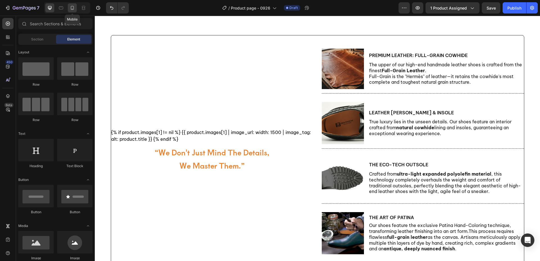
click at [71, 7] on icon at bounding box center [72, 8] width 3 height 4
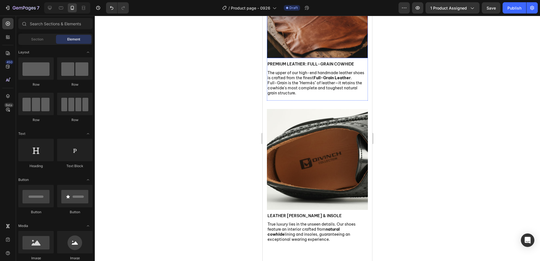
scroll to position [524, 0]
click at [198, 139] on div at bounding box center [318, 139] width 446 height 246
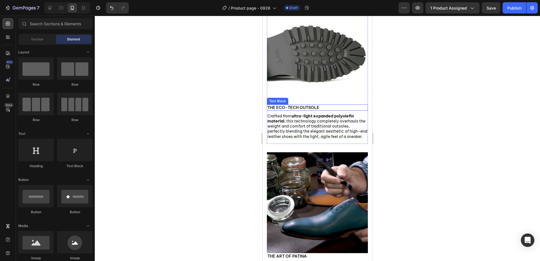
scroll to position [777, 0]
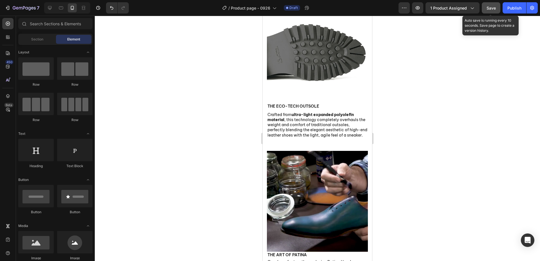
click at [487, 6] on span "Save" at bounding box center [491, 8] width 9 height 5
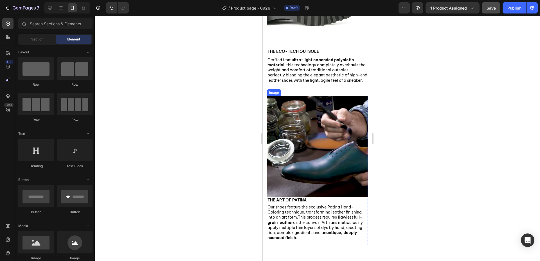
scroll to position [834, 0]
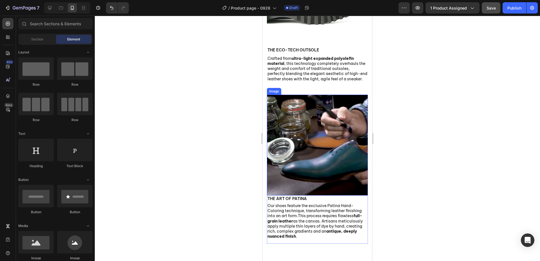
click at [329, 178] on img at bounding box center [317, 145] width 101 height 101
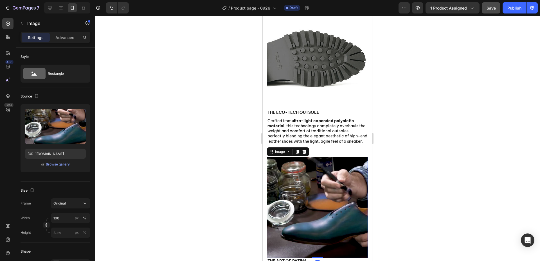
scroll to position [749, 0]
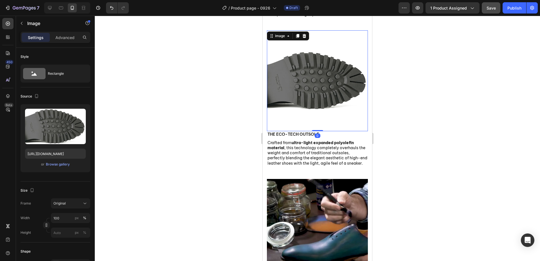
click at [314, 87] on img at bounding box center [317, 80] width 101 height 101
click at [67, 38] on p "Advanced" at bounding box center [64, 38] width 19 height 6
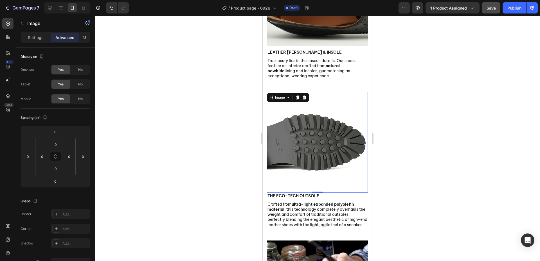
scroll to position [609, 0]
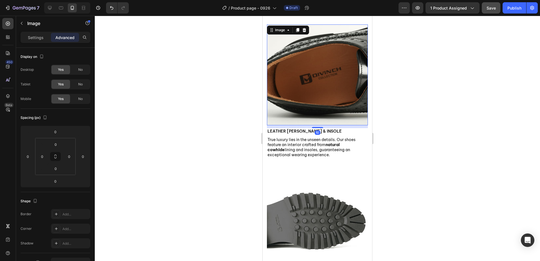
click at [330, 99] on img at bounding box center [317, 74] width 101 height 101
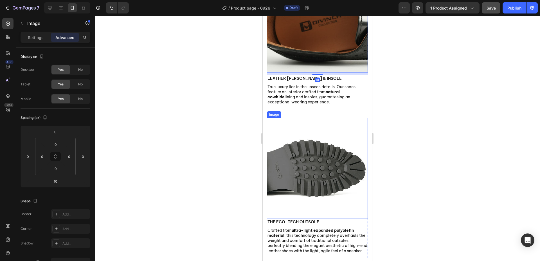
scroll to position [665, 0]
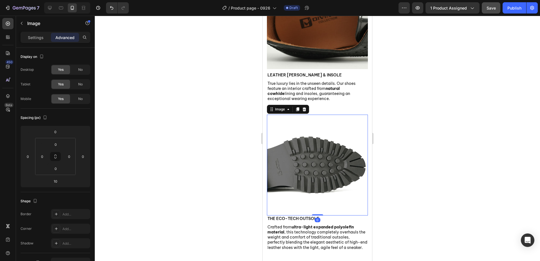
click at [332, 166] on img at bounding box center [317, 165] width 101 height 101
click at [62, 0] on html "7 Version history / Product page - 0926 Draft Preview 1 product assigned Save P…" at bounding box center [270, 0] width 540 height 0
click at [62, 180] on div "0" at bounding box center [55, 181] width 14 height 9
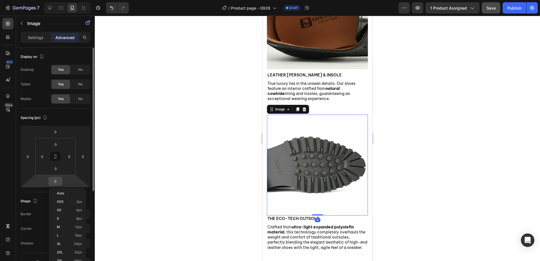
click at [60, 182] on input "0" at bounding box center [55, 181] width 11 height 8
drag, startPoint x: 57, startPoint y: 182, endPoint x: 49, endPoint y: 182, distance: 8.2
click at [49, 182] on div "0" at bounding box center [55, 181] width 14 height 9
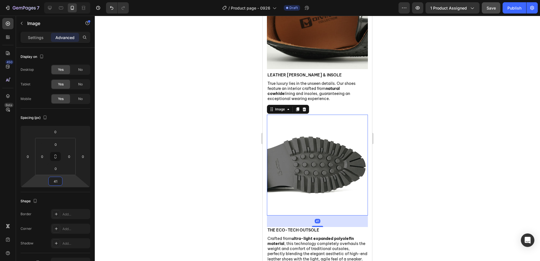
type input "4"
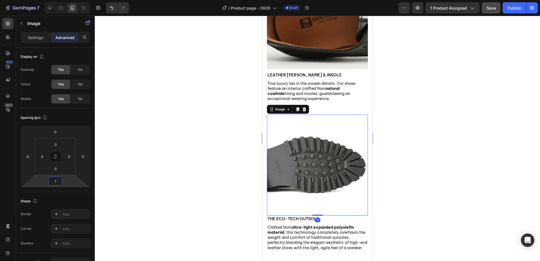
type input "10"
click at [204, 197] on div at bounding box center [318, 139] width 446 height 246
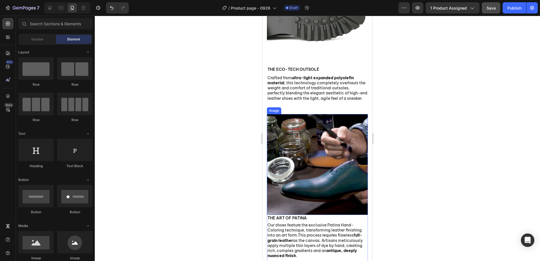
scroll to position [834, 0]
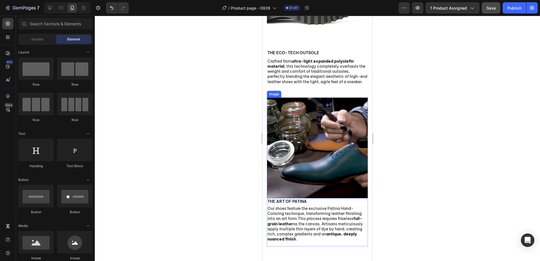
click at [329, 171] on img at bounding box center [317, 148] width 101 height 101
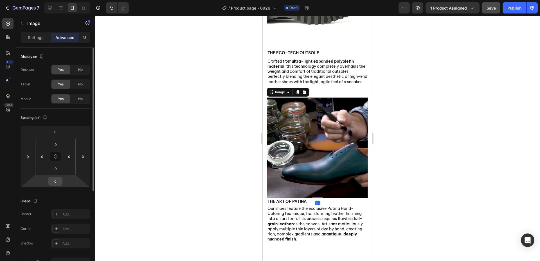
click at [58, 183] on input "0" at bounding box center [55, 181] width 11 height 8
type input "10"
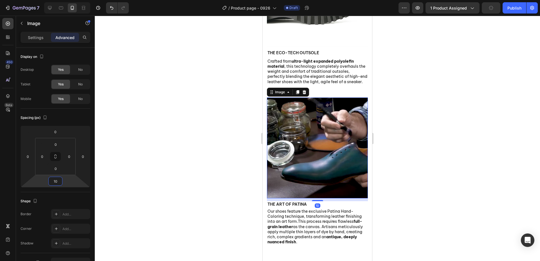
click at [207, 183] on div at bounding box center [318, 139] width 446 height 246
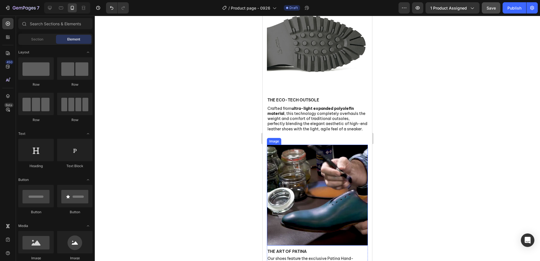
scroll to position [749, 0]
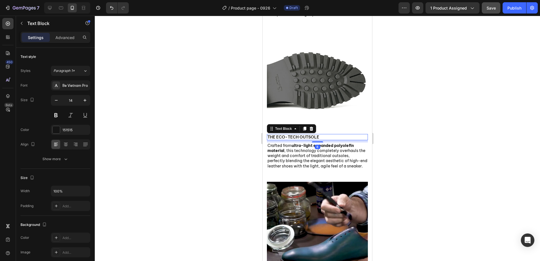
click at [319, 135] on p "The Eco-Tech Outsole" at bounding box center [318, 137] width 100 height 5
click at [61, 38] on p "Advanced" at bounding box center [64, 38] width 19 height 6
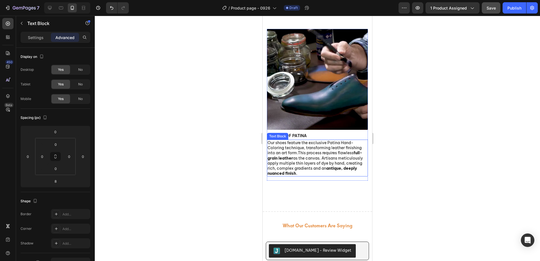
scroll to position [890, 0]
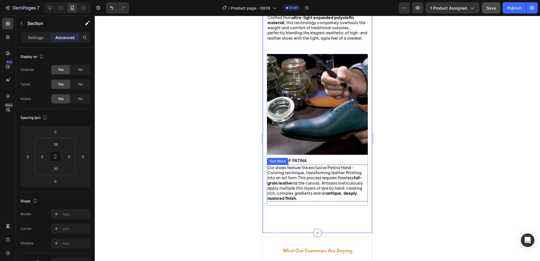
scroll to position [974, 0]
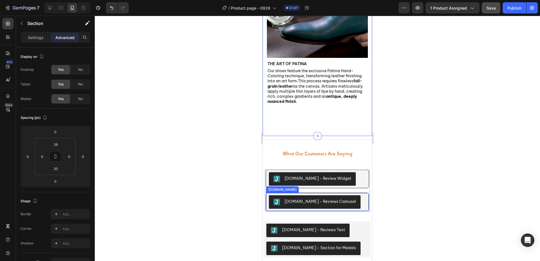
click at [451, 164] on div at bounding box center [318, 139] width 446 height 246
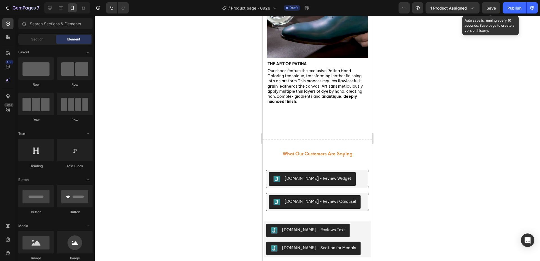
drag, startPoint x: 491, startPoint y: 10, endPoint x: 477, endPoint y: 24, distance: 19.7
click at [491, 10] on span "Save" at bounding box center [491, 8] width 9 height 5
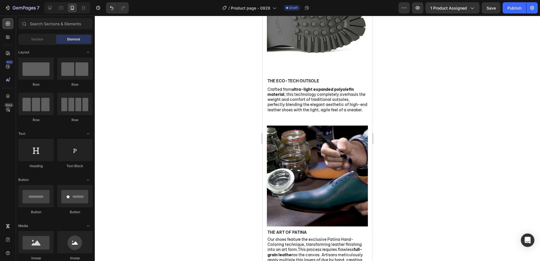
scroll to position [806, 0]
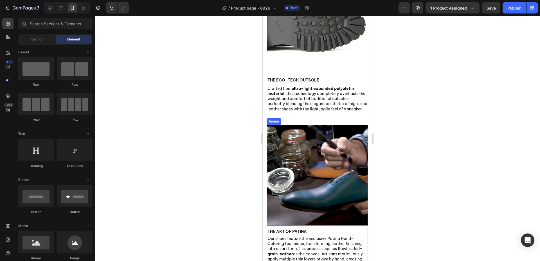
click at [318, 157] on img at bounding box center [317, 175] width 101 height 101
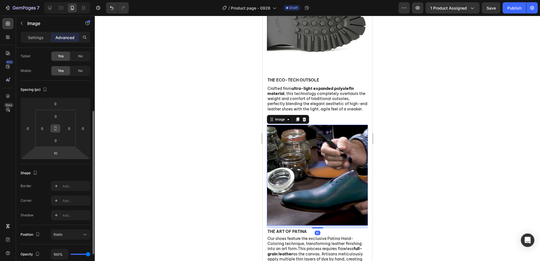
scroll to position [0, 0]
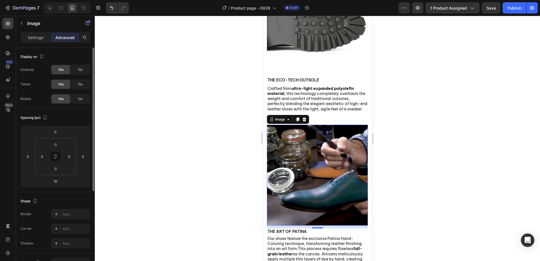
drag, startPoint x: 36, startPoint y: 38, endPoint x: 70, endPoint y: 103, distance: 73.1
click at [36, 38] on p "Settings" at bounding box center [36, 38] width 16 height 6
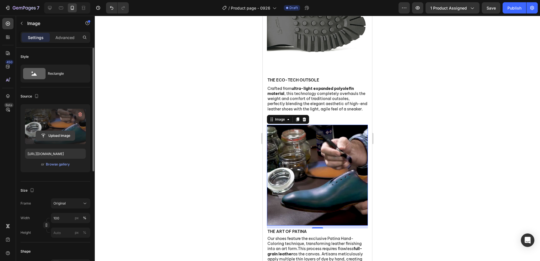
click at [56, 138] on input "file" at bounding box center [55, 136] width 39 height 10
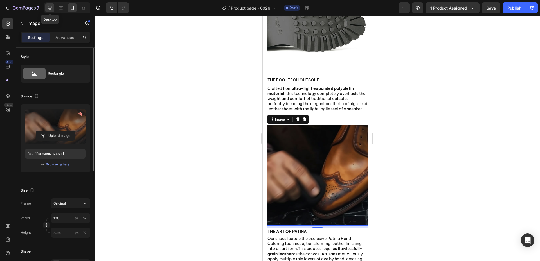
click at [47, 8] on div at bounding box center [49, 7] width 9 height 9
type input "https://cdn.shopify.com/s/files/1/0872/8107/4449/files/gempages_583776568153736…"
type input "150"
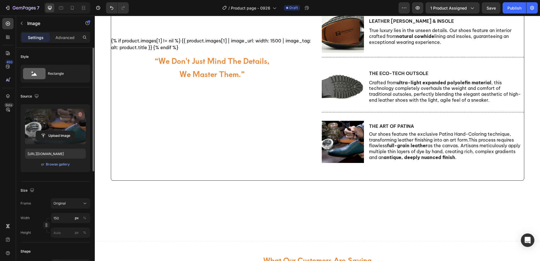
scroll to position [491, 0]
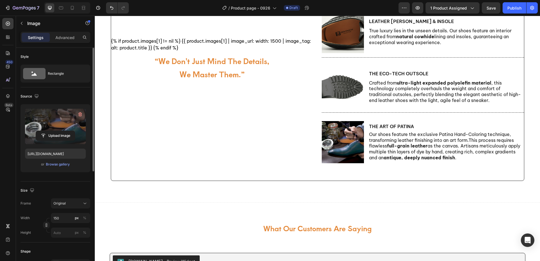
click at [345, 141] on img at bounding box center [343, 142] width 42 height 42
click at [56, 163] on div "Browse gallery" at bounding box center [58, 164] width 24 height 5
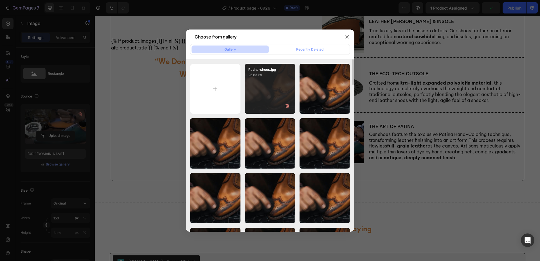
click at [276, 88] on div "Patina-shoes.jpg 26.83 kb" at bounding box center [270, 89] width 50 height 50
drag, startPoint x: 276, startPoint y: 88, endPoint x: 281, endPoint y: 97, distance: 11.2
click at [276, 88] on div "Patina-shoes.jpg 26.83 kb" at bounding box center [270, 89] width 50 height 50
type input "https://cdn.shopify.com/s/files/1/0872/8107/4449/files/gempages_583776568153736…"
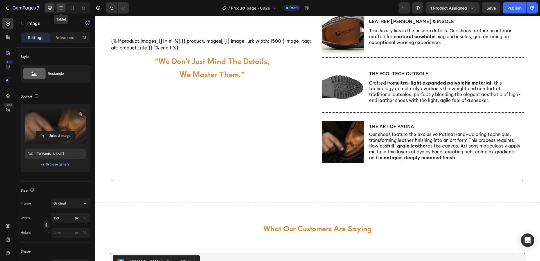
click at [61, 10] on icon at bounding box center [61, 8] width 6 height 6
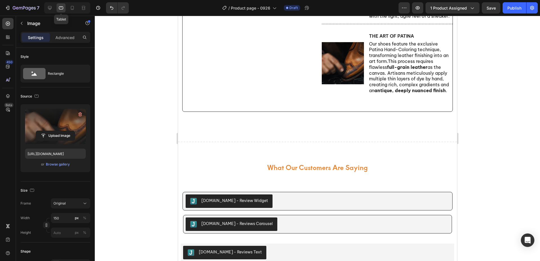
scroll to position [612, 0]
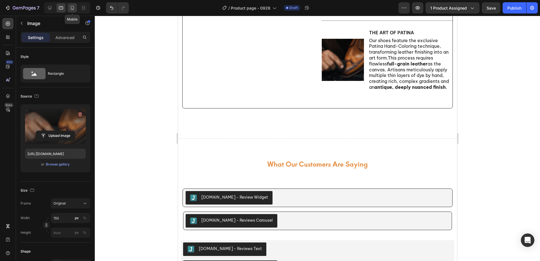
click at [71, 8] on icon at bounding box center [72, 8] width 3 height 4
type input "100"
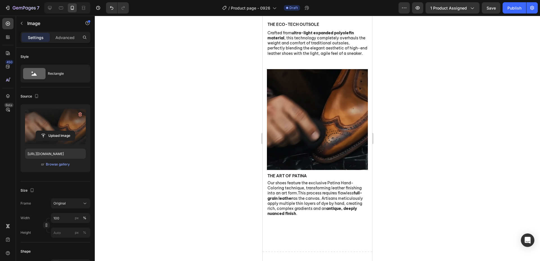
scroll to position [892, 0]
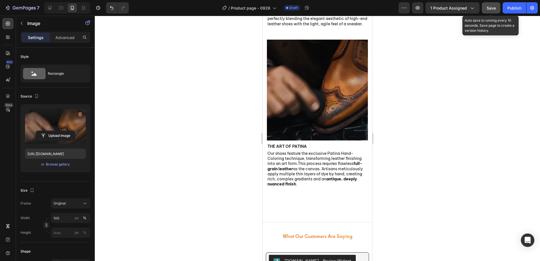
click at [491, 10] on span "Save" at bounding box center [491, 8] width 9 height 5
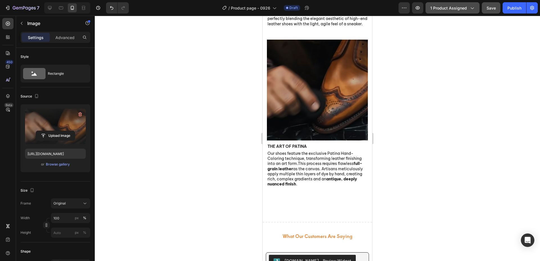
click at [461, 9] on span "1 product assigned" at bounding box center [449, 8] width 37 height 6
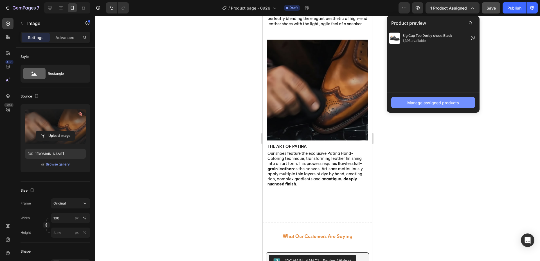
click at [425, 102] on div "Manage assigned products" at bounding box center [434, 103] width 52 height 6
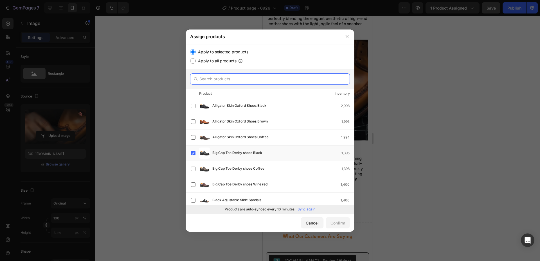
click at [245, 79] on input "text" at bounding box center [270, 78] width 160 height 11
click at [268, 60] on div "Apply to all products" at bounding box center [270, 61] width 160 height 7
click at [258, 80] on input "text" at bounding box center [270, 78] width 160 height 11
click at [344, 93] on div "Inventory" at bounding box center [342, 94] width 15 height 6
drag, startPoint x: 223, startPoint y: 211, endPoint x: 330, endPoint y: 210, distance: 107.5
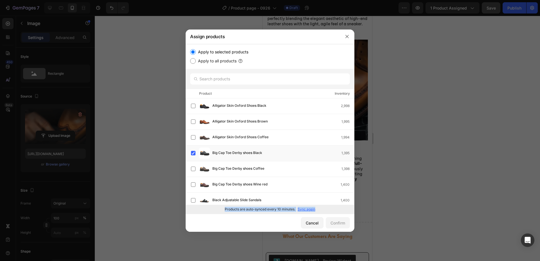
click at [330, 210] on div "Products are auto-synced every 10 minutes. Sync again" at bounding box center [270, 209] width 169 height 9
click at [213, 224] on div "Cancel Confirm" at bounding box center [270, 223] width 169 height 18
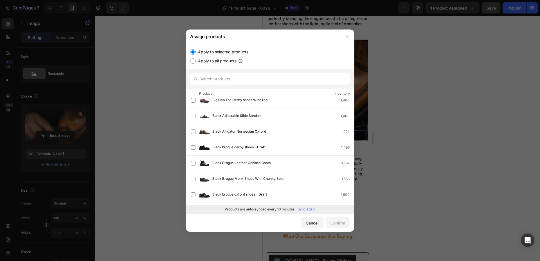
scroll to position [0, 0]
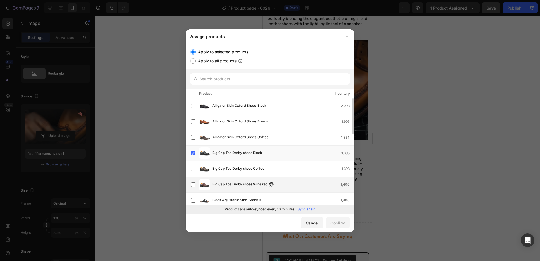
drag, startPoint x: 191, startPoint y: 168, endPoint x: 192, endPoint y: 179, distance: 11.0
click at [191, 168] on label at bounding box center [193, 169] width 5 height 5
click at [192, 184] on label at bounding box center [193, 185] width 5 height 5
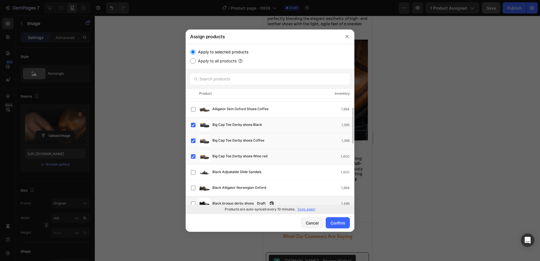
scroll to position [56, 0]
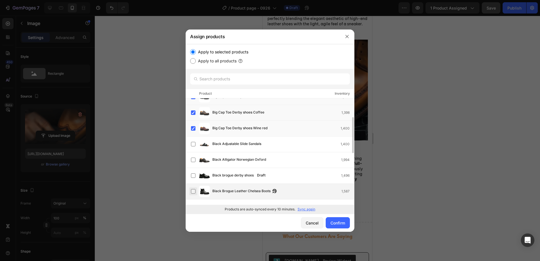
click at [193, 189] on label at bounding box center [193, 191] width 5 height 5
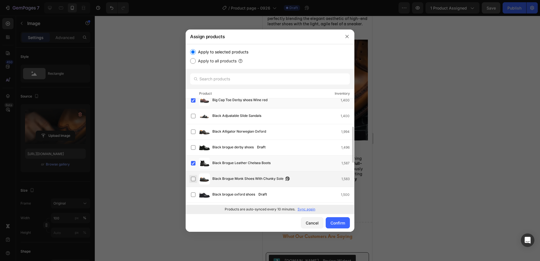
click at [196, 179] on label at bounding box center [193, 179] width 5 height 5
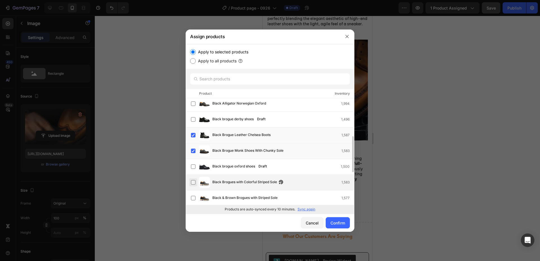
click at [193, 180] on label at bounding box center [193, 182] width 5 height 5
click at [193, 196] on label at bounding box center [193, 198] width 5 height 5
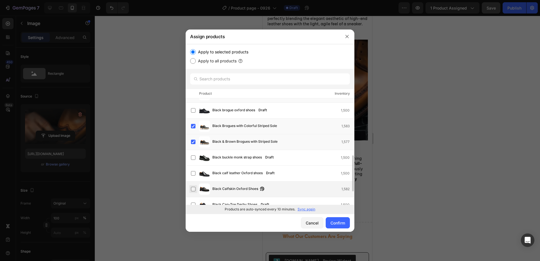
click at [191, 189] on label at bounding box center [193, 189] width 5 height 5
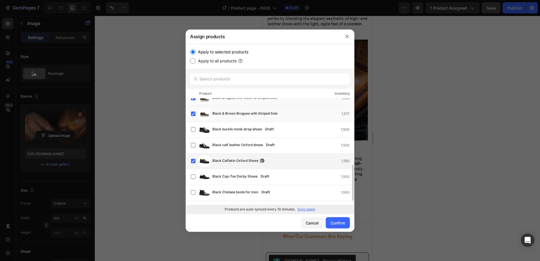
scroll to position [209, 0]
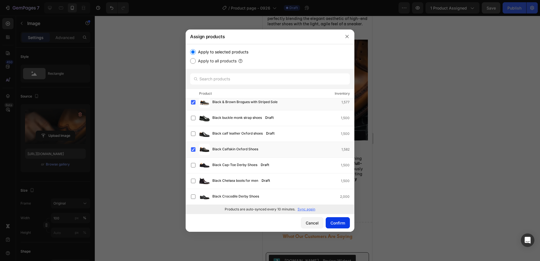
click at [340, 222] on div "Confirm" at bounding box center [338, 223] width 15 height 6
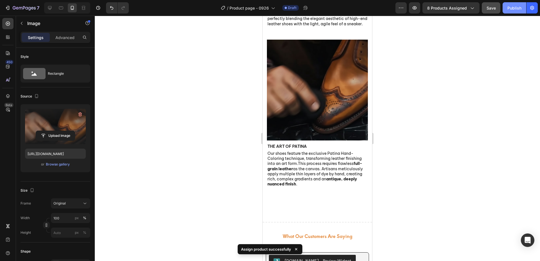
click at [515, 9] on div "Publish" at bounding box center [515, 8] width 14 height 6
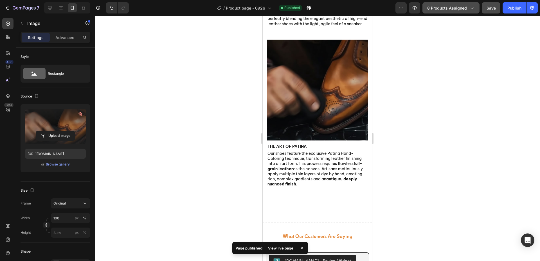
click at [470, 13] on button "8 products assigned" at bounding box center [451, 7] width 57 height 11
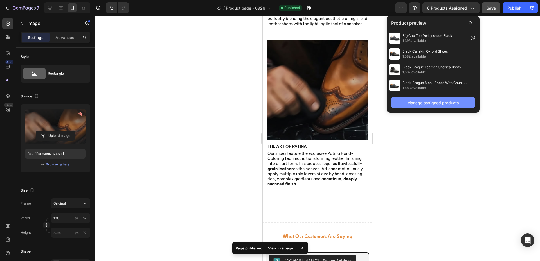
click at [446, 104] on div "Manage assigned products" at bounding box center [434, 103] width 52 height 6
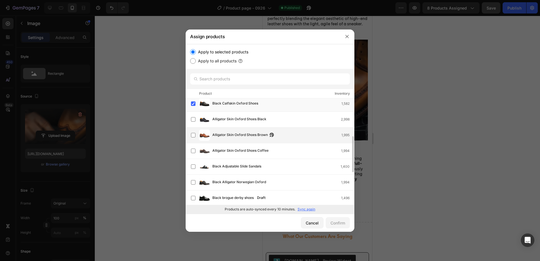
scroll to position [56, 0]
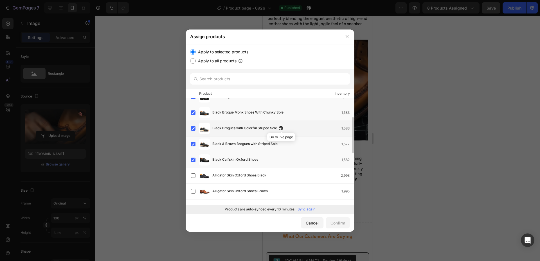
click at [283, 130] on icon "button" at bounding box center [281, 128] width 5 height 5
click at [261, 160] on icon "button" at bounding box center [262, 160] width 5 height 5
click at [317, 224] on div "Cancel" at bounding box center [312, 223] width 13 height 6
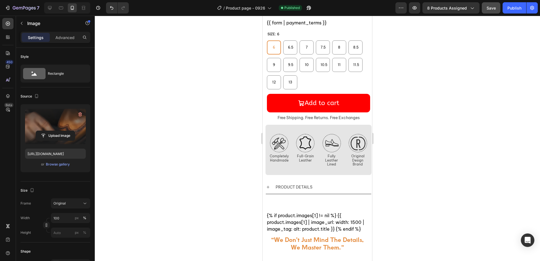
scroll to position [273, 0]
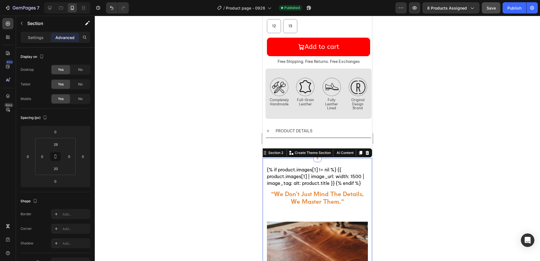
click at [67, 36] on p "Advanced" at bounding box center [64, 38] width 19 height 6
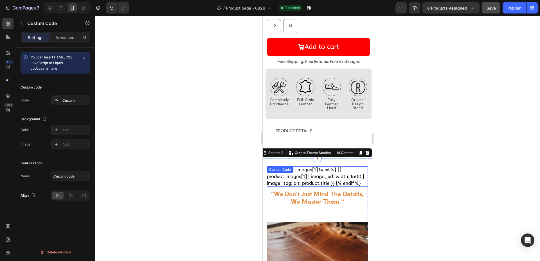
click at [299, 167] on div "{% if product.images[1] != nil %} {{ product.images[1] | image_url: width: 1500…" at bounding box center [317, 177] width 101 height 20
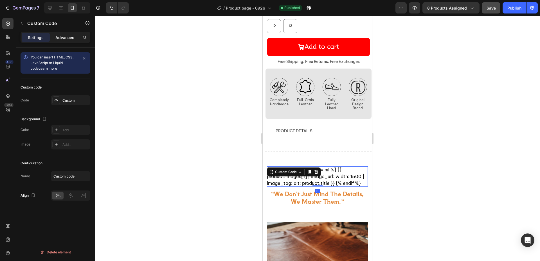
click at [68, 39] on p "Advanced" at bounding box center [64, 38] width 19 height 6
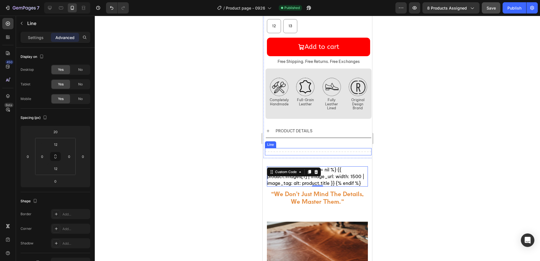
click at [290, 148] on div "Title Line" at bounding box center [318, 151] width 107 height 7
click at [286, 167] on div "{% if product.images[1] != nil %} {{ product.images[1] | image_url: width: 1500…" at bounding box center [317, 177] width 101 height 20
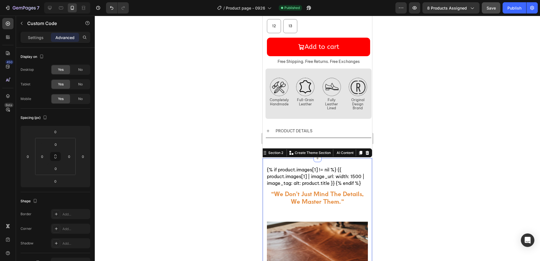
click at [59, 145] on input "29" at bounding box center [55, 144] width 11 height 8
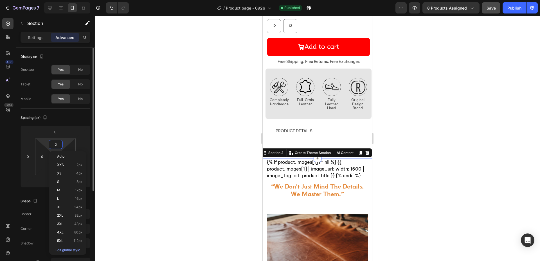
type input "20"
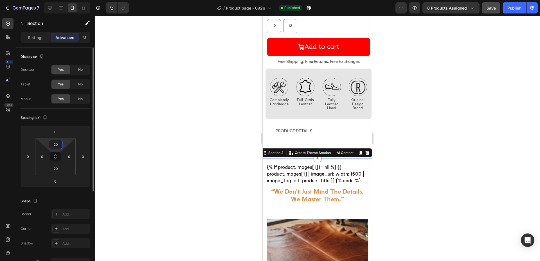
click at [59, 145] on input "20" at bounding box center [55, 144] width 11 height 8
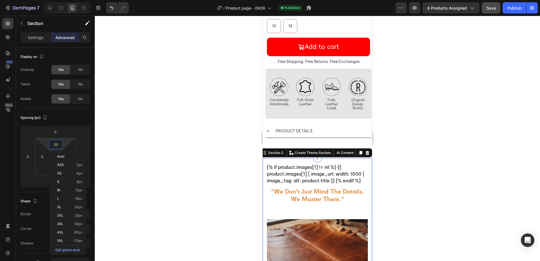
click at [182, 167] on div at bounding box center [318, 139] width 446 height 246
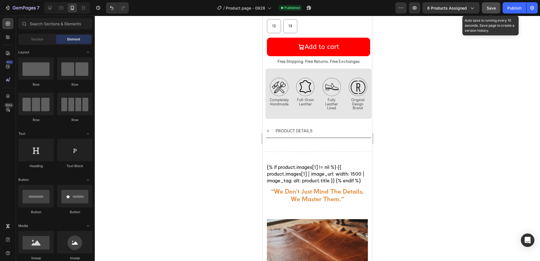
click at [492, 8] on span "Save" at bounding box center [491, 8] width 9 height 5
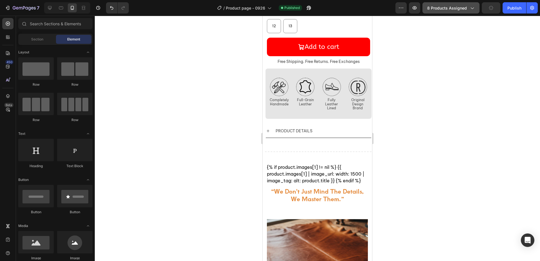
click at [449, 10] on span "8 products assigned" at bounding box center [448, 8] width 40 height 6
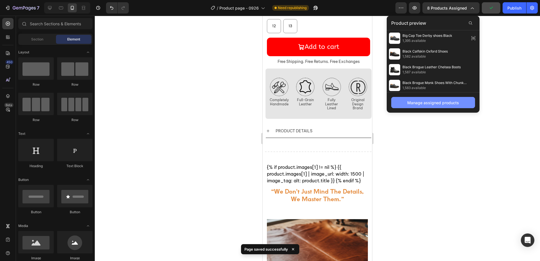
click at [418, 102] on div "Manage assigned products" at bounding box center [434, 103] width 52 height 6
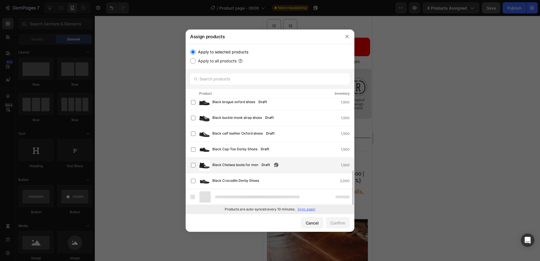
scroll to position [209, 0]
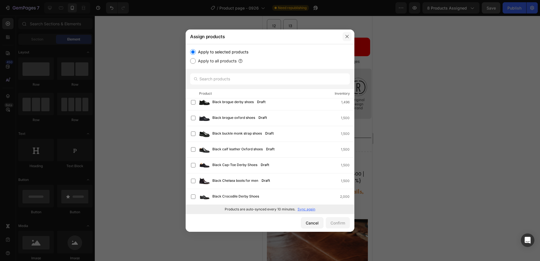
click at [348, 38] on icon "button" at bounding box center [347, 36] width 5 height 5
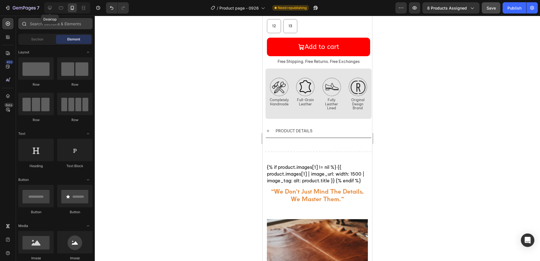
drag, startPoint x: 52, startPoint y: 10, endPoint x: 78, endPoint y: 21, distance: 28.0
click at [52, 10] on icon at bounding box center [50, 8] width 6 height 6
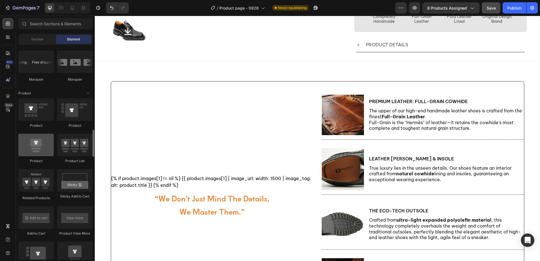
scroll to position [704, 0]
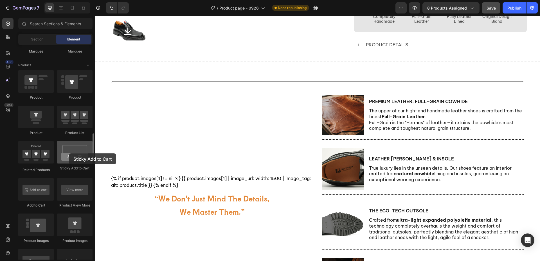
drag, startPoint x: 73, startPoint y: 152, endPoint x: 69, endPoint y: 156, distance: 6.0
click at [69, 154] on div at bounding box center [74, 152] width 35 height 23
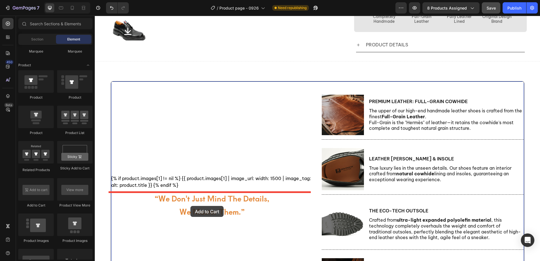
drag, startPoint x: 134, startPoint y: 210, endPoint x: 191, endPoint y: 206, distance: 57.0
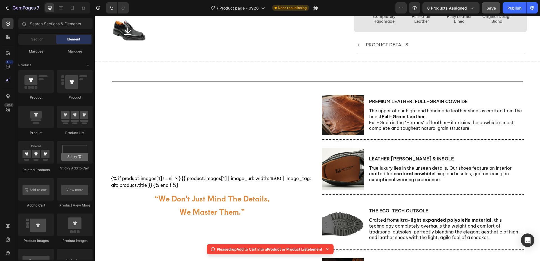
click at [289, 249] on span "Product or Product List" at bounding box center [287, 249] width 41 height 5
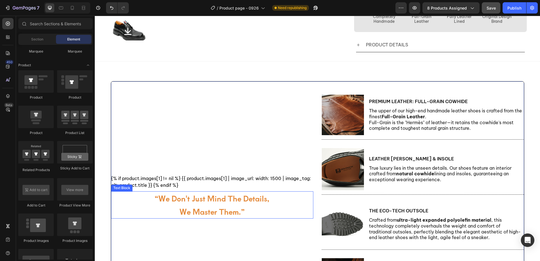
click at [131, 219] on div "“we don't just mind the details, we master them.”" at bounding box center [212, 206] width 202 height 28
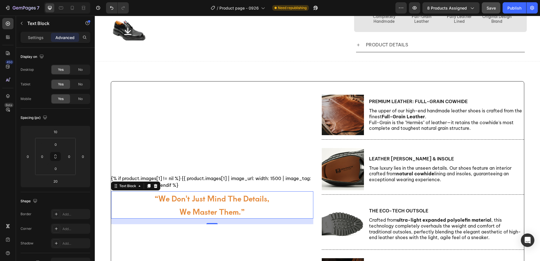
click at [216, 204] on p "“we don't just mind the details," at bounding box center [212, 198] width 115 height 13
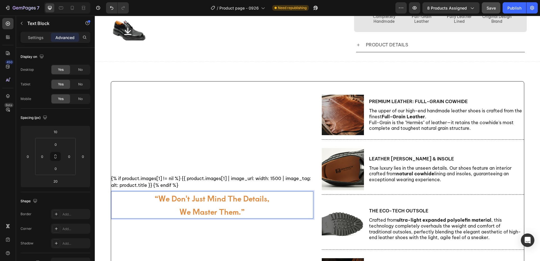
click at [257, 210] on p "we master them.”" at bounding box center [212, 211] width 115 height 13
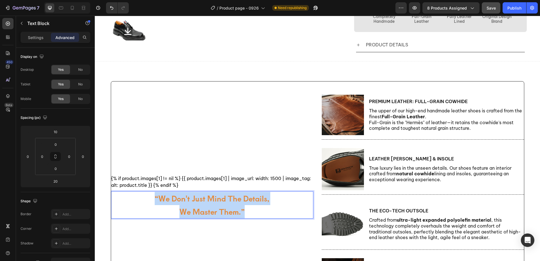
drag, startPoint x: 249, startPoint y: 211, endPoint x: 116, endPoint y: 196, distance: 133.5
click at [142, 205] on div "“we don't just mind the details, we master them.”" at bounding box center [212, 206] width 202 height 28
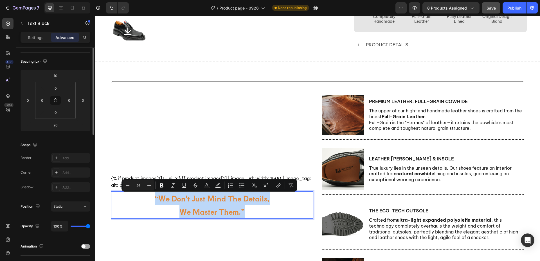
scroll to position [0, 0]
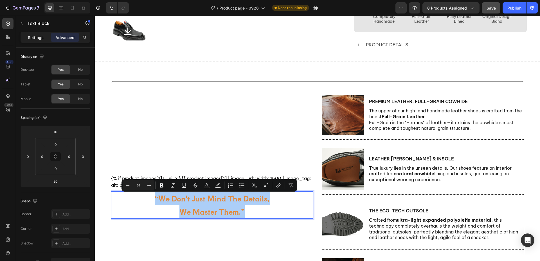
click at [37, 39] on p "Settings" at bounding box center [36, 38] width 16 height 6
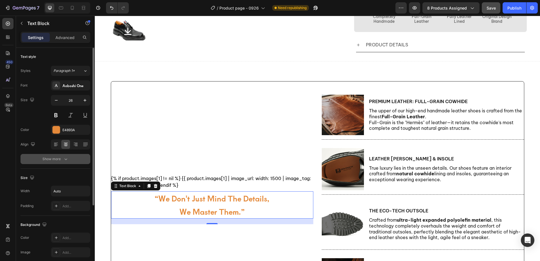
click at [68, 160] on icon "button" at bounding box center [66, 159] width 6 height 6
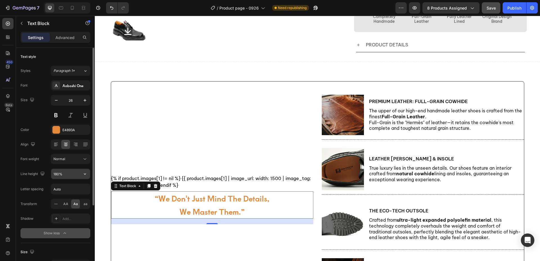
click at [61, 176] on input "180%" at bounding box center [70, 174] width 39 height 10
click at [83, 175] on icon "button" at bounding box center [85, 174] width 6 height 6
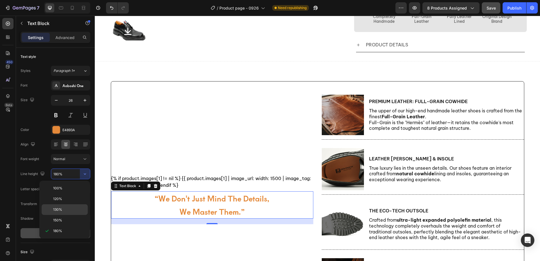
click at [68, 206] on div "130%" at bounding box center [65, 210] width 46 height 11
type input "130%"
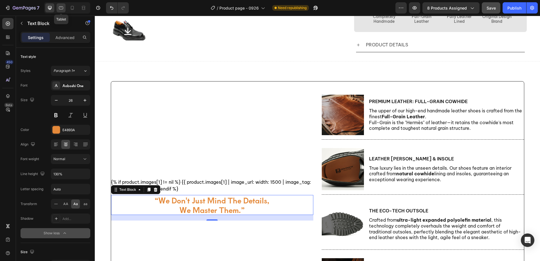
click at [64, 8] on icon at bounding box center [61, 8] width 6 height 6
type input "22"
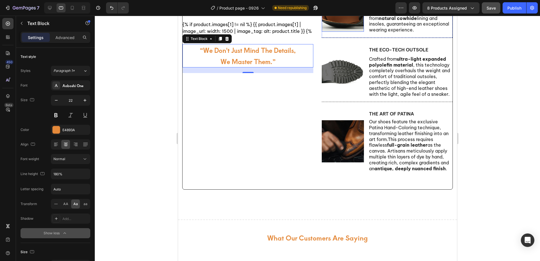
scroll to position [406, 0]
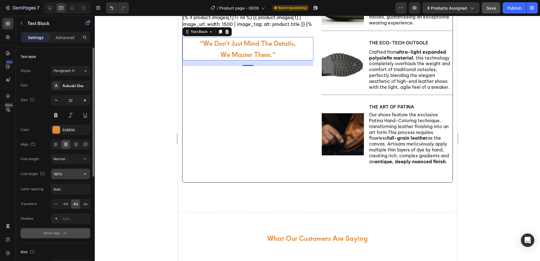
click at [73, 176] on input "180%" at bounding box center [70, 174] width 39 height 10
click at [86, 176] on icon "button" at bounding box center [85, 174] width 6 height 6
click at [61, 209] on span "130%" at bounding box center [57, 209] width 9 height 5
type input "130%"
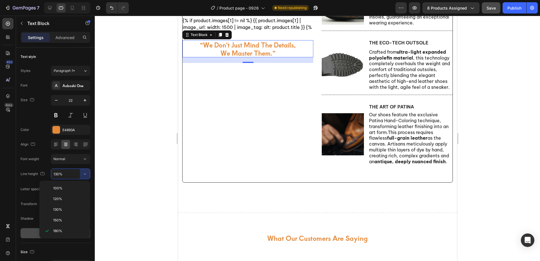
scroll to position [409, 0]
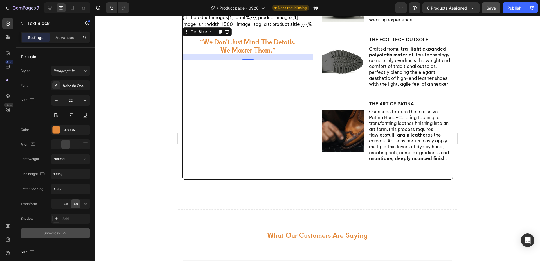
click at [158, 135] on div at bounding box center [318, 139] width 446 height 246
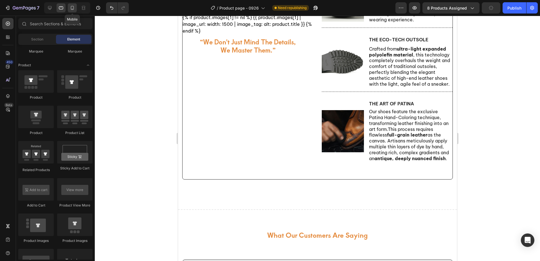
click at [71, 10] on icon at bounding box center [73, 8] width 6 height 6
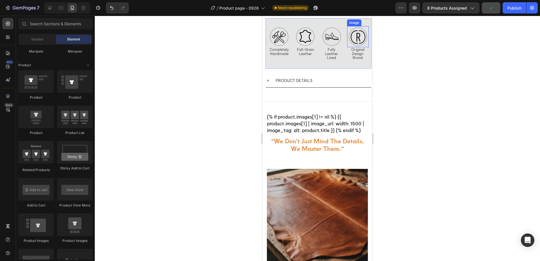
scroll to position [327, 0]
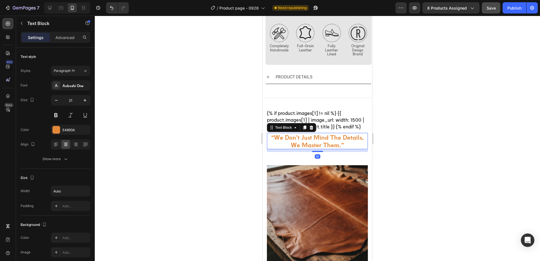
click at [333, 141] on p "we master them.”" at bounding box center [317, 145] width 93 height 8
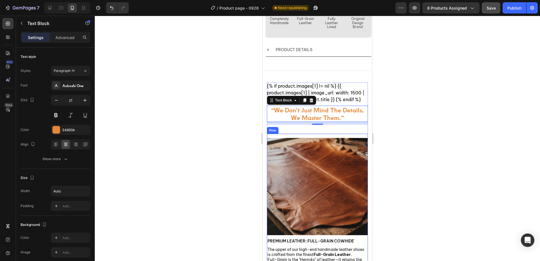
scroll to position [355, 0]
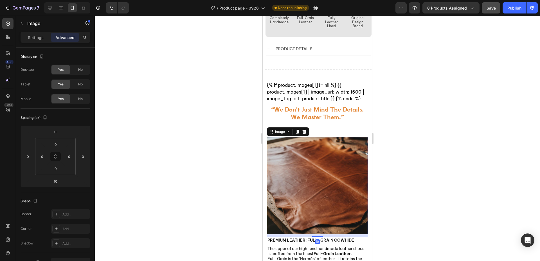
click at [333, 154] on img at bounding box center [317, 185] width 101 height 97
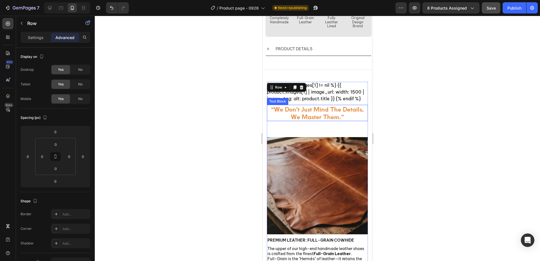
click at [334, 113] on p "we master them.”" at bounding box center [317, 117] width 93 height 8
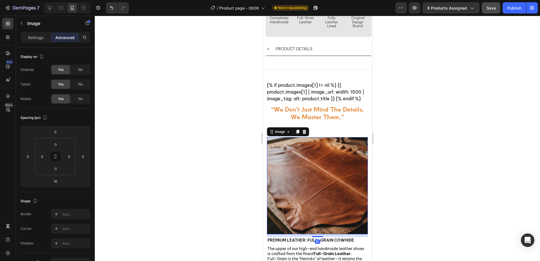
click at [276, 145] on img at bounding box center [317, 185] width 101 height 97
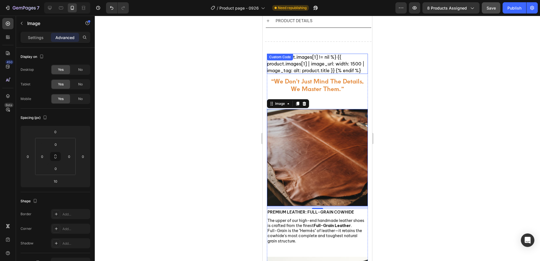
click at [358, 57] on div "{% if product.images[1] != nil %} {{ product.images[1] | image_url: width: 1500…" at bounding box center [317, 64] width 101 height 20
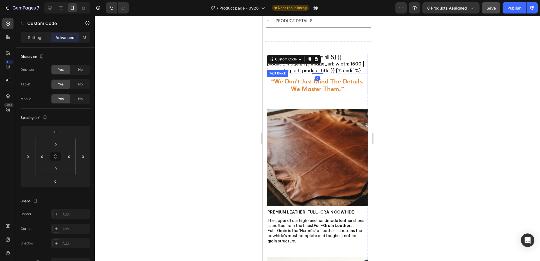
click at [356, 77] on p "“we don't just mind the details," at bounding box center [317, 81] width 93 height 8
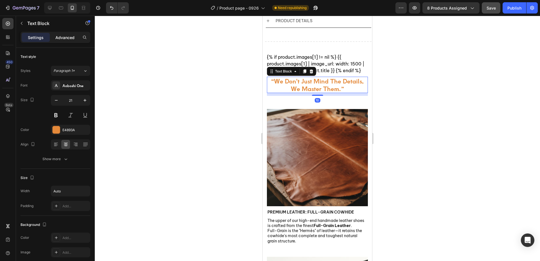
click at [73, 40] on p "Advanced" at bounding box center [64, 38] width 19 height 6
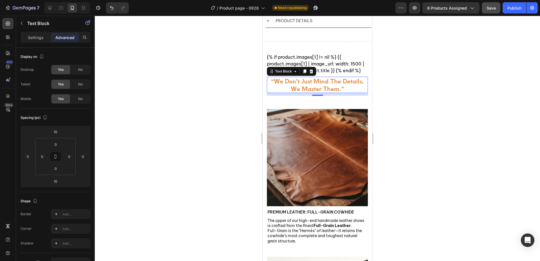
click at [219, 131] on div at bounding box center [318, 139] width 446 height 246
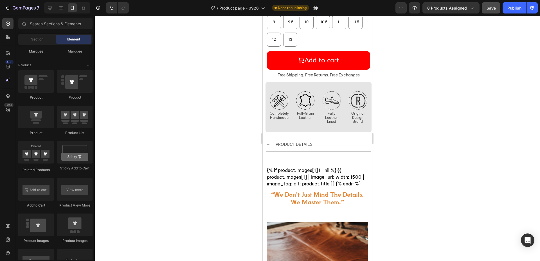
scroll to position [0, 0]
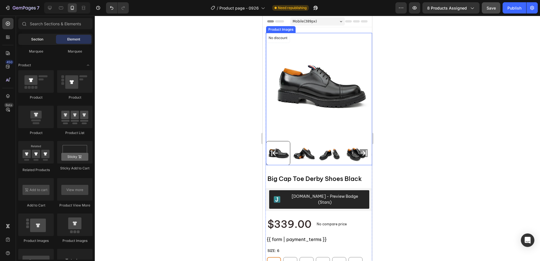
click at [37, 43] on div "Section" at bounding box center [36, 39] width 35 height 9
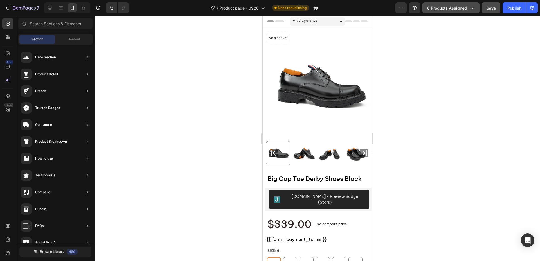
click at [437, 10] on span "8 products assigned" at bounding box center [448, 8] width 40 height 6
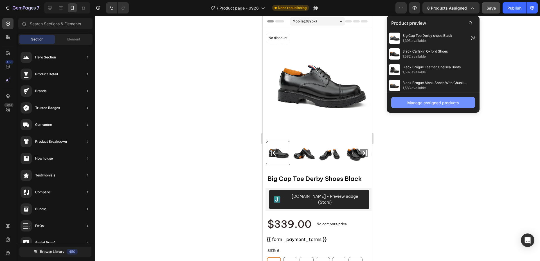
click at [432, 104] on div "Manage assigned products" at bounding box center [434, 103] width 52 height 6
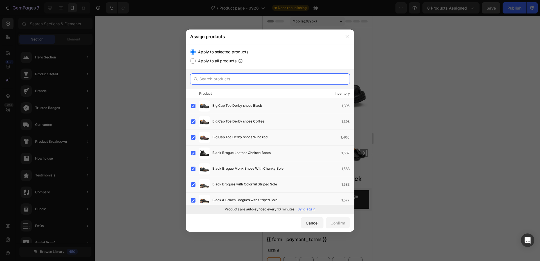
click at [221, 76] on input "text" at bounding box center [270, 78] width 160 height 11
paste input "Thick-Soled Calfskin Formal Brogue Derby Shoes Black"
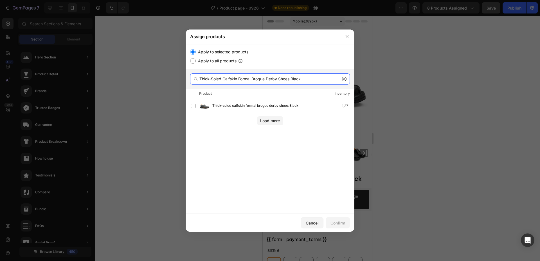
click at [317, 79] on input "Thick-Soled Calfskin Formal Brogue Derby Shoes Black" at bounding box center [270, 78] width 160 height 11
type input "Thick-Soled Calfskin Formal Brogue Derby Shoes Black"
drag, startPoint x: 194, startPoint y: 106, endPoint x: 200, endPoint y: 108, distance: 6.4
click at [194, 106] on label at bounding box center [193, 106] width 5 height 5
click at [270, 123] on div "Load more" at bounding box center [270, 121] width 20 height 6
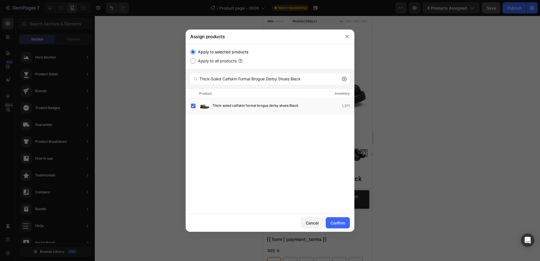
click at [345, 79] on icon at bounding box center [344, 79] width 5 height 5
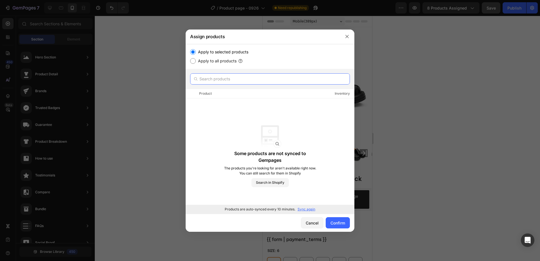
click at [293, 79] on input "text" at bounding box center [270, 78] width 160 height 11
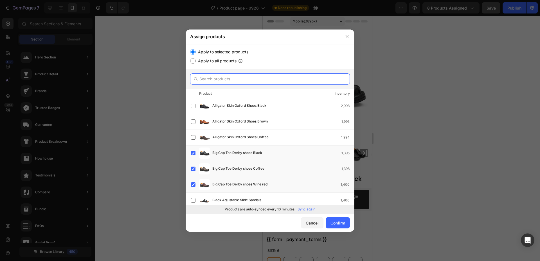
paste input "Patent Leather Shoes Platform Brogues Blue"
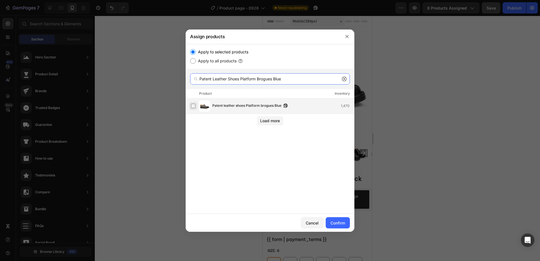
type input "Patent Leather Shoes Platform Brogues Blue"
click at [192, 108] on label at bounding box center [193, 106] width 5 height 5
click at [342, 80] on input "Patent Leather Shoes Platform Brogues Blue" at bounding box center [270, 78] width 160 height 11
click at [346, 78] on icon at bounding box center [344, 79] width 5 height 5
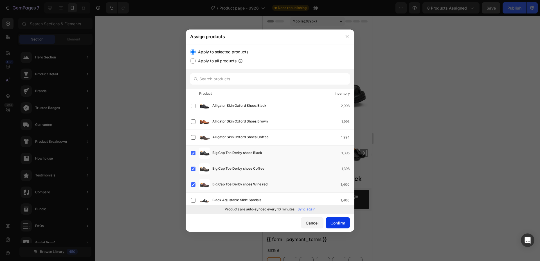
click at [335, 225] on div "Confirm" at bounding box center [338, 223] width 15 height 6
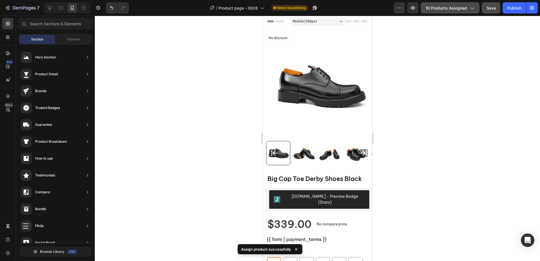
click at [448, 12] on button "10 products assigned" at bounding box center [450, 7] width 59 height 11
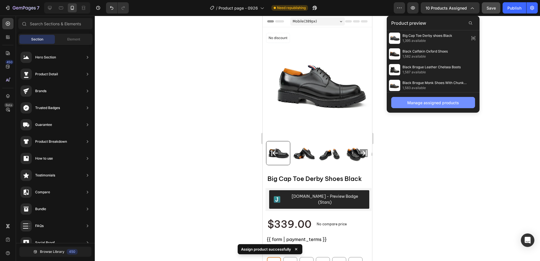
click at [423, 99] on button "Manage assigned products" at bounding box center [434, 102] width 84 height 11
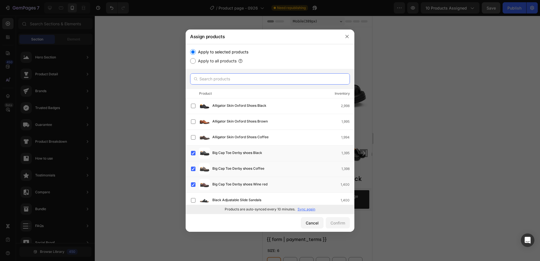
click at [233, 82] on input "text" at bounding box center [270, 78] width 160 height 11
paste input "Men's Patent Leather Derby Shoes With Chunky Sole"
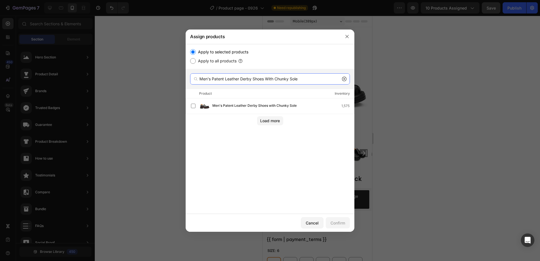
click at [291, 80] on input "Men's Patent Leather Derby Shoes With Chunky Sole" at bounding box center [270, 78] width 160 height 11
click at [196, 105] on label at bounding box center [193, 106] width 5 height 5
drag, startPoint x: 307, startPoint y: 80, endPoint x: 140, endPoint y: 73, distance: 167.3
click at [135, 73] on div "Assign products Apply to selected products Apply to all products Men's Patent L…" at bounding box center [270, 130] width 540 height 261
paste input "Wine Red"
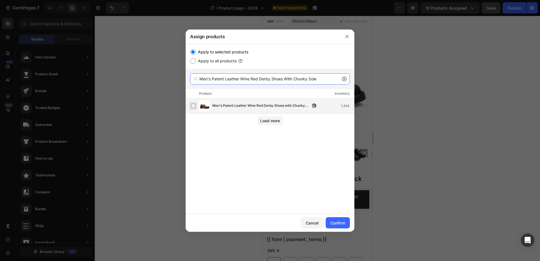
type input "Men's Patent Leather Wine Red Derby Shoes With Chunky Sole"
click at [194, 107] on label at bounding box center [193, 106] width 5 height 5
click at [348, 79] on input "Men's Patent Leather Wine Red Derby Shoes With Chunky Sole" at bounding box center [270, 78] width 160 height 11
click at [341, 79] on input "Men's Patent Leather Wine Red Derby Shoes With Chunky Sole" at bounding box center [270, 78] width 160 height 11
click at [344, 79] on icon at bounding box center [345, 79] width 2 height 2
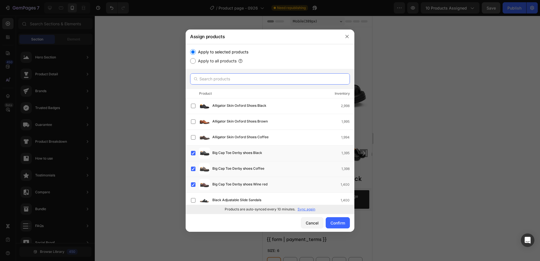
click at [292, 79] on input "text" at bounding box center [270, 78] width 160 height 11
paste input "Leather Monk Strap Shoes With Chunky Soles"
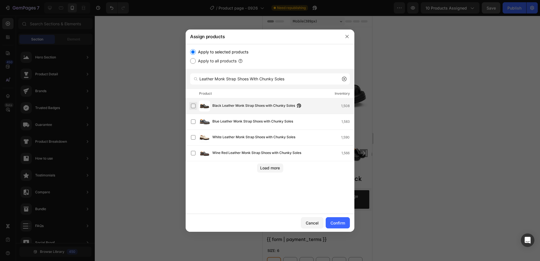
click at [193, 107] on label at bounding box center [193, 106] width 5 height 5
click at [193, 120] on label at bounding box center [193, 122] width 5 height 5
click at [193, 138] on label at bounding box center [193, 137] width 5 height 5
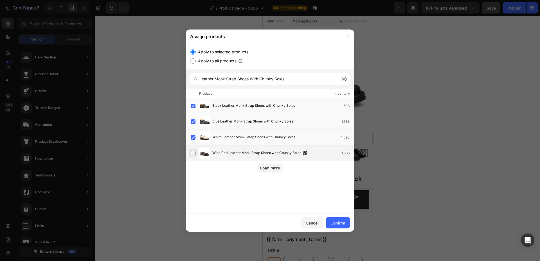
click at [193, 153] on label at bounding box center [193, 153] width 5 height 5
drag, startPoint x: 301, startPoint y: 82, endPoint x: 128, endPoint y: 82, distance: 172.8
click at [128, 82] on div "Assign products Apply to selected products Apply to all products Leather Monk S…" at bounding box center [270, 130] width 540 height 261
paste input "Double Monk Strap Leather Sho"
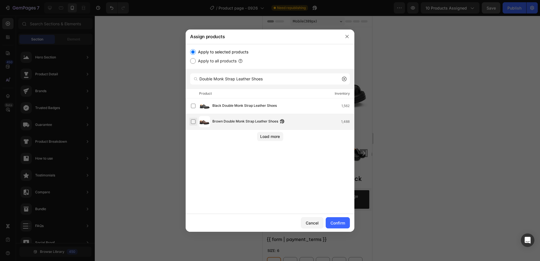
drag, startPoint x: 194, startPoint y: 107, endPoint x: 196, endPoint y: 119, distance: 12.4
click at [194, 107] on label at bounding box center [193, 106] width 5 height 5
click at [193, 123] on label at bounding box center [193, 122] width 5 height 5
drag, startPoint x: 286, startPoint y: 78, endPoint x: 137, endPoint y: 70, distance: 148.8
click at [137, 70] on div "Assign products Apply to selected products Apply to all products Double Monk St…" at bounding box center [270, 130] width 540 height 261
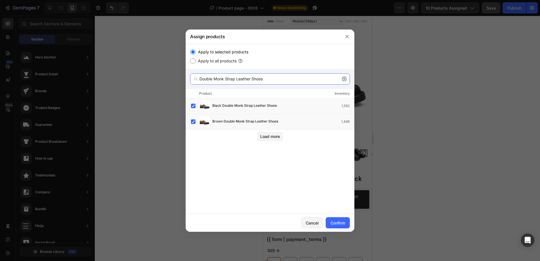
paste input "Brogue Monk Shoes With Chunky Sole"
drag, startPoint x: 193, startPoint y: 123, endPoint x: 197, endPoint y: 124, distance: 4.7
click at [195, 123] on label at bounding box center [193, 122] width 5 height 5
drag, startPoint x: 285, startPoint y: 79, endPoint x: 234, endPoint y: 77, distance: 50.7
click at [121, 64] on div "Assign products Apply to selected products Apply to all products Brogue Monk Sh…" at bounding box center [270, 130] width 540 height 261
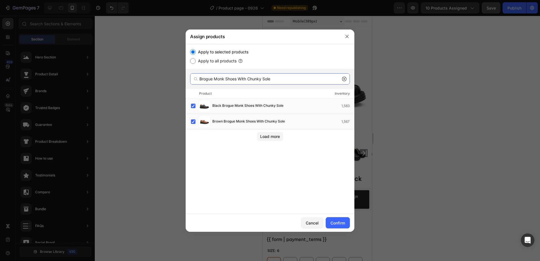
paste input "Handmade Chunky - Sole Brogue Shoes Coffe"
drag, startPoint x: 275, startPoint y: 80, endPoint x: 312, endPoint y: 78, distance: 36.3
click at [312, 78] on input "Handmade Chunky - Sole Brogue Shoes Coffee" at bounding box center [270, 78] width 160 height 11
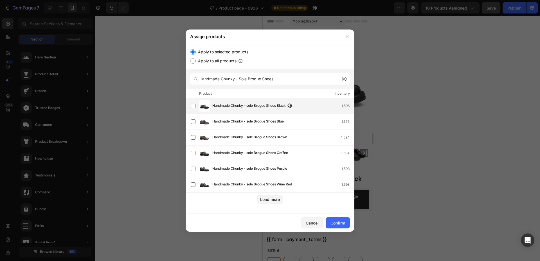
drag, startPoint x: 193, startPoint y: 105, endPoint x: 193, endPoint y: 111, distance: 5.6
click at [193, 106] on label at bounding box center [193, 106] width 5 height 5
click at [194, 123] on label at bounding box center [193, 122] width 5 height 5
drag, startPoint x: 194, startPoint y: 138, endPoint x: 196, endPoint y: 145, distance: 7.5
click at [194, 138] on label at bounding box center [193, 137] width 5 height 5
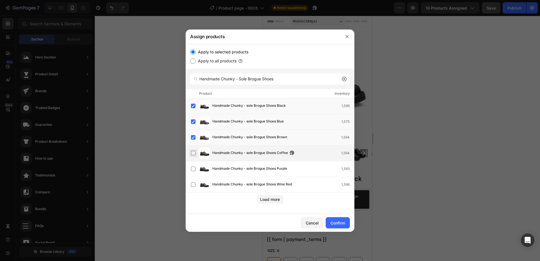
click at [194, 151] on label at bounding box center [193, 153] width 5 height 5
click at [192, 170] on label at bounding box center [193, 169] width 5 height 5
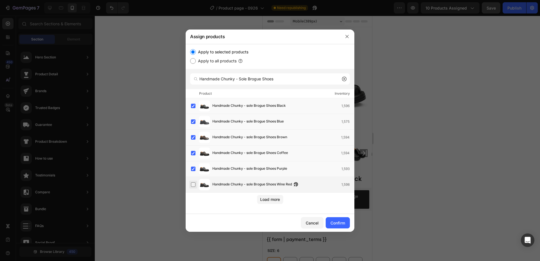
click at [194, 186] on label at bounding box center [193, 185] width 5 height 5
drag, startPoint x: 294, startPoint y: 77, endPoint x: 137, endPoint y: 65, distance: 157.2
click at [137, 65] on div "Assign products Apply to selected products Apply to all products Handmade Chunk…" at bounding box center [270, 130] width 540 height 261
paste input "Double - Monk Chunky Loafer"
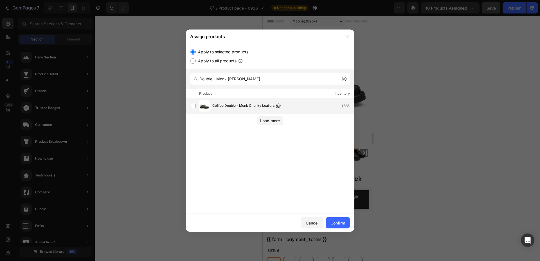
drag, startPoint x: 228, startPoint y: 105, endPoint x: 234, endPoint y: 105, distance: 6.5
click at [229, 105] on span "Coffee Double - Monk Chunky Loafers" at bounding box center [244, 106] width 62 height 6
drag, startPoint x: 293, startPoint y: 81, endPoint x: 106, endPoint y: 80, distance: 186.6
click at [105, 80] on div "Assign products Apply to selected products Apply to all products Double - Monk …" at bounding box center [270, 130] width 540 height 261
paste input "Leather Monk Strap Shoes With Chunky Sole"
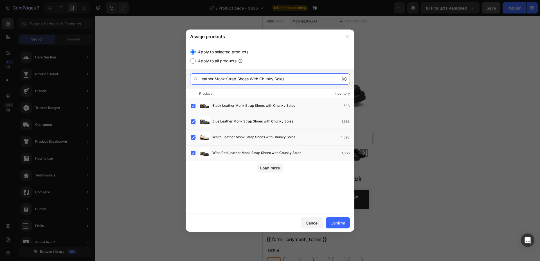
drag, startPoint x: 289, startPoint y: 80, endPoint x: 105, endPoint y: 72, distance: 184.2
click at [105, 72] on div "Assign products Apply to selected products Apply to all products Leather Monk S…" at bounding box center [270, 130] width 540 height 261
paste input "Men's Brogue Detail Leather Loafer"
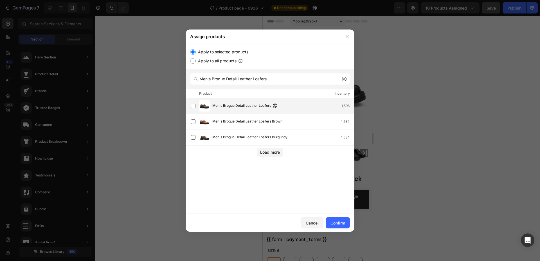
drag, startPoint x: 195, startPoint y: 106, endPoint x: 197, endPoint y: 114, distance: 7.7
click at [195, 106] on label at bounding box center [193, 106] width 5 height 5
click at [189, 122] on div "Men's Brogue Detail Leather Loafers Brown 1,584" at bounding box center [270, 122] width 169 height 16
click at [192, 135] on label at bounding box center [193, 137] width 5 height 5
drag, startPoint x: 280, startPoint y: 80, endPoint x: 145, endPoint y: 83, distance: 135.7
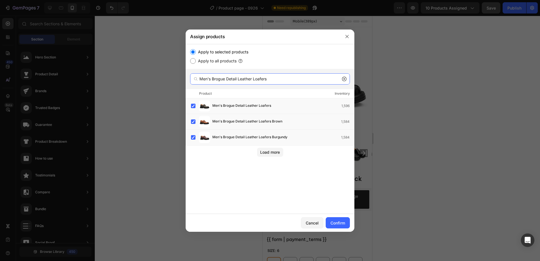
click at [142, 83] on div "Assign products Apply to selected products Apply to all products Men's Brogue D…" at bounding box center [270, 130] width 540 height 261
paste input "Patent Leather Shoes Platform Brogues Black"
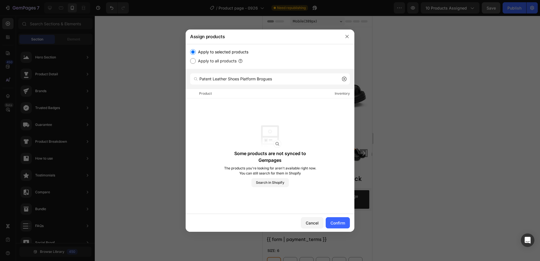
click at [233, 129] on div "Some products are not synced to Gempages The products you're looking for aren't…" at bounding box center [270, 157] width 93 height 62
click at [289, 75] on input "Patent Leather Shoes Platform Brogues" at bounding box center [270, 78] width 160 height 11
click at [286, 83] on input "Patent Leather Shoes Platform Brogues" at bounding box center [270, 78] width 160 height 11
drag, startPoint x: 280, startPoint y: 80, endPoint x: 183, endPoint y: 80, distance: 97.1
click at [183, 80] on div "Assign products Apply to selected products Apply to all products Patent Leather…" at bounding box center [270, 130] width 540 height 261
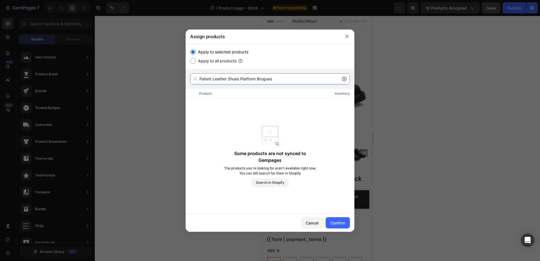
paste input "Black"
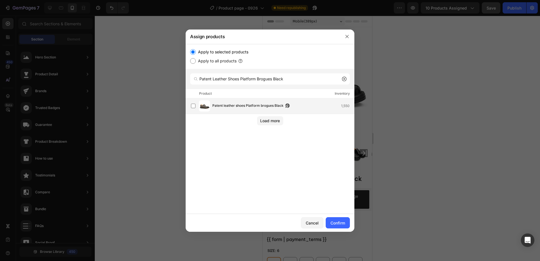
click at [227, 110] on div "Patent leather shoes Platform brogues Black 1,550" at bounding box center [272, 105] width 163 height 11
drag, startPoint x: 291, startPoint y: 80, endPoint x: 119, endPoint y: 88, distance: 172.1
click at [119, 88] on div "Assign products Apply to selected products Apply to all products Patent Leather…" at bounding box center [270, 130] width 540 height 261
paste input "Blue Derby Brogue Shoes"
click at [227, 107] on span "Blue derby brogue shoes" at bounding box center [232, 106] width 39 height 6
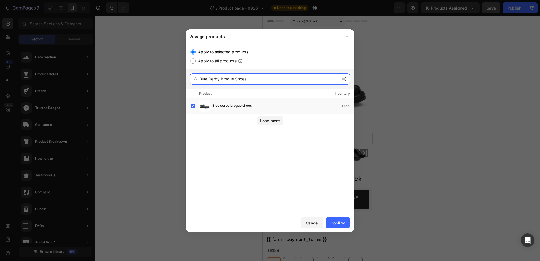
drag, startPoint x: 265, startPoint y: 82, endPoint x: 52, endPoint y: 63, distance: 213.7
click at [52, 63] on div "Assign products Apply to selected products Apply to all products Blue Derby Bro…" at bounding box center [270, 130] width 540 height 261
paste input "Men's Embossed Leather Derby Shoes With Chunky Sole"
click at [238, 110] on div "Men's Embossed Leather Derby Shoes with Chunky Sole 1,572" at bounding box center [272, 105] width 163 height 11
drag, startPoint x: 312, startPoint y: 81, endPoint x: 176, endPoint y: 89, distance: 136.8
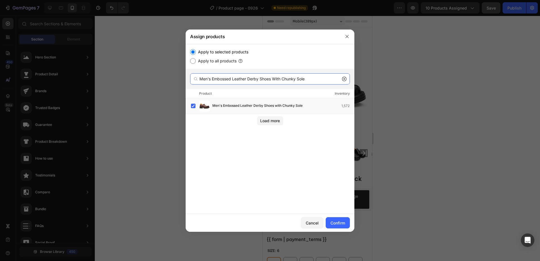
click at [112, 84] on div "Assign products Apply to selected products Apply to all products Men's Embossed…" at bounding box center [270, 130] width 540 height 261
paste input "Claret Derby Brogue Shoes"
click at [230, 108] on span "Claret derby brogue shoes" at bounding box center [234, 106] width 42 height 6
drag, startPoint x: 265, startPoint y: 73, endPoint x: 261, endPoint y: 80, distance: 8.7
click at [265, 73] on div "Claret Derby Brogue Shoes" at bounding box center [270, 79] width 169 height 20
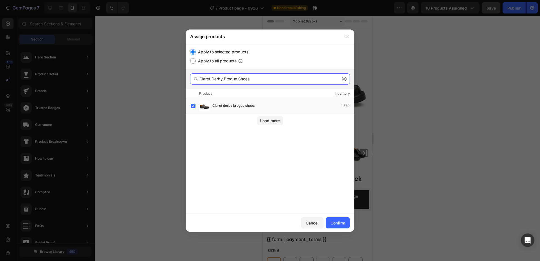
drag, startPoint x: 260, startPoint y: 81, endPoint x: 98, endPoint y: 81, distance: 162.4
click at [98, 81] on div "Assign products Apply to selected products Apply to all products Claret Derby B…" at bounding box center [270, 130] width 540 height 261
paste input "Men's Coffee Calfskin Buckle Chelsea Boot"
click at [248, 106] on span "Men's Coffee Calfskin Buckle Chelsea Boots" at bounding box center [248, 106] width 71 height 6
drag, startPoint x: 292, startPoint y: 78, endPoint x: 92, endPoint y: 72, distance: 200.5
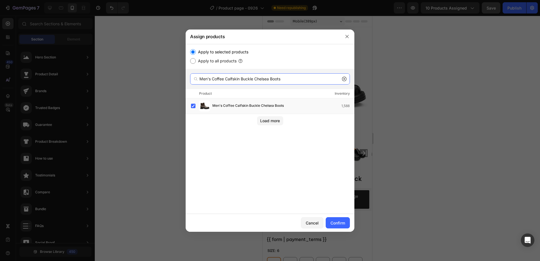
click at [92, 72] on div "Assign products Apply to selected products Apply to all products Men's Coffee C…" at bounding box center [270, 130] width 540 height 261
paste input "Wingtip Derby Black Platform Shoe"
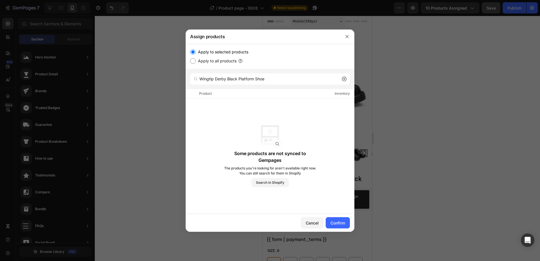
click at [224, 127] on div "Some products are not synced to Gempages The products you're looking for aren't…" at bounding box center [270, 157] width 93 height 62
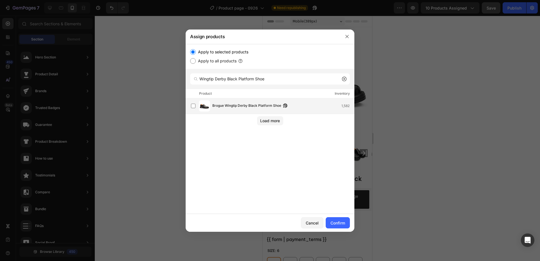
click at [223, 105] on span "Brogue Wingtip Derby Black Platform Shoe" at bounding box center [247, 106] width 69 height 6
drag, startPoint x: 278, startPoint y: 79, endPoint x: 219, endPoint y: 82, distance: 58.9
click at [131, 74] on div "Assign products Apply to selected products Apply to all products Wingtip Derby …" at bounding box center [270, 130] width 540 height 261
paste input "Brown Calfskin Oxford Shoes"
click at [238, 109] on span "Brown Calfskin Oxford Shoes" at bounding box center [236, 106] width 47 height 6
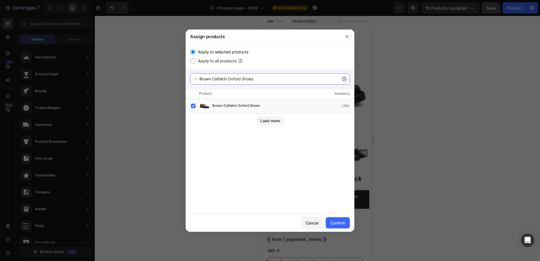
drag, startPoint x: 257, startPoint y: 77, endPoint x: 45, endPoint y: 62, distance: 212.5
click at [45, 62] on div "Assign products Apply to selected products Apply to all products Brown Calfskin…" at bounding box center [270, 130] width 540 height 261
paste input "lack"
click at [236, 105] on span "Black Calfskin Oxford Shoes" at bounding box center [236, 106] width 46 height 6
drag, startPoint x: 239, startPoint y: 106, endPoint x: 241, endPoint y: 108, distance: 3.0
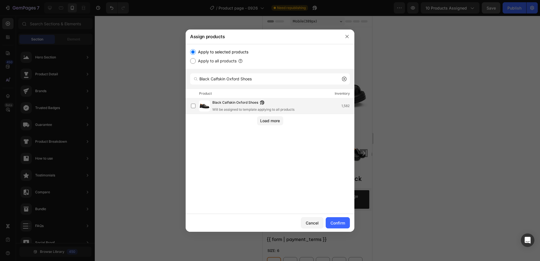
click at [241, 108] on div "Will be assigned to template applying to all products" at bounding box center [254, 109] width 82 height 5
click at [236, 79] on input "Black Calfskin Oxford Shoes" at bounding box center [270, 78] width 160 height 11
click at [239, 78] on input "Black Calfskin Oxford Shoes" at bounding box center [270, 78] width 160 height 11
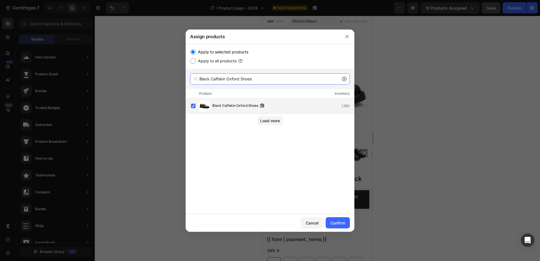
paste input "Men's Blue Leather Loafer"
click at [238, 109] on div "Men's Blue Leather Loafers 1,582" at bounding box center [272, 105] width 163 height 11
drag, startPoint x: 268, startPoint y: 80, endPoint x: 117, endPoint y: 70, distance: 151.2
click at [117, 70] on div "Assign products Apply to selected products Apply to all products Men's Blue Lea…" at bounding box center [270, 130] width 540 height 261
paste input "Black Brogue Monk Shoes With Chunky Sole"
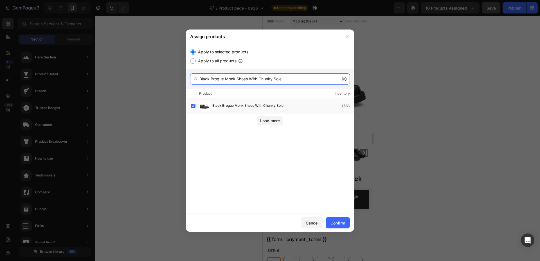
drag, startPoint x: 209, startPoint y: 79, endPoint x: 184, endPoint y: 80, distance: 25.1
click at [178, 79] on div "Assign products Apply to selected products Apply to all products Black Brogue M…" at bounding box center [270, 130] width 540 height 261
drag, startPoint x: 295, startPoint y: 81, endPoint x: 95, endPoint y: 74, distance: 200.0
click at [95, 74] on div "Assign products Apply to selected products Apply to all products Brogue Monk Sh…" at bounding box center [270, 130] width 540 height 261
paste input "Men's Brogue Detail Leather Loafers Burgundy"
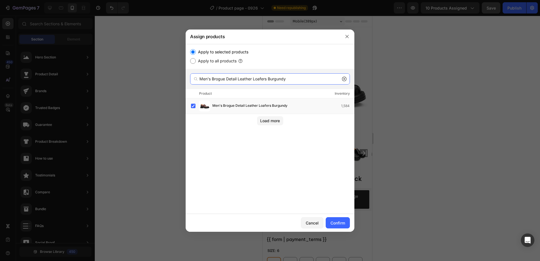
click at [256, 81] on input "Men's Brogue Detail Leather Loafers Burgundy" at bounding box center [270, 78] width 160 height 11
paste input "Off-White Brogues With Striped Sole"
click at [239, 108] on span "Off-White Brogues with Striped Sole" at bounding box center [242, 106] width 58 height 6
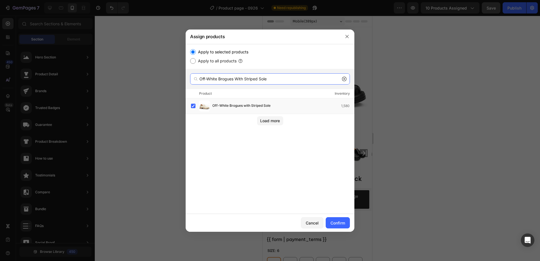
drag, startPoint x: 284, startPoint y: 81, endPoint x: 155, endPoint y: 73, distance: 128.9
click at [92, 75] on div "Assign products Apply to selected products Apply to all products Off-White Brog…" at bounding box center [270, 130] width 540 height 261
paste input "Handcrafted Calfskin Oxford Shoes Black"
drag, startPoint x: 266, startPoint y: 82, endPoint x: 285, endPoint y: 79, distance: 19.7
click at [285, 79] on input "Handcrafted Calfskin Oxford Shoes Black" at bounding box center [270, 78] width 160 height 11
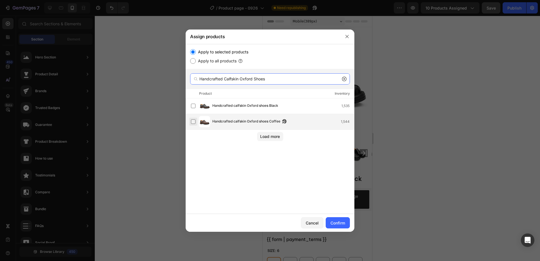
type input "Handcrafted Calfskin Oxford Shoes"
click at [193, 124] on label at bounding box center [193, 122] width 5 height 5
drag, startPoint x: 195, startPoint y: 108, endPoint x: 208, endPoint y: 115, distance: 15.5
click at [195, 108] on label at bounding box center [193, 106] width 5 height 5
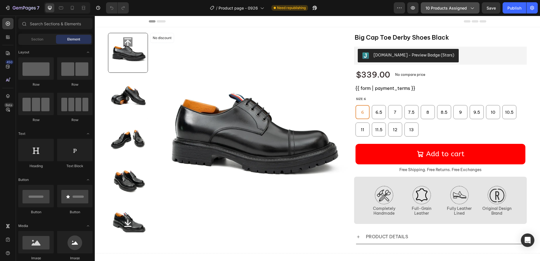
click at [440, 6] on span "10 products assigned" at bounding box center [446, 8] width 41 height 6
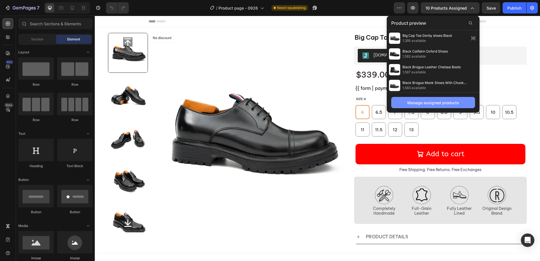
click at [435, 99] on button "Manage assigned products" at bounding box center [434, 102] width 84 height 11
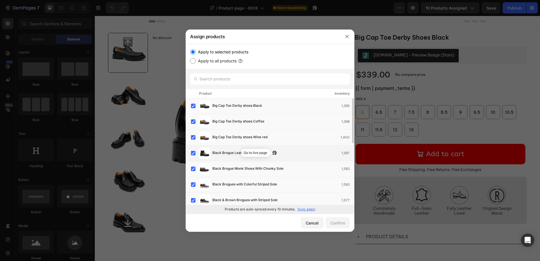
click at [276, 155] on icon "button" at bounding box center [274, 153] width 5 height 5
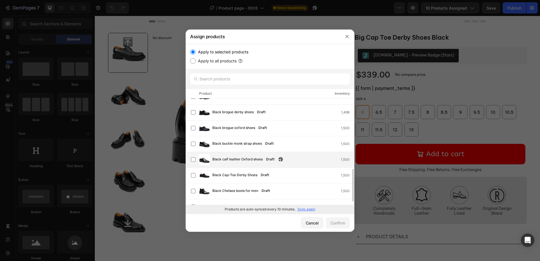
scroll to position [240, 0]
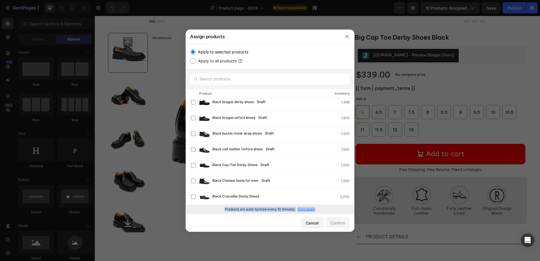
drag, startPoint x: 223, startPoint y: 208, endPoint x: 323, endPoint y: 209, distance: 100.5
click at [323, 209] on div "Products are auto-synced every 10 minutes. Sync again" at bounding box center [270, 209] width 169 height 9
click at [241, 228] on div "Cancel Confirm" at bounding box center [270, 223] width 169 height 18
click at [230, 79] on input "text" at bounding box center [270, 78] width 160 height 11
paste input "Thick-Soled Calfskin Formal Brogue Derby Shoes"
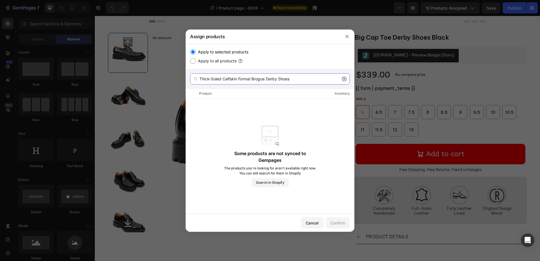
type input "Thick-Soled Calfskin Formal Brogue Derby Shoes"
click at [260, 97] on div "Product Inventory" at bounding box center [270, 93] width 169 height 9
click at [306, 80] on input "Thick-Soled Calfskin Formal Brogue Derby Shoes" at bounding box center [270, 78] width 160 height 11
drag, startPoint x: 259, startPoint y: 93, endPoint x: 249, endPoint y: 92, distance: 9.6
click at [259, 93] on div "Product Inventory" at bounding box center [270, 93] width 169 height 9
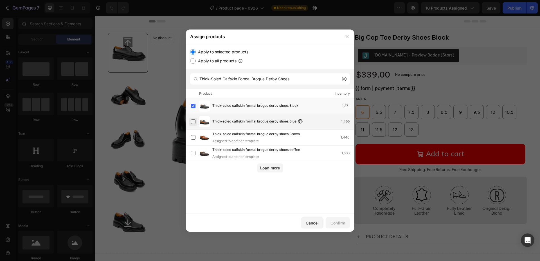
click at [193, 120] on label at bounding box center [193, 122] width 5 height 5
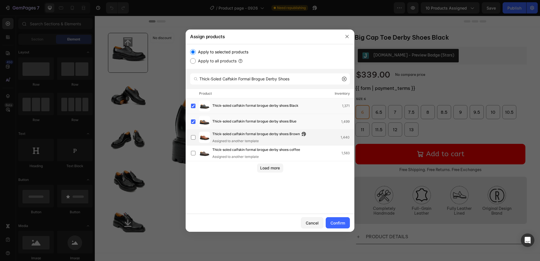
click at [194, 132] on div "Thick-soled calfskin formal brogue derby shoes Brown Assigned to another templa…" at bounding box center [272, 137] width 163 height 12
drag, startPoint x: 194, startPoint y: 144, endPoint x: 194, endPoint y: 150, distance: 5.9
click at [194, 144] on div "Thick-soled calfskin formal brogue derby shoes Brown Assigned to another templa…" at bounding box center [270, 138] width 169 height 16
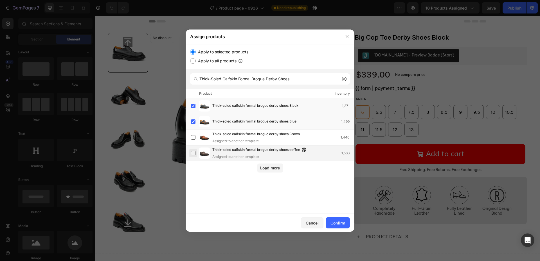
click at [193, 156] on label at bounding box center [193, 153] width 5 height 5
drag, startPoint x: 196, startPoint y: 137, endPoint x: 203, endPoint y: 143, distance: 9.2
click at [196, 137] on label at bounding box center [193, 137] width 5 height 5
click at [335, 220] on button "Confirm" at bounding box center [338, 223] width 24 height 11
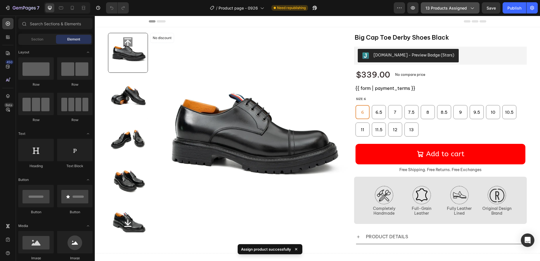
click at [457, 8] on span "13 products assigned" at bounding box center [446, 8] width 41 height 6
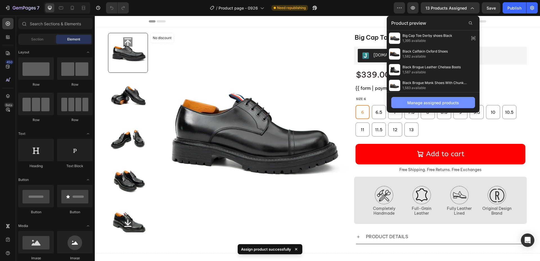
click at [416, 99] on button "Manage assigned products" at bounding box center [434, 102] width 84 height 11
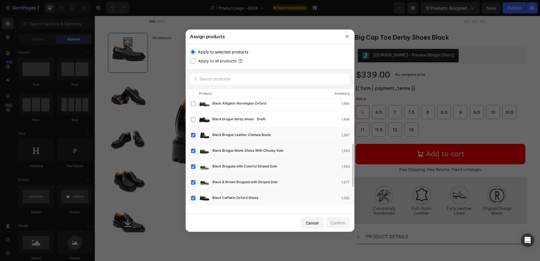
scroll to position [157, 0]
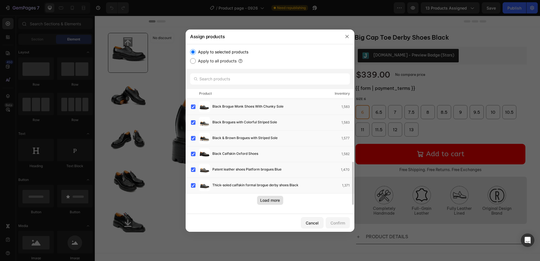
click at [274, 200] on div "Load more" at bounding box center [270, 201] width 20 height 6
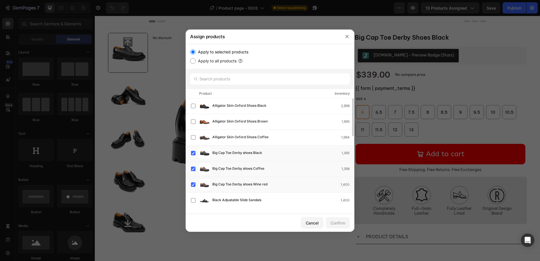
scroll to position [84, 0]
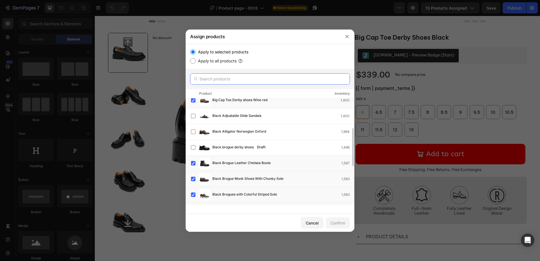
click at [258, 80] on input "text" at bounding box center [270, 78] width 160 height 11
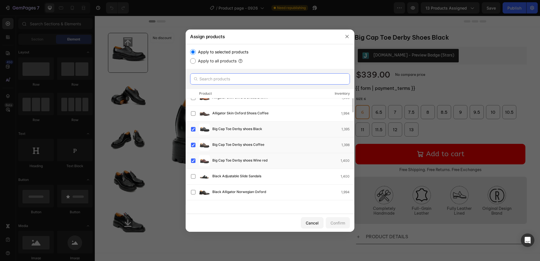
scroll to position [0, 0]
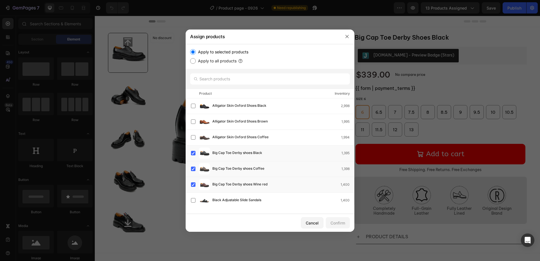
click at [344, 93] on div "Inventory" at bounding box center [342, 94] width 15 height 6
click at [232, 93] on div "Product Inventory" at bounding box center [270, 93] width 169 height 9
click at [226, 95] on div "Product Inventory" at bounding box center [270, 93] width 169 height 9
click at [311, 222] on div "Cancel" at bounding box center [312, 223] width 13 height 6
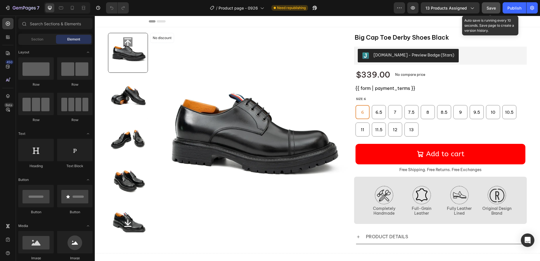
click at [493, 7] on span "Save" at bounding box center [491, 8] width 9 height 5
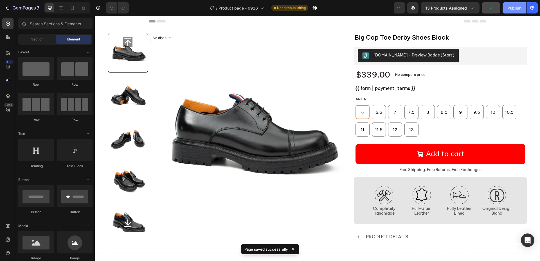
click at [514, 8] on div "Publish" at bounding box center [515, 8] width 14 height 6
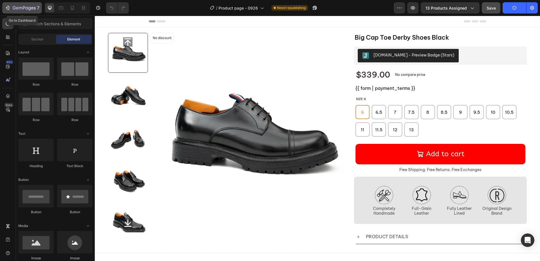
click at [19, 8] on icon "button" at bounding box center [24, 8] width 23 height 5
click at [518, 7] on div "Publish" at bounding box center [515, 8] width 14 height 6
click at [531, 8] on icon "button" at bounding box center [533, 8] width 4 height 4
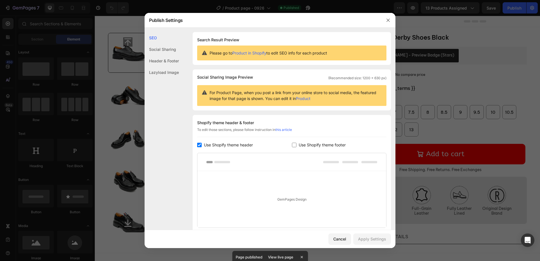
click at [164, 52] on div "Social Sharing" at bounding box center [162, 50] width 34 height 12
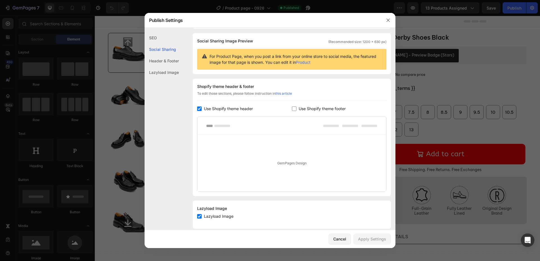
drag, startPoint x: 162, startPoint y: 61, endPoint x: 162, endPoint y: 64, distance: 3.9
click at [162, 61] on div "Header & Footer" at bounding box center [162, 61] width 34 height 12
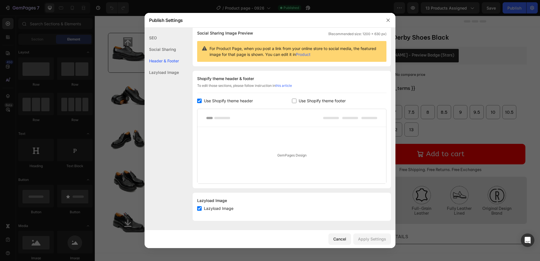
click at [160, 74] on div "Lazyload Image" at bounding box center [162, 73] width 34 height 12
click at [342, 241] on div "Cancel" at bounding box center [340, 239] width 13 height 6
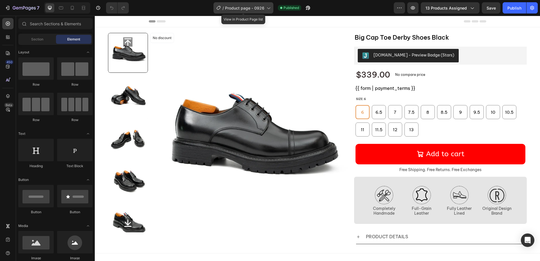
click at [270, 10] on icon at bounding box center [269, 8] width 6 height 6
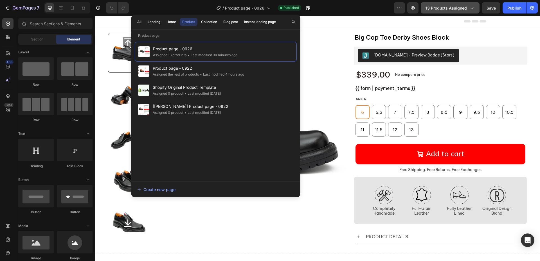
click at [438, 9] on span "13 products assigned" at bounding box center [446, 8] width 41 height 6
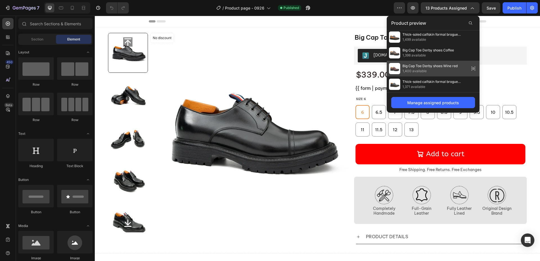
scroll to position [143, 0]
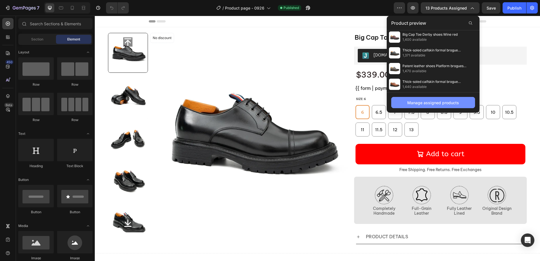
click at [436, 106] on button "Manage assigned products" at bounding box center [434, 102] width 84 height 11
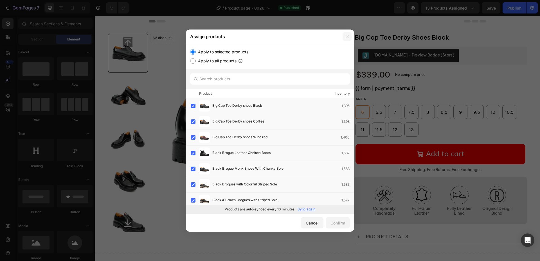
click at [351, 38] on button "button" at bounding box center [347, 36] width 9 height 9
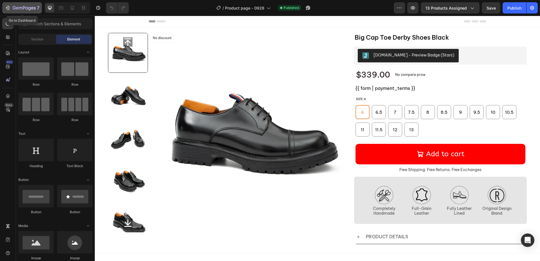
click at [17, 6] on div "7" at bounding box center [26, 8] width 27 height 7
click at [442, 6] on span "13 products assigned" at bounding box center [446, 8] width 41 height 6
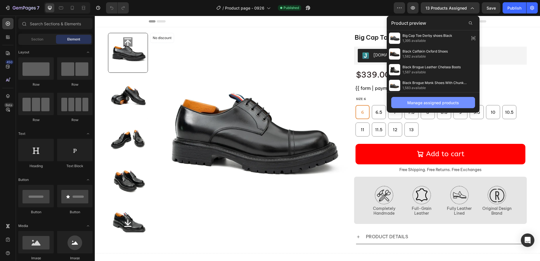
click at [429, 104] on div "Manage assigned products" at bounding box center [434, 103] width 52 height 6
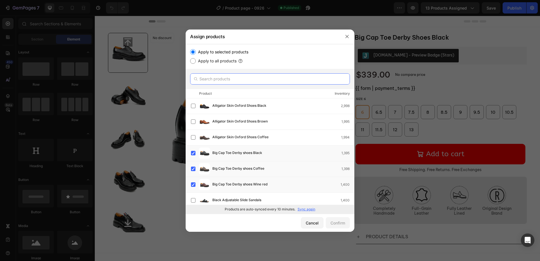
click at [254, 78] on input "text" at bounding box center [270, 78] width 160 height 11
paste input "Men's Patent Leather Derby Shoes With Chunky Sole"
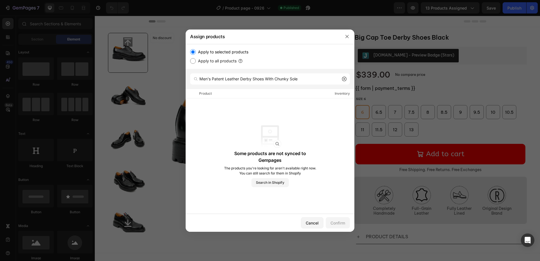
click at [258, 104] on div "Some products are not synced to Gempages The products you're looking for aren't…" at bounding box center [270, 157] width 169 height 116
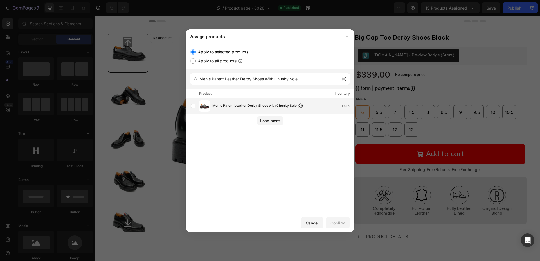
click at [196, 106] on label at bounding box center [193, 106] width 5 height 5
drag, startPoint x: 316, startPoint y: 80, endPoint x: 210, endPoint y: 97, distance: 107.7
click at [106, 73] on div "Assign products Apply to selected products Apply to all products Men's Patent L…" at bounding box center [270, 130] width 540 height 261
paste input "Wine Red"
click at [236, 107] on span "Men's Patent Leather Wine Red Derby Shoes with Chunky Sole" at bounding box center [262, 106] width 98 height 6
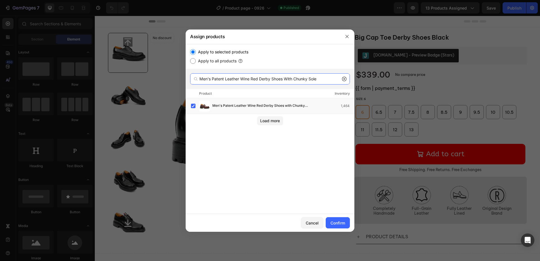
click at [252, 82] on input "Men's Patent Leather Wine Red Derby Shoes With Chunky Sole" at bounding box center [270, 78] width 160 height 11
paste input "Leather Monk Strap Shoes With Chunky Soles"
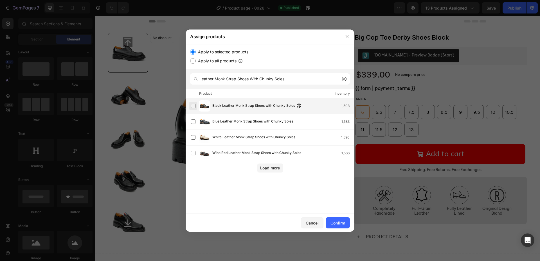
click at [194, 106] on label at bounding box center [193, 106] width 5 height 5
click at [194, 124] on label at bounding box center [193, 122] width 5 height 5
drag, startPoint x: 194, startPoint y: 136, endPoint x: 196, endPoint y: 149, distance: 12.9
click at [194, 136] on label at bounding box center [193, 137] width 5 height 5
drag, startPoint x: 194, startPoint y: 153, endPoint x: 200, endPoint y: 155, distance: 6.6
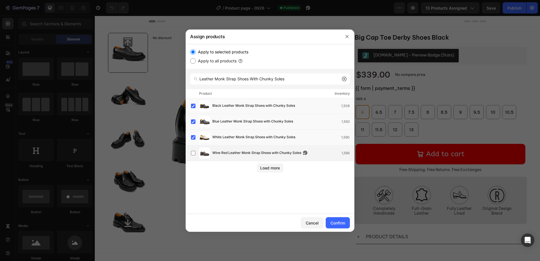
click at [194, 153] on label at bounding box center [193, 153] width 5 height 5
click at [249, 80] on input "Leather Monk Strap Shoes With Chunky Soles" at bounding box center [270, 78] width 160 height 11
paste input "Double Monk Strap Leather Sho"
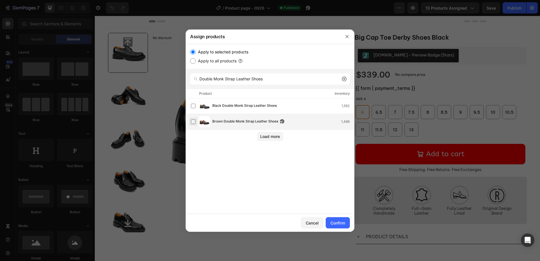
drag, startPoint x: 196, startPoint y: 108, endPoint x: 196, endPoint y: 122, distance: 14.4
click at [196, 108] on label at bounding box center [193, 106] width 5 height 5
click at [194, 124] on label at bounding box center [193, 122] width 5 height 5
drag, startPoint x: 281, startPoint y: 83, endPoint x: 124, endPoint y: 68, distance: 158.3
click at [124, 68] on div "Assign products Apply to selected products Apply to all products Double Monk St…" at bounding box center [270, 130] width 540 height 261
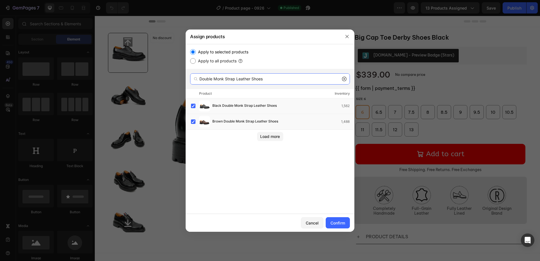
paste input "Brogue Monk Shoes With Chunky Sole"
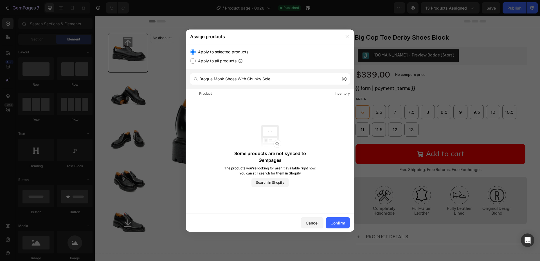
drag, startPoint x: 236, startPoint y: 152, endPoint x: 235, endPoint y: 158, distance: 6.2
click at [235, 158] on p "Some products are not synced to Gempages" at bounding box center [270, 157] width 93 height 14
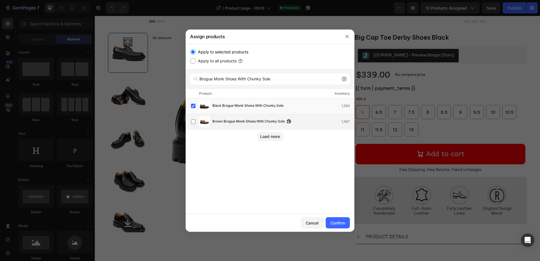
drag, startPoint x: 211, startPoint y: 122, endPoint x: 231, endPoint y: 128, distance: 20.9
click at [211, 122] on div "Brown Brogue Monk Shoes With Chunky Sole 1,567" at bounding box center [272, 121] width 163 height 11
drag, startPoint x: 282, startPoint y: 83, endPoint x: 102, endPoint y: 77, distance: 180.2
click at [102, 77] on div "Assign products Apply to selected products Apply to all products Brogue Monk Sh…" at bounding box center [270, 130] width 540 height 261
paste input "Handmade Chunky - Sole Brogue Shoes"
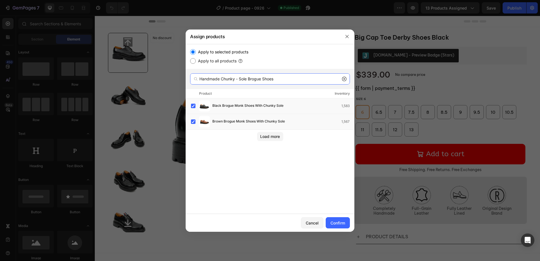
type input "Handmade Chunky - Sole Brogue Shoes"
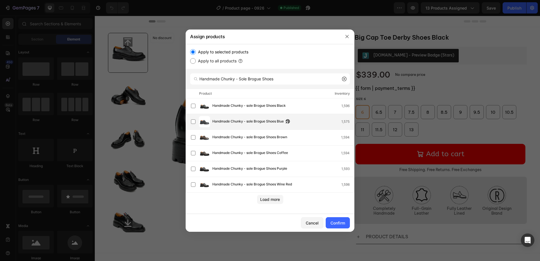
drag, startPoint x: 193, startPoint y: 104, endPoint x: 200, endPoint y: 128, distance: 25.0
click at [193, 104] on label at bounding box center [193, 106] width 5 height 5
click at [196, 124] on label at bounding box center [193, 122] width 5 height 5
drag, startPoint x: 194, startPoint y: 139, endPoint x: 197, endPoint y: 149, distance: 10.2
click at [194, 139] on label at bounding box center [193, 137] width 5 height 5
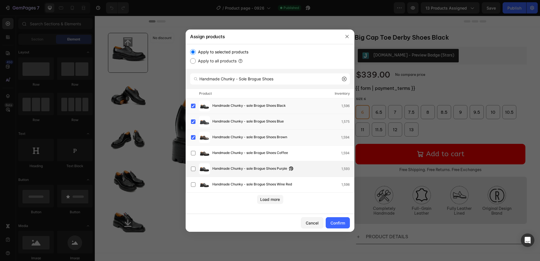
drag, startPoint x: 196, startPoint y: 155, endPoint x: 198, endPoint y: 164, distance: 8.9
click at [196, 155] on label at bounding box center [193, 153] width 5 height 5
click at [196, 169] on label at bounding box center [193, 169] width 5 height 5
drag, startPoint x: 194, startPoint y: 183, endPoint x: 196, endPoint y: 185, distance: 3.3
click at [194, 183] on label at bounding box center [193, 185] width 5 height 5
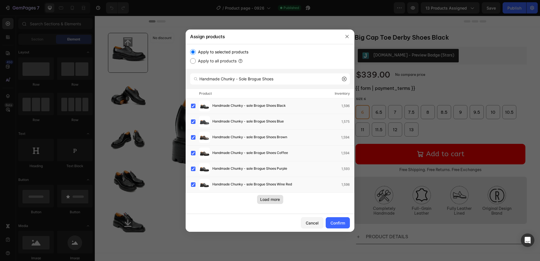
drag, startPoint x: 263, startPoint y: 197, endPoint x: 267, endPoint y: 198, distance: 4.0
click at [263, 197] on div "Load more" at bounding box center [270, 200] width 20 height 6
click at [344, 226] on div "Confirm" at bounding box center [338, 223] width 15 height 6
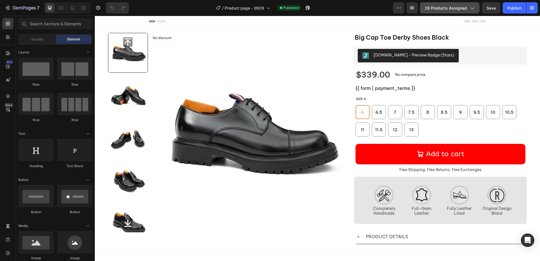
drag, startPoint x: 445, startPoint y: 10, endPoint x: 445, endPoint y: 13, distance: 3.1
click at [445, 10] on span "28 products assigned" at bounding box center [446, 8] width 42 height 6
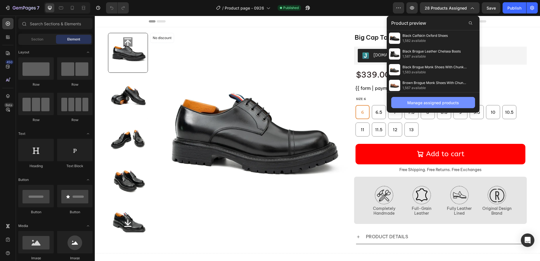
click at [418, 104] on div "Manage assigned products" at bounding box center [434, 103] width 52 height 6
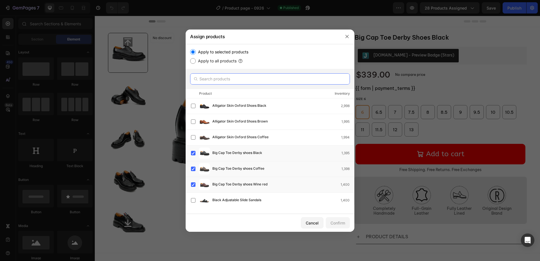
click at [230, 79] on input "text" at bounding box center [270, 78] width 160 height 11
paste input "Coffee Double - Monk Chunky Loafers"
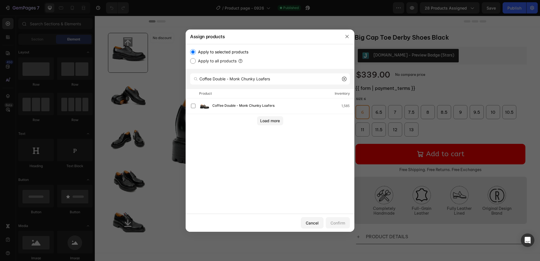
drag, startPoint x: 237, startPoint y: 106, endPoint x: 237, endPoint y: 121, distance: 15.2
click at [237, 106] on span "Coffee Double - Monk Chunky Loafers" at bounding box center [244, 106] width 62 height 6
drag, startPoint x: 278, startPoint y: 80, endPoint x: 121, endPoint y: 79, distance: 157.6
click at [121, 79] on div "Assign products Apply to selected products Apply to all products Coffee Double …" at bounding box center [270, 130] width 540 height 261
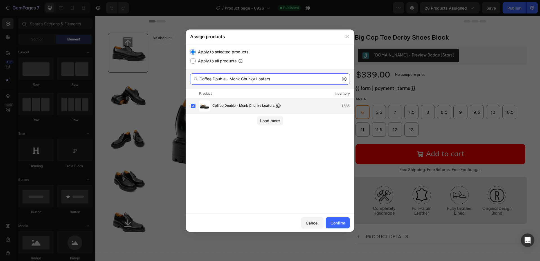
paste input "Leather Monk Strap Shoes With Chunky Sole"
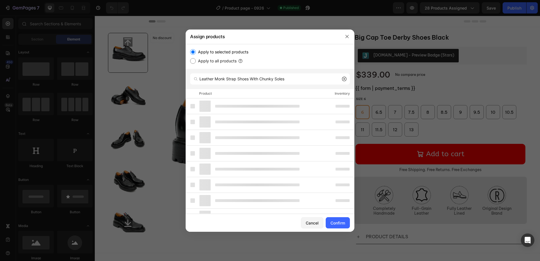
click at [214, 153] on div at bounding box center [245, 153] width 109 height 11
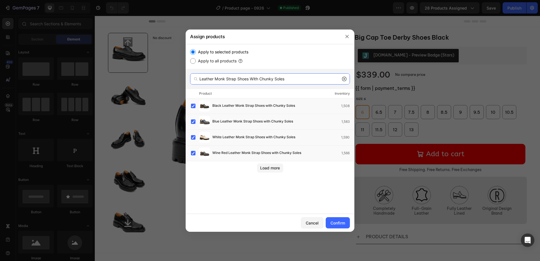
drag, startPoint x: 301, startPoint y: 84, endPoint x: 297, endPoint y: 79, distance: 6.5
click at [301, 84] on input "Leather Monk Strap Shoes With Chunky Soles" at bounding box center [270, 78] width 160 height 11
drag, startPoint x: 296, startPoint y: 79, endPoint x: 72, endPoint y: 70, distance: 224.5
click at [72, 71] on div "Assign products Apply to selected products Apply to all products Leather Monk S…" at bounding box center [270, 130] width 540 height 261
paste input "Men's Brogue Detail Leather Loafers Brown"
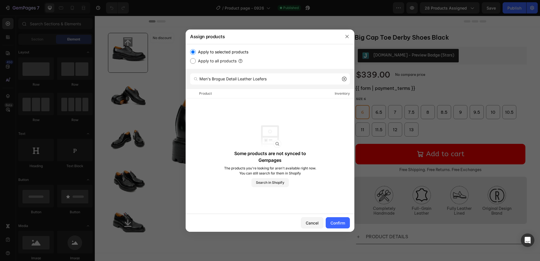
click at [281, 107] on div "Some products are not synced to Gempages The products you're looking for aren't…" at bounding box center [270, 157] width 169 height 116
click at [279, 97] on div "Product Inventory" at bounding box center [270, 93] width 169 height 9
click at [282, 80] on input "Men's Brogue Detail Leather Loafers" at bounding box center [270, 78] width 160 height 11
click at [275, 97] on div "Product Inventory" at bounding box center [270, 93] width 169 height 9
click at [280, 83] on input "Men's Brogue Detail Leather Loafers" at bounding box center [270, 78] width 160 height 11
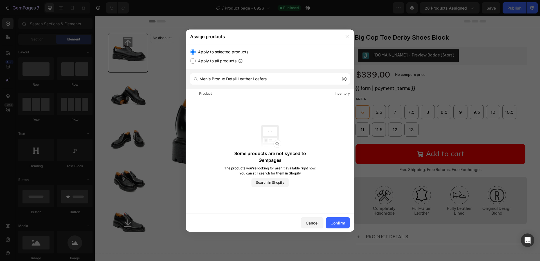
click at [273, 98] on div "Product Inventory" at bounding box center [270, 93] width 169 height 9
drag, startPoint x: 278, startPoint y: 83, endPoint x: 93, endPoint y: 79, distance: 185.5
click at [93, 79] on div "Assign products Apply to selected products Apply to all products Men's Brogue D…" at bounding box center [270, 130] width 540 height 261
paste input "Brown"
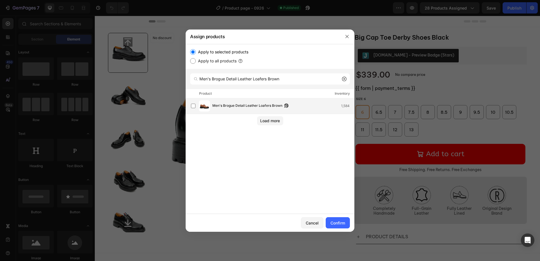
click at [234, 108] on span "Men's Brogue Detail Leather Loafers Brown" at bounding box center [248, 106] width 70 height 6
drag, startPoint x: 293, startPoint y: 84, endPoint x: 95, endPoint y: 67, distance: 198.0
click at [93, 67] on div "Assign products Apply to selected products Apply to all products Men's Brogue D…" at bounding box center [270, 130] width 540 height 261
paste input "Patent Leather Shoes Platform Brogues"
drag, startPoint x: 231, startPoint y: 108, endPoint x: 236, endPoint y: 114, distance: 7.8
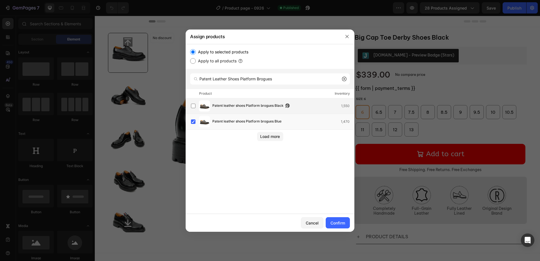
click at [231, 108] on span "Patent leather shoes Platform brogues Black" at bounding box center [248, 106] width 71 height 6
click at [282, 76] on input "Patent Leather Shoes Platform Brogues" at bounding box center [270, 78] width 160 height 11
drag, startPoint x: 279, startPoint y: 80, endPoint x: 84, endPoint y: 68, distance: 195.4
click at [84, 68] on div "Assign products Apply to selected products Apply to all products Patent Leather…" at bounding box center [270, 130] width 540 height 261
paste input "Men's Embossed Leather Derby Shoes With Chunky Sole"
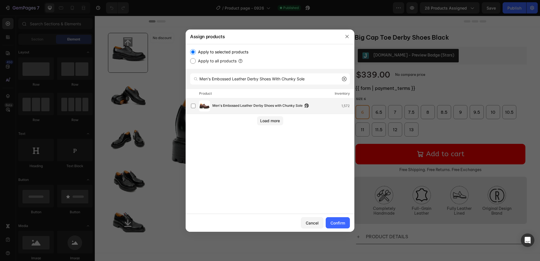
drag, startPoint x: 254, startPoint y: 108, endPoint x: 254, endPoint y: 111, distance: 3.1
click at [254, 108] on span "Men's Embossed Leather Derby Shoes with Chunky Sole" at bounding box center [258, 106] width 90 height 6
drag, startPoint x: 311, startPoint y: 80, endPoint x: 9, endPoint y: 63, distance: 302.5
click at [4, 62] on div "Assign products Apply to selected products Apply to all products Men's Embossed…" at bounding box center [270, 130] width 540 height 261
paste input "Claret Derby Brogue Shoes"
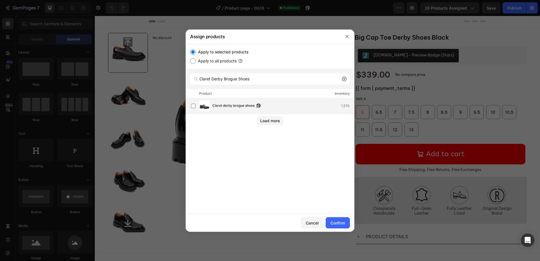
click at [242, 110] on div "Claret derby brogue shoes 1,570" at bounding box center [272, 105] width 163 height 11
drag, startPoint x: 264, startPoint y: 78, endPoint x: 78, endPoint y: 70, distance: 186.2
click at [78, 70] on div "Assign products Apply to selected products Apply to all products Claret Derby B…" at bounding box center [270, 130] width 540 height 261
paste input "Men's Coffee Calfskin Buckle Chelsea Boot"
type input "Men's Coffee Calfskin Buckle Chelsea Boots"
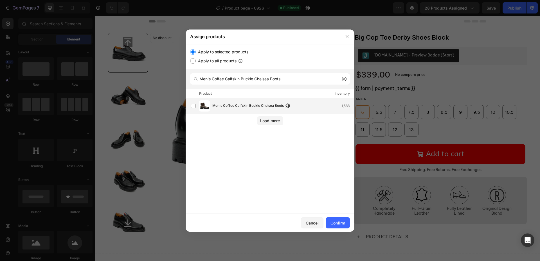
click at [218, 106] on span "Men's Coffee Calfskin Buckle Chelsea Boots" at bounding box center [248, 106] width 71 height 6
click at [345, 221] on div "Confirm" at bounding box center [338, 223] width 15 height 6
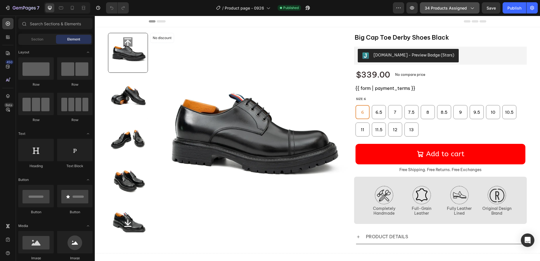
click at [438, 9] on span "34 products assigned" at bounding box center [446, 8] width 42 height 6
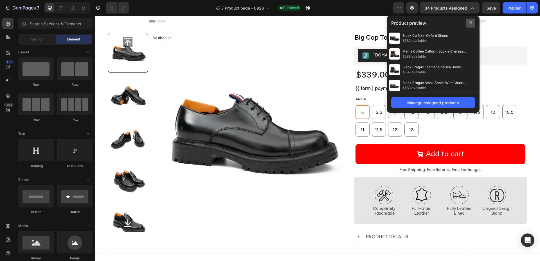
click at [470, 23] on icon at bounding box center [471, 23] width 5 height 5
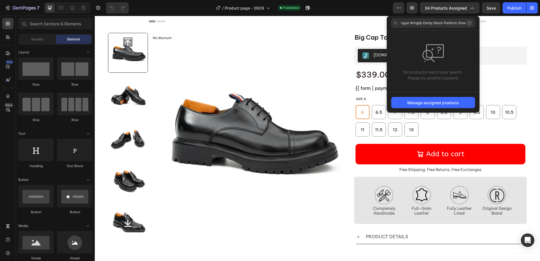
type input "Brogue Wingtip Derby Black Platform Shoe"
click at [471, 23] on icon at bounding box center [470, 23] width 5 height 5
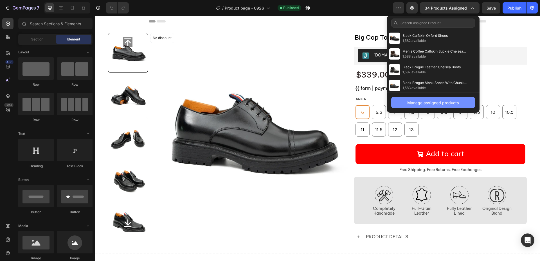
click at [425, 102] on div "Manage assigned products" at bounding box center [434, 103] width 52 height 6
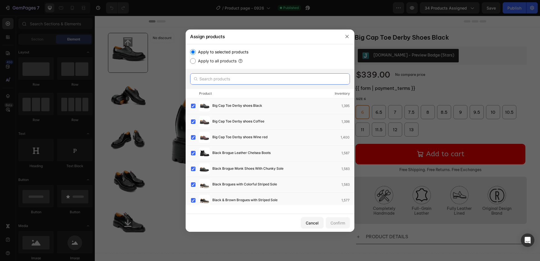
click at [236, 80] on input "text" at bounding box center [270, 78] width 160 height 11
paste input "Brogue Wingtip Derby Black Platform Shoe"
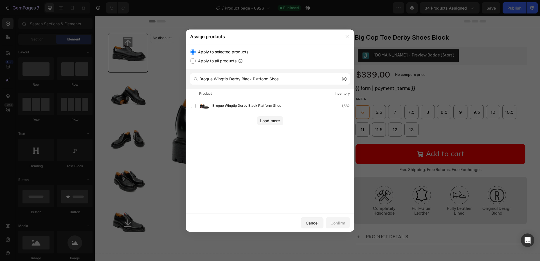
drag, startPoint x: 251, startPoint y: 105, endPoint x: 274, endPoint y: 93, distance: 26.1
click at [251, 105] on span "Brogue Wingtip Derby Black Platform Shoe" at bounding box center [247, 106] width 69 height 6
drag, startPoint x: 287, startPoint y: 76, endPoint x: 115, endPoint y: 66, distance: 172.3
click at [115, 66] on div "Assign products Apply to selected products Apply to all products Brogue Wingtip…" at bounding box center [270, 130] width 540 height 261
paste input "wn Calfskin Oxford Shoes"
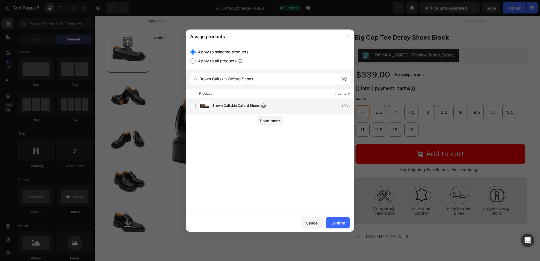
click at [212, 106] on div "Brown Calfskin Oxford Shoes 1,583" at bounding box center [272, 105] width 163 height 11
drag, startPoint x: 292, startPoint y: 76, endPoint x: 129, endPoint y: 75, distance: 162.7
click at [129, 75] on div "Assign products Apply to selected products Apply to all products Brown Calfskin…" at bounding box center [270, 130] width 540 height 261
paste input "lack"
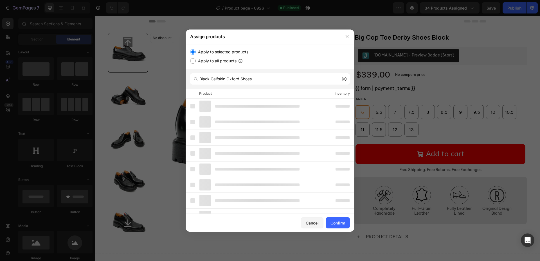
click at [238, 155] on div at bounding box center [245, 153] width 109 height 11
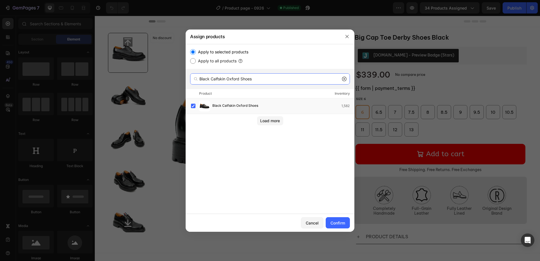
drag, startPoint x: 260, startPoint y: 77, endPoint x: 115, endPoint y: 75, distance: 145.3
click at [115, 75] on div "Assign products Apply to selected products Apply to all products Black Calfskin…" at bounding box center [270, 130] width 540 height 261
paste input "Men's Blue Leather Loafer"
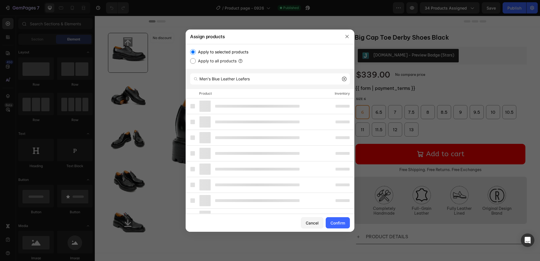
click at [232, 153] on div at bounding box center [257, 153] width 84 height 3
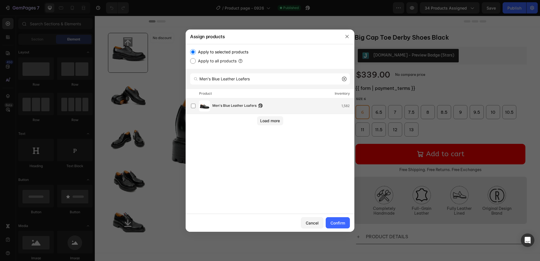
click at [231, 111] on div "Men's Blue Leather Loafers 1,582" at bounding box center [272, 105] width 163 height 11
click at [259, 84] on input "Men's Blue Leather Loafers" at bounding box center [270, 78] width 160 height 11
drag, startPoint x: 256, startPoint y: 81, endPoint x: 112, endPoint y: 71, distance: 144.2
click at [112, 71] on div "Assign products Apply to selected products Apply to all products Men's Blue Lea…" at bounding box center [270, 130] width 540 height 261
paste input "Brogue Monk Shoes With Chunky Sole"
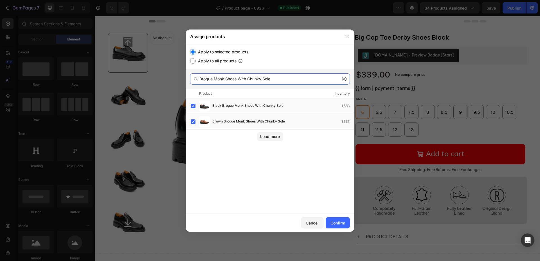
drag, startPoint x: 280, startPoint y: 83, endPoint x: 88, endPoint y: 79, distance: 192.0
click at [86, 79] on div "Assign products Apply to selected products Apply to all products Brogue Monk Sh…" at bounding box center [270, 130] width 540 height 261
paste input "Men's Brogue Detail Leather Loafers Burgundy"
drag, startPoint x: 237, startPoint y: 108, endPoint x: 234, endPoint y: 98, distance: 10.2
click at [237, 108] on span "Men's Brogue Detail Leather Loafers Burgundy" at bounding box center [250, 106] width 75 height 6
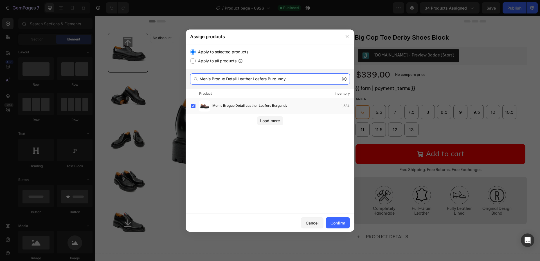
drag, startPoint x: 301, startPoint y: 76, endPoint x: 112, endPoint y: 59, distance: 190.3
click at [112, 59] on div "Assign products Apply to selected products Apply to all products Men's Brogue D…" at bounding box center [270, 130] width 540 height 261
paste input "Brogues With Striped Sole"
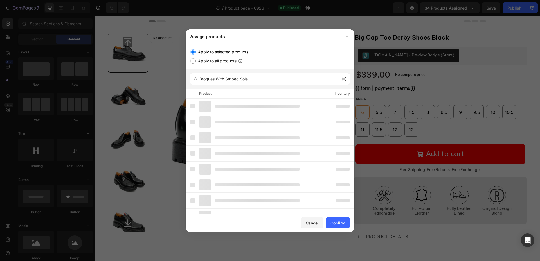
click at [226, 156] on div at bounding box center [245, 153] width 109 height 11
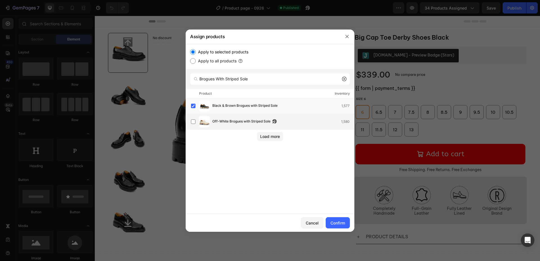
click at [222, 124] on span "Off-White Brogues with Striped Sole" at bounding box center [242, 122] width 58 height 6
drag, startPoint x: 251, startPoint y: 80, endPoint x: 203, endPoint y: 100, distance: 52.6
click at [33, 71] on div "Assign products Apply to selected products Apply to all products Brogues With S…" at bounding box center [270, 130] width 540 height 261
paste input "Handcrafted Calfskin Oxford Shoes"
drag, startPoint x: 239, startPoint y: 109, endPoint x: 239, endPoint y: 112, distance: 2.9
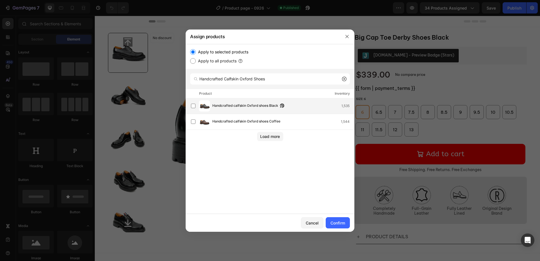
click at [239, 109] on div "Handcrafted calfskin Oxford shoes Black 1,535" at bounding box center [272, 105] width 163 height 11
click at [239, 126] on div "Handcrafted calfskin Oxford shoes Coffee 1,544" at bounding box center [272, 121] width 163 height 11
drag, startPoint x: 271, startPoint y: 83, endPoint x: 119, endPoint y: 76, distance: 152.4
click at [119, 76] on div "Assign products Apply to selected products Apply to all products Handcrafted Ca…" at bounding box center [270, 130] width 540 height 261
paste input "Brogues With Colorful Striped Sole"
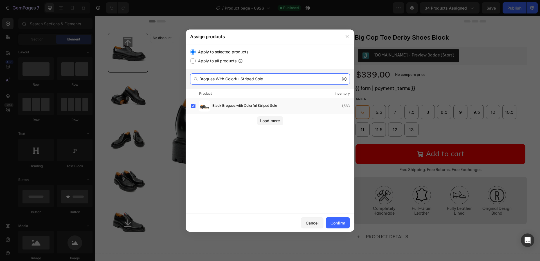
type input "Brogues With Colorful Striped Sole"
click at [340, 225] on div "Confirm" at bounding box center [338, 223] width 15 height 6
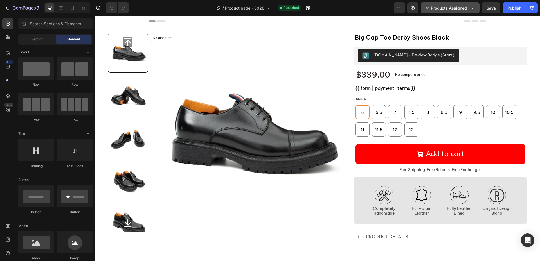
drag, startPoint x: 451, startPoint y: 8, endPoint x: 449, endPoint y: 12, distance: 4.0
click at [451, 8] on span "41 products assigned" at bounding box center [446, 8] width 41 height 6
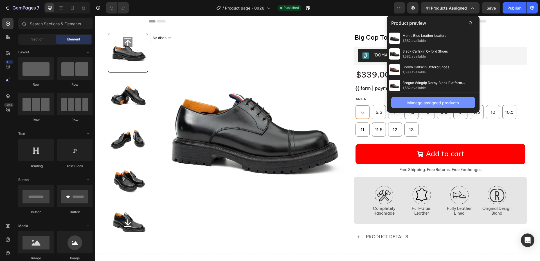
click at [432, 106] on button "Manage assigned products" at bounding box center [434, 102] width 84 height 11
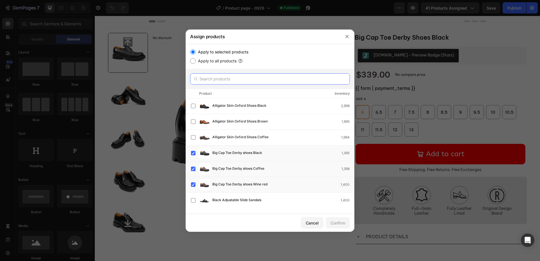
click at [221, 81] on input "text" at bounding box center [270, 78] width 160 height 11
paste input "Patent Leather Chunky Sole Derby Shoes"
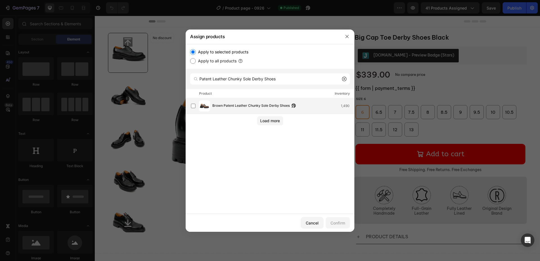
click at [219, 108] on span "Brown Patent Leather Chunky Sole Derby Shoes" at bounding box center [251, 106] width 77 height 6
drag, startPoint x: 290, startPoint y: 81, endPoint x: 119, endPoint y: 70, distance: 171.5
click at [114, 70] on div "Assign products Apply to selected products Apply to all products Patent Leather…" at bounding box center [270, 130] width 540 height 261
paste input "Men's Black Calfskin Buckle Chelsea Boot"
click at [239, 108] on span "Men's Black Calfskin Buckle Chelsea Boots" at bounding box center [247, 106] width 69 height 6
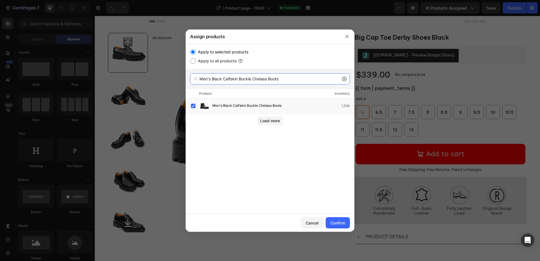
drag, startPoint x: 287, startPoint y: 82, endPoint x: 91, endPoint y: 74, distance: 195.5
click at [84, 73] on div "Assign products Apply to selected products Apply to all products Men's Black Ca…" at bounding box center [270, 130] width 540 height 261
paste input "rown"
click at [218, 105] on span "Men's Brown Calfskin Buckle Chelsea Boots" at bounding box center [248, 106] width 71 height 6
drag, startPoint x: 285, startPoint y: 77, endPoint x: 98, endPoint y: 62, distance: 187.5
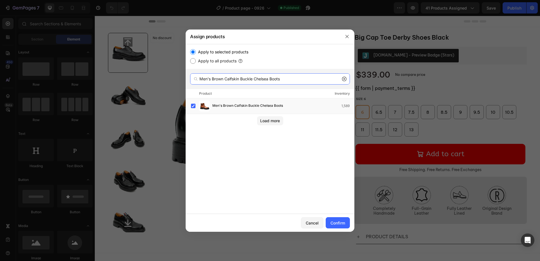
click at [92, 62] on div "Assign products Apply to selected products Apply to all products Men's Brown Ca…" at bounding box center [270, 130] width 540 height 261
paste input "Calfskin Thick - So"
click at [228, 110] on div "Men's Calfskin Thick - Sole Chelsea Boots 1,586" at bounding box center [272, 105] width 163 height 11
click at [262, 81] on input "Men's Calfskin Thick - Sole Chelsea Boots" at bounding box center [270, 78] width 160 height 11
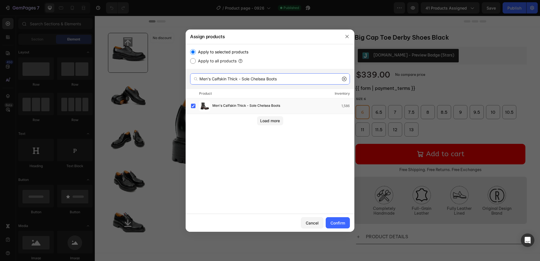
click at [262, 81] on input "Men's Calfskin Thick - Sole Chelsea Boots" at bounding box center [270, 78] width 160 height 11
paste input "Handcrafted Calfskin Oxford Shoes Coffee"
drag, startPoint x: 289, startPoint y: 84, endPoint x: 164, endPoint y: 85, distance: 124.1
click at [99, 70] on div "Assign products Apply to selected products Apply to all products Handcrafted Ca…" at bounding box center [270, 130] width 540 height 261
paste input "Derby Shoes Chunky 6cm Heel Boost"
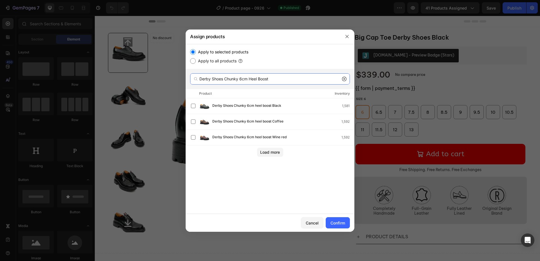
click at [238, 79] on input "Derby Shoes Chunky 6cm Heel Boost" at bounding box center [270, 78] width 160 height 11
click at [193, 106] on label at bounding box center [193, 106] width 5 height 5
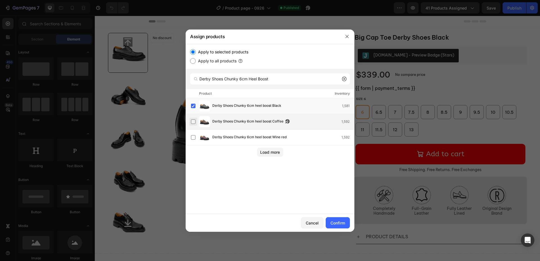
click at [195, 124] on label at bounding box center [193, 122] width 5 height 5
click at [195, 138] on label at bounding box center [193, 137] width 5 height 5
drag, startPoint x: 277, startPoint y: 80, endPoint x: 103, endPoint y: 78, distance: 173.4
click at [99, 77] on div "Assign products Apply to selected products Apply to all products Derby Shoes Ch…" at bounding box center [270, 130] width 540 height 261
paste input "Grain Of Tumbled Kangaroo Leather Monk Shoes"
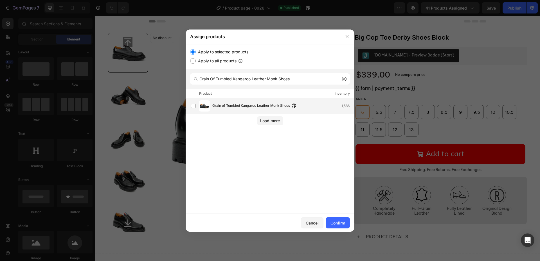
drag, startPoint x: 254, startPoint y: 102, endPoint x: 244, endPoint y: 102, distance: 9.3
click at [249, 106] on span "Grain of Tumbled Kangaroo Leather Monk Shoes" at bounding box center [252, 106] width 78 height 6
drag, startPoint x: 297, startPoint y: 81, endPoint x: 131, endPoint y: 75, distance: 166.5
click at [131, 75] on div "Assign products Apply to selected products Apply to all products Grain Of Tumbl…" at bounding box center [270, 130] width 540 height 261
paste input "Dual-Buckle Chunky Sole Brogu"
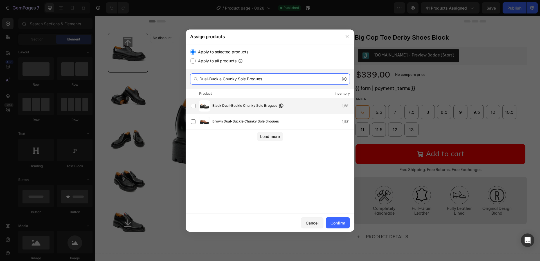
type input "Dual-Buckle Chunky Sole Brogues"
drag, startPoint x: 230, startPoint y: 102, endPoint x: 232, endPoint y: 108, distance: 6.4
click at [230, 102] on div "Black Dual-Buckle Chunky Sole Brogues 1,581" at bounding box center [272, 105] width 163 height 11
click at [231, 117] on div "Brown Dual-Buckle Chunky Sole Brogues 1,581" at bounding box center [272, 121] width 163 height 11
drag, startPoint x: 272, startPoint y: 137, endPoint x: 263, endPoint y: 90, distance: 48.4
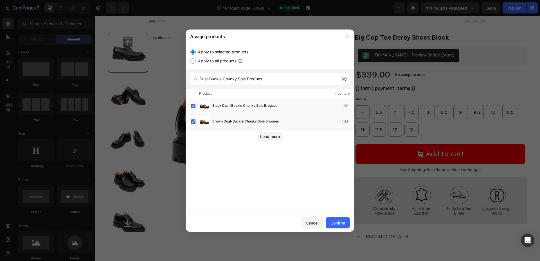
click at [272, 137] on div "Load more" at bounding box center [270, 137] width 20 height 6
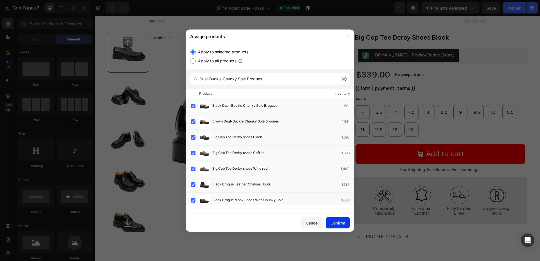
drag, startPoint x: 339, startPoint y: 221, endPoint x: 335, endPoint y: 221, distance: 3.9
click at [339, 221] on div "Confirm" at bounding box center [338, 223] width 15 height 6
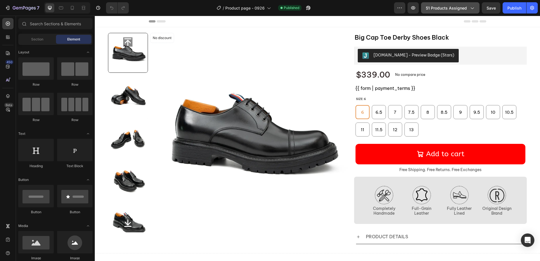
click at [448, 9] on span "51 products assigned" at bounding box center [446, 8] width 41 height 6
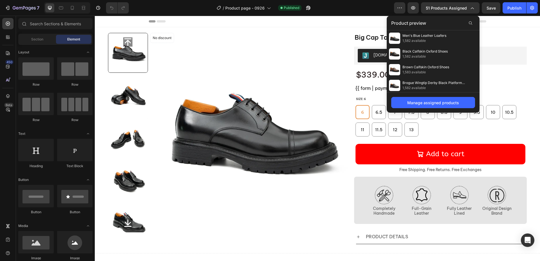
click at [427, 24] on div "Product preview" at bounding box center [433, 23] width 93 height 15
click at [436, 102] on div "Manage assigned products" at bounding box center [434, 103] width 52 height 6
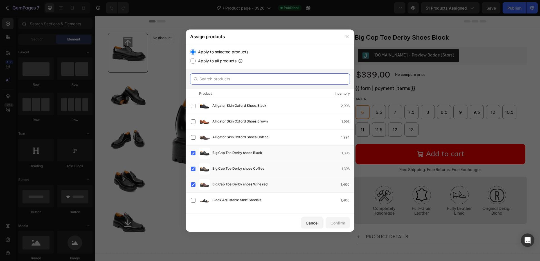
click at [242, 80] on input "text" at bounding box center [270, 78] width 160 height 11
paste input "Luxury Black Leather Chelsea Boots"
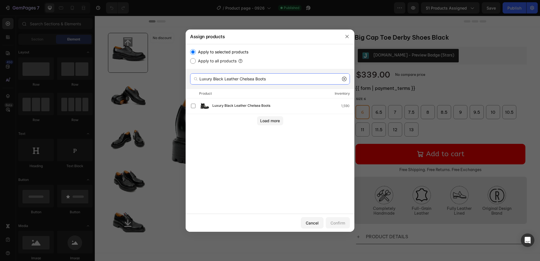
drag, startPoint x: 282, startPoint y: 80, endPoint x: 135, endPoint y: 77, distance: 147.2
click at [135, 77] on div "Assign products Apply to selected products Apply to all products Luxury Black L…" at bounding box center [270, 130] width 540 height 261
click at [193, 104] on label at bounding box center [193, 106] width 5 height 5
drag, startPoint x: 230, startPoint y: 77, endPoint x: 88, endPoint y: 70, distance: 142.0
click at [88, 70] on div "Assign products Apply to selected products Apply to all products Luxury Black L…" at bounding box center [270, 130] width 540 height 261
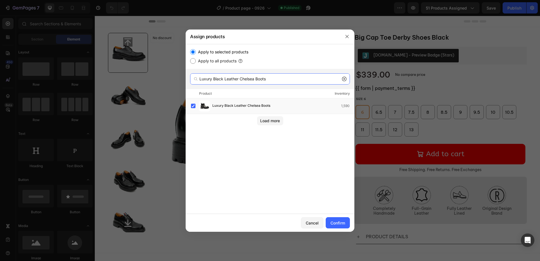
paste input "Brogue Wingtip Derby Burgundy Platform Shoe"
click at [194, 107] on label at bounding box center [193, 106] width 5 height 5
click at [221, 80] on input "Brogue Wingtip Derby Burgundy Platform Shoe" at bounding box center [270, 78] width 160 height 11
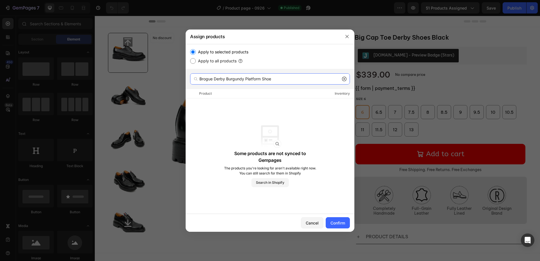
drag, startPoint x: 215, startPoint y: 81, endPoint x: 54, endPoint y: 73, distance: 161.2
click at [54, 73] on div "Assign products Apply to selected products Apply to all products Brogue Derby B…" at bounding box center [270, 130] width 540 height 261
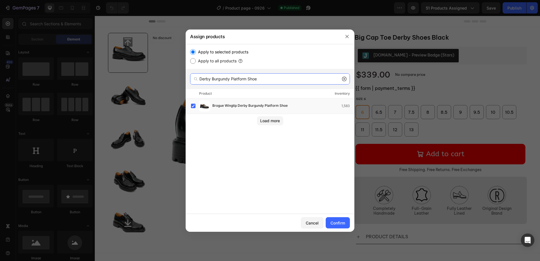
drag, startPoint x: 278, startPoint y: 83, endPoint x: 90, endPoint y: 73, distance: 187.7
click at [86, 73] on div "Assign products Apply to selected products Apply to all products Derby Burgundy…" at bounding box center [270, 130] width 540 height 261
paste input "Men's Black Leather Loafers"
drag, startPoint x: 221, startPoint y: 109, endPoint x: 226, endPoint y: 112, distance: 5.2
click at [221, 109] on div "Men's Black Leather Loafers 1,581" at bounding box center [272, 105] width 163 height 11
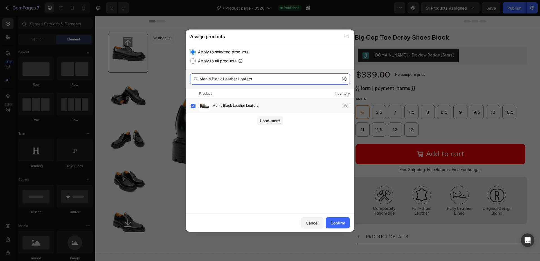
drag, startPoint x: 260, startPoint y: 82, endPoint x: 75, endPoint y: 64, distance: 184.9
click at [73, 64] on div "Assign products Apply to selected products Apply to all products Men's Black Le…" at bounding box center [270, 130] width 540 height 261
paste input "Brown Brogue Leather Chelsea Boot"
click at [227, 111] on div "Brown Brogue Leather Chelsea Boots 1,584" at bounding box center [272, 105] width 163 height 11
drag, startPoint x: 213, startPoint y: 82, endPoint x: 147, endPoint y: 73, distance: 67.0
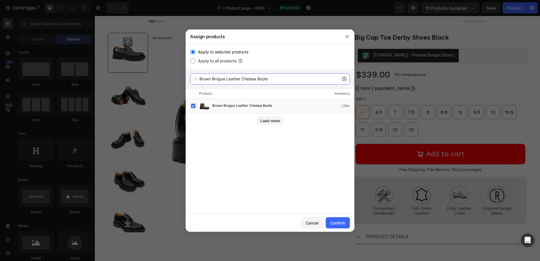
click at [147, 73] on div "Assign products Apply to selected products Apply to all products Brown Brogue L…" at bounding box center [270, 130] width 540 height 261
drag, startPoint x: 277, startPoint y: 81, endPoint x: 68, endPoint y: 78, distance: 209.7
click at [68, 78] on div "Assign products Apply to selected products Apply to all products Brogue Leather…" at bounding box center [270, 130] width 540 height 261
paste input "Calf Leather Business Dress Derby Shoe"
click at [222, 109] on span "Calf leather business dress derby shoes Black" at bounding box center [249, 106] width 73 height 6
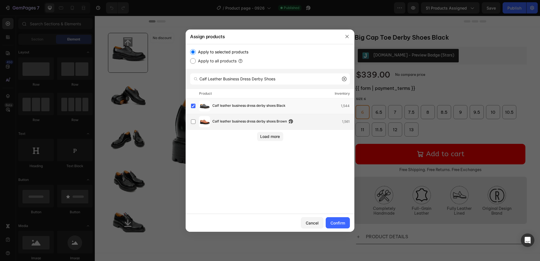
click at [223, 122] on span "Calf leather business dress derby shoes Brown" at bounding box center [250, 122] width 75 height 6
drag, startPoint x: 290, startPoint y: 81, endPoint x: 74, endPoint y: 64, distance: 216.5
click at [74, 64] on div "Assign products Apply to selected products Apply to all products Calf Leather B…" at bounding box center [270, 130] width 540 height 261
paste input "Thick-Soled Calfskin Formal Brogue"
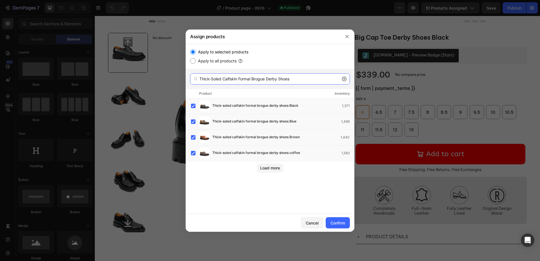
drag, startPoint x: 305, startPoint y: 80, endPoint x: 99, endPoint y: 62, distance: 206.9
click at [99, 62] on div "Assign products Apply to selected products Apply to all products Thick-Soled Ca…" at bounding box center [270, 130] width 540 height 261
paste input "Black & Brown Brogues With Striped Sole"
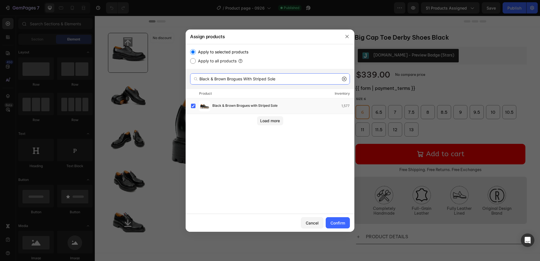
type input "Black & Brown Brogues With Striped Sole"
click at [343, 222] on div "Confirm" at bounding box center [338, 223] width 15 height 6
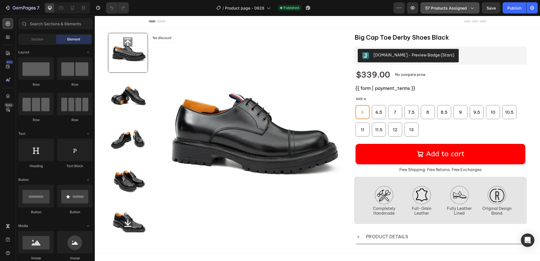
click at [438, 9] on span "57 products assigned" at bounding box center [447, 8] width 42 height 6
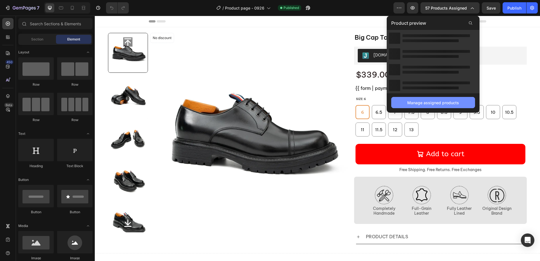
click at [444, 102] on div "Manage assigned products" at bounding box center [434, 103] width 52 height 6
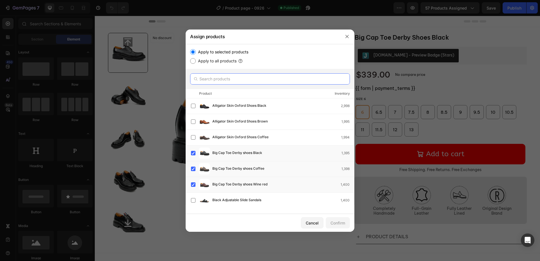
click at [285, 77] on input "text" at bounding box center [270, 78] width 160 height 11
paste input "Handmade Chunky - Sole Brogue Shoes Purple"
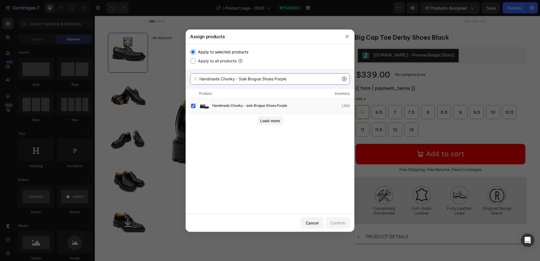
drag, startPoint x: 274, startPoint y: 79, endPoint x: 355, endPoint y: 79, distance: 80.2
click at [355, 79] on div "Assign products Apply to selected products Apply to all products Handmade Chunk…" at bounding box center [270, 130] width 540 height 261
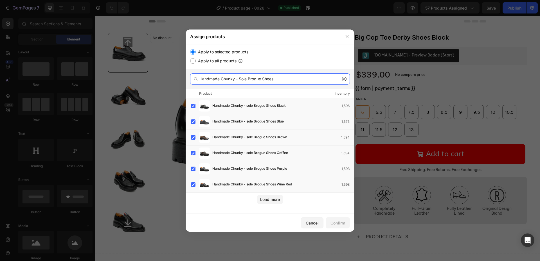
click at [291, 83] on input "Handmade Chunky - Sole Brogue Shoes" at bounding box center [270, 78] width 160 height 11
drag, startPoint x: 282, startPoint y: 79, endPoint x: 43, endPoint y: 59, distance: 239.8
click at [43, 59] on div "Assign products Apply to selected products Apply to all products Handmade Chunk…" at bounding box center [270, 130] width 540 height 261
paste input "Men's Brogue Detail Leather Loafer"
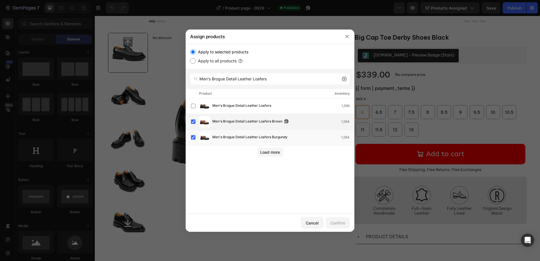
drag, startPoint x: 240, startPoint y: 107, endPoint x: 252, endPoint y: 117, distance: 15.4
click at [240, 107] on span "Men's Brogue Detail Leather Loafers" at bounding box center [242, 106] width 59 height 6
drag, startPoint x: 274, startPoint y: 80, endPoint x: 64, endPoint y: 64, distance: 210.0
click at [63, 64] on div "Assign products Apply to selected products Apply to all products Men's Brogue D…" at bounding box center [270, 130] width 540 height 261
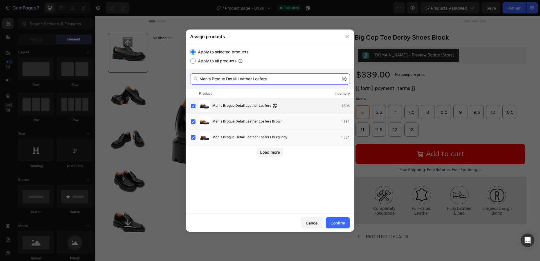
paste input "Brogue Thick-Soled Chelsea Boot 2891 Coffee"
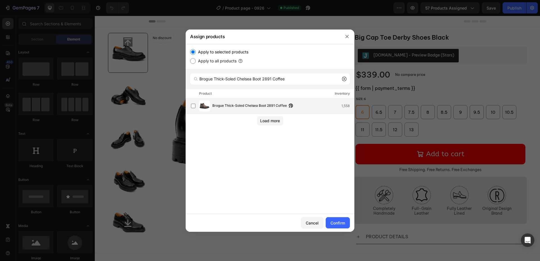
click at [233, 107] on span "Brogue Thick-Soled Chelsea Boot 2891 Coffee" at bounding box center [250, 106] width 75 height 6
drag, startPoint x: 298, startPoint y: 82, endPoint x: 69, endPoint y: 79, distance: 229.1
click at [69, 79] on div "Assign products Apply to selected products Apply to all products Brogue Thick-S…" at bounding box center [270, 130] width 540 height 261
paste input "Thick-Soled Calfskin Formal Brogue Derby Shoes"
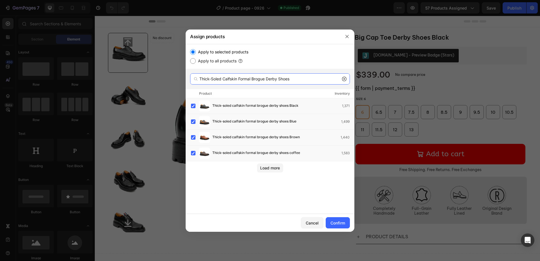
drag, startPoint x: 300, startPoint y: 78, endPoint x: 109, endPoint y: 66, distance: 191.3
click at [109, 66] on div "Assign products Apply to selected products Apply to all products Thick-Soled Ca…" at bounding box center [270, 130] width 540 height 261
paste input "Lemon Yellow Cow Suede Monk Strap"
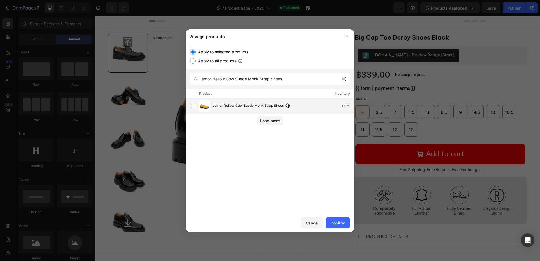
click at [229, 111] on div "Lemon Yellow Cow Suede Monk Strap Shoes 1,595" at bounding box center [272, 105] width 163 height 11
drag, startPoint x: 290, startPoint y: 82, endPoint x: 130, endPoint y: 82, distance: 160.2
click at [130, 82] on div "Assign products Apply to selected products Apply to all products Lemon Yellow C…" at bounding box center [270, 130] width 540 height 261
paste input "Zipper Brogue [PERSON_NAME] Boots 2890 Coffee"
click at [236, 107] on span "Zipper Brogue [PERSON_NAME] Boots 2890 Coffee" at bounding box center [254, 106] width 83 height 6
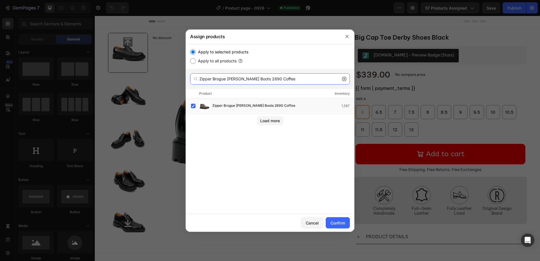
click at [259, 84] on input "Zipper Brogue [PERSON_NAME] Boots 2890 Coffee" at bounding box center [270, 78] width 160 height 11
click at [259, 82] on input "Zipper Brogue [PERSON_NAME] Boots 2890 Coffee" at bounding box center [270, 78] width 160 height 11
paste input "Premium Handcrafted Calfskin Chelsea Boots"
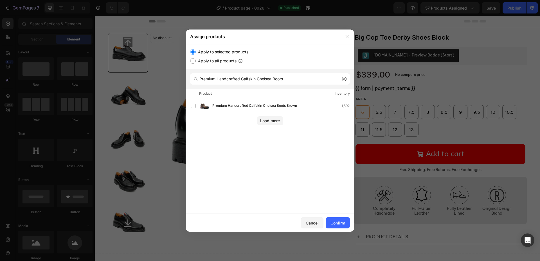
drag, startPoint x: 233, startPoint y: 107, endPoint x: 237, endPoint y: 116, distance: 10.1
click at [233, 107] on span "Premium Handcrafted Calfskin Chelsea Boots Brown" at bounding box center [255, 106] width 85 height 6
drag, startPoint x: 297, startPoint y: 81, endPoint x: 101, endPoint y: 66, distance: 196.2
click at [101, 66] on div "Assign products Apply to selected products Apply to all products Premium Handcr…" at bounding box center [270, 130] width 540 height 261
paste input "Handmade Black"
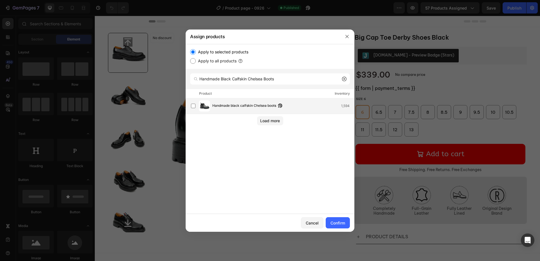
click at [237, 108] on span "Handmade black calfskin Chelsea boots" at bounding box center [245, 106] width 64 height 6
drag, startPoint x: 285, startPoint y: 82, endPoint x: 122, endPoint y: 73, distance: 163.8
click at [122, 73] on div "Assign products Apply to selected products Apply to all products Handmade Black…" at bounding box center [270, 130] width 540 height 261
paste input "Big Cap Toe Derby Shoe"
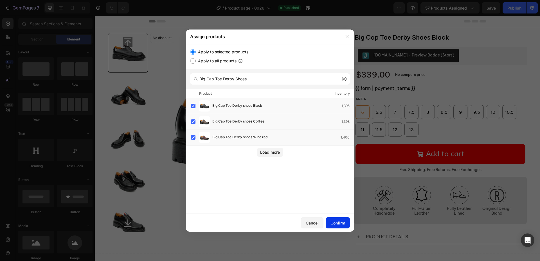
click at [347, 226] on button "Confirm" at bounding box center [338, 223] width 24 height 11
drag, startPoint x: 256, startPoint y: 82, endPoint x: 98, endPoint y: 82, distance: 158.2
click at [89, 81] on div "Assign products Apply to selected products Apply to all products Big Cap Toe De…" at bounding box center [270, 130] width 540 height 261
paste input "White Leather Monk Strap Shoes With Chunky Sol"
type input "White Leather Monk Strap Shoes With Chunky Soles"
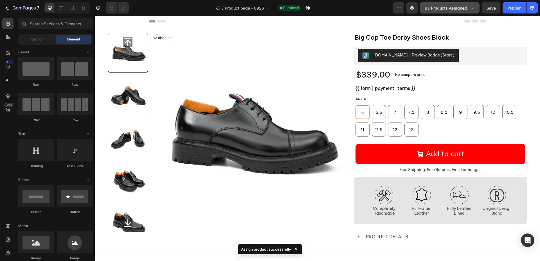
click at [462, 7] on span "63 products assigned" at bounding box center [446, 8] width 42 height 6
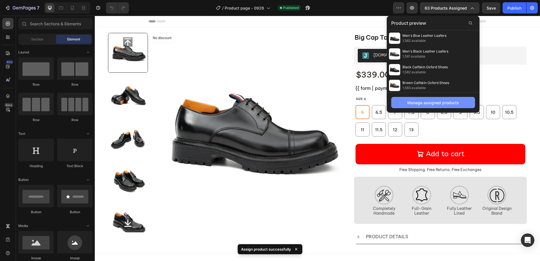
click at [439, 100] on div "Manage assigned products" at bounding box center [434, 103] width 52 height 6
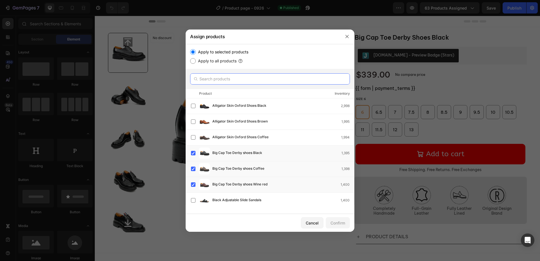
click at [273, 81] on input "text" at bounding box center [270, 78] width 160 height 11
paste input "White Leather Monk Strap Shoes With Chunky Soles"
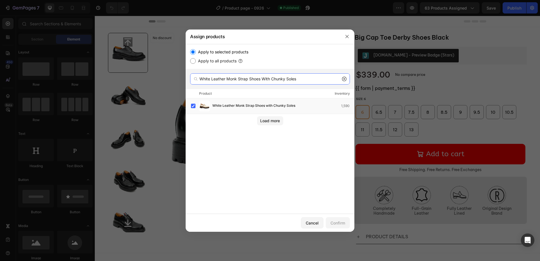
drag, startPoint x: 301, startPoint y: 77, endPoint x: 91, endPoint y: 70, distance: 210.1
click at [91, 70] on div "Assign products Apply to selected products Apply to all products White Leather …" at bounding box center [270, 130] width 540 height 261
paste input "Brogue Shoes With Colorful Sole"
drag, startPoint x: 231, startPoint y: 108, endPoint x: 227, endPoint y: 105, distance: 5.0
click at [231, 108] on span "Brown Brogue Shoes with Colorful Sole" at bounding box center [244, 106] width 63 height 6
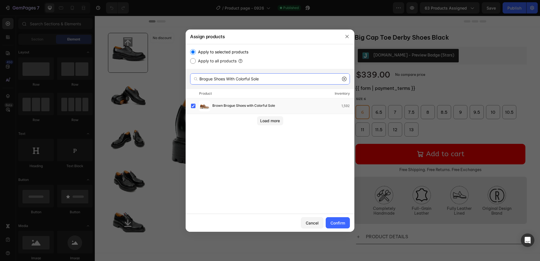
drag, startPoint x: 283, startPoint y: 80, endPoint x: 86, endPoint y: 80, distance: 196.7
click at [86, 80] on div "Assign products Apply to selected products Apply to all products Brogue Shoes W…" at bounding box center [270, 130] width 540 height 261
paste input "Green & Brown Brogues With Thick Heel"
click at [229, 104] on span "Green & Brown Brogues with Thick Heel" at bounding box center [245, 106] width 64 height 6
drag, startPoint x: 287, startPoint y: 78, endPoint x: 59, endPoint y: 68, distance: 227.4
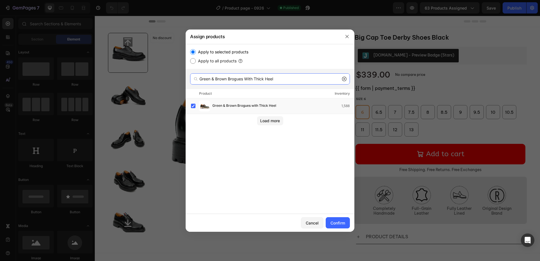
click at [59, 68] on div "Assign products Apply to selected products Apply to all products Green & Brown …" at bounding box center [270, 130] width 540 height 261
paste input "Zipper Brogue [PERSON_NAME] Boots 2890 [PERSON_NAME]"
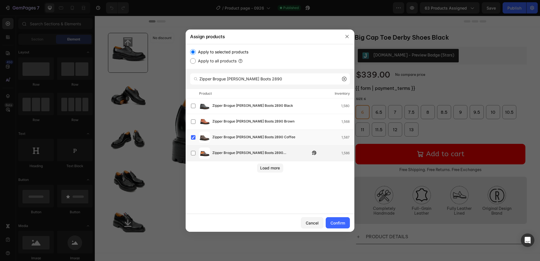
click at [201, 154] on img at bounding box center [204, 153] width 11 height 11
click at [203, 122] on img at bounding box center [204, 121] width 11 height 11
click at [206, 106] on img at bounding box center [204, 105] width 11 height 11
drag, startPoint x: 272, startPoint y: 81, endPoint x: 149, endPoint y: 78, distance: 122.8
click at [149, 78] on div "Assign products Apply to selected products Apply to all products Zipper Brogue …" at bounding box center [270, 130] width 540 height 261
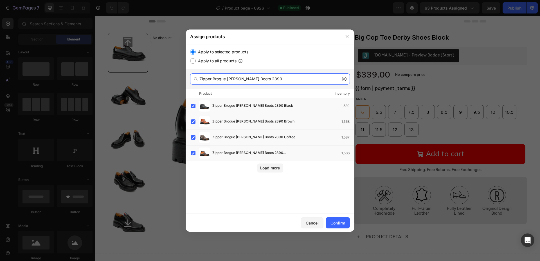
paste input "Handcrafted Square Toe Brogue Shoes With Thick Sole Coffee"
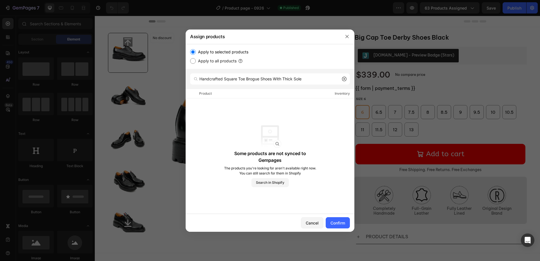
drag, startPoint x: 279, startPoint y: 109, endPoint x: 287, endPoint y: 100, distance: 11.8
click at [280, 108] on div "Some products are not synced to Gempages The products you're looking for aren't…" at bounding box center [270, 157] width 169 height 116
click at [318, 78] on input "Handcrafted Square Toe Brogue Shoes With Thick Sole" at bounding box center [270, 78] width 160 height 11
click at [289, 99] on div "Some products are not synced to Gempages The products you're looking for aren't…" at bounding box center [270, 157] width 169 height 116
click at [316, 78] on input "Handcrafted Square Toe Brogue Shoes With Thick Sole" at bounding box center [270, 78] width 160 height 11
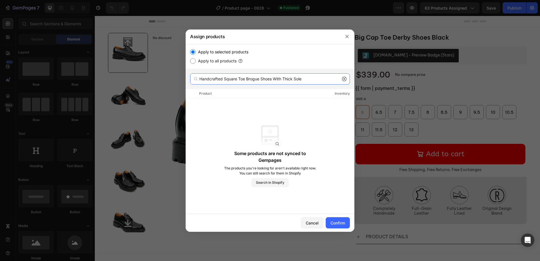
drag, startPoint x: 314, startPoint y: 79, endPoint x: 9, endPoint y: 54, distance: 305.3
click at [4, 54] on div "Assign products Apply to selected products Apply to all products Handcrafted Sq…" at bounding box center [270, 130] width 540 height 261
paste input "Coffee"
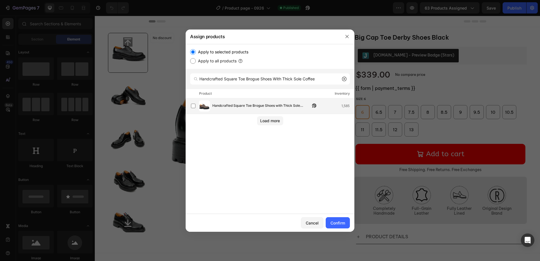
click at [248, 105] on span "Handcrafted Square Toe Brogue Shoes with Thick Sole Coffee" at bounding box center [262, 106] width 98 height 6
drag, startPoint x: 322, startPoint y: 82, endPoint x: 81, endPoint y: 65, distance: 241.5
click at [81, 65] on div "Assign products Apply to selected products Apply to all products Handcrafted Sq…" at bounding box center [270, 130] width 540 height 261
paste input "Black"
click at [235, 108] on span "Handcrafted Square Toe Brogue Shoes with Thick Sole Black" at bounding box center [262, 106] width 98 height 6
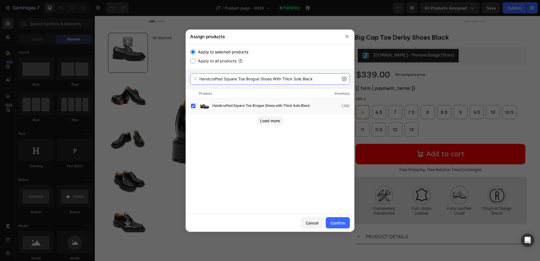
drag, startPoint x: 321, startPoint y: 80, endPoint x: 14, endPoint y: 47, distance: 308.5
click at [14, 47] on div "Assign products Apply to selected products Apply to all products Handcrafted Sq…" at bounding box center [270, 130] width 540 height 261
paste input "Calfskin Brogue Derby Shoes With Unique Leather"
drag, startPoint x: 250, startPoint y: 109, endPoint x: 251, endPoint y: 120, distance: 11.0
click at [250, 109] on span "Calfskin Brogue Derby Shoes with Unique Leather Black" at bounding box center [258, 106] width 90 height 6
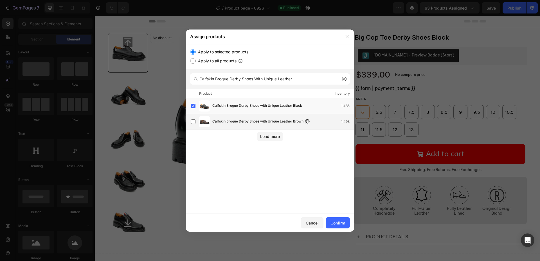
click at [249, 124] on span "Calfskin Brogue Derby Shoes with Unique Leather Brown" at bounding box center [258, 122] width 91 height 6
drag, startPoint x: 300, startPoint y: 82, endPoint x: 52, endPoint y: 65, distance: 249.1
click at [52, 65] on div "Assign products Apply to selected products Apply to all products Calfskin Brogu…" at bounding box center [270, 130] width 540 height 261
paste input "Handcrafted Nile Crocodile Derby Shoes Norwegian Stitch"
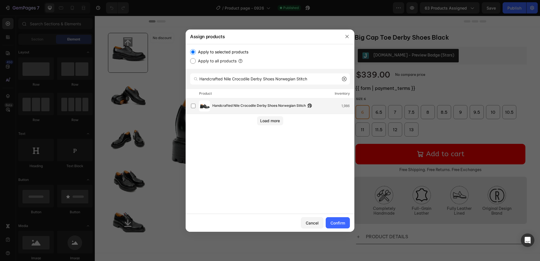
drag, startPoint x: 236, startPoint y: 109, endPoint x: 234, endPoint y: 117, distance: 8.2
click at [236, 109] on div "Handcrafted Nile Crocodile Derby Shoes Norwegian Stitch 1,986" at bounding box center [272, 105] width 163 height 11
click at [211, 108] on div "Handcrafted Nile Crocodile Derby Shoes Norwegian Stitch 1,986" at bounding box center [272, 105] width 163 height 11
click at [281, 77] on input "Handcrafted Nile Crocodile Derby Shoes Norwegian Stitch" at bounding box center [270, 78] width 160 height 11
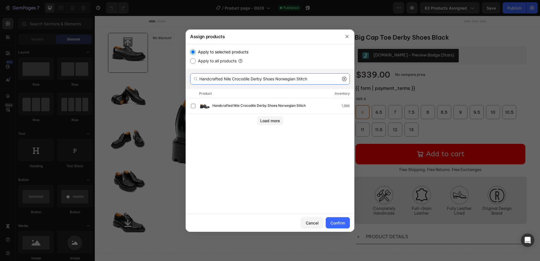
click at [281, 77] on input "Handcrafted Nile Crocodile Derby Shoes Norwegian Stitch" at bounding box center [270, 78] width 160 height 11
paste input "Black Derby Brogue Shoes"
type input "Black Derby Brogue Shoes"
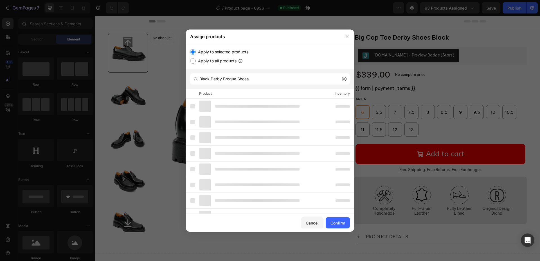
click at [233, 158] on div at bounding box center [245, 153] width 109 height 11
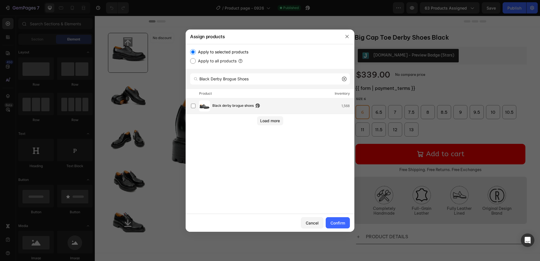
drag, startPoint x: 232, startPoint y: 107, endPoint x: 238, endPoint y: 111, distance: 7.2
click at [232, 107] on span "Black derby brogue shoes" at bounding box center [233, 106] width 41 height 6
click at [343, 224] on div "Confirm" at bounding box center [338, 223] width 15 height 6
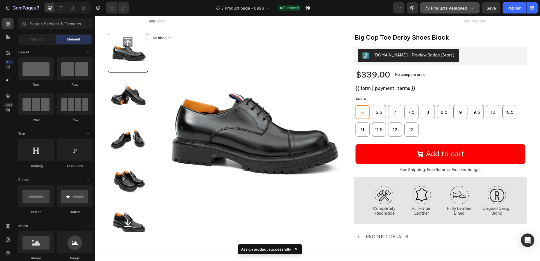
click at [450, 10] on span "73 products assigned" at bounding box center [446, 8] width 42 height 6
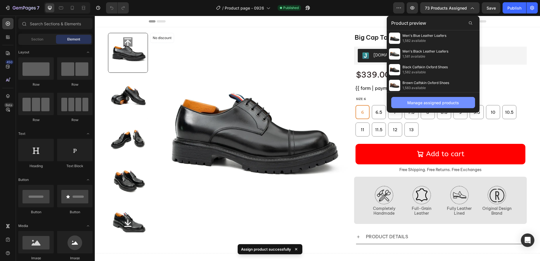
click at [435, 101] on div "Manage assigned products" at bounding box center [434, 103] width 52 height 6
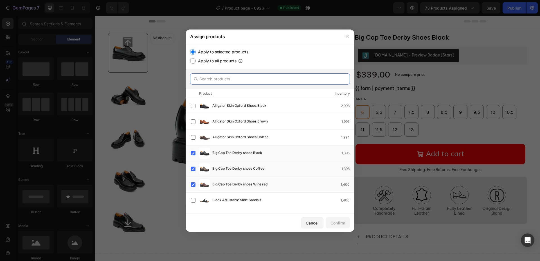
click at [238, 78] on input "text" at bounding box center [270, 78] width 160 height 11
paste input "Calf Leather Dress Three Quarters Derby Shoes"
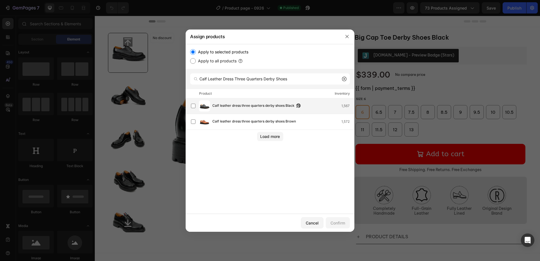
click at [252, 110] on div "Calf leather dress three quarters derby shoes Black 1,567" at bounding box center [272, 105] width 163 height 11
click at [245, 120] on span "Calf leather dress three quarters derby shoes Brown" at bounding box center [255, 122] width 84 height 6
drag, startPoint x: 296, startPoint y: 82, endPoint x: 84, endPoint y: 60, distance: 213.4
click at [84, 60] on div "Assign products Apply to selected products Apply to all products Calf Leather D…" at bounding box center [270, 130] width 540 height 261
paste input "Men's Leather Platform Shoe"
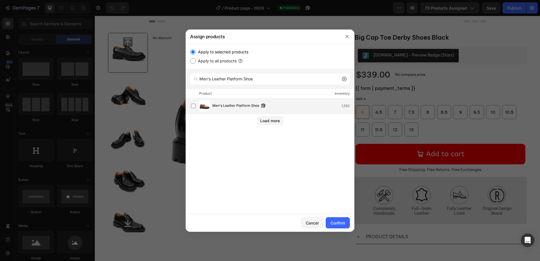
click at [238, 111] on div "Men's Leather Platform Shoe 1,582" at bounding box center [272, 105] width 163 height 11
drag, startPoint x: 263, startPoint y: 79, endPoint x: 92, endPoint y: 79, distance: 171.4
click at [92, 79] on div "Assign products Apply to selected products Apply to all products Men's Leather …" at bounding box center [270, 130] width 540 height 261
paste input "Burgundy Leather Loafers"
drag, startPoint x: 236, startPoint y: 104, endPoint x: 218, endPoint y: 93, distance: 21.1
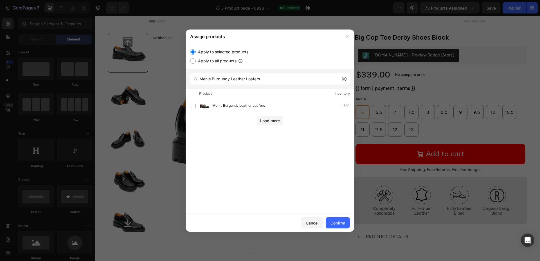
click at [235, 104] on span "Men's Burgundy Leather Loafers" at bounding box center [239, 106] width 53 height 6
drag, startPoint x: 269, startPoint y: 79, endPoint x: 84, endPoint y: 81, distance: 184.4
click at [84, 81] on div "Assign products Apply to selected products Apply to all products Men's Burgundy…" at bounding box center [270, 130] width 540 height 261
paste input "Calf Leather Business Dress Derby Shoe"
type input "Calf Leather Business Dress Derby Shoes"
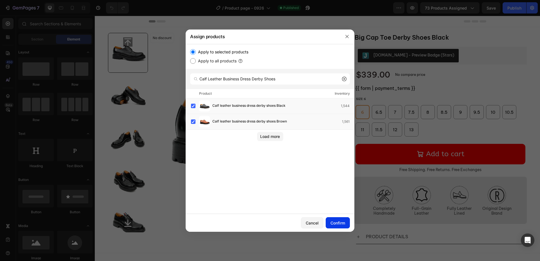
click at [334, 224] on div "Confirm" at bounding box center [338, 223] width 15 height 6
click at [293, 122] on icon "button" at bounding box center [291, 121] width 5 height 5
